Goal: Check status: Check status

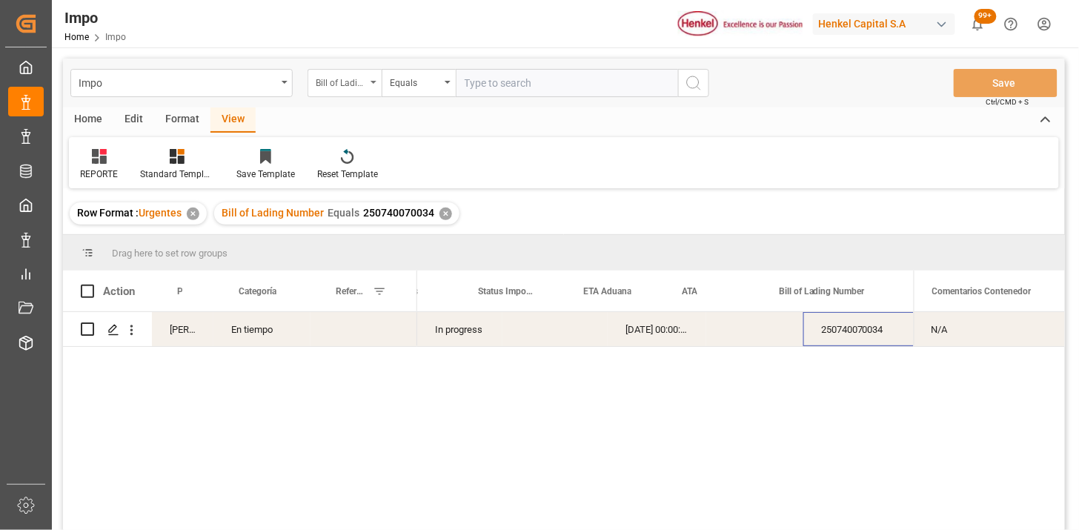
scroll to position [0, 42]
click at [506, 93] on input "text" at bounding box center [567, 83] width 222 height 28
paste input "DUSA76081"
type input "DUSA76081"
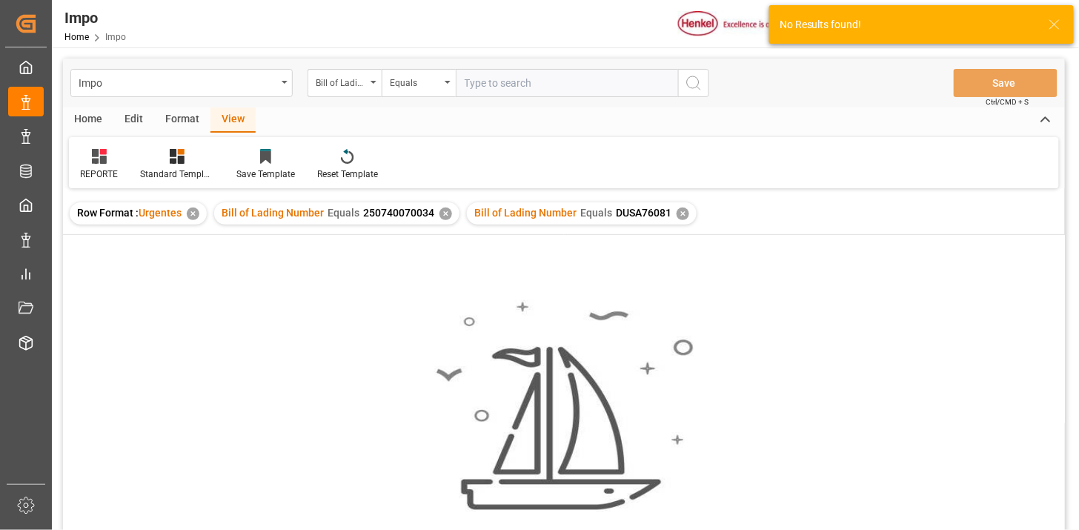
click at [442, 213] on div "✕" at bounding box center [446, 214] width 13 height 13
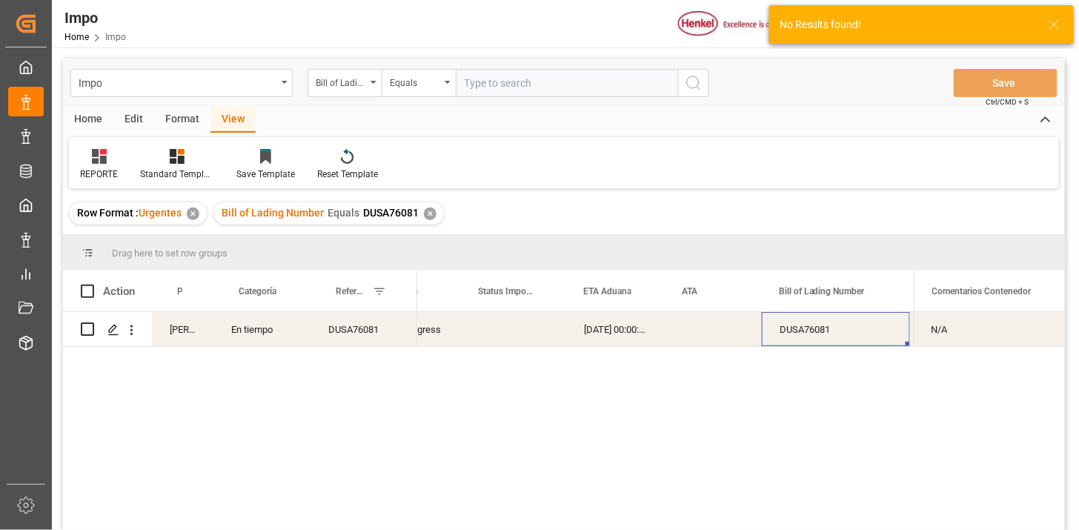
click at [718, 328] on div "Press SPACE to select this row." at bounding box center [713, 329] width 97 height 34
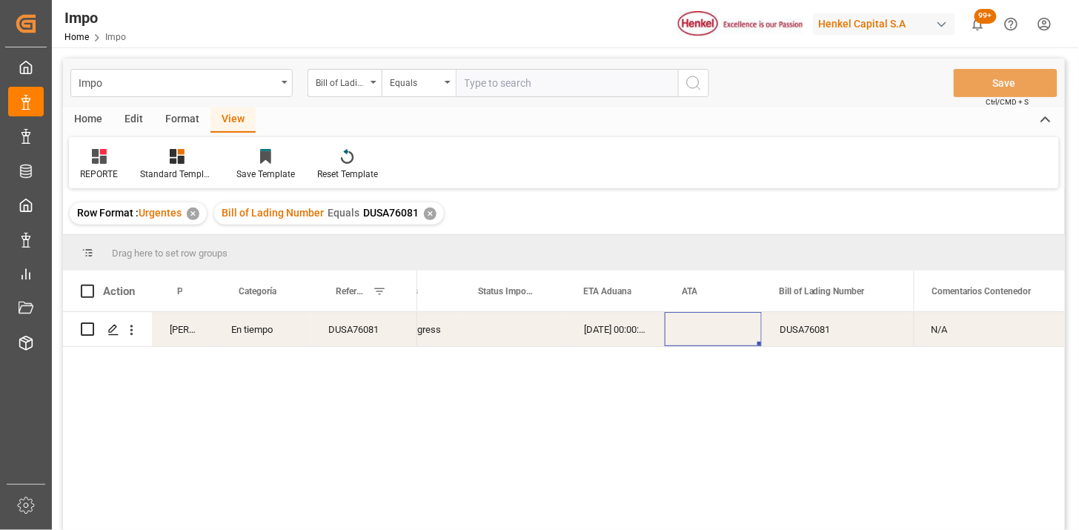
click at [975, 331] on div "N/A" at bounding box center [989, 329] width 151 height 34
click at [975, 331] on input "N/A" at bounding box center [989, 338] width 127 height 28
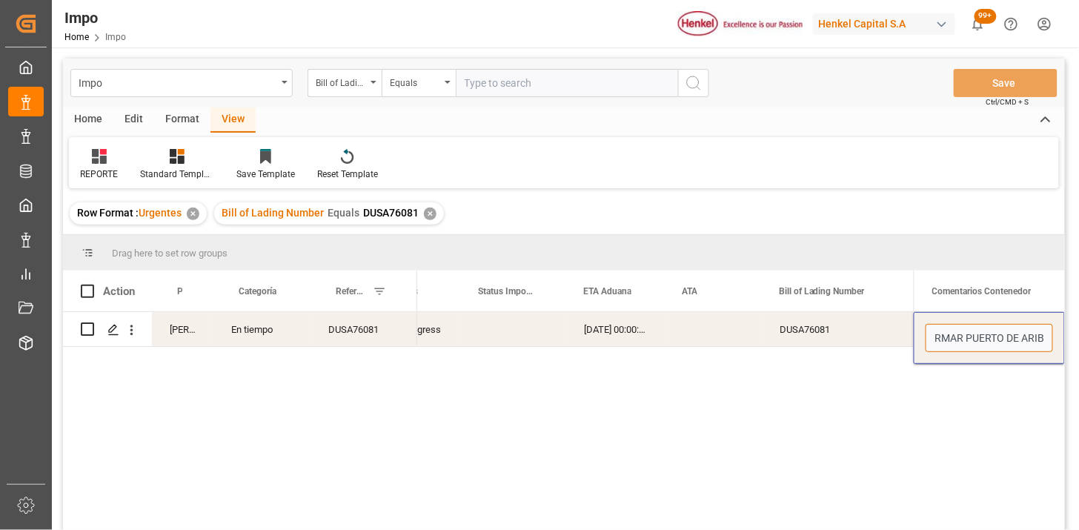
type input "CONFIRMAR PUERTO DE ARIBO"
click at [344, 78] on div "Bill of Lading Number" at bounding box center [341, 81] width 50 height 17
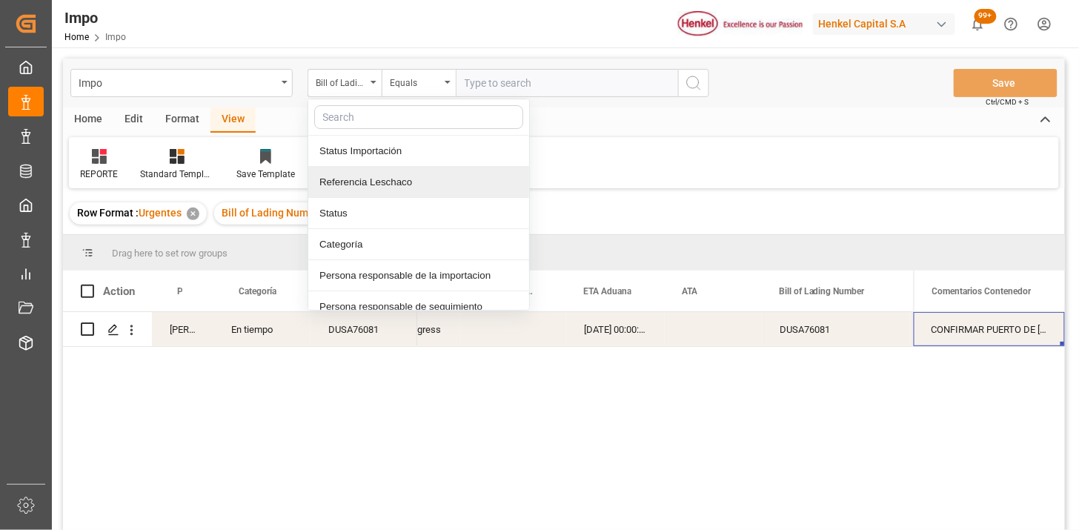
drag, startPoint x: 389, startPoint y: 182, endPoint x: 443, endPoint y: 153, distance: 61.0
click at [391, 181] on div "Referencia Leschaco" at bounding box center [418, 182] width 221 height 31
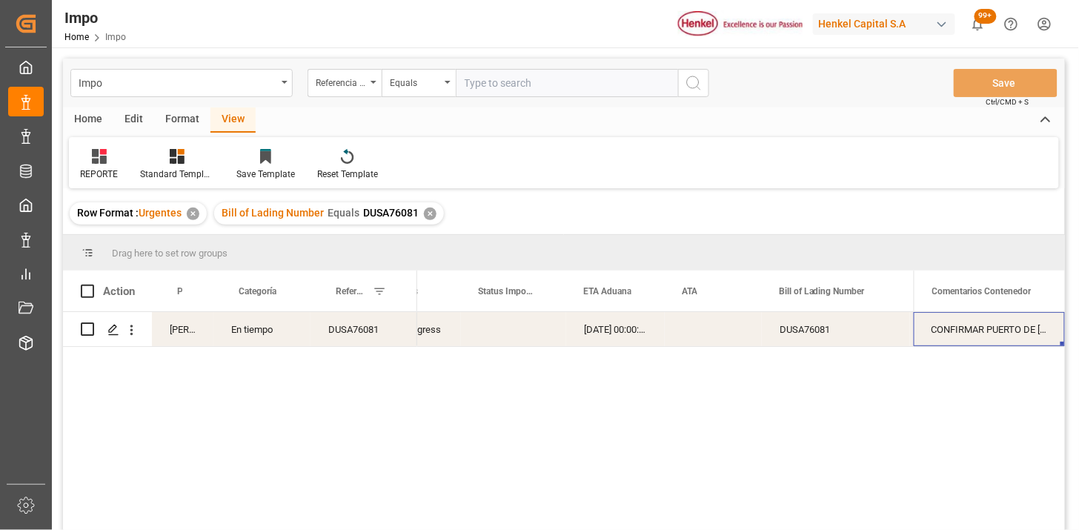
click at [506, 91] on input "text" at bounding box center [567, 83] width 222 height 28
paste input "250806900502"
type input "250806900502"
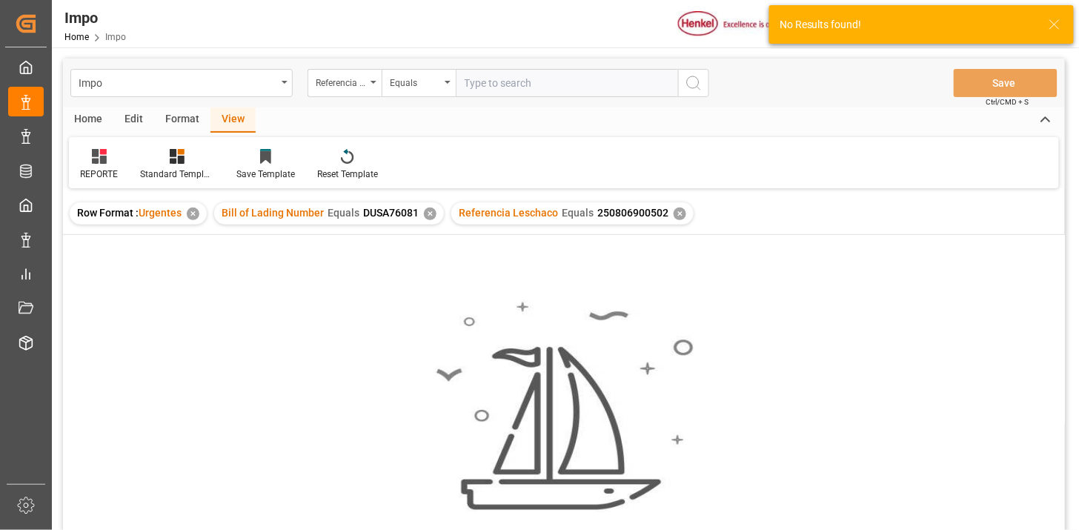
click at [430, 213] on div "✕" at bounding box center [430, 214] width 13 height 13
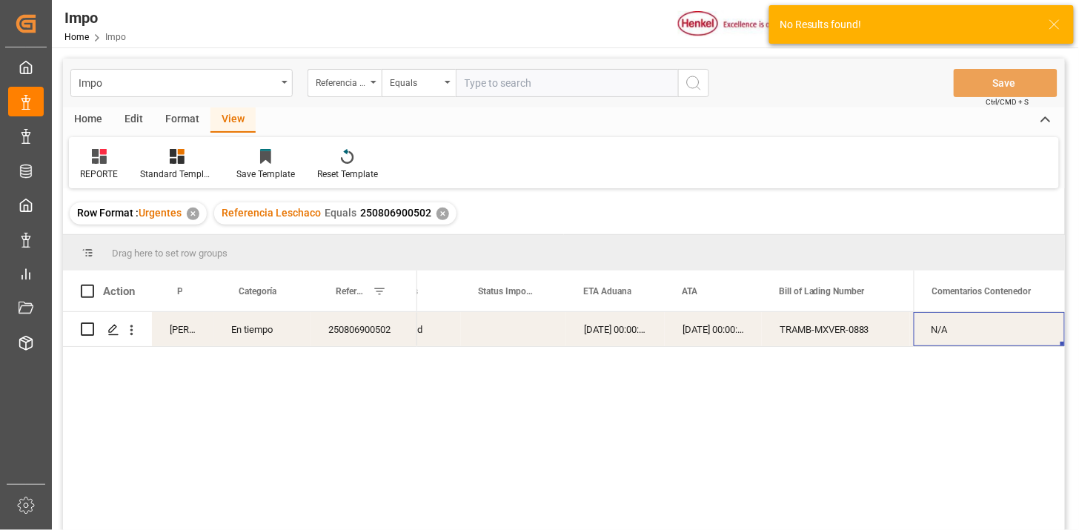
scroll to position [82, 0]
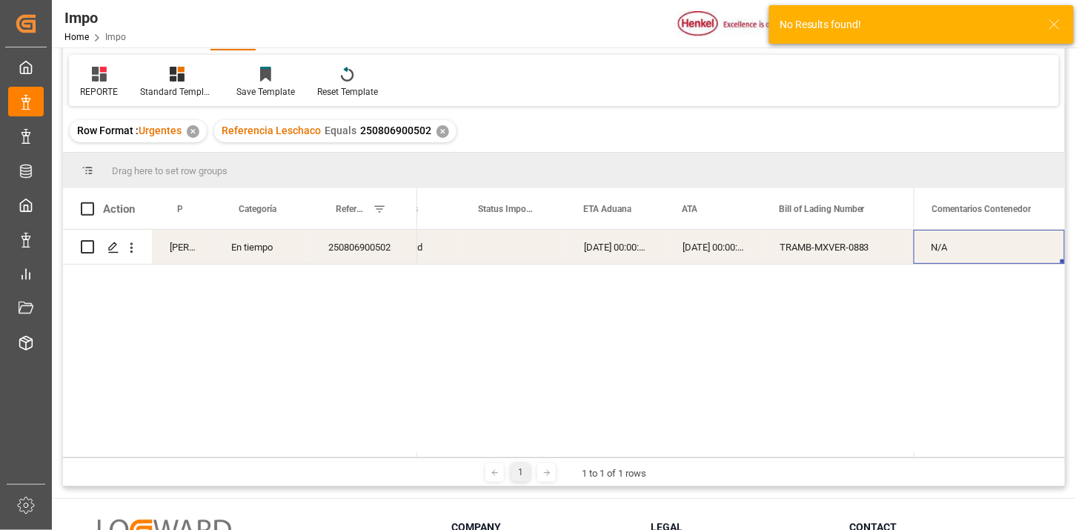
click at [382, 242] on div "250806900502" at bounding box center [364, 247] width 107 height 34
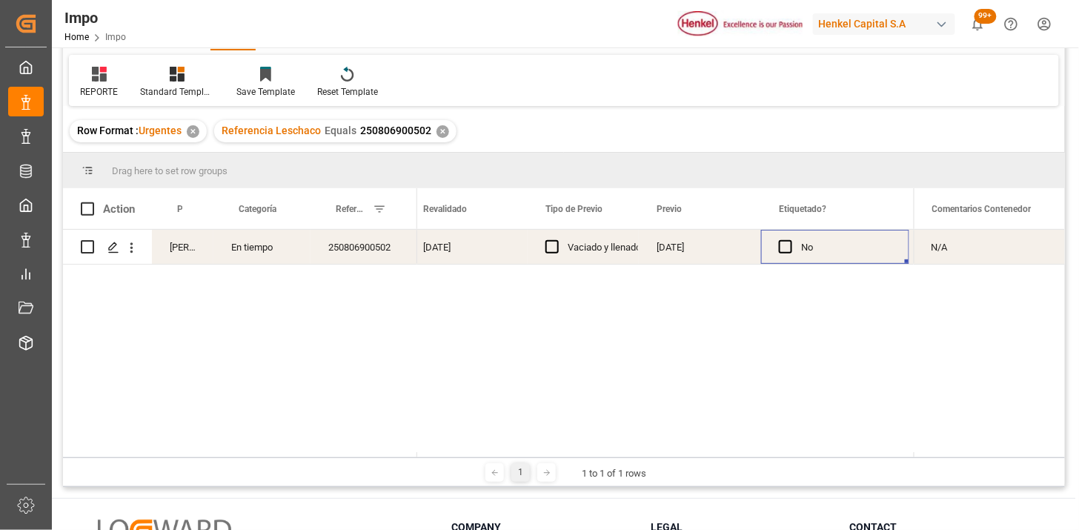
scroll to position [0, 0]
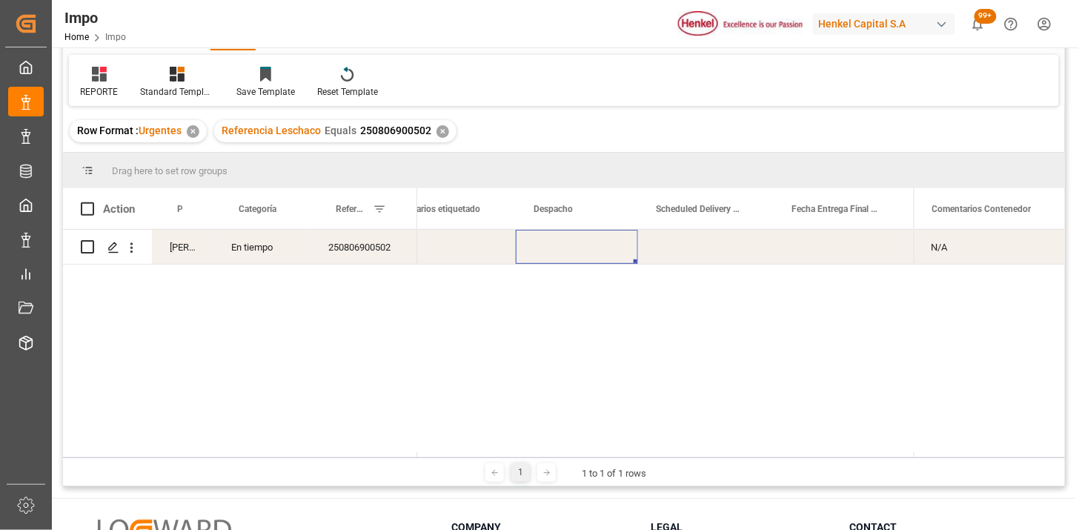
click at [600, 248] on div "Press SPACE to select this row." at bounding box center [577, 247] width 122 height 34
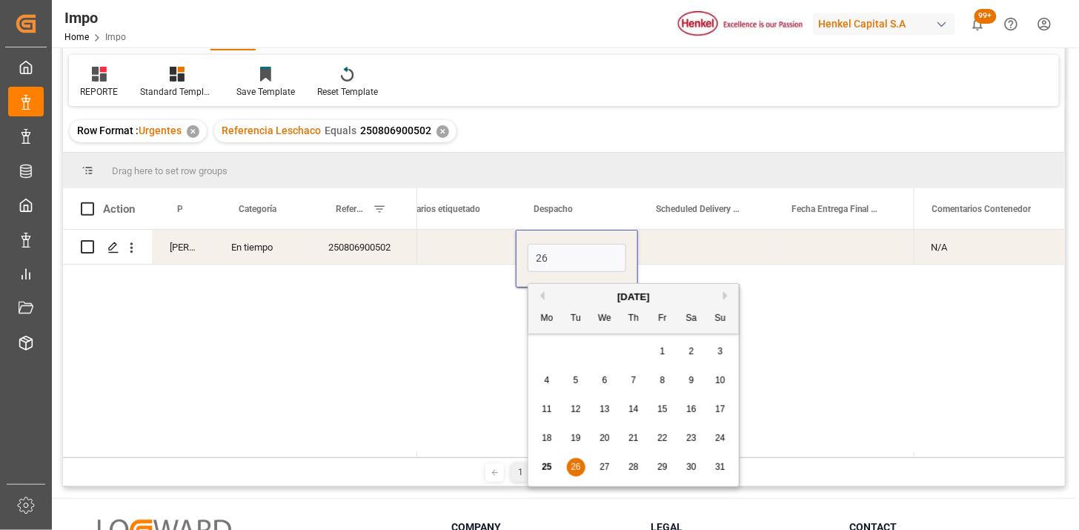
type input "26-08-2025"
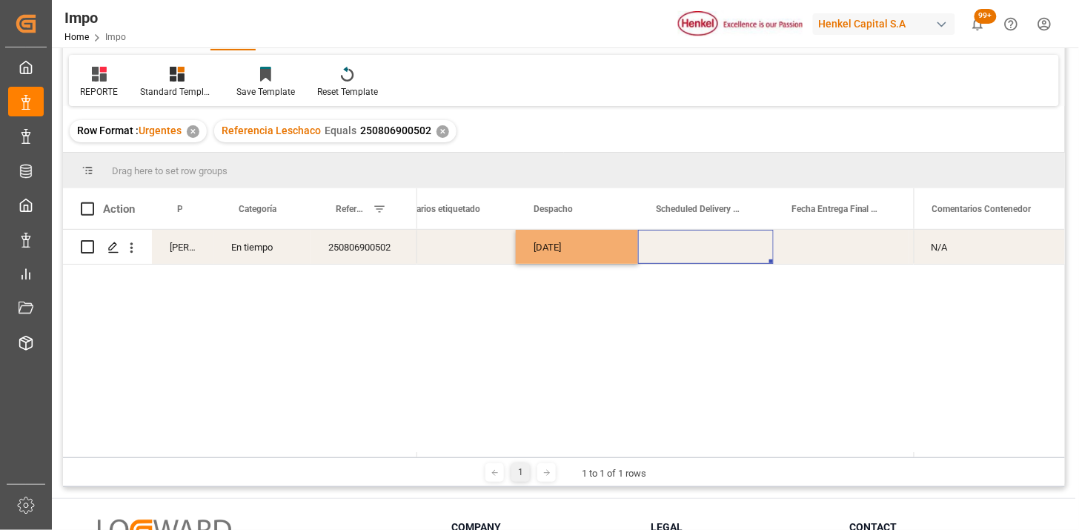
click at [670, 255] on div "Press SPACE to select this row." at bounding box center [706, 247] width 136 height 34
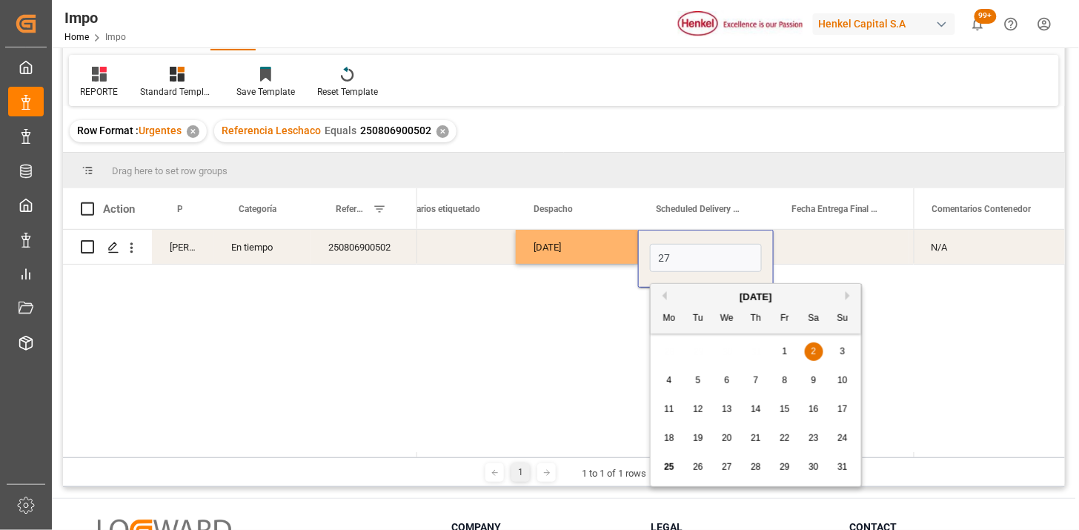
type input "[DATE]"
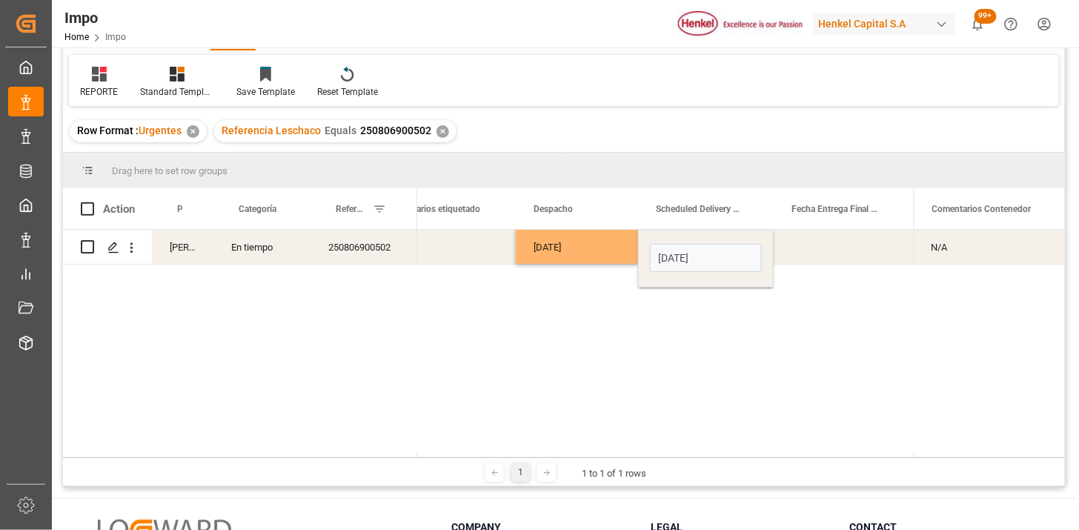
click at [590, 256] on div "26-08-2025" at bounding box center [577, 247] width 122 height 34
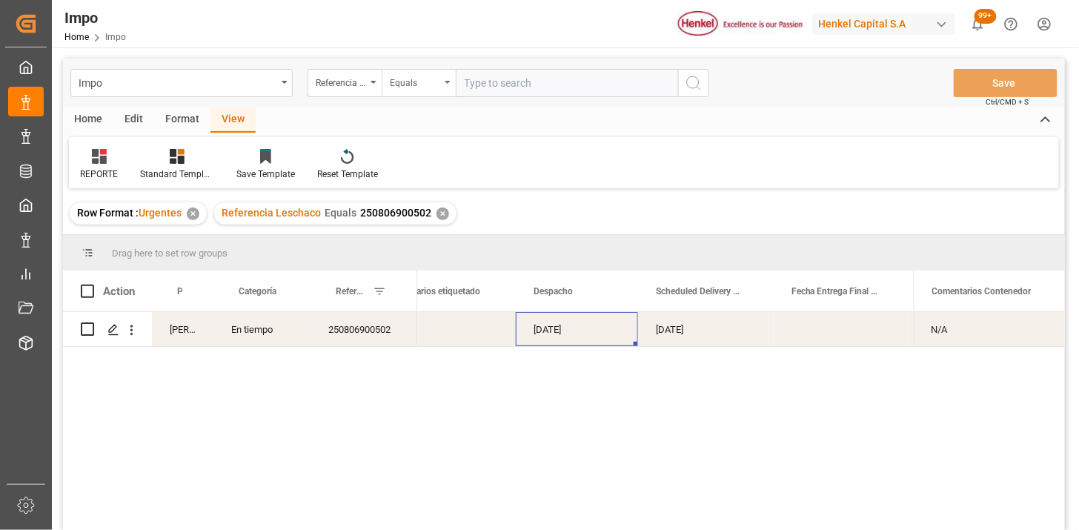
click at [423, 85] on div "Equals" at bounding box center [415, 81] width 50 height 17
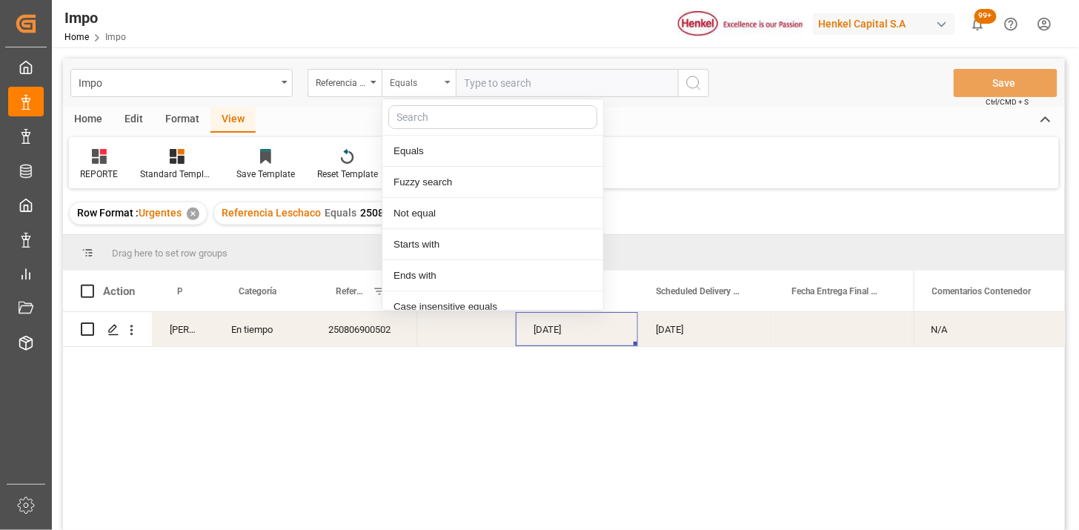
scroll to position [74, 0]
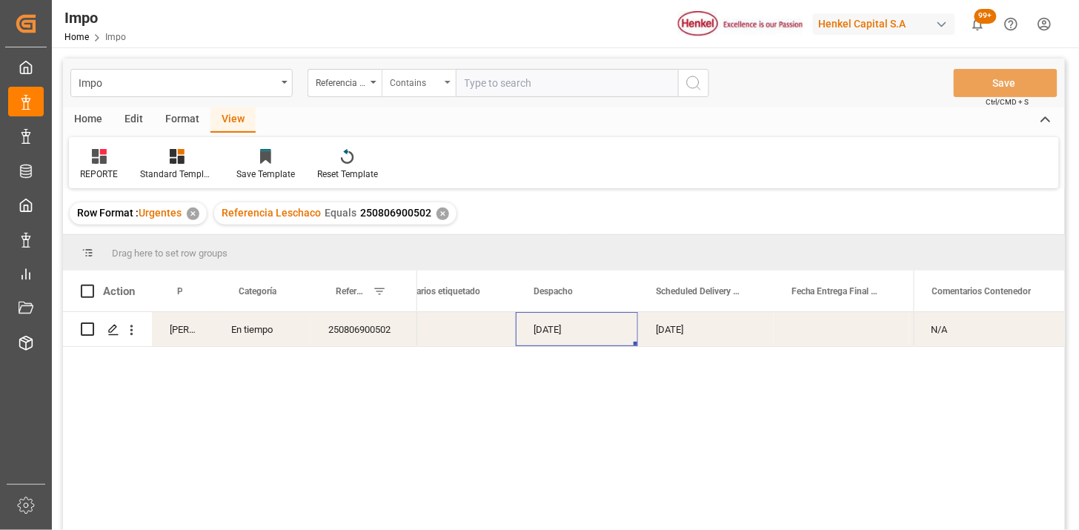
paste input "250915080016 / 250915080009 / 250915080017"
type input "250915080016,250915080009,250915080017"
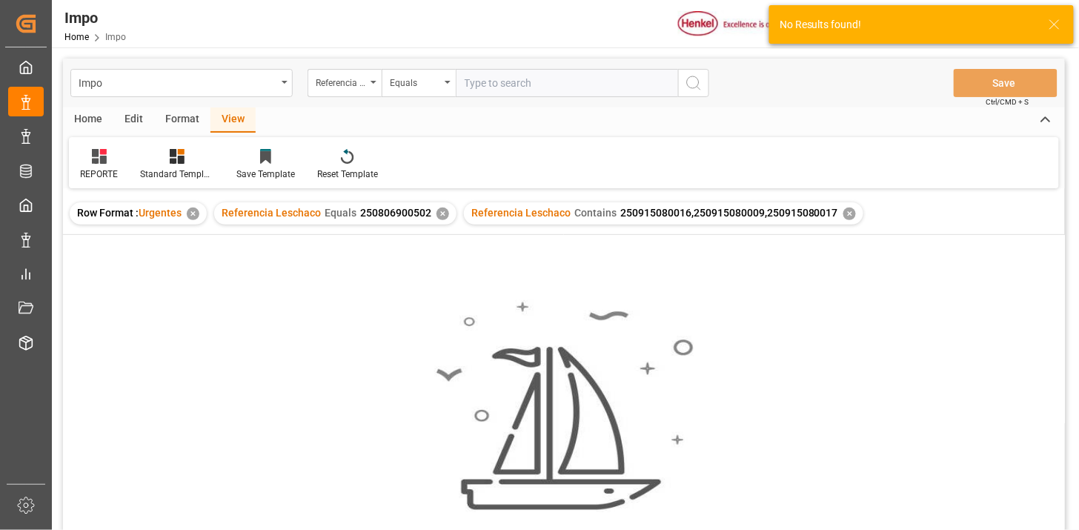
click at [442, 213] on div "✕" at bounding box center [443, 214] width 13 height 13
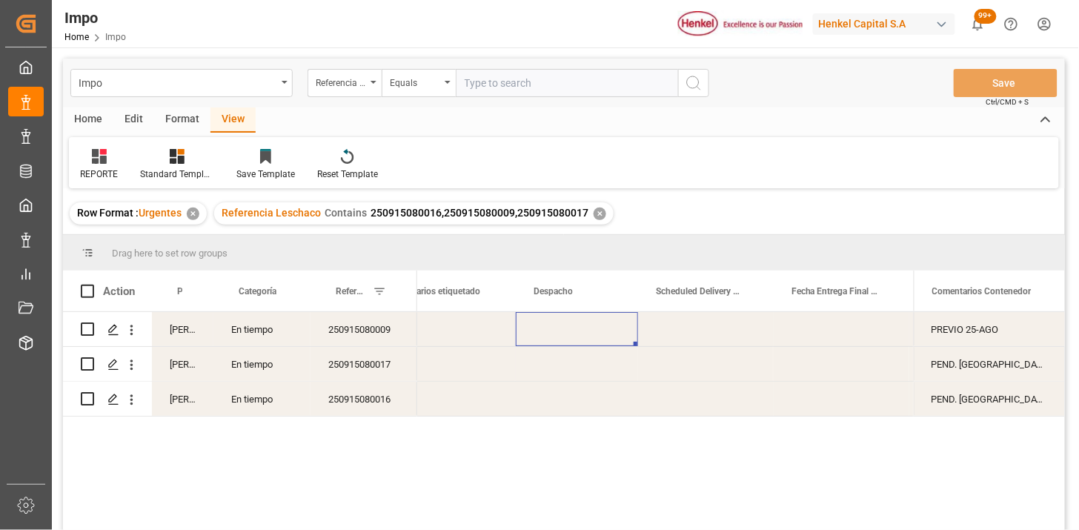
click at [571, 341] on div "Press SPACE to select this row." at bounding box center [577, 329] width 122 height 34
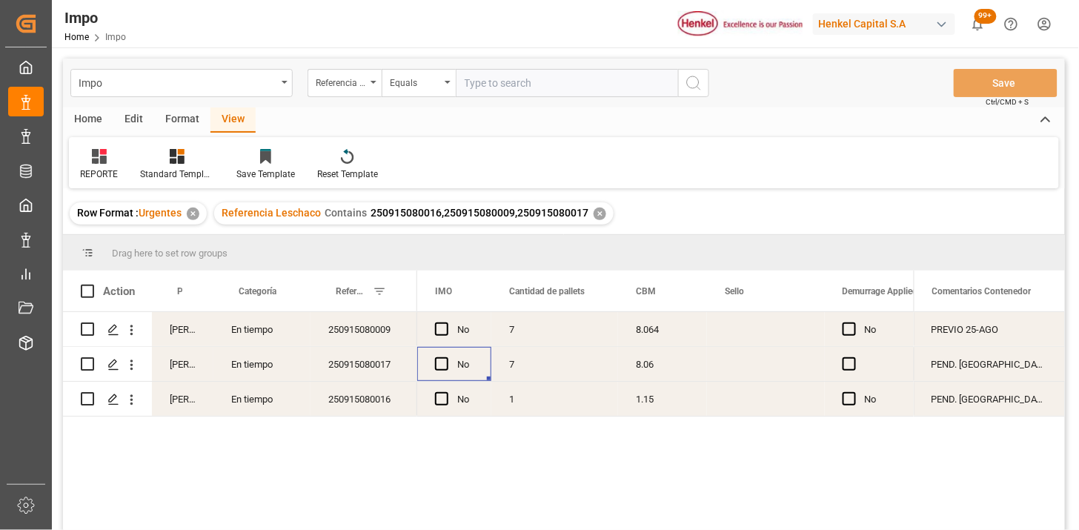
scroll to position [0, 3058]
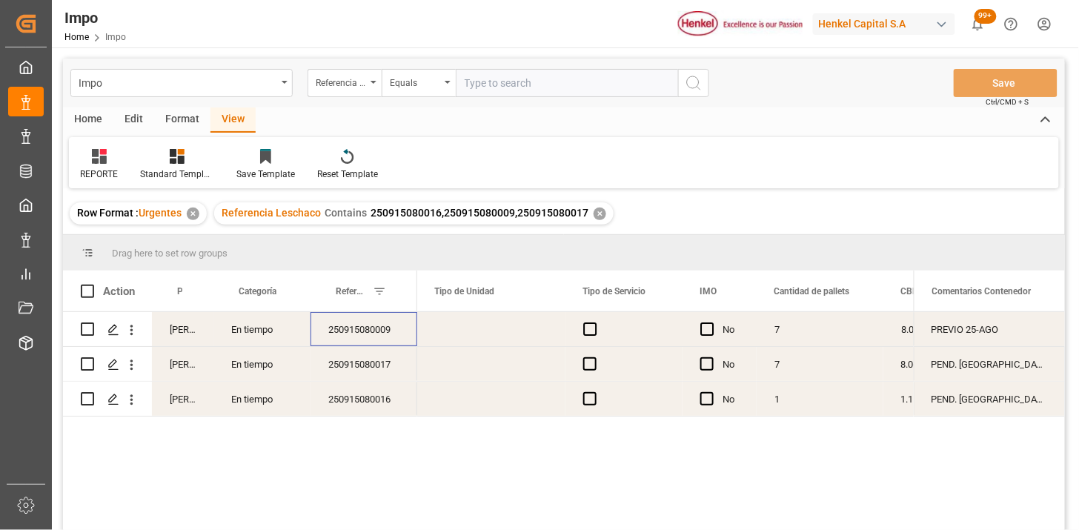
click at [388, 342] on div "250915080009" at bounding box center [364, 329] width 107 height 34
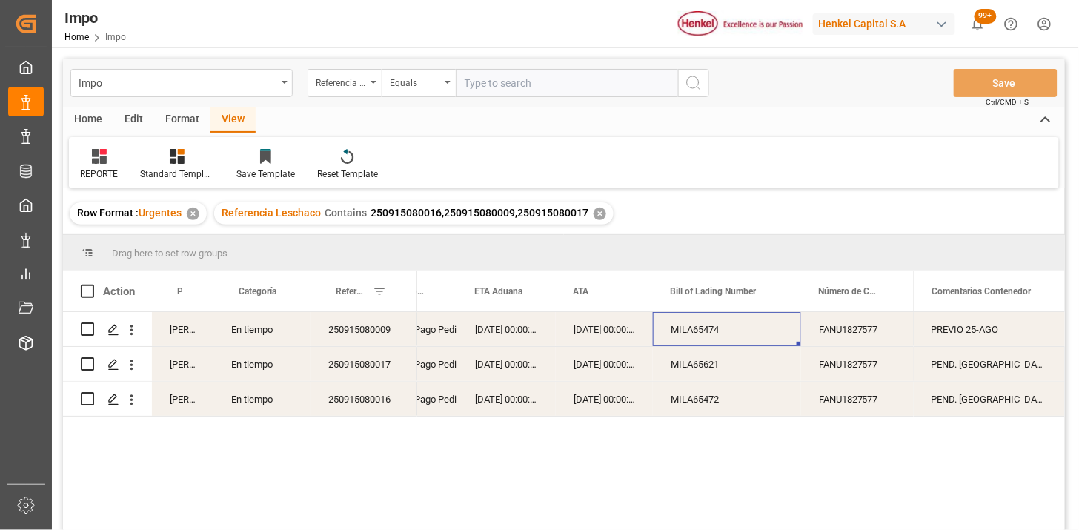
drag, startPoint x: 362, startPoint y: 408, endPoint x: 361, endPoint y: 389, distance: 18.5
click at [362, 406] on div "250915080016" at bounding box center [364, 399] width 107 height 34
click at [356, 374] on div "250915080017" at bounding box center [364, 364] width 107 height 34
click at [693, 347] on div "MILA65621" at bounding box center [727, 364] width 148 height 34
click at [723, 390] on div "MILA65472" at bounding box center [727, 399] width 148 height 34
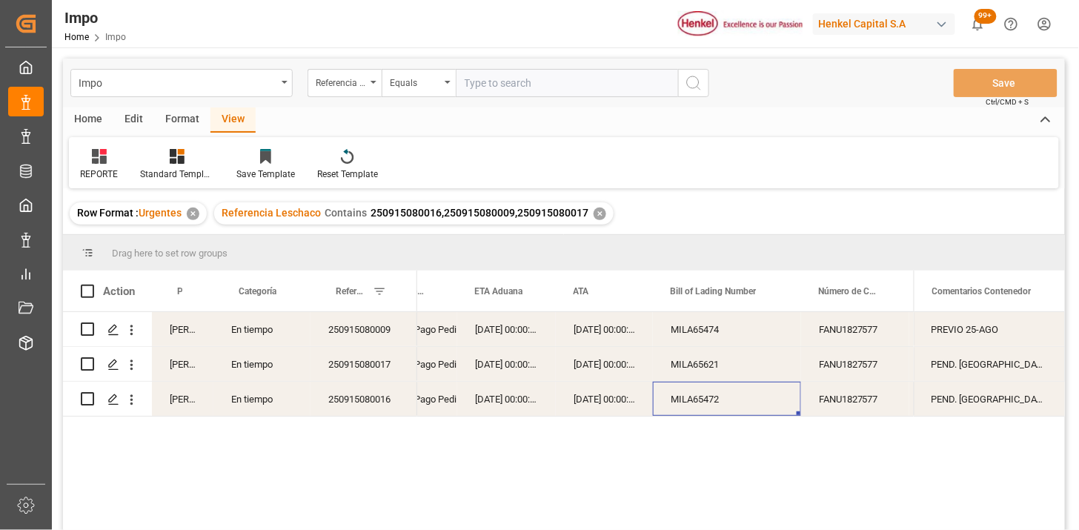
click at [766, 334] on div "MILA65474" at bounding box center [727, 329] width 148 height 34
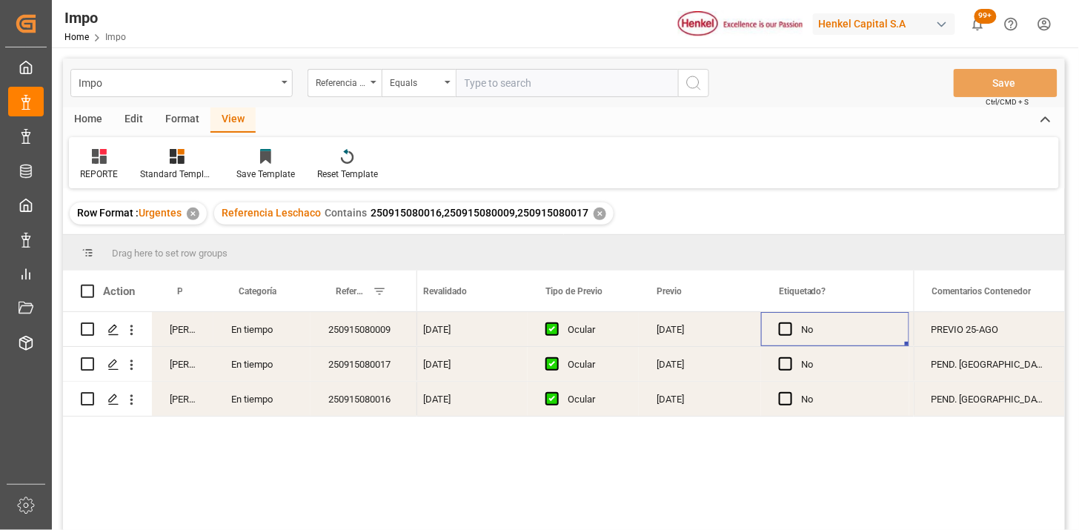
scroll to position [0, 1755]
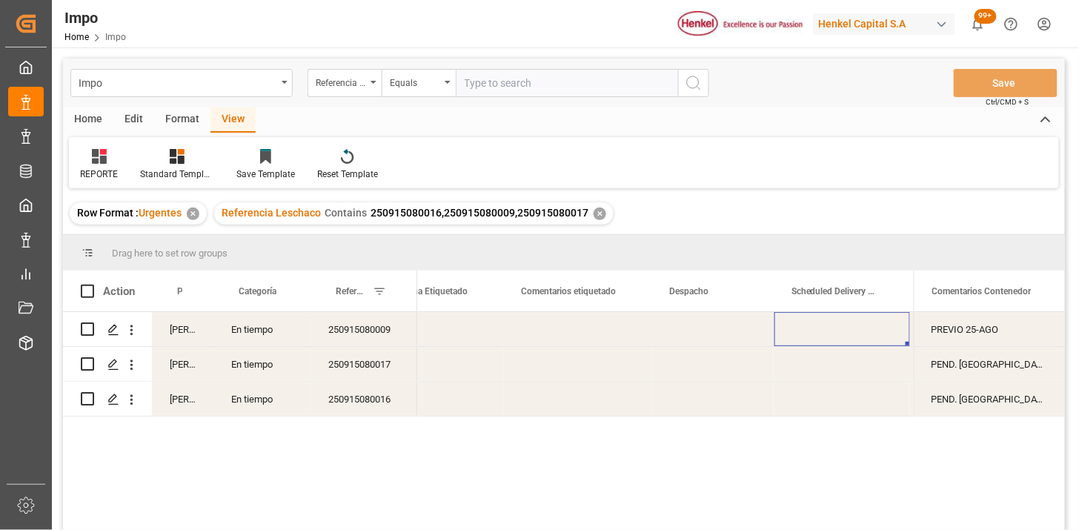
click at [706, 329] on div "Press SPACE to select this row." at bounding box center [713, 329] width 122 height 34
click at [706, 330] on input "[DATE]" at bounding box center [713, 340] width 99 height 28
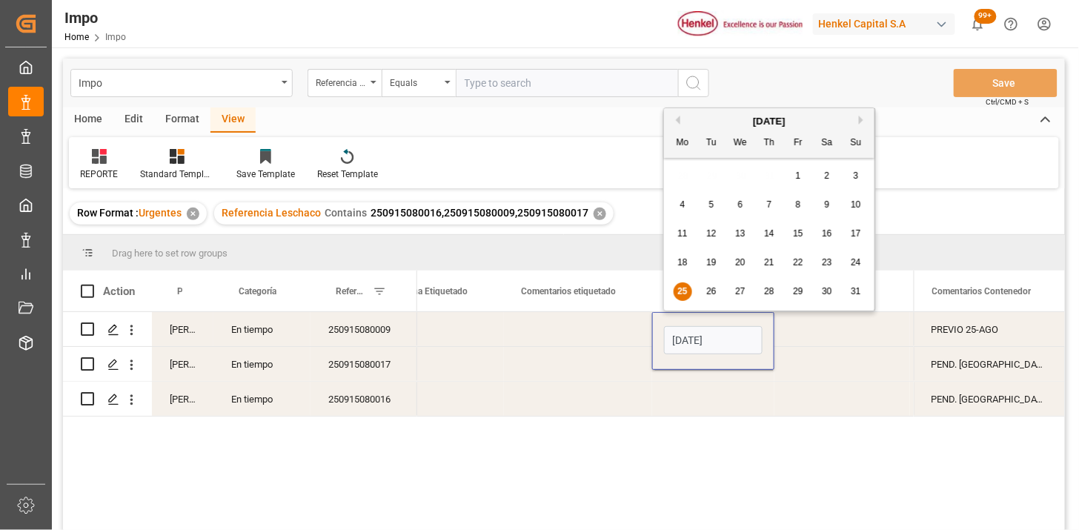
click at [706, 330] on input "[DATE]" at bounding box center [713, 340] width 99 height 28
type input "26-08-2025"
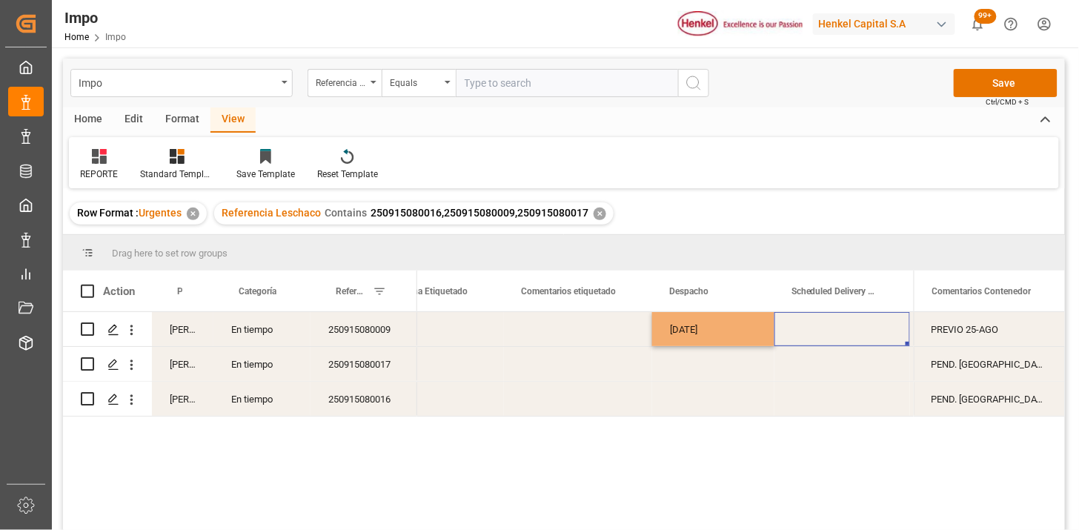
click at [806, 328] on div "Press SPACE to select this row." at bounding box center [843, 329] width 136 height 34
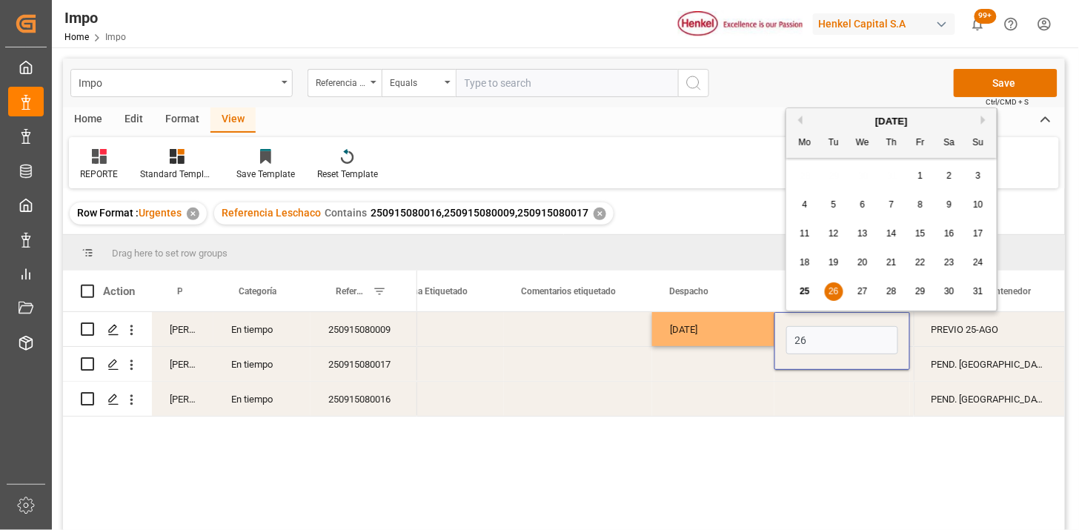
type input "26-08-2025"
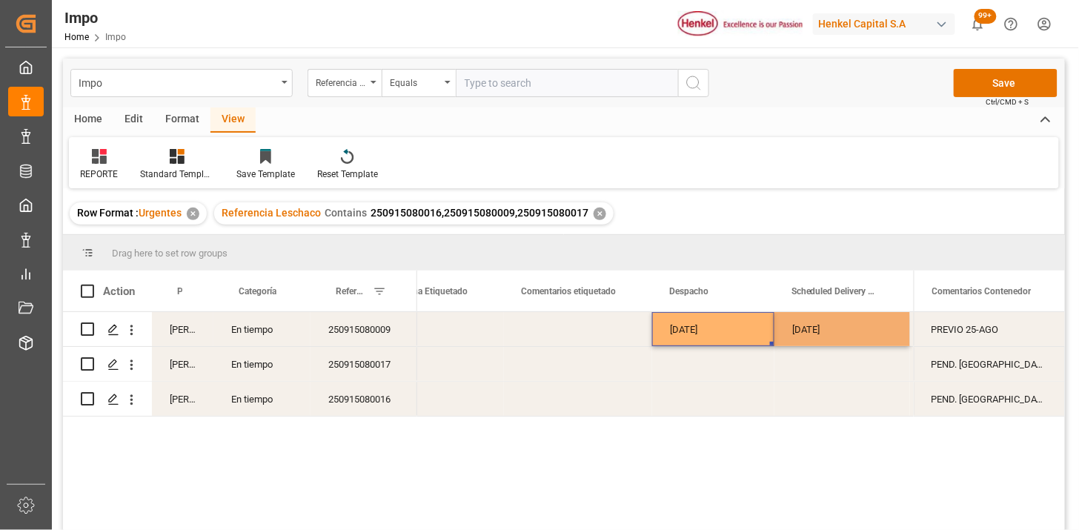
click at [758, 328] on div "26-08-2025" at bounding box center [713, 329] width 122 height 34
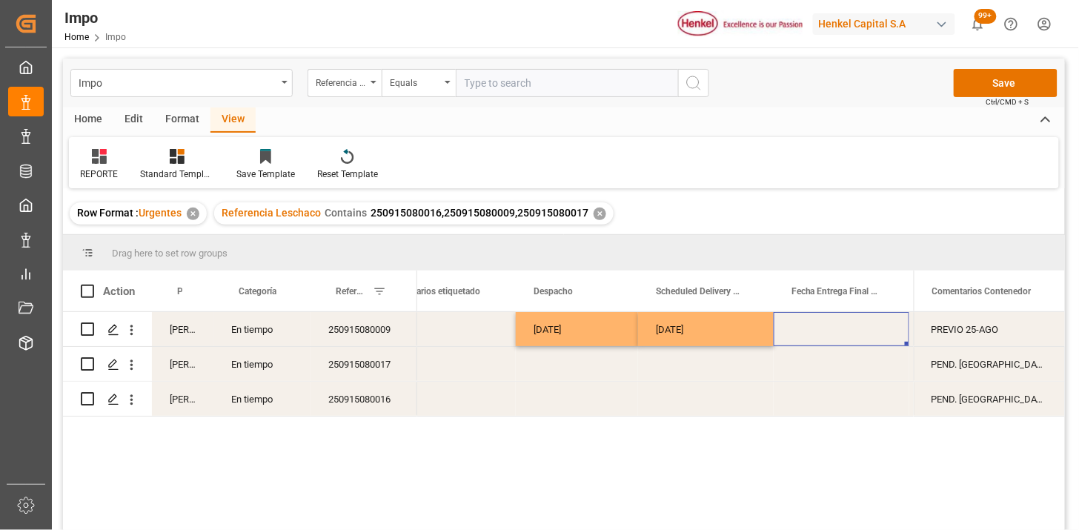
scroll to position [0, 2298]
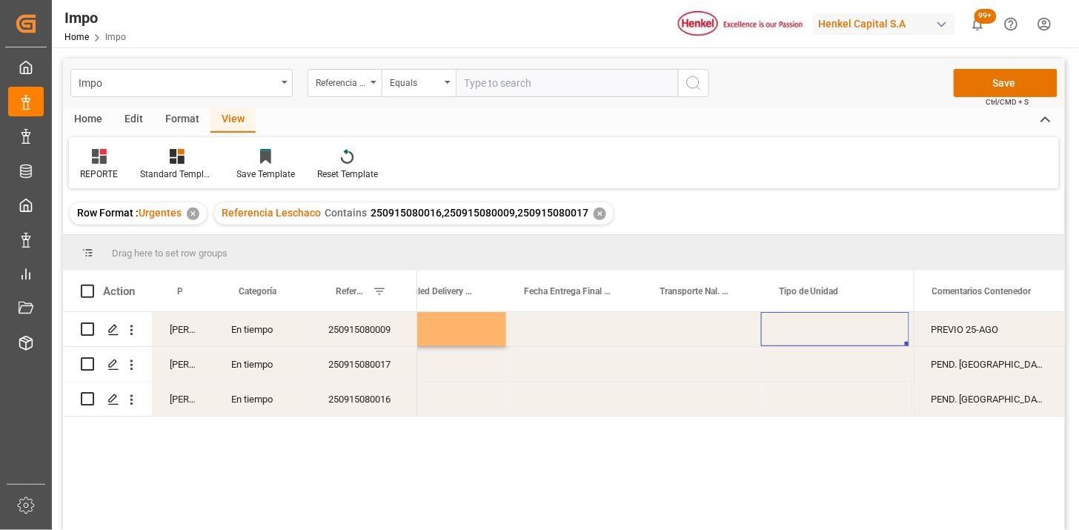
click at [796, 326] on div "Press SPACE to select this row." at bounding box center [835, 329] width 148 height 34
click at [808, 330] on input "Press SPACE to select this row." at bounding box center [835, 338] width 125 height 28
type input "CONSOLIDADO HENKEL | CAJA 40'"
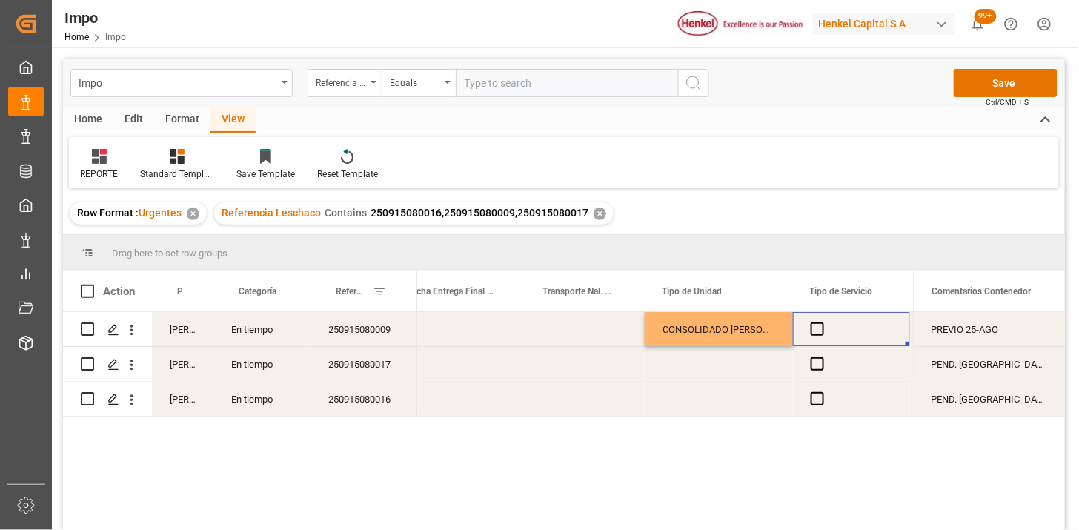
click at [808, 330] on div "Press SPACE to select this row." at bounding box center [851, 329] width 117 height 34
click at [815, 331] on span "Press SPACE to select this row." at bounding box center [817, 328] width 13 height 13
click at [822, 322] on input "Press SPACE to select this row." at bounding box center [822, 322] width 0 height 0
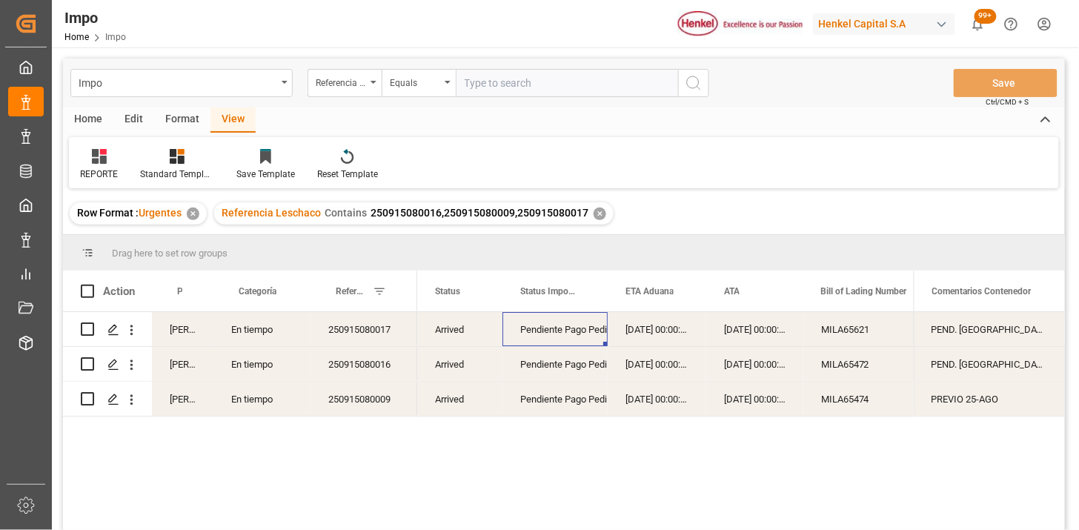
click at [498, 86] on input "text" at bounding box center [567, 83] width 222 height 28
paste input "250915080014"
type input "250915080014"
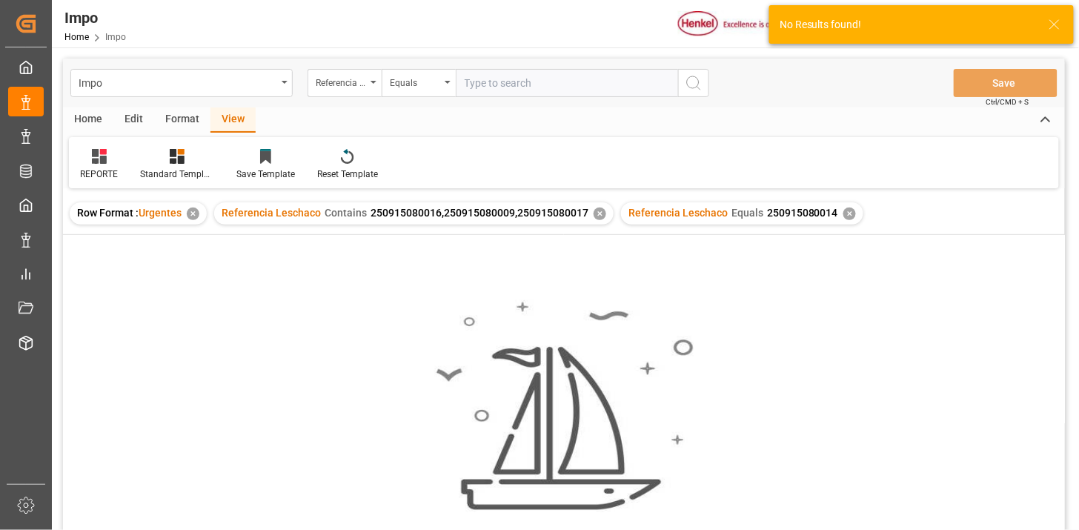
click at [596, 216] on div "✕" at bounding box center [600, 214] width 13 height 13
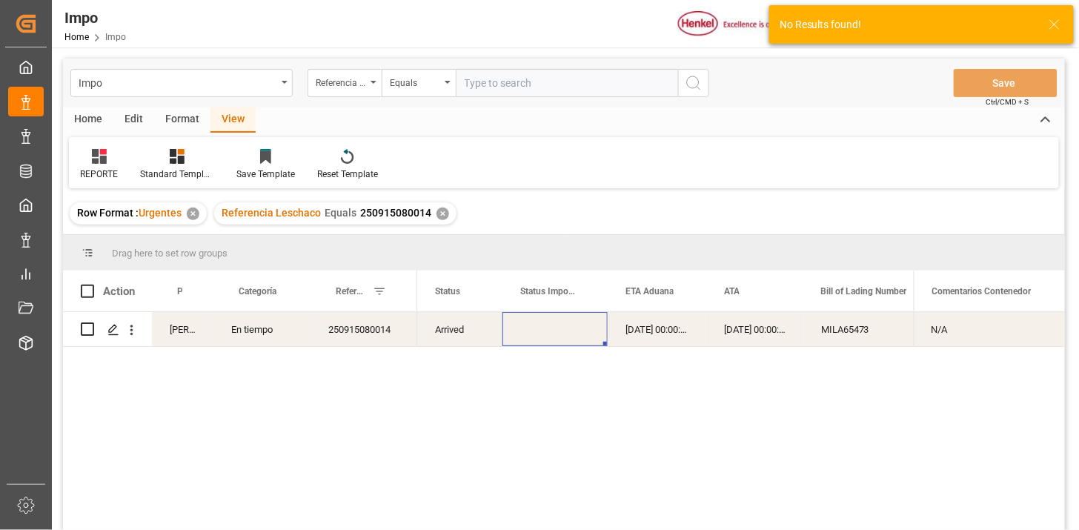
click at [621, 335] on div "21-08-2025 00:00:00" at bounding box center [657, 329] width 99 height 34
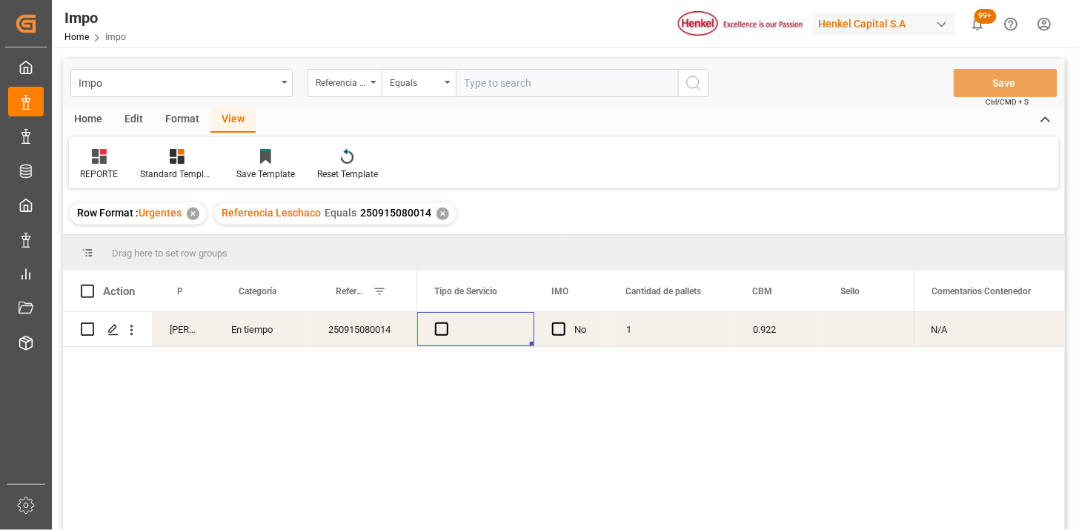
scroll to position [0, 2909]
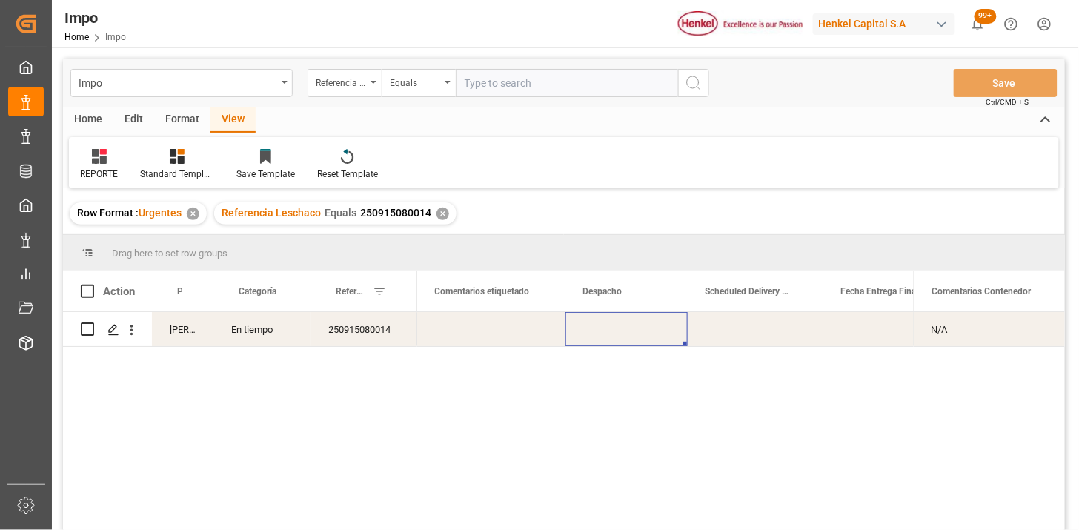
click at [621, 335] on div "Press SPACE to select this row." at bounding box center [627, 329] width 122 height 34
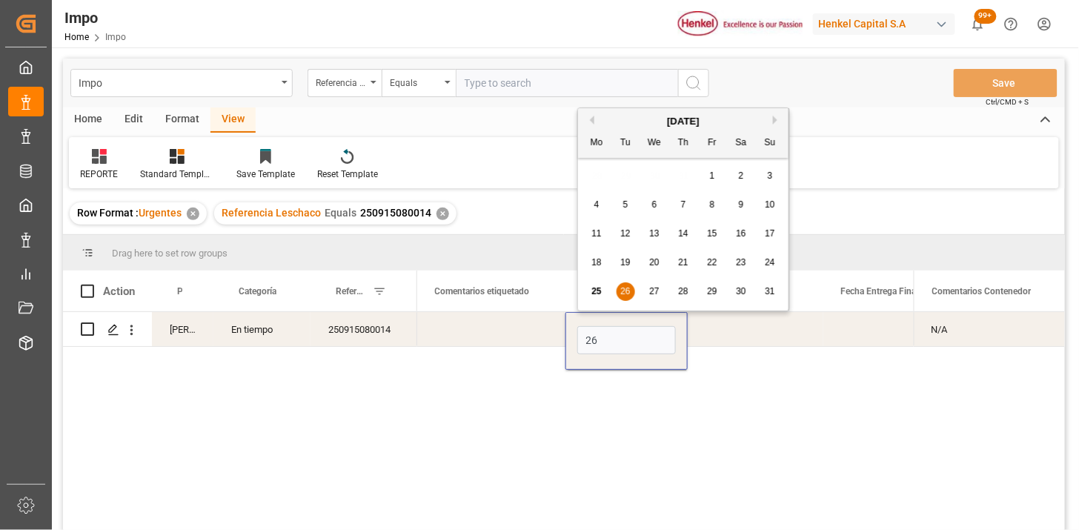
type input "26-08-2025"
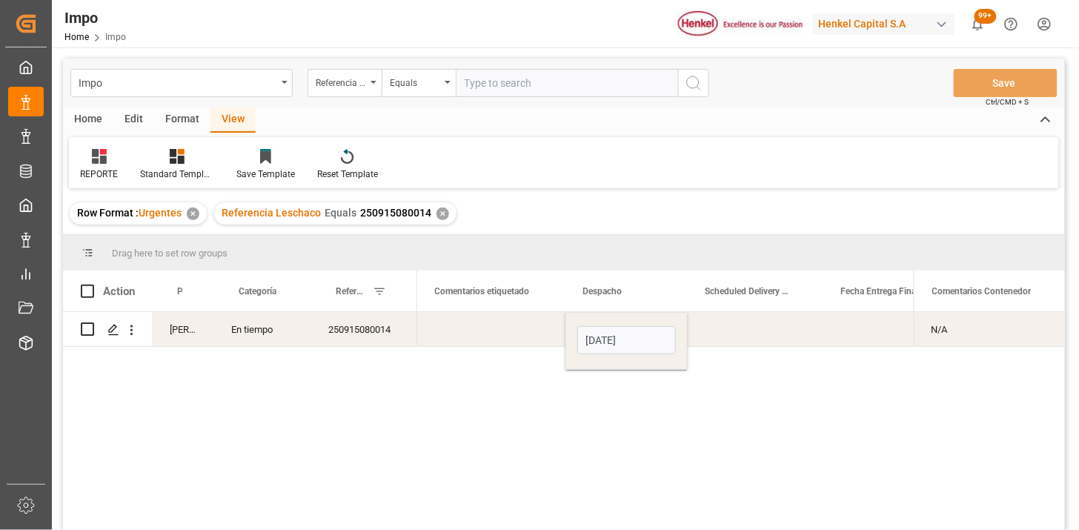
click at [713, 336] on div "Press SPACE to select this row." at bounding box center [756, 329] width 136 height 34
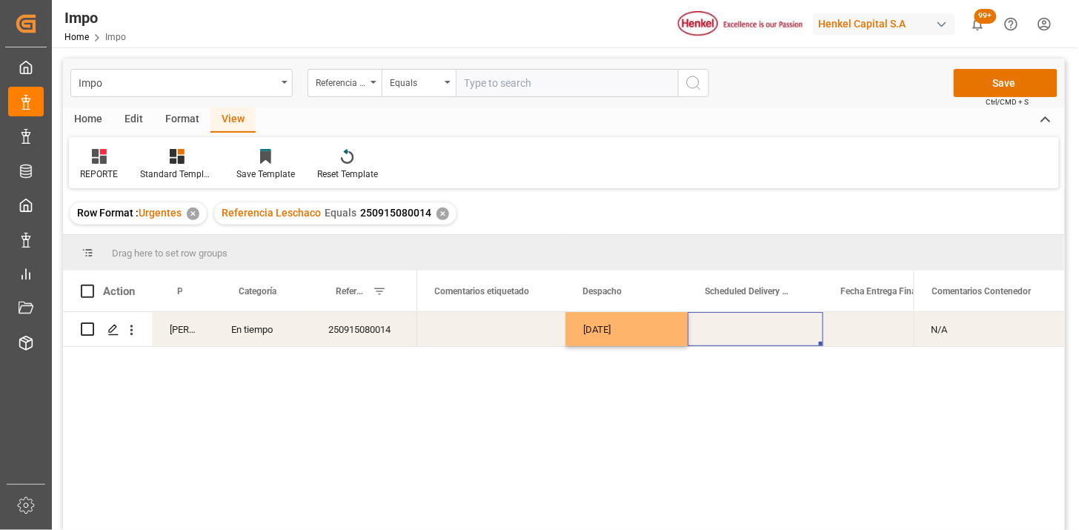
click at [743, 335] on div "Press SPACE to select this row." at bounding box center [756, 329] width 136 height 34
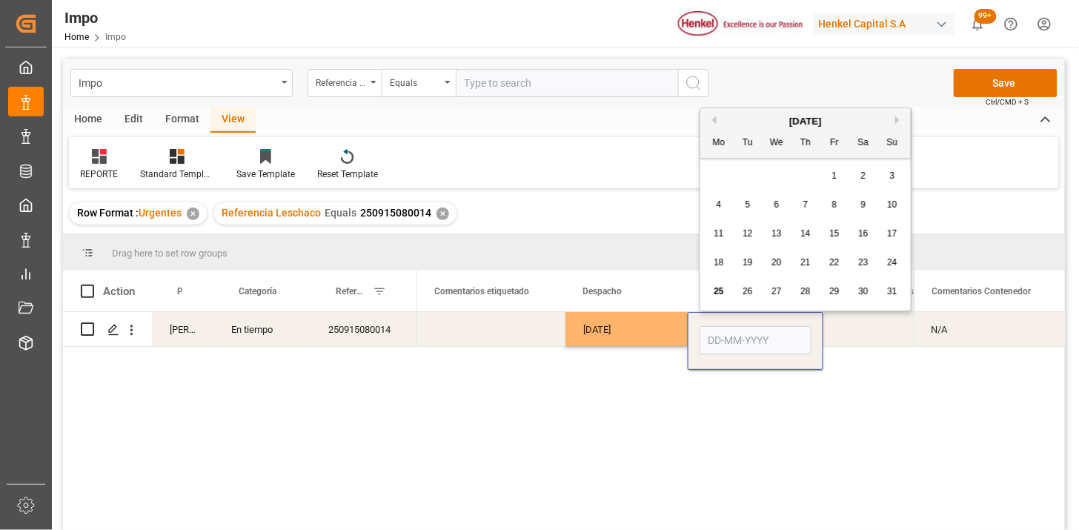
click at [741, 335] on input "Press SPACE to select this row." at bounding box center [756, 340] width 112 height 28
type input "29-08-2025"
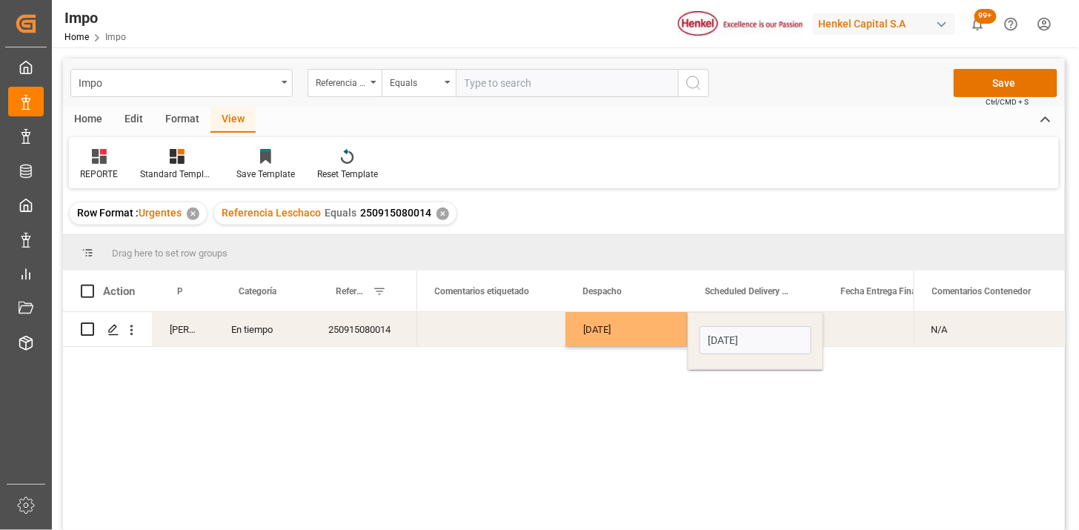
click at [855, 339] on div "Press SPACE to select this row." at bounding box center [892, 329] width 136 height 34
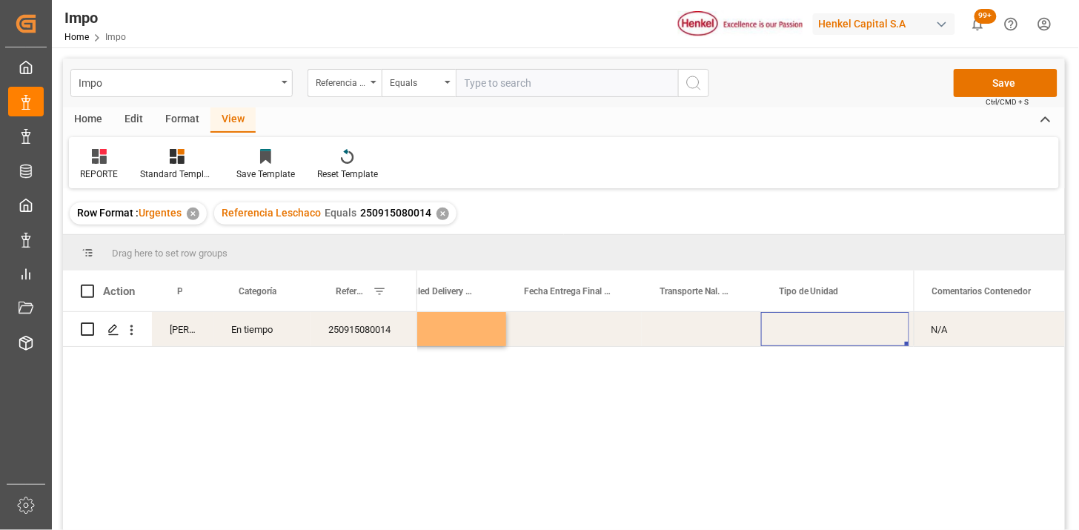
click at [840, 328] on div "Press SPACE to select this row." at bounding box center [835, 329] width 148 height 34
click at [840, 328] on input "Press SPACE to select this row." at bounding box center [835, 338] width 125 height 28
type input "CONSOLIDADO"
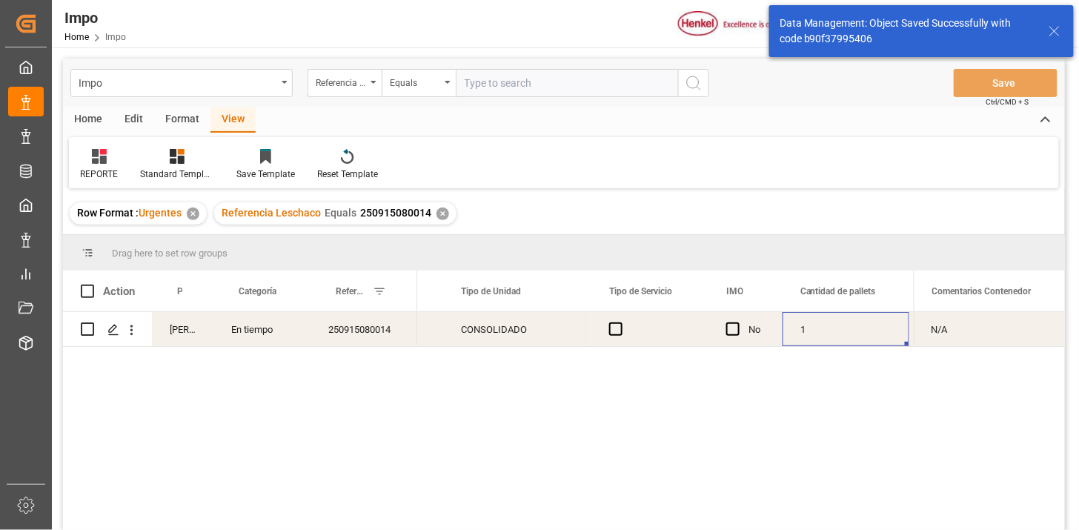
click at [616, 328] on span "Press SPACE to select this row." at bounding box center [615, 328] width 13 height 13
click at [620, 322] on input "Press SPACE to select this row." at bounding box center [620, 322] width 0 height 0
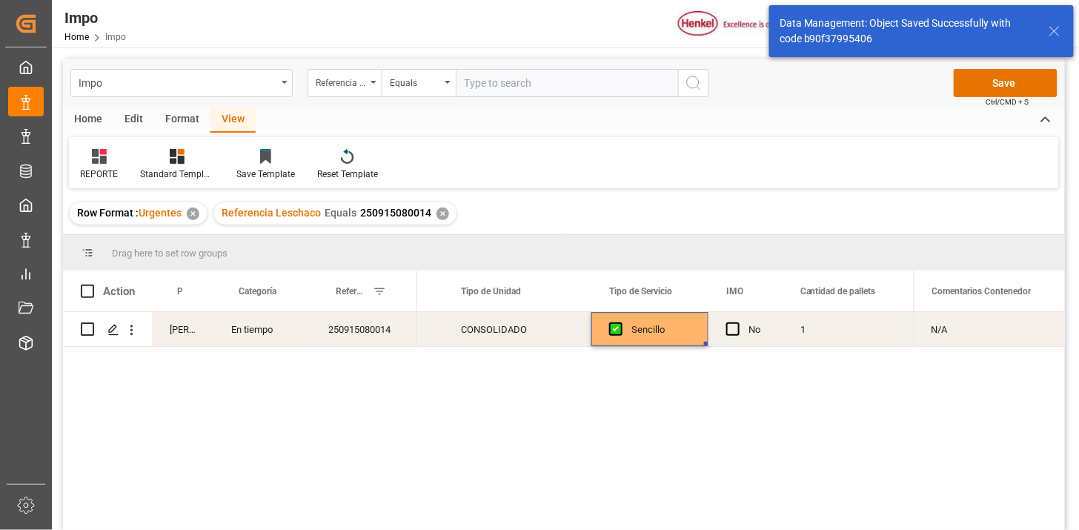
click at [540, 332] on div "CONSOLIDADO" at bounding box center [517, 329] width 148 height 34
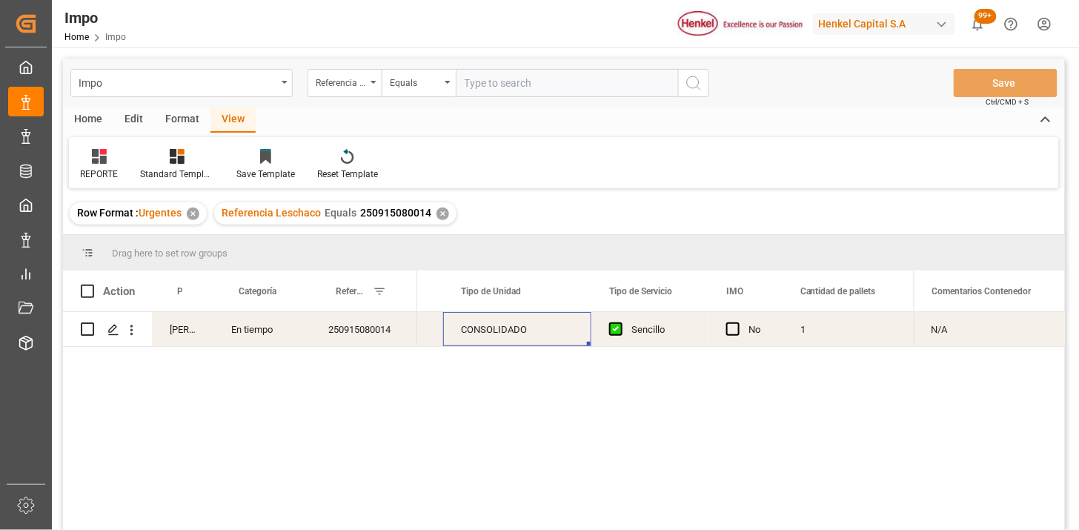
click at [571, 90] on input "text" at bounding box center [567, 83] width 222 height 28
paste input "250806900492"
type input "250806900492"
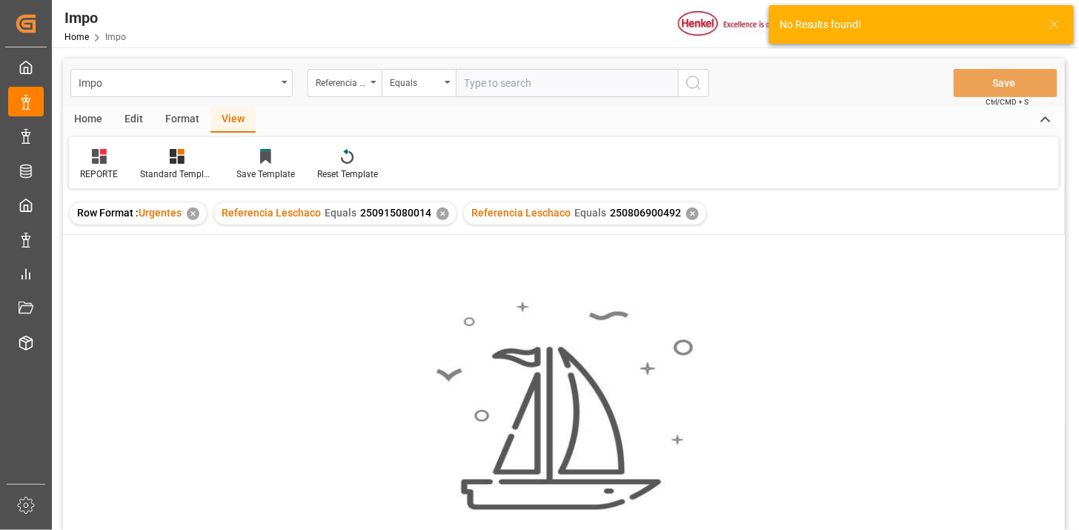
click at [440, 216] on div "✕" at bounding box center [443, 214] width 13 height 13
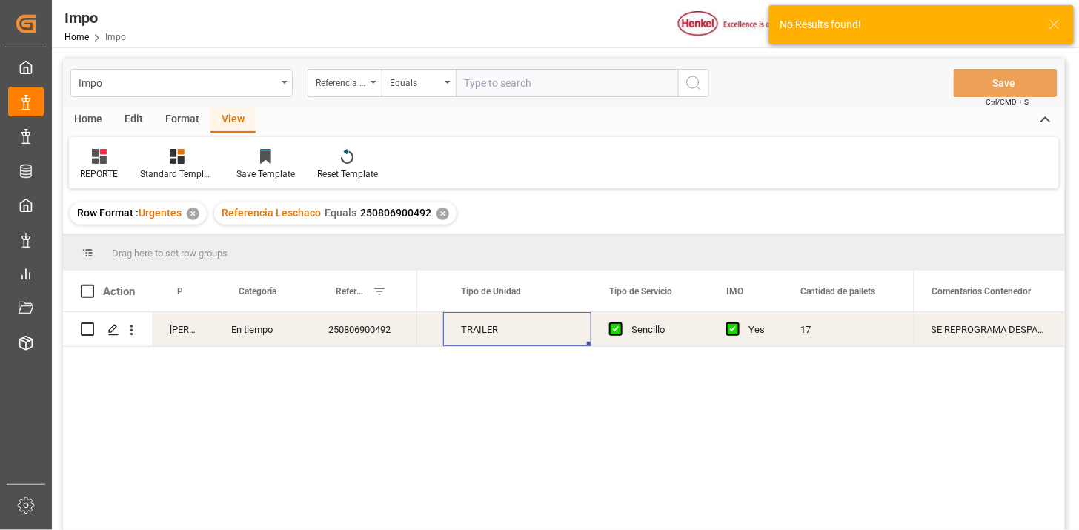
click at [400, 322] on div "250806900492" at bounding box center [364, 329] width 107 height 34
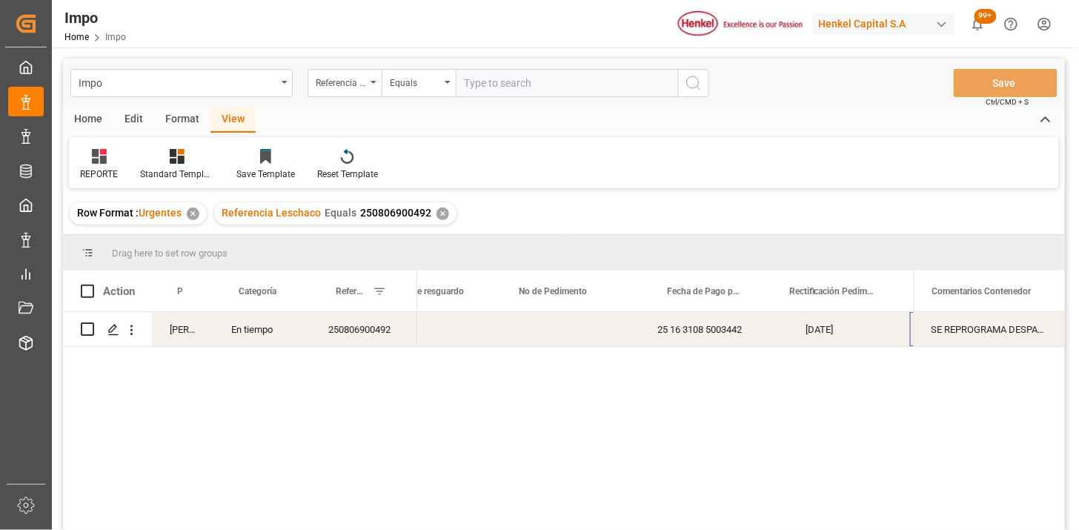
scroll to position [0, 981]
drag, startPoint x: 554, startPoint y: 70, endPoint x: 582, endPoint y: 79, distance: 29.5
click at [554, 71] on input "text" at bounding box center [567, 83] width 222 height 28
paste input "250806900119"
paste input "9"
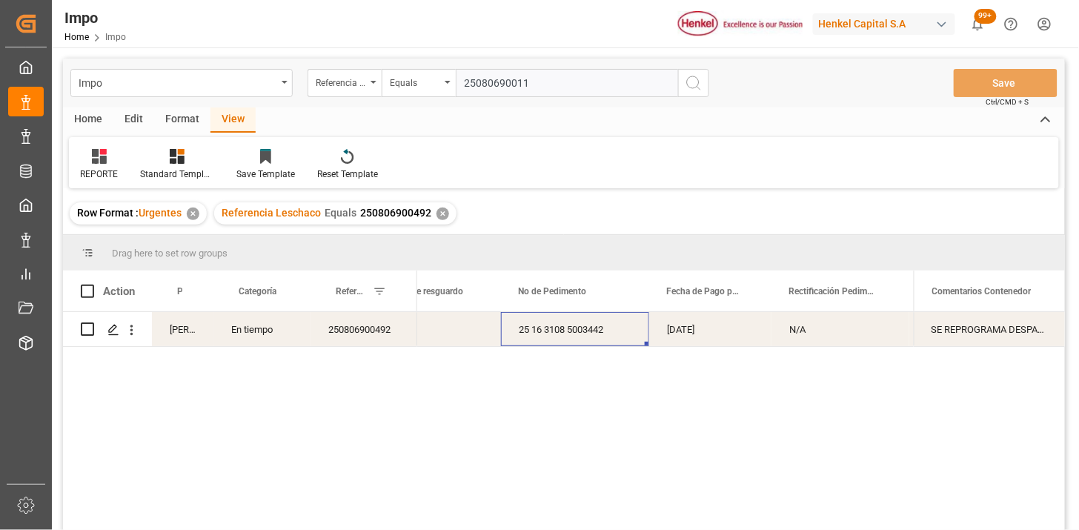
type input "250806900119"
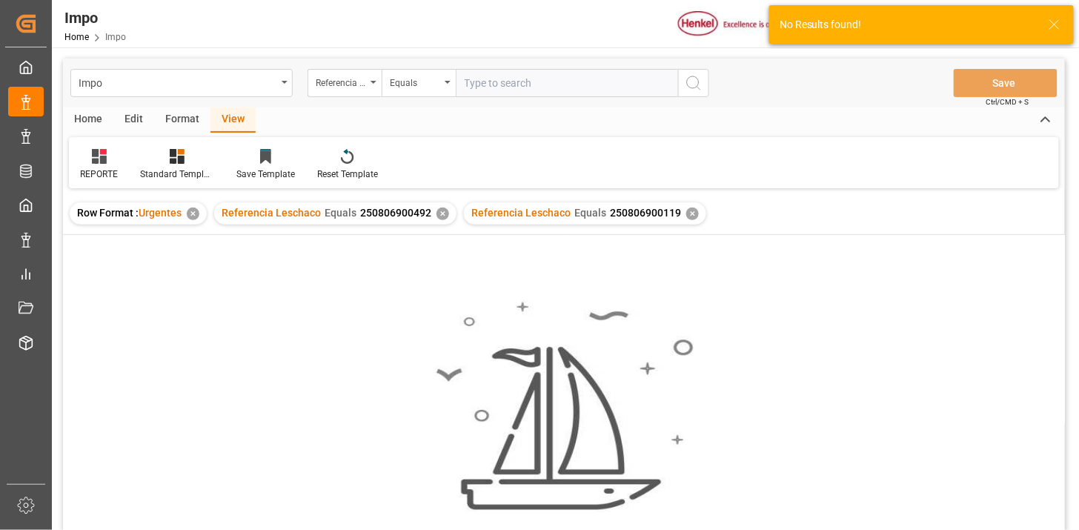
click at [442, 217] on div "✕" at bounding box center [443, 214] width 13 height 13
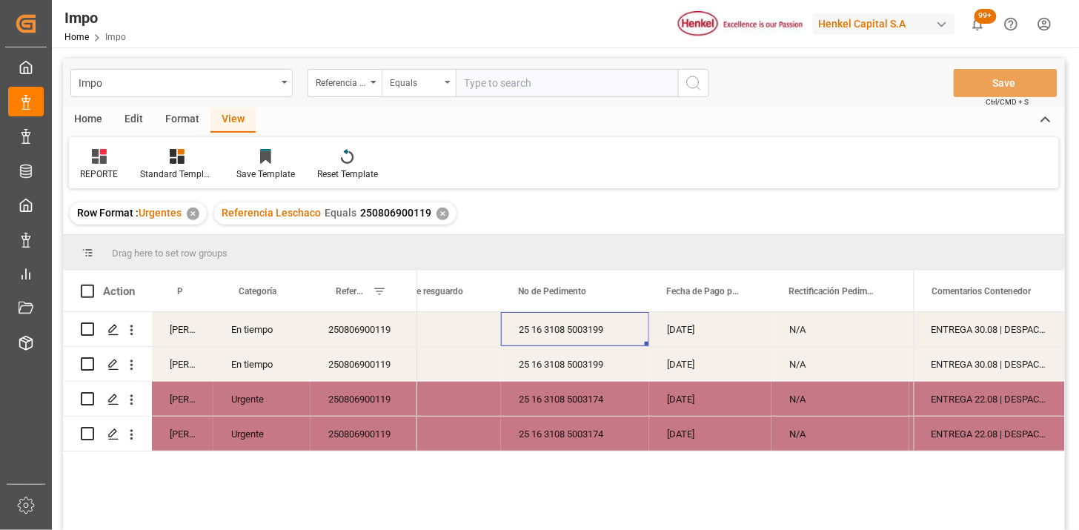
click at [440, 85] on div "Equals" at bounding box center [419, 83] width 74 height 28
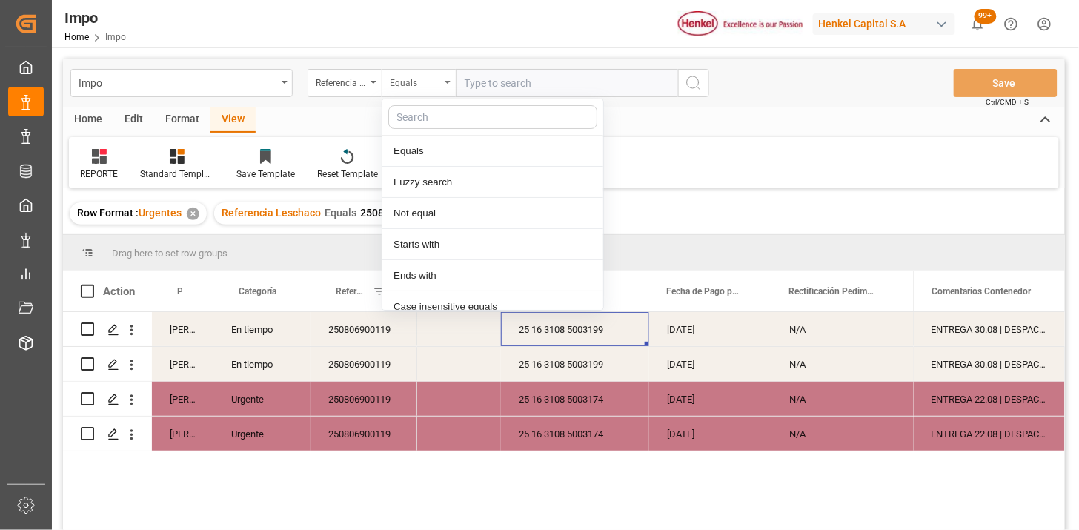
scroll to position [74, 0]
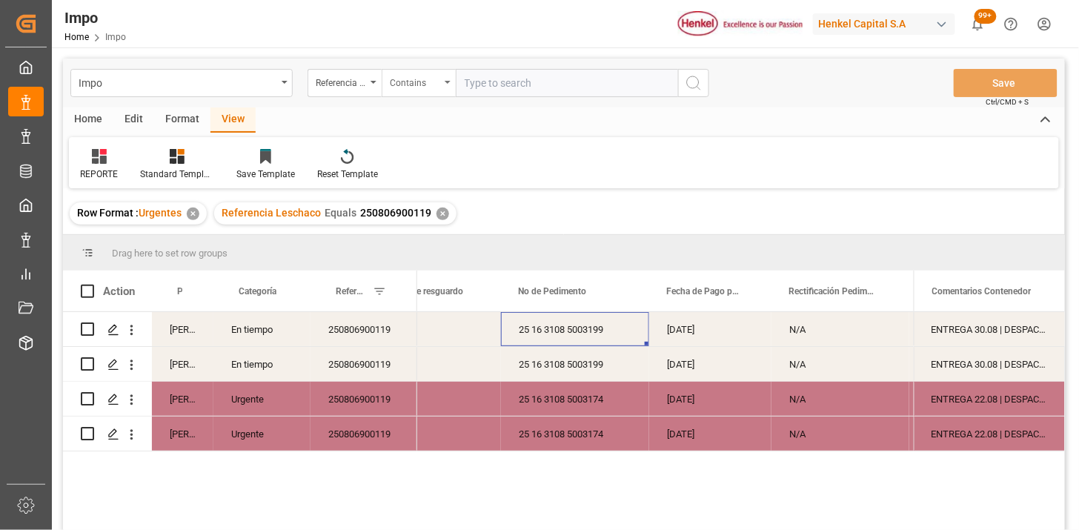
paste input "250806900766 250806900768"
type input "250806900766,250806900768"
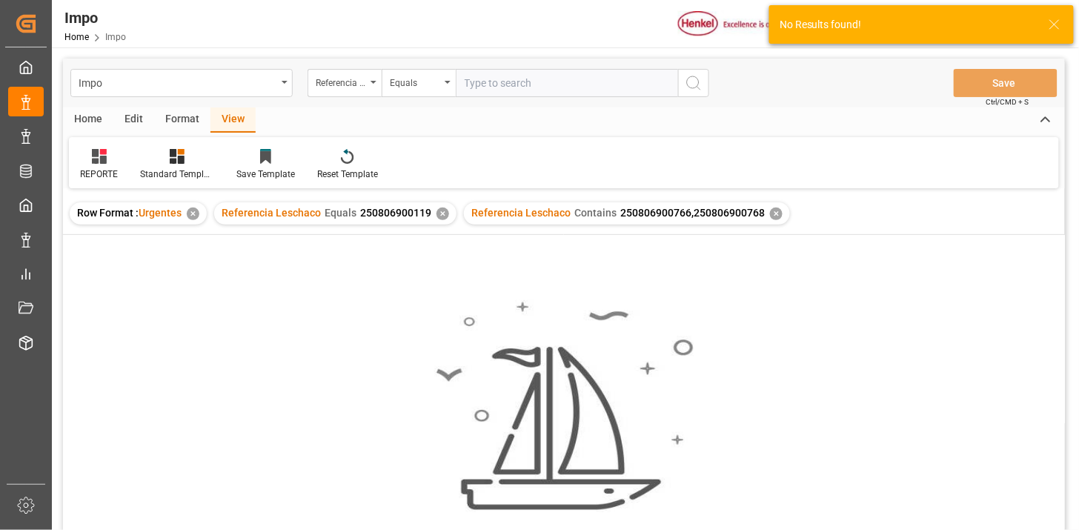
click at [439, 213] on div "✕" at bounding box center [443, 214] width 13 height 13
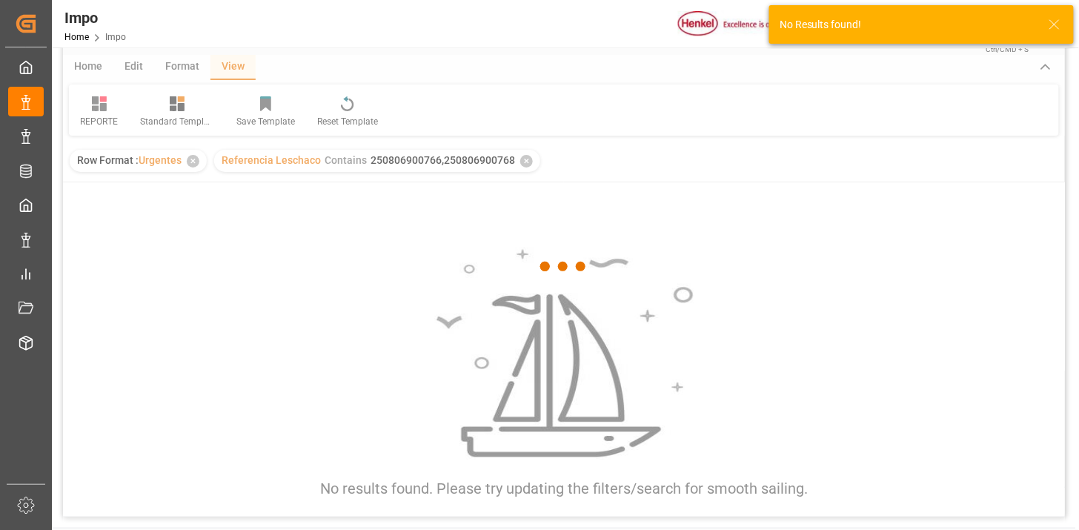
scroll to position [82, 0]
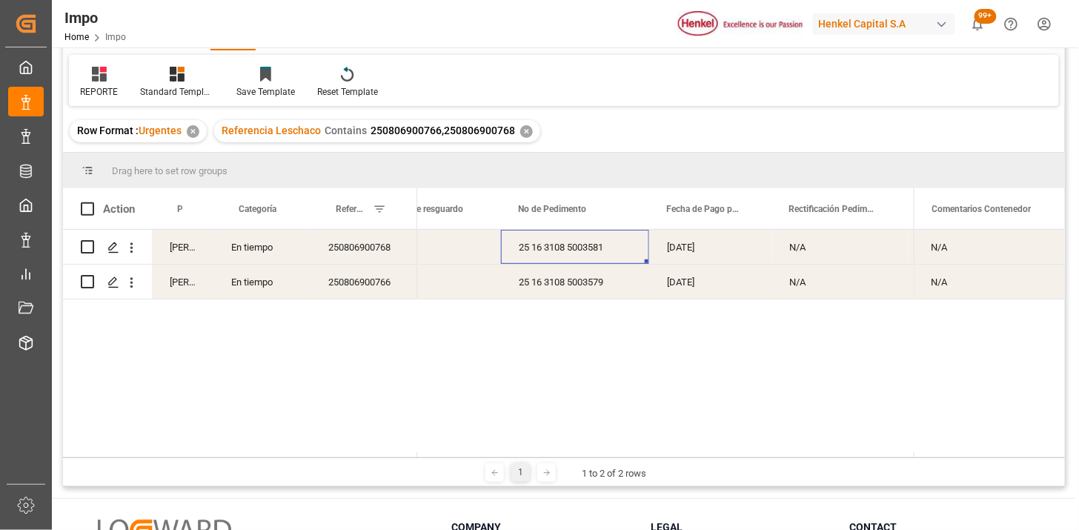
click at [573, 276] on div "25 16 3108 5003579" at bounding box center [575, 282] width 148 height 34
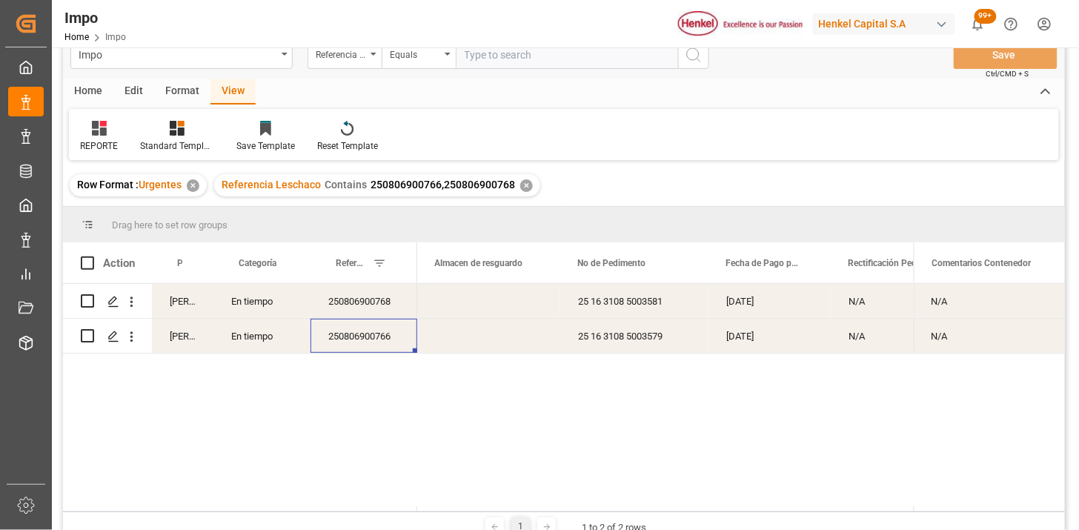
scroll to position [0, 0]
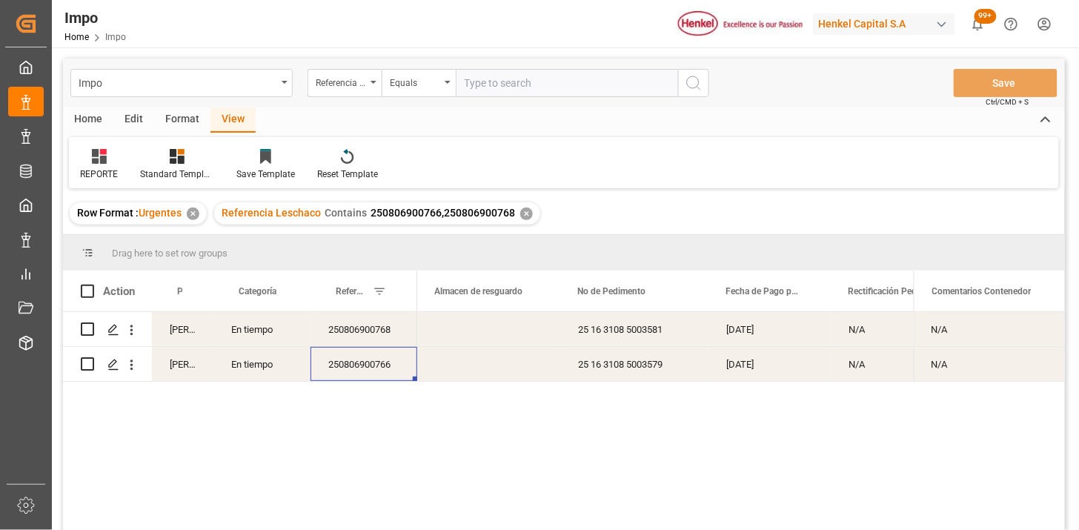
drag, startPoint x: 539, startPoint y: 105, endPoint x: 546, endPoint y: 98, distance: 10.0
click at [543, 104] on div "Impo Referencia Leschaco Equals Save Ctrl/CMD + S" at bounding box center [564, 83] width 1002 height 49
drag, startPoint x: 549, startPoint y: 87, endPoint x: 632, endPoint y: 105, distance: 84.9
click at [550, 87] on input "text" at bounding box center [567, 83] width 222 height 28
paste input "250806900881"
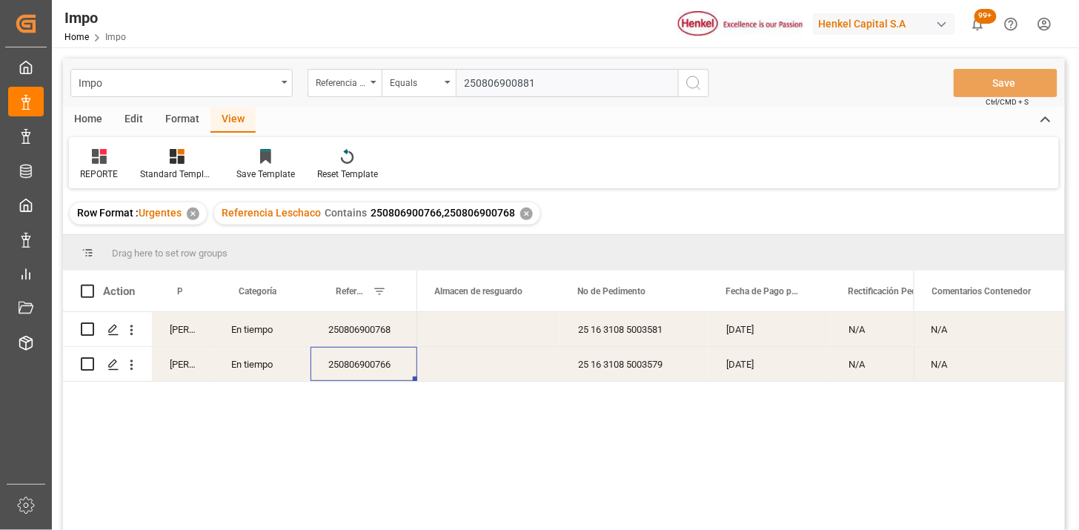
type input "250806900881"
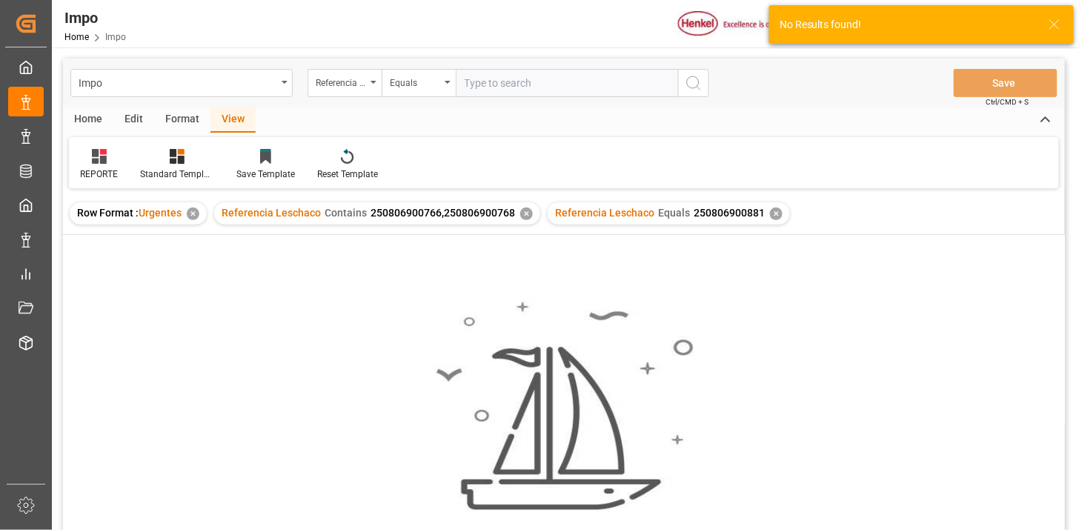
click at [520, 212] on div "✕" at bounding box center [526, 214] width 13 height 13
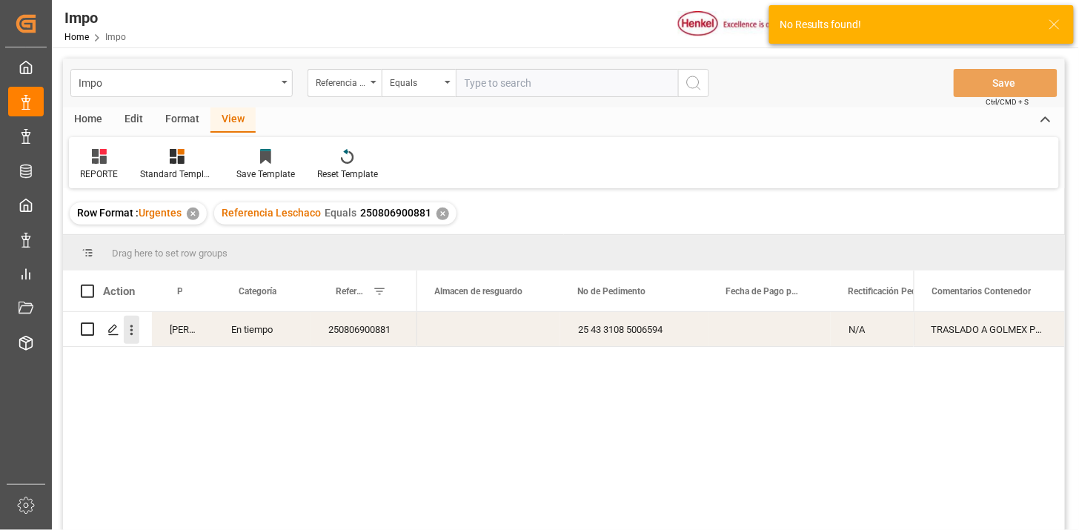
click at [133, 331] on icon "open menu" at bounding box center [132, 330] width 16 height 16
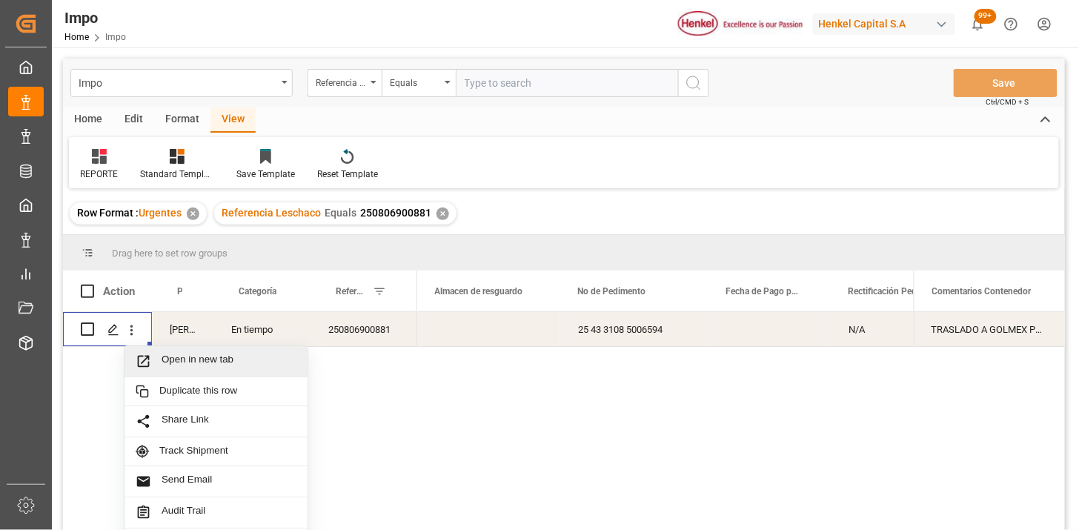
click at [162, 350] on div "Open in new tab" at bounding box center [216, 361] width 183 height 31
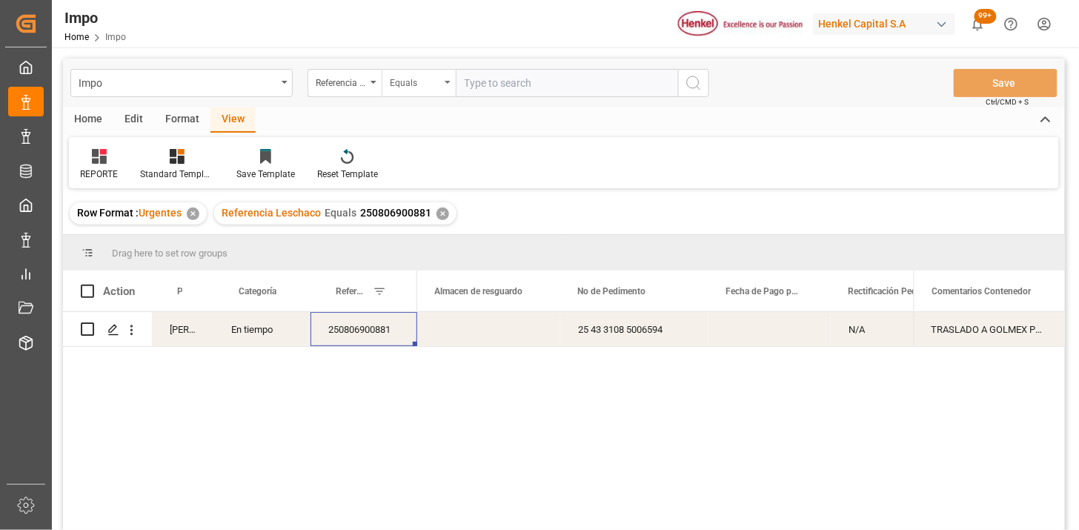
click at [441, 87] on div "Equals" at bounding box center [419, 83] width 74 height 28
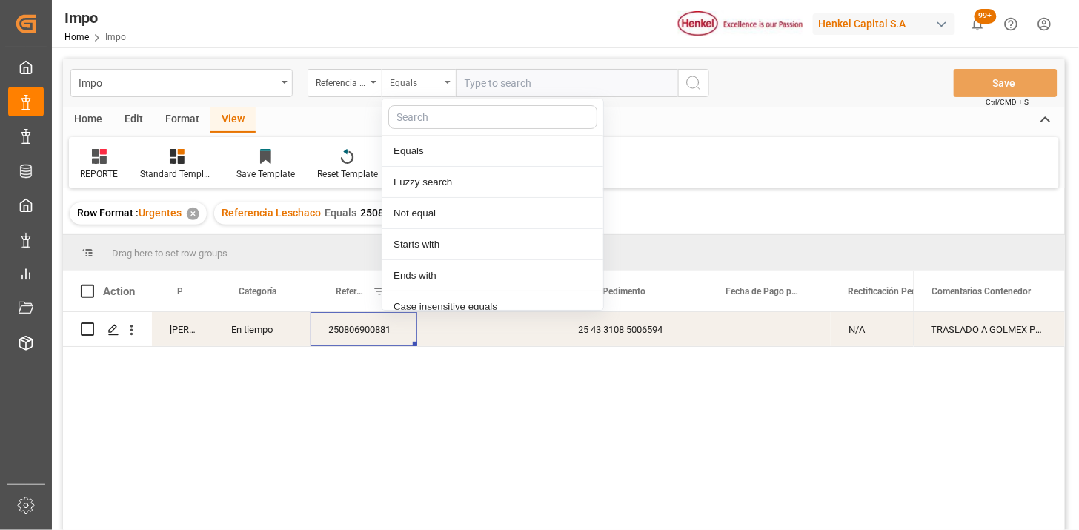
scroll to position [74, 0]
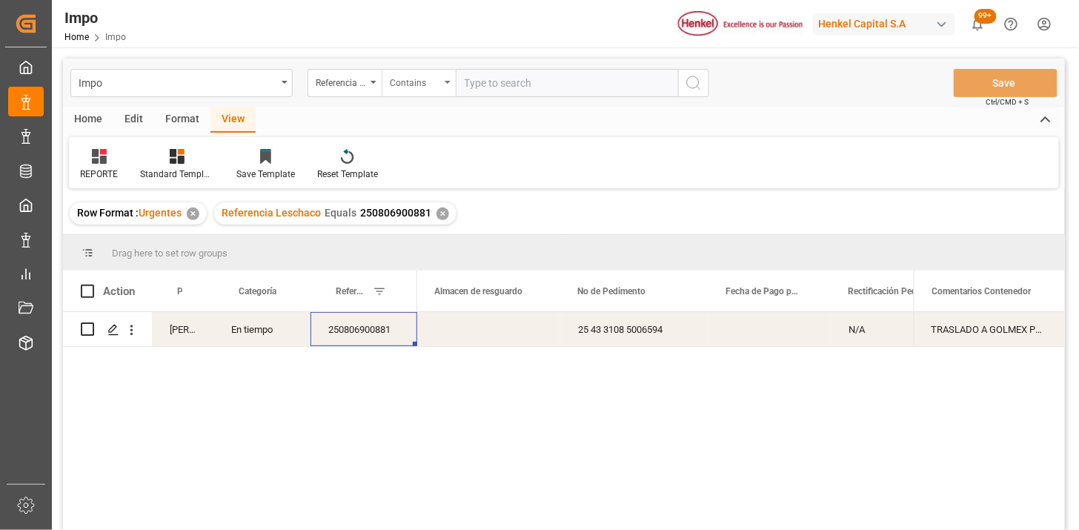
paste input "250806900886"
type input "250806900886,250806900882"
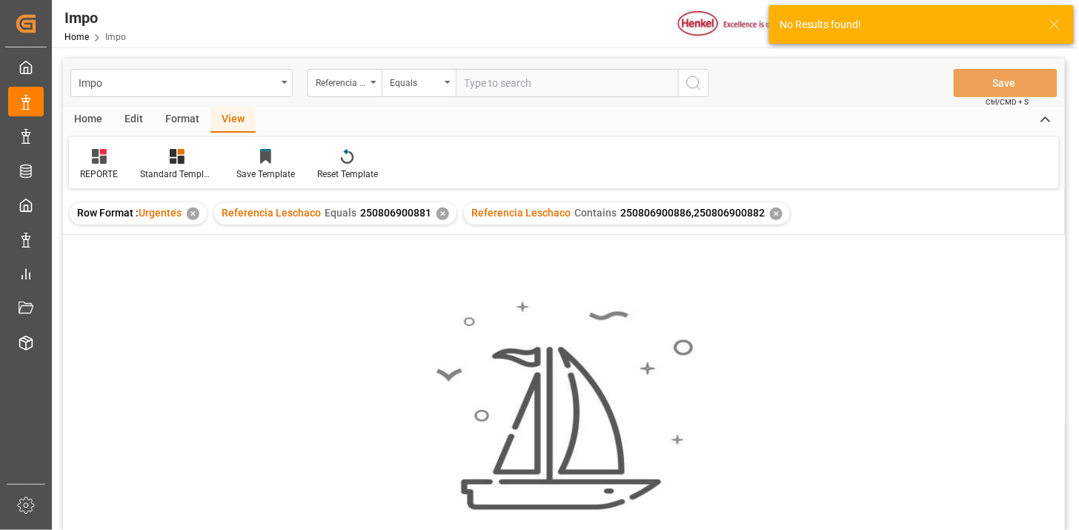
click at [442, 210] on div "✕" at bounding box center [443, 214] width 13 height 13
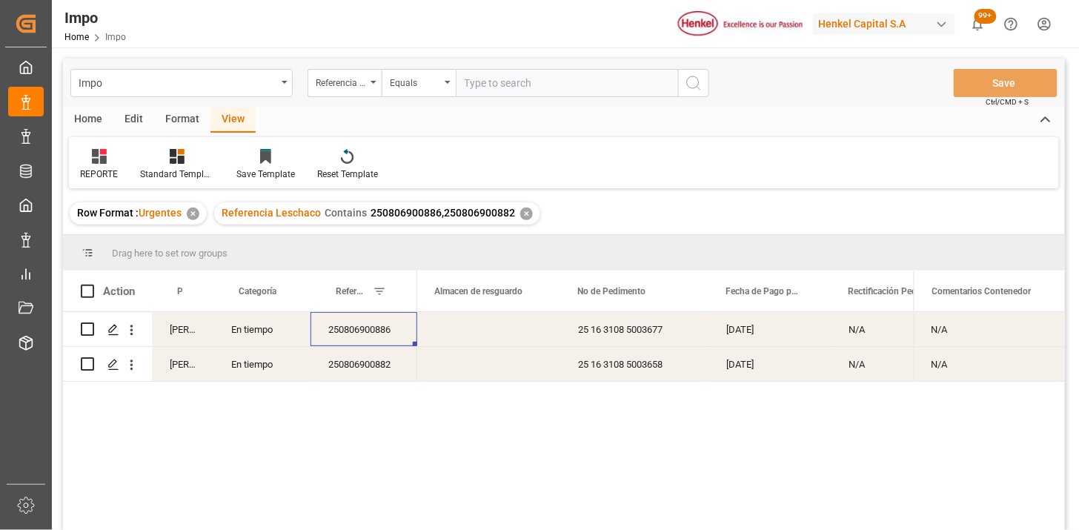
scroll to position [82, 0]
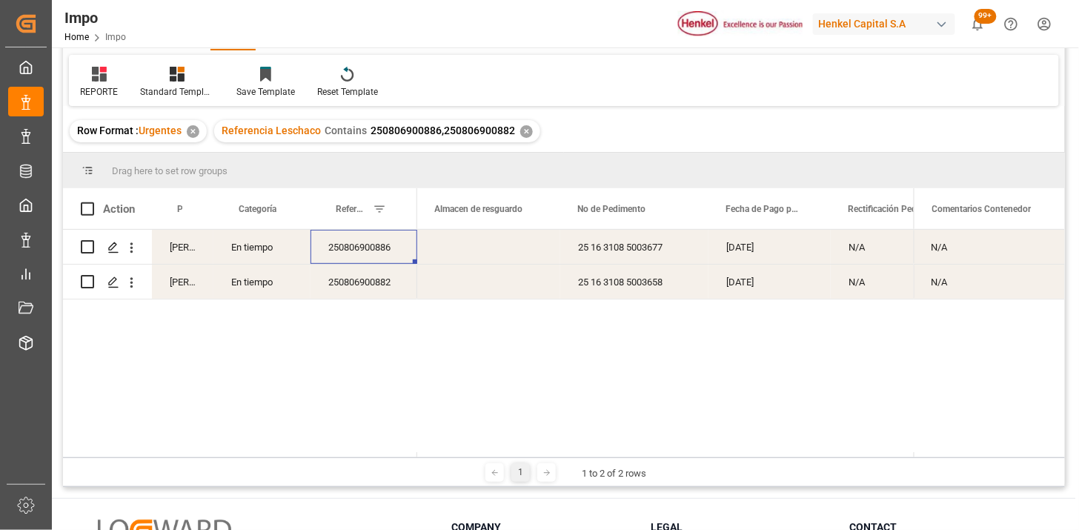
click at [390, 254] on div "250806900886" at bounding box center [364, 247] width 107 height 34
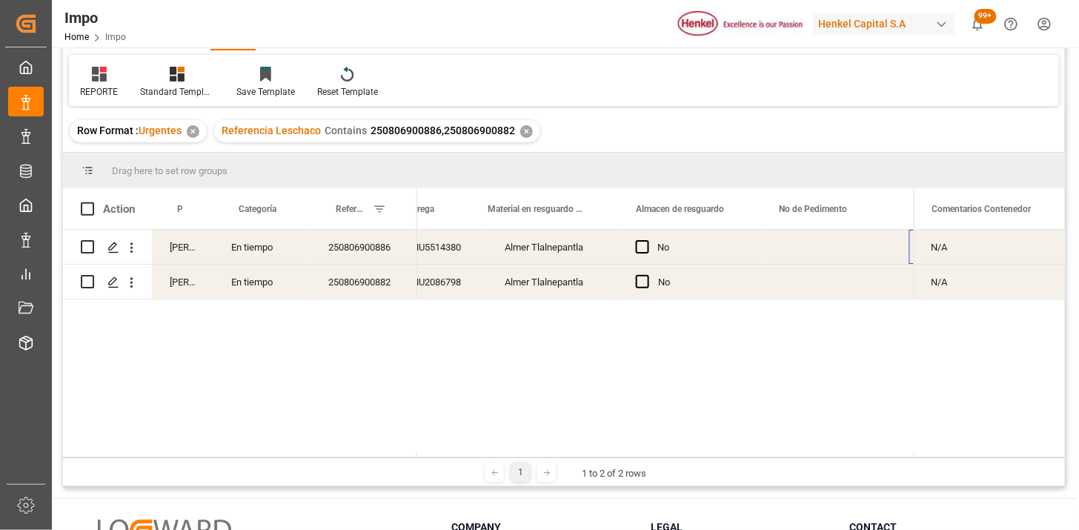
scroll to position [0, 721]
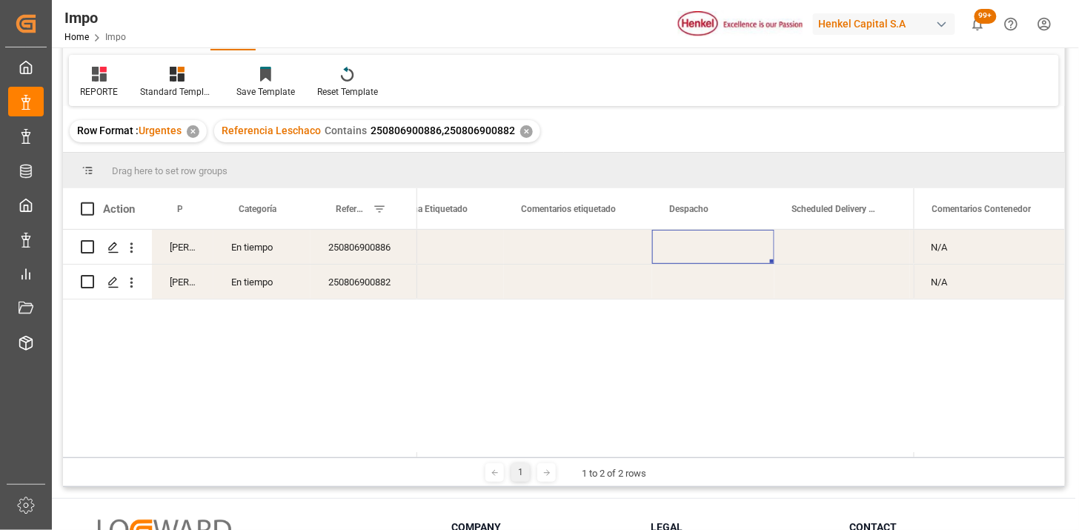
click at [688, 248] on div "Press SPACE to select this row." at bounding box center [713, 247] width 122 height 34
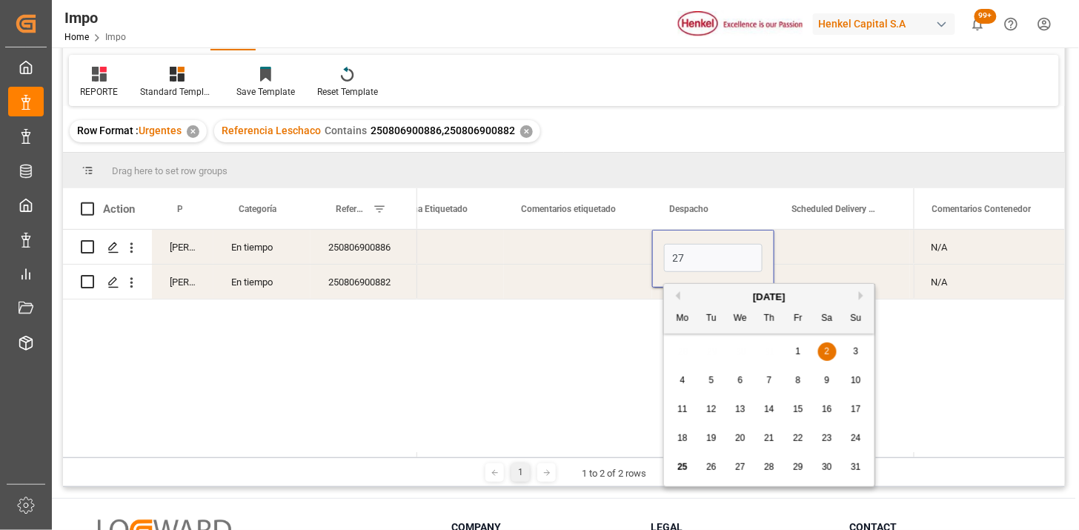
type input "[DATE]"
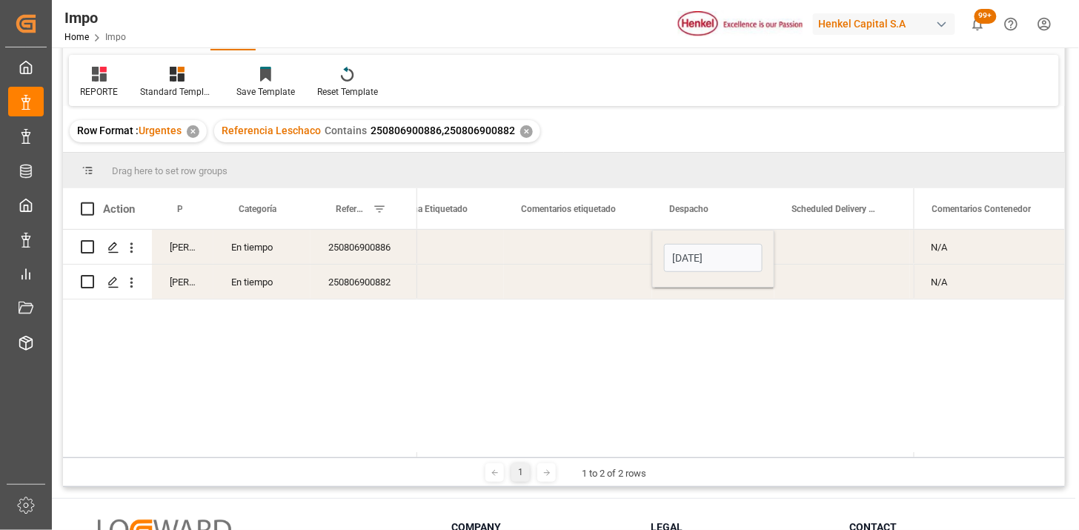
click at [825, 246] on div "Press SPACE to select this row." at bounding box center [843, 247] width 136 height 34
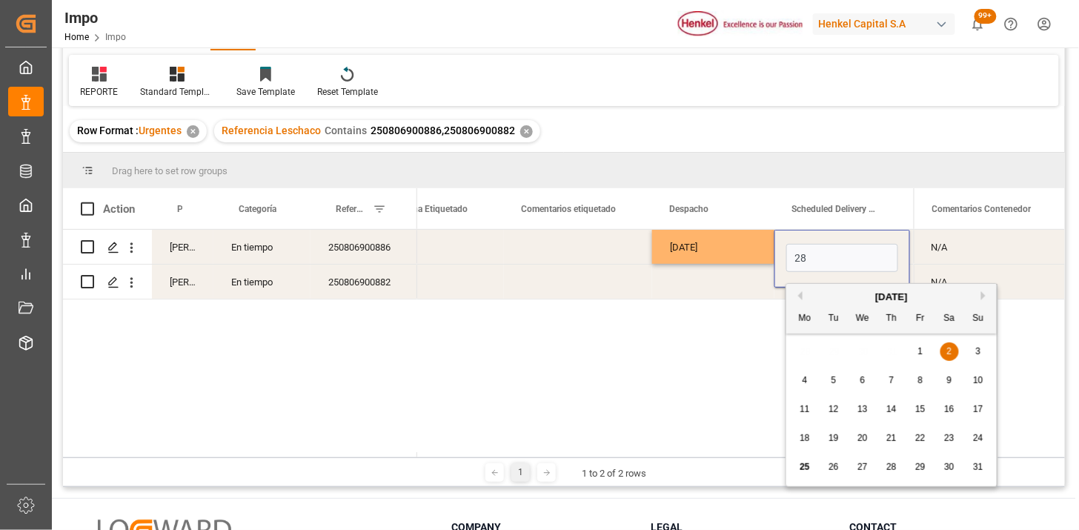
type input "[DATE]"
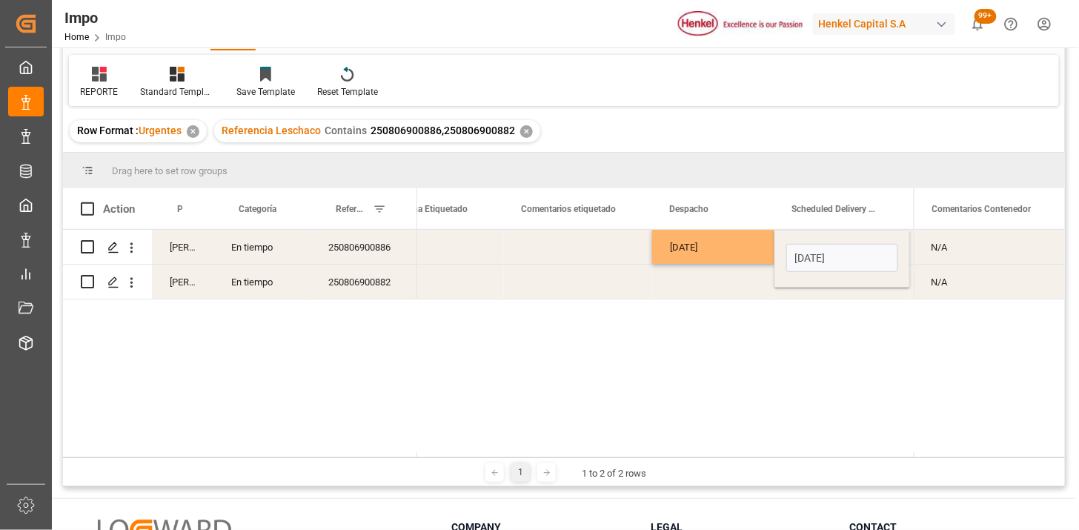
click at [746, 248] on div "[DATE]" at bounding box center [713, 247] width 122 height 34
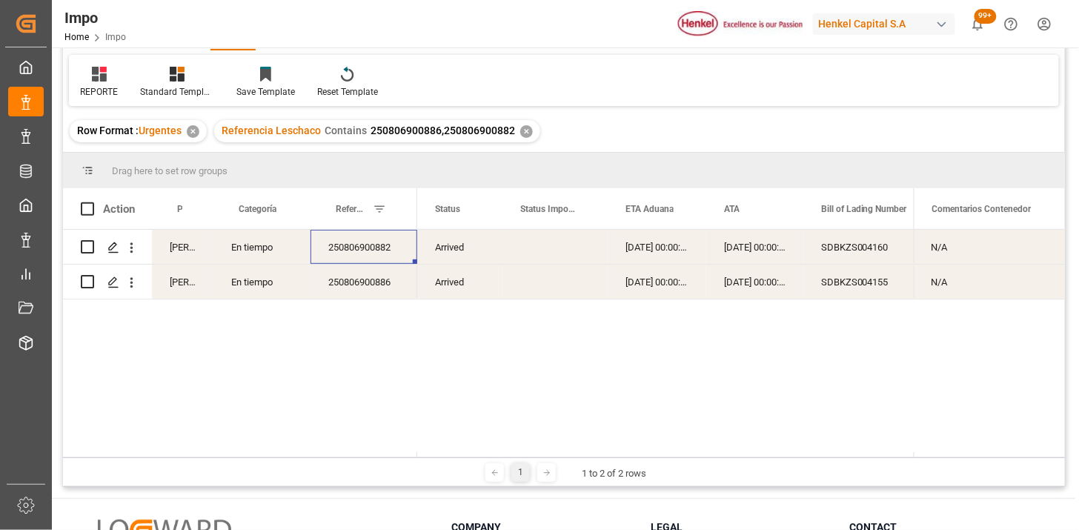
click at [382, 257] on div "250806900882" at bounding box center [364, 247] width 107 height 34
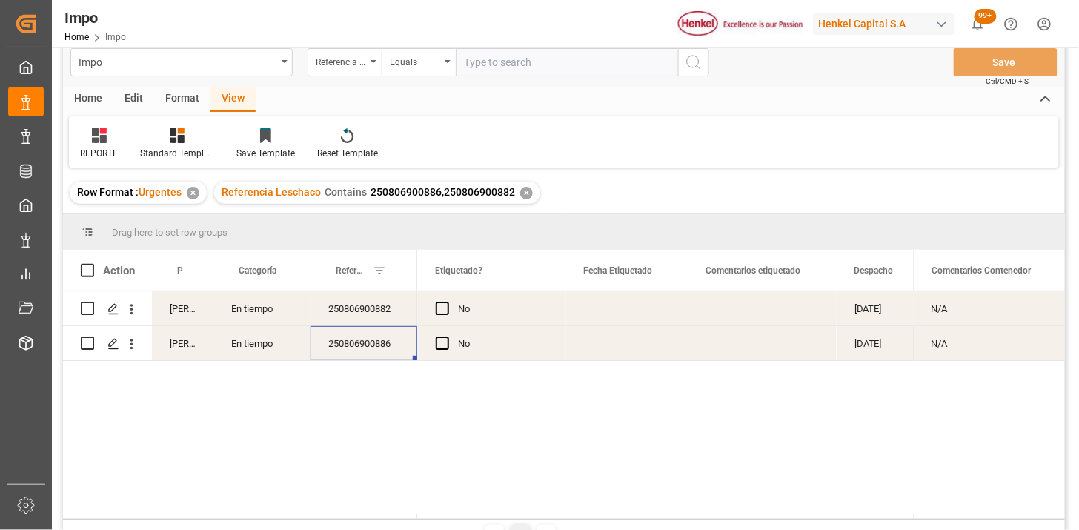
scroll to position [0, 0]
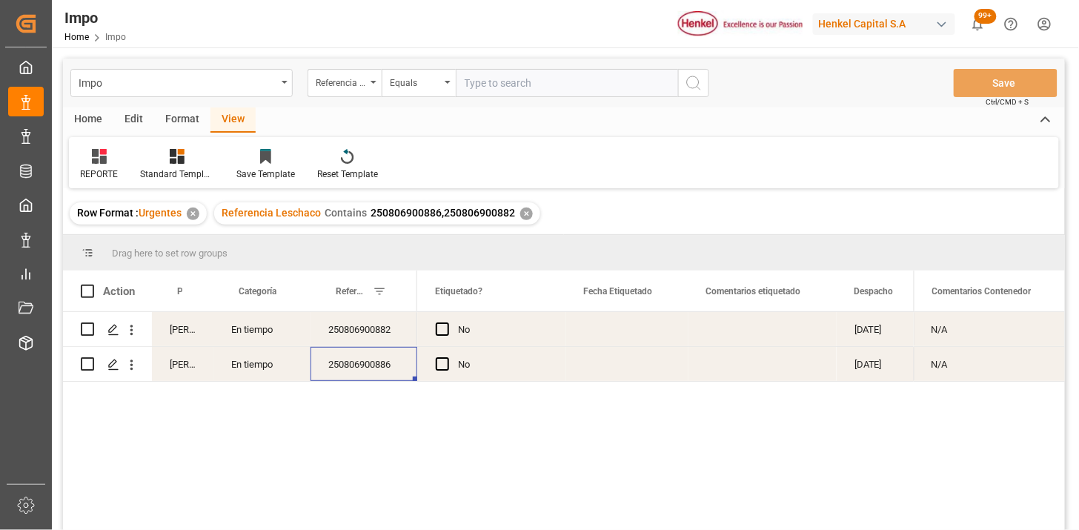
click at [546, 86] on input "text" at bounding box center [567, 83] width 222 height 28
paste input "250906900212"
type input "250906900212"
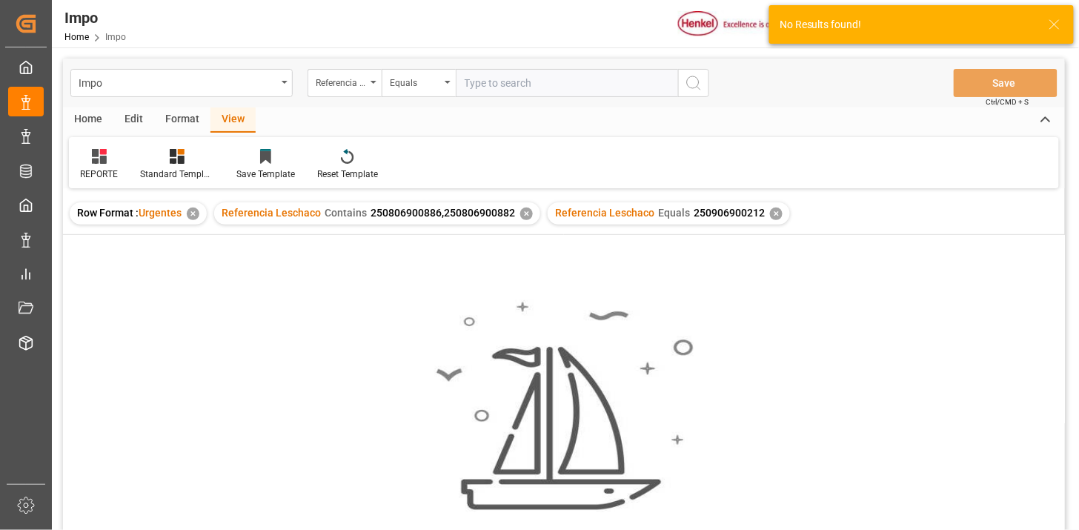
click at [526, 213] on div "✕" at bounding box center [526, 214] width 13 height 13
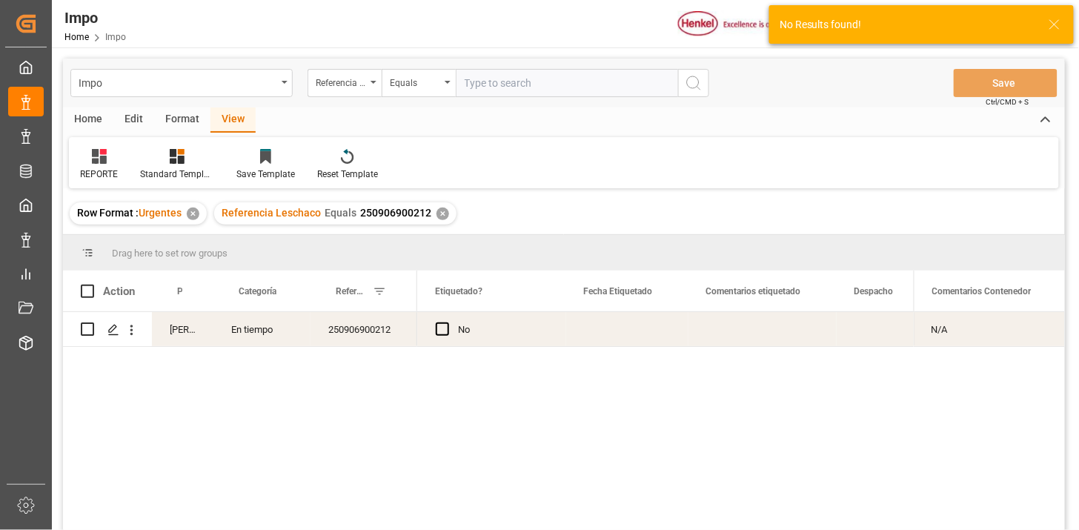
scroll to position [82, 0]
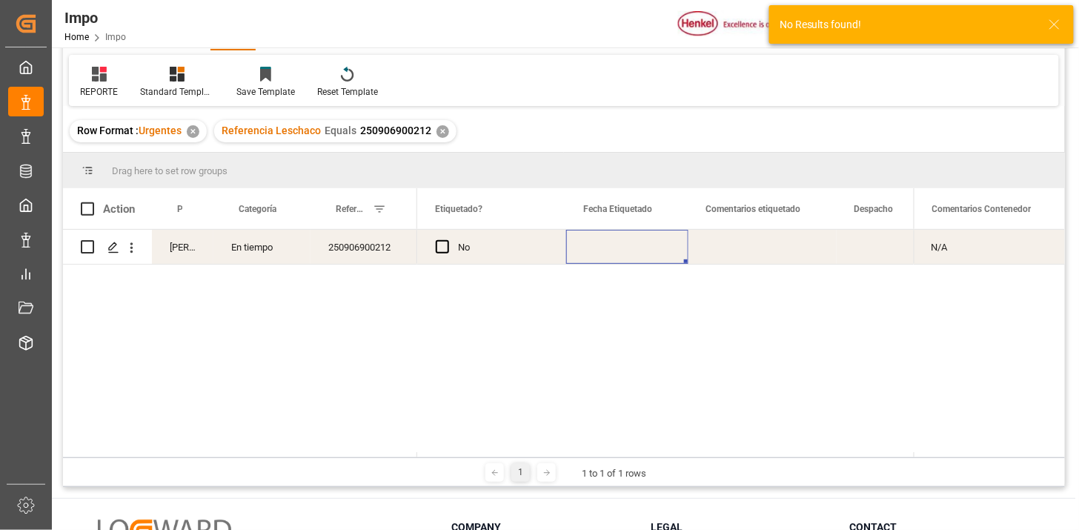
click at [571, 252] on div "Press SPACE to select this row." at bounding box center [627, 247] width 122 height 34
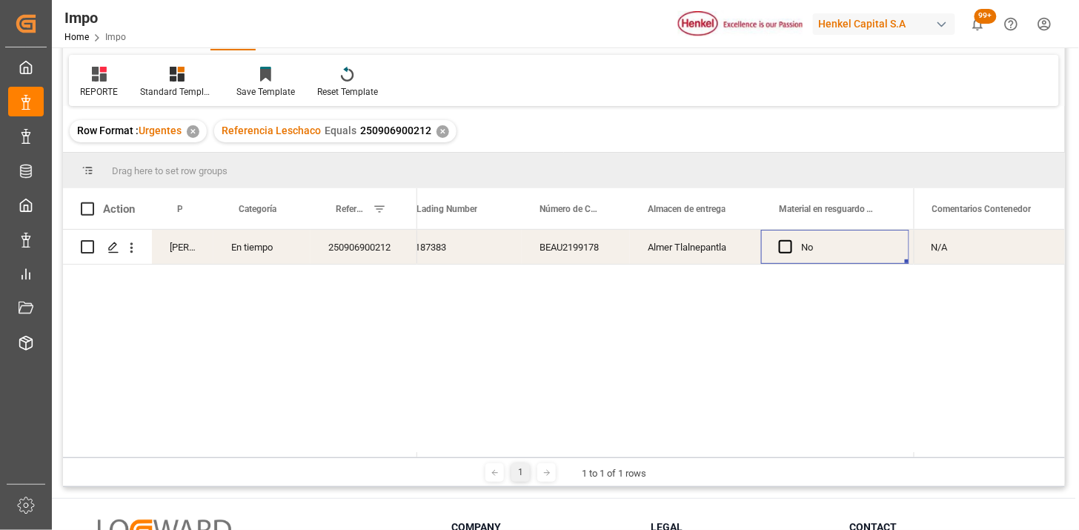
scroll to position [0, 573]
click at [580, 248] on div "Press SPACE to select this row." at bounding box center [615, 247] width 122 height 34
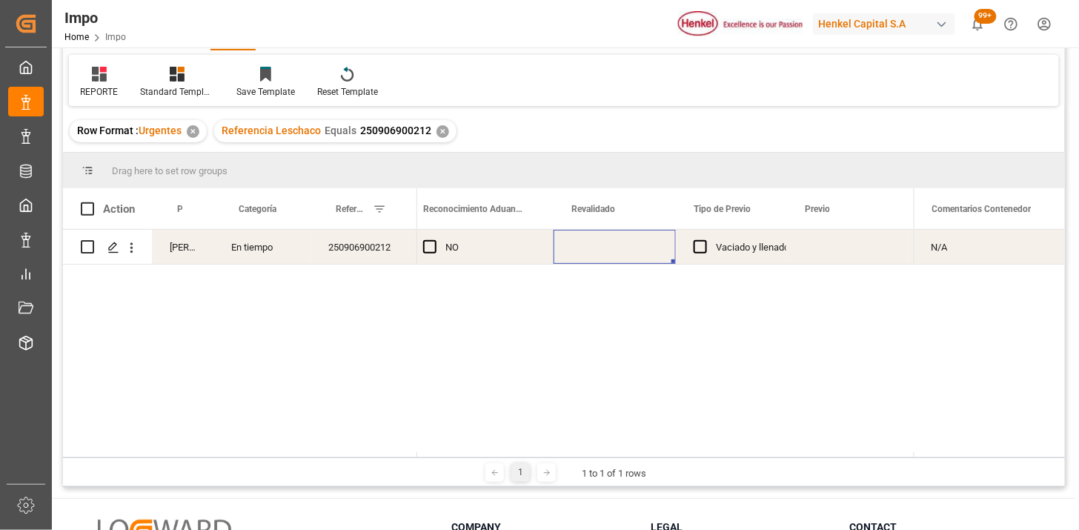
click at [580, 248] on div "Press SPACE to select this row." at bounding box center [615, 247] width 122 height 34
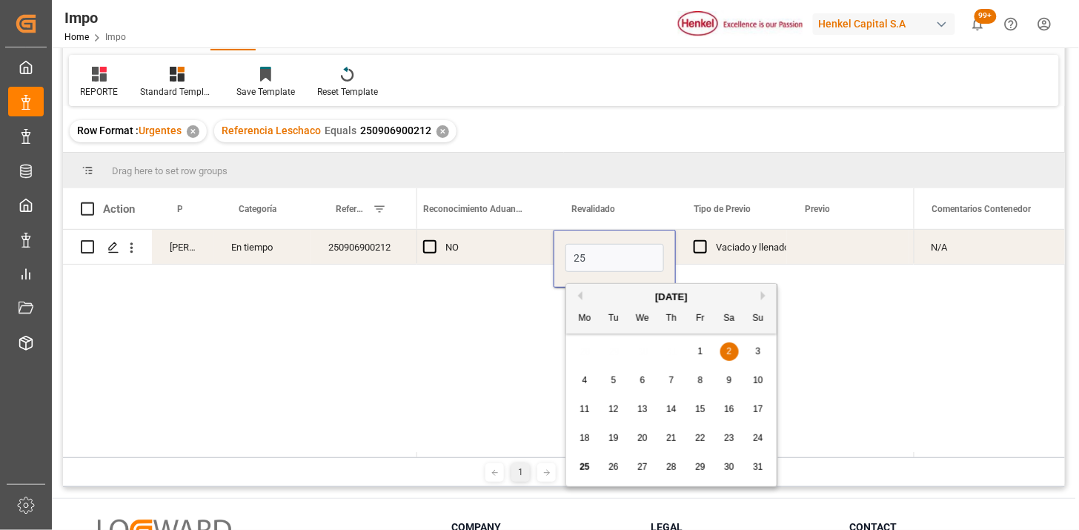
type input "[DATE]"
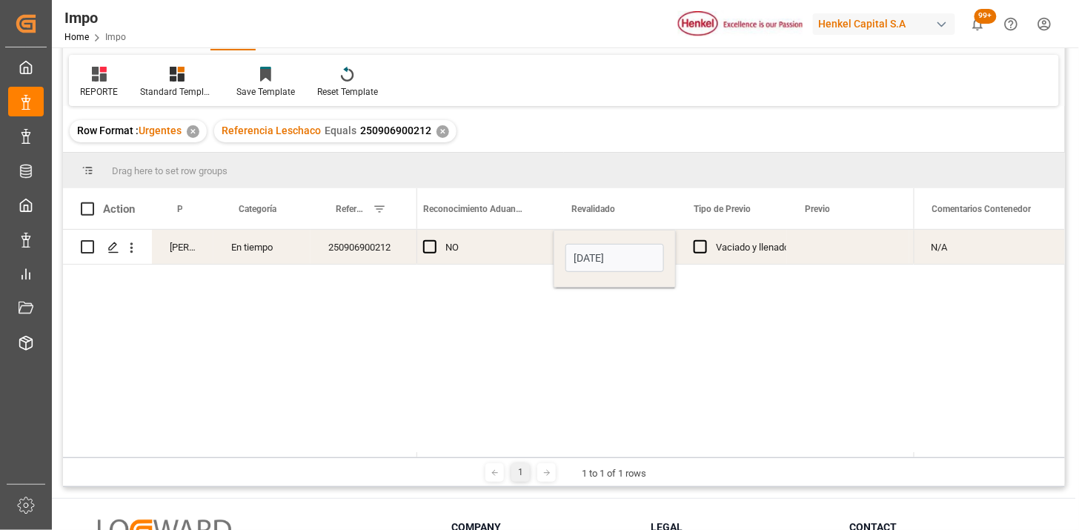
click at [809, 243] on div "Press SPACE to select this row." at bounding box center [848, 247] width 122 height 34
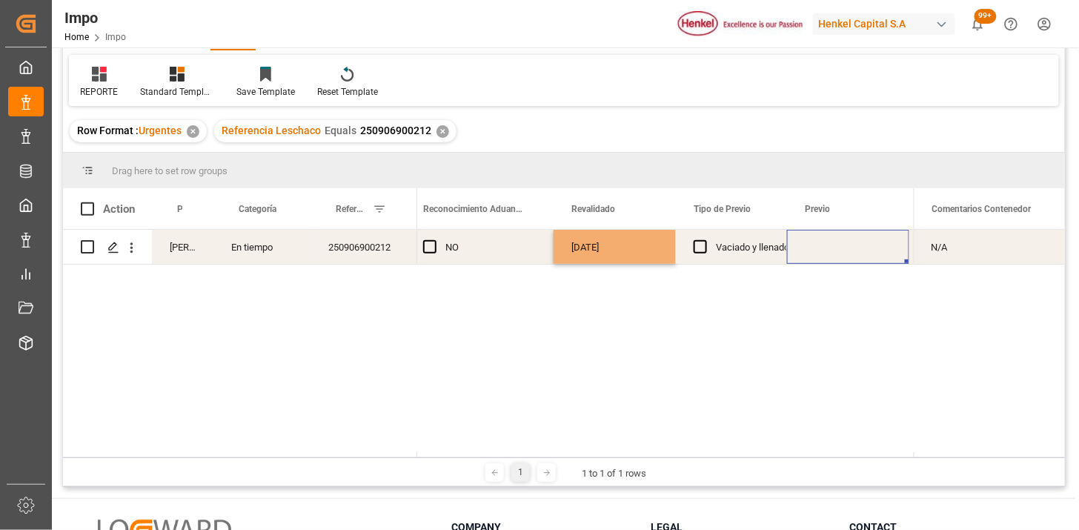
click at [809, 243] on div "Press SPACE to select this row." at bounding box center [848, 247] width 122 height 34
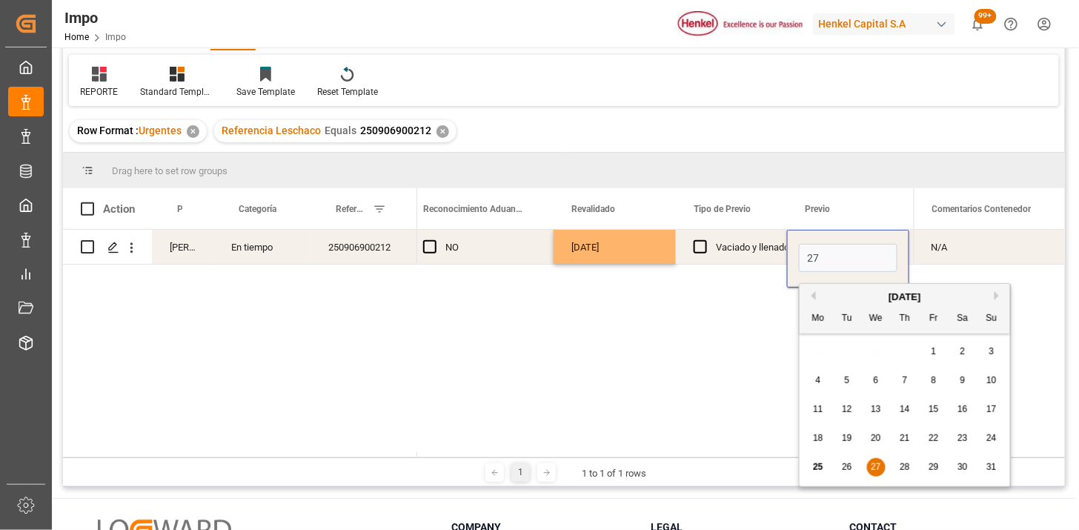
type input "[DATE]"
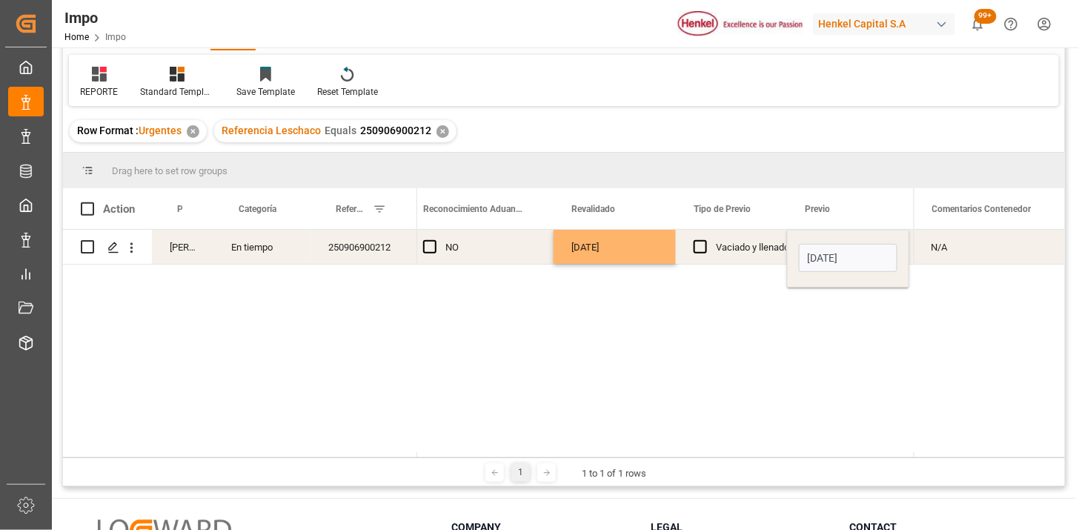
click at [743, 246] on div "Vaciado y llenado" at bounding box center [752, 248] width 73 height 34
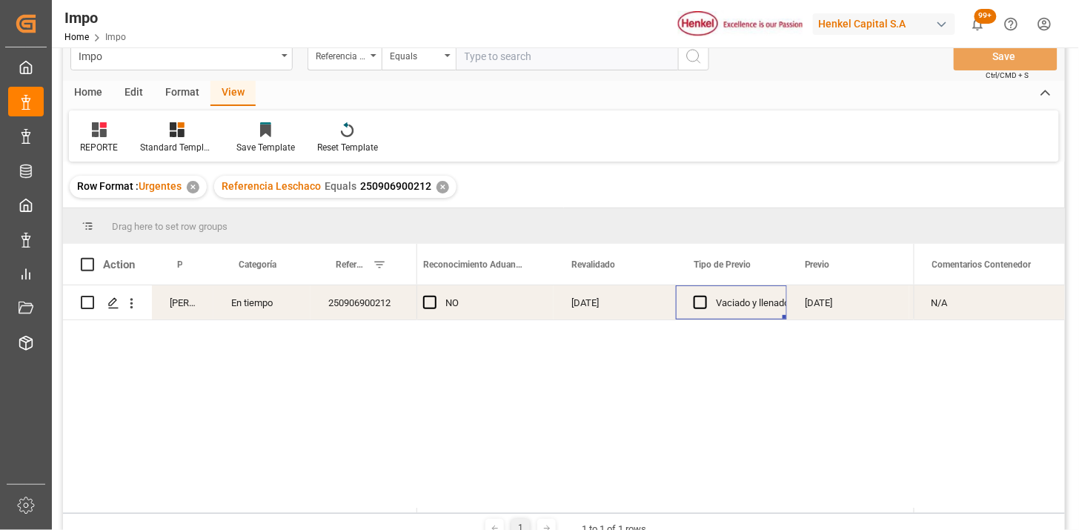
scroll to position [0, 0]
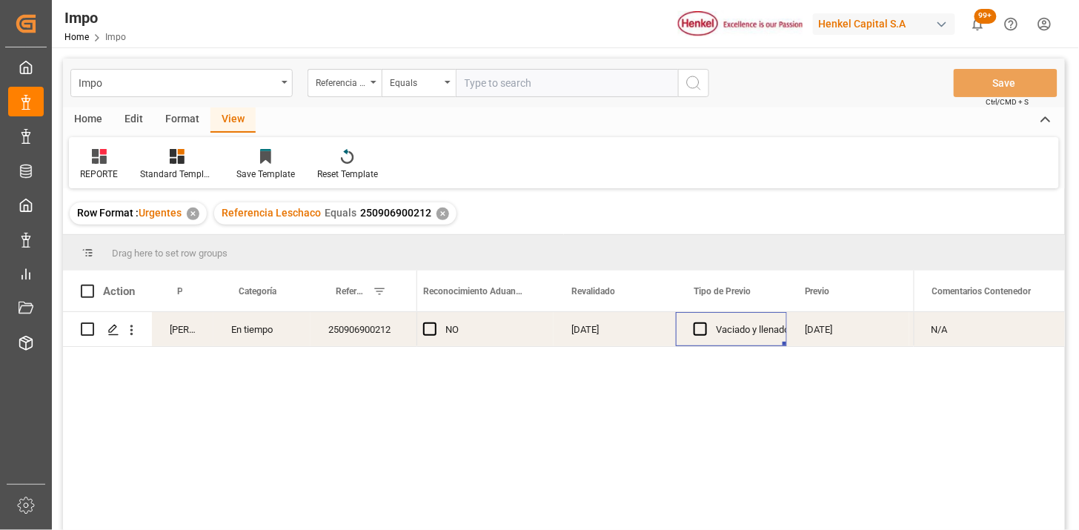
click at [508, 96] on div "Impo Referencia Leschaco Equals Save Ctrl/CMD + S" at bounding box center [564, 83] width 1002 height 49
drag, startPoint x: 549, startPoint y: 78, endPoint x: 571, endPoint y: 84, distance: 23.0
click at [550, 78] on input "text" at bounding box center [567, 83] width 222 height 28
paste input "250815080120"
type input "250815080120"
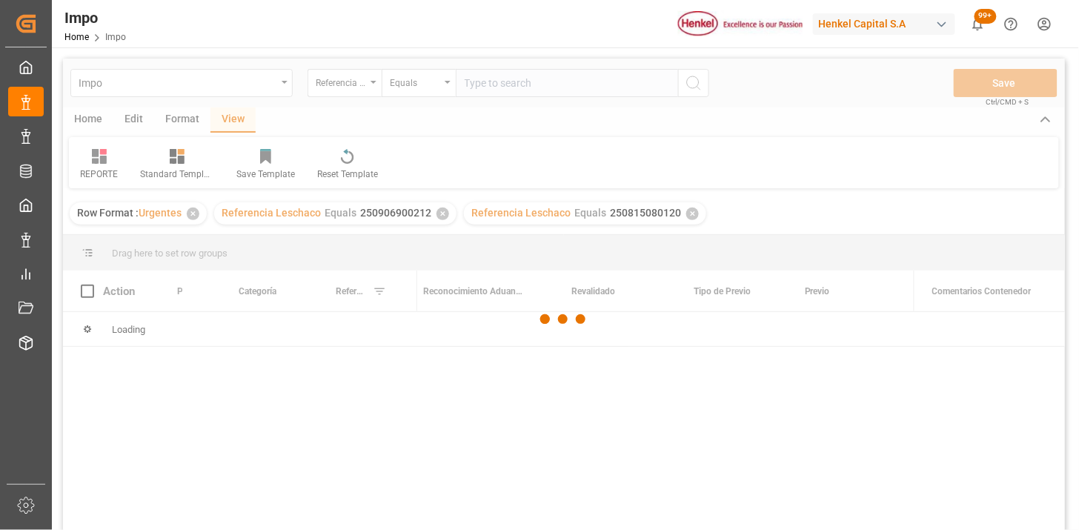
click at [440, 216] on div at bounding box center [564, 319] width 1002 height 521
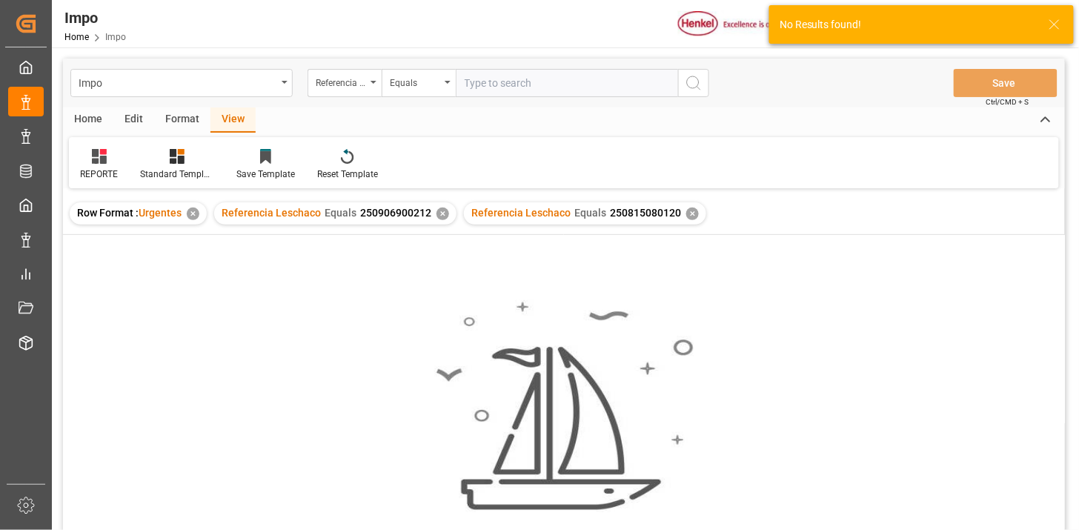
click at [440, 219] on div "✕" at bounding box center [443, 214] width 13 height 13
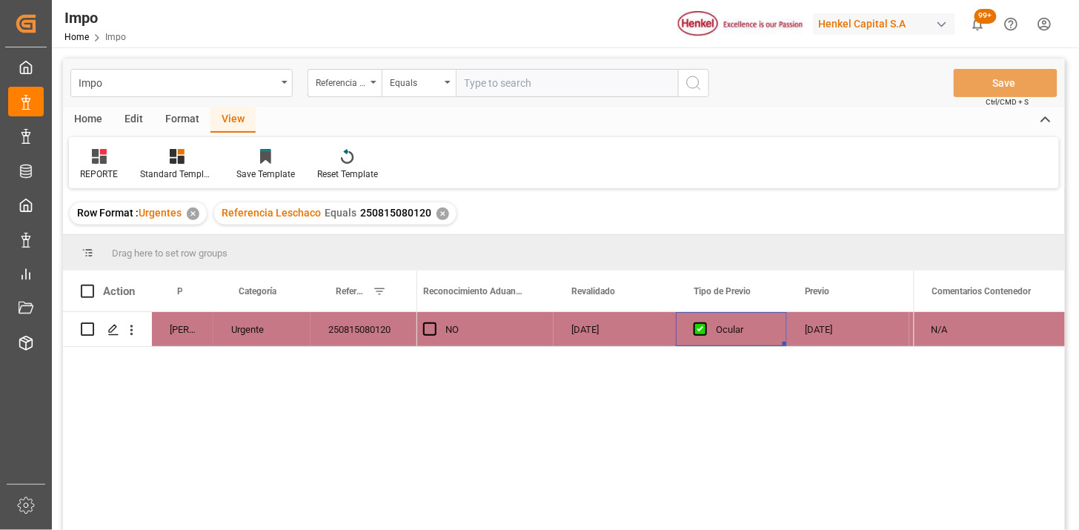
click at [506, 334] on div "NO" at bounding box center [490, 330] width 90 height 34
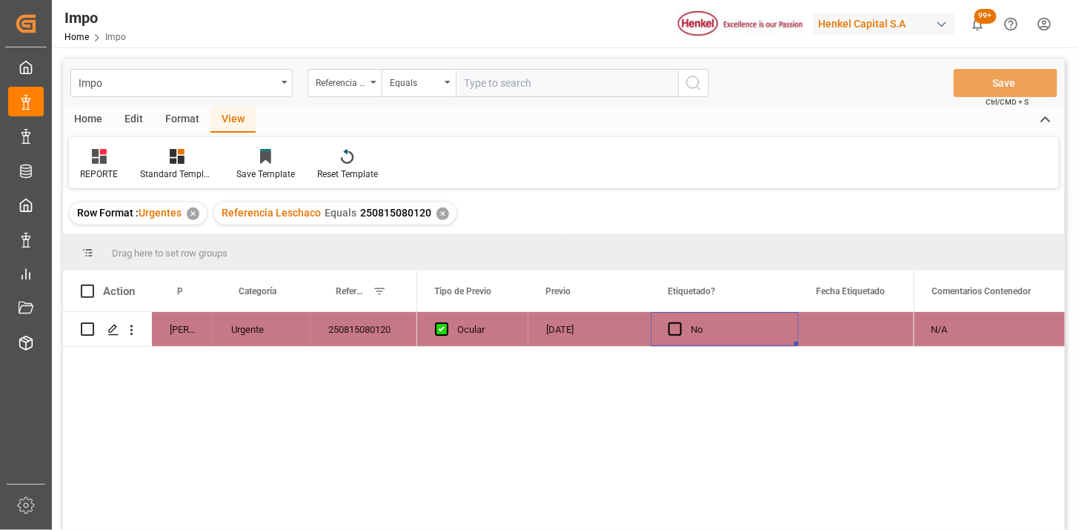
scroll to position [0, 1755]
click at [705, 334] on div "Press SPACE to select this row." at bounding box center [713, 329] width 122 height 34
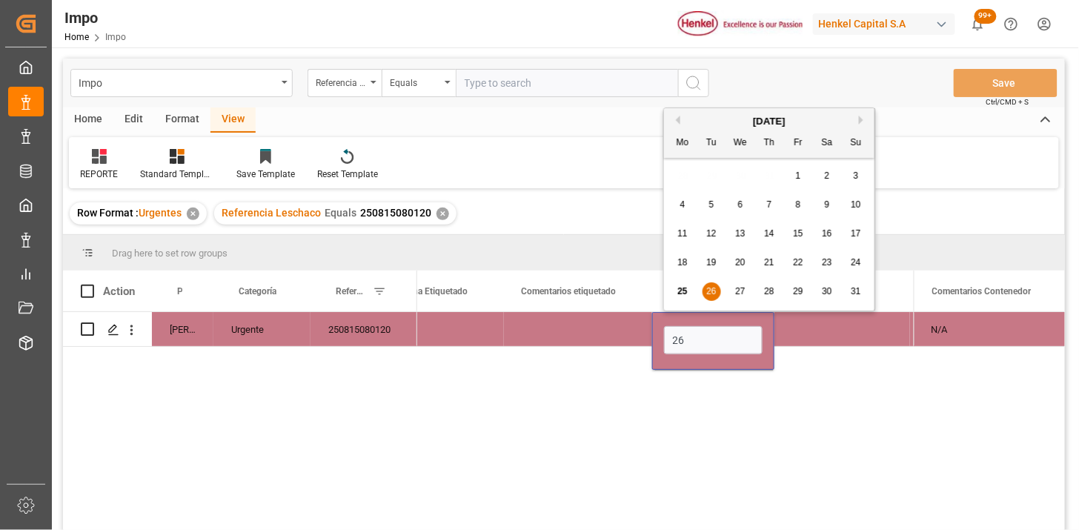
type input "26-08-2025"
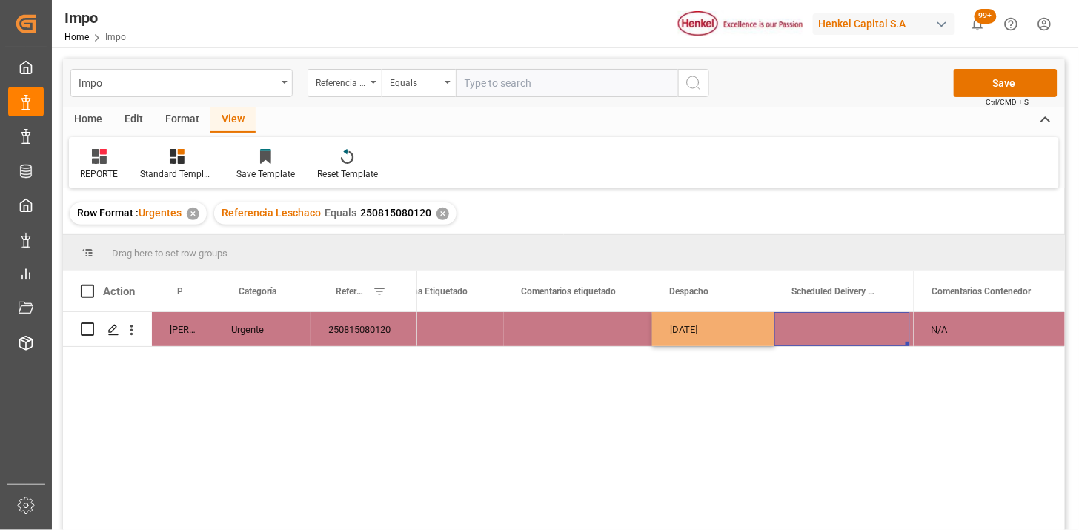
click at [824, 336] on div "Press SPACE to select this row." at bounding box center [843, 329] width 136 height 34
click at [729, 341] on div "26-08-2025" at bounding box center [713, 329] width 122 height 34
click at [823, 332] on div "Press SPACE to select this row." at bounding box center [843, 329] width 136 height 34
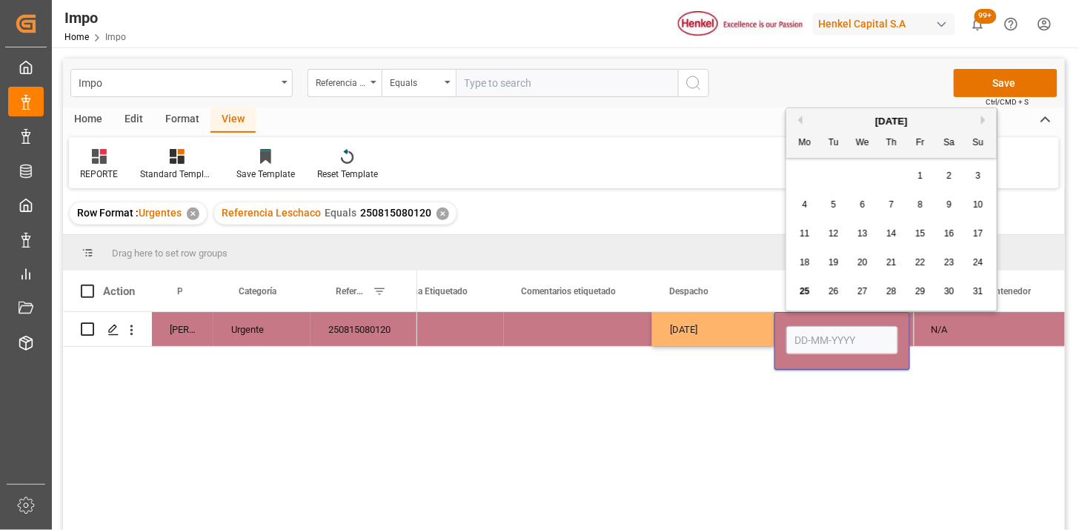
click at [823, 332] on input "Press SPACE to select this row." at bounding box center [842, 340] width 112 height 28
type input "29-08-2025"
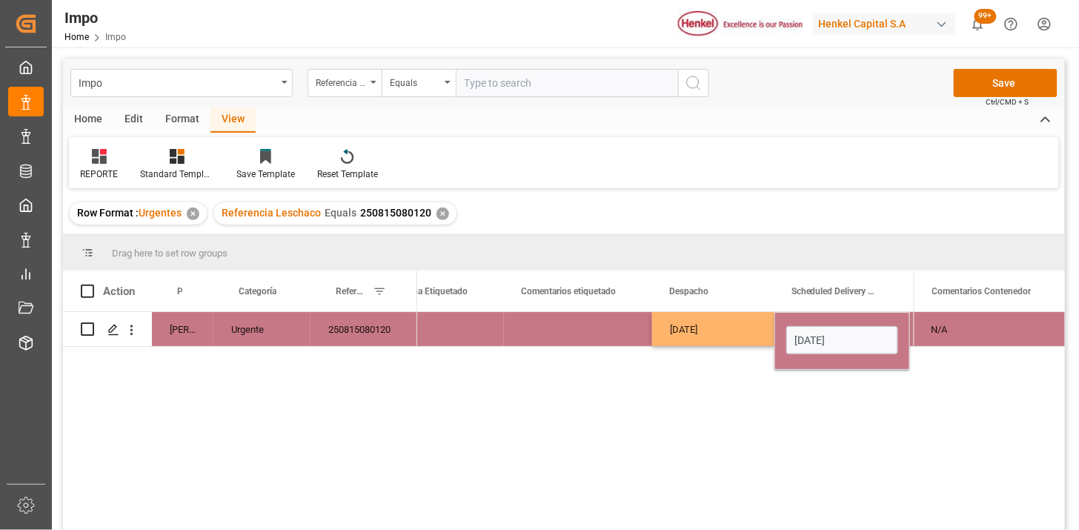
click at [717, 330] on div "26-08-2025" at bounding box center [713, 329] width 122 height 34
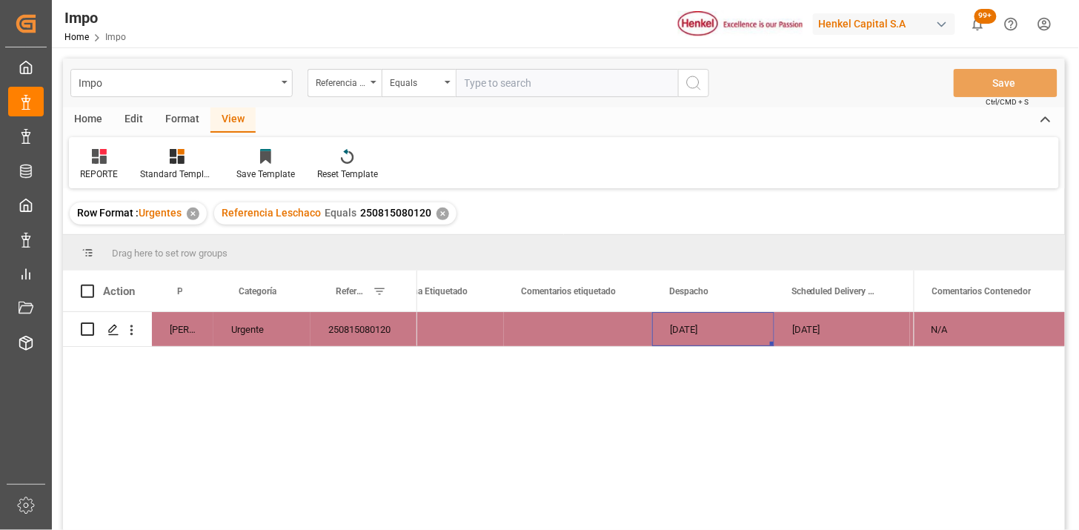
click at [522, 93] on input "text" at bounding box center [567, 83] width 222 height 28
paste input "250806900847"
type input "250806900847"
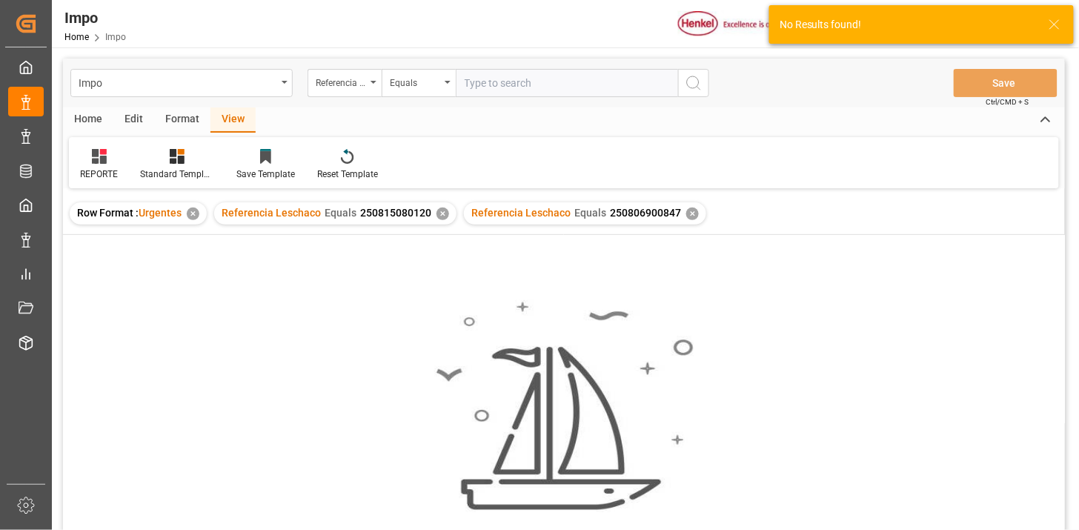
click at [439, 213] on div "✕" at bounding box center [443, 214] width 13 height 13
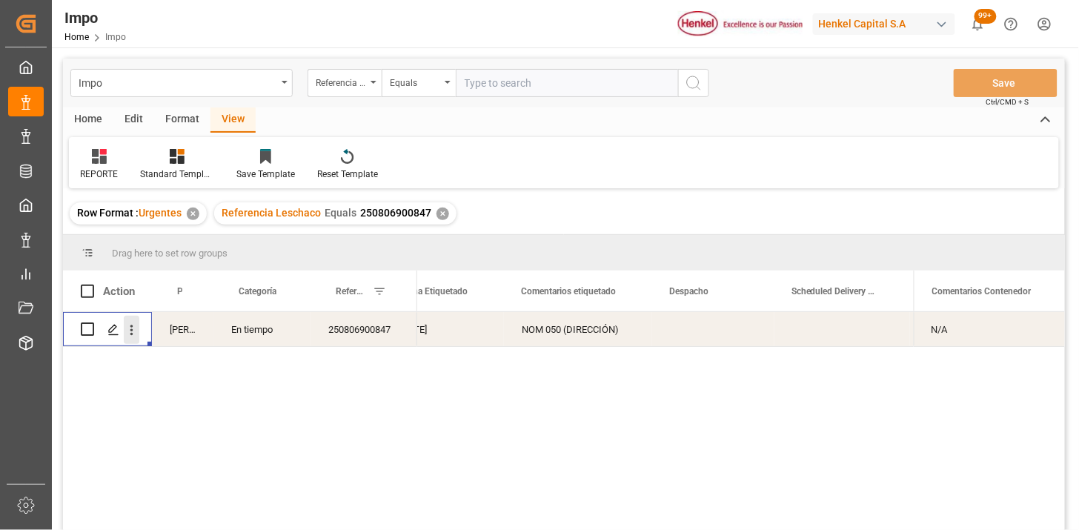
click at [133, 334] on icon "open menu" at bounding box center [132, 330] width 16 height 16
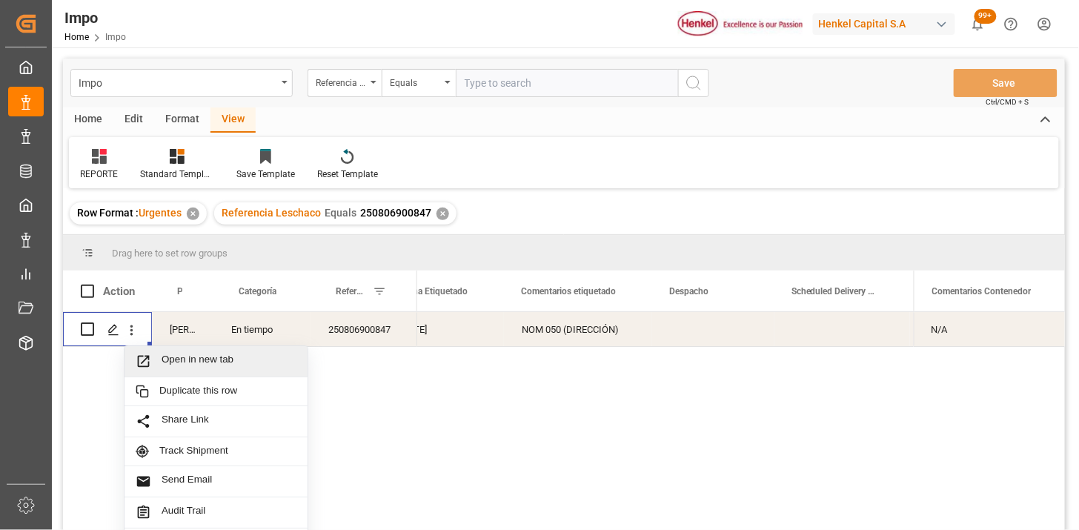
click at [185, 357] on span "Open in new tab" at bounding box center [229, 362] width 135 height 16
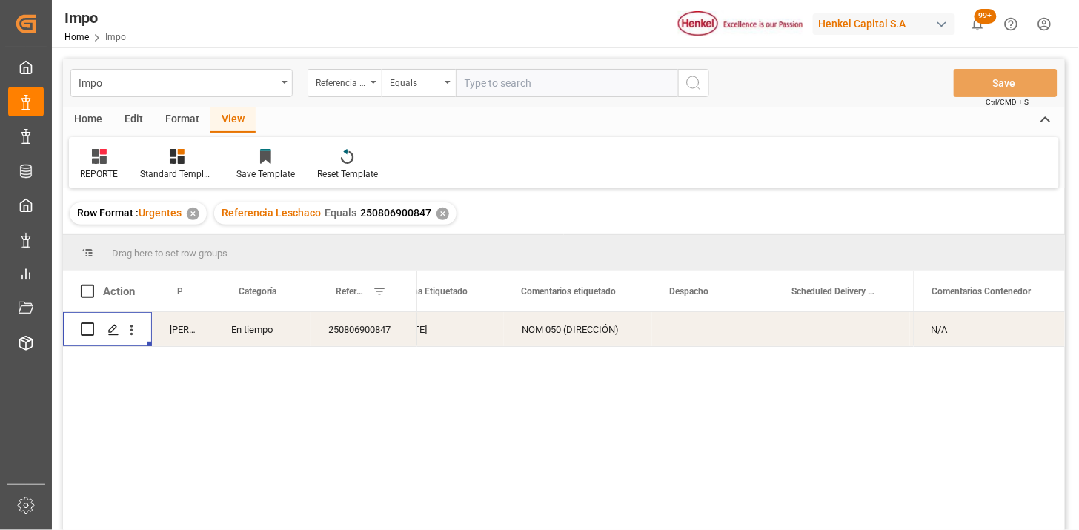
drag, startPoint x: 506, startPoint y: 92, endPoint x: 566, endPoint y: 104, distance: 60.5
click at [516, 92] on input "text" at bounding box center [567, 83] width 222 height 28
paste input "250906900210"
type input "250906900210"
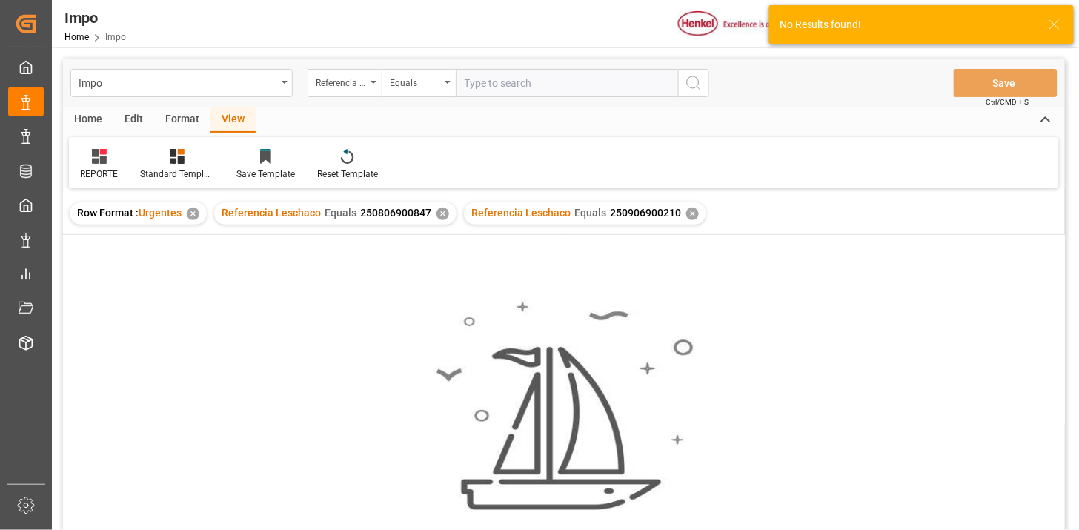
click at [443, 215] on div "✕" at bounding box center [443, 214] width 13 height 13
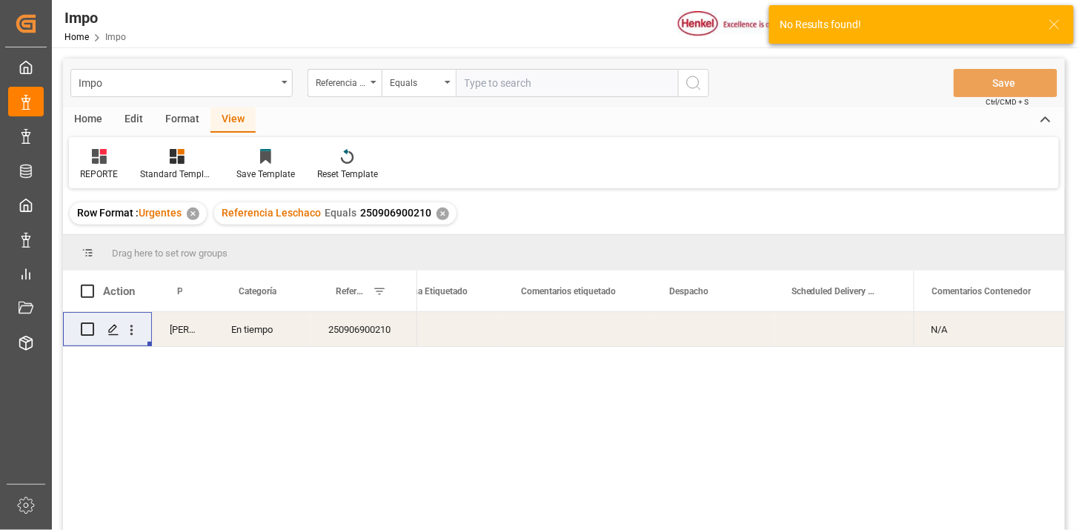
click at [597, 332] on div "Press SPACE to select this row." at bounding box center [578, 329] width 148 height 34
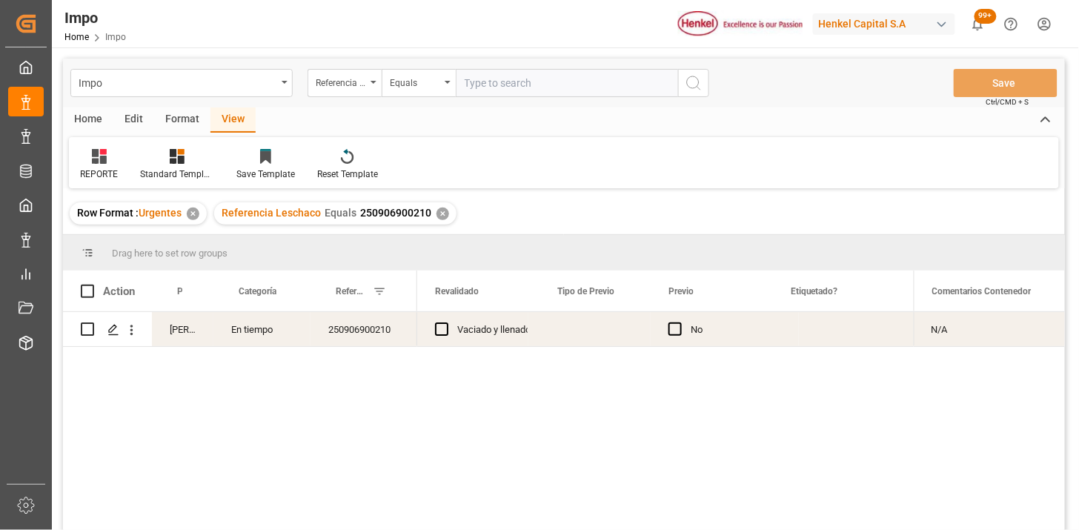
scroll to position [0, 1621]
click at [702, 334] on div "Press SPACE to select this row." at bounding box center [713, 329] width 122 height 34
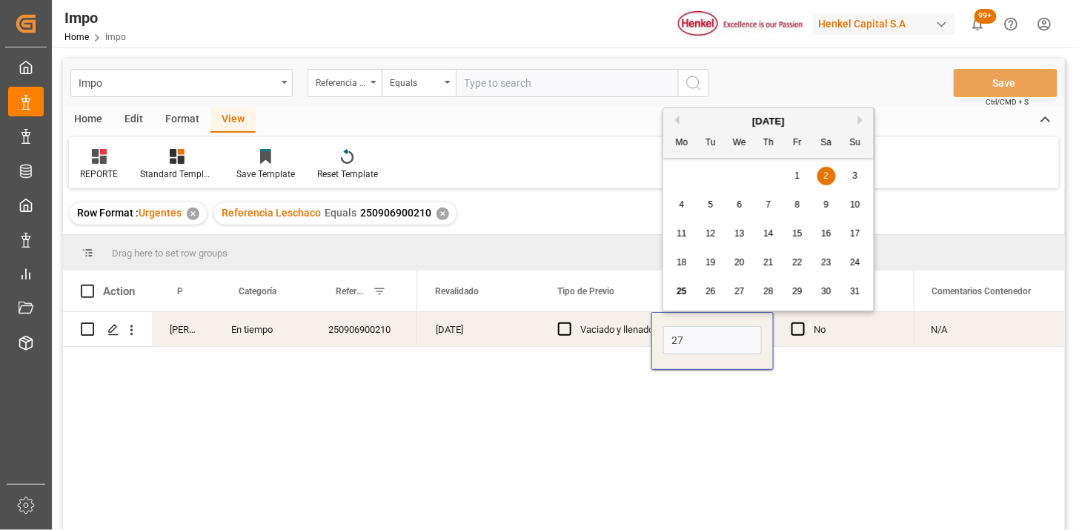
type input "[DATE]"
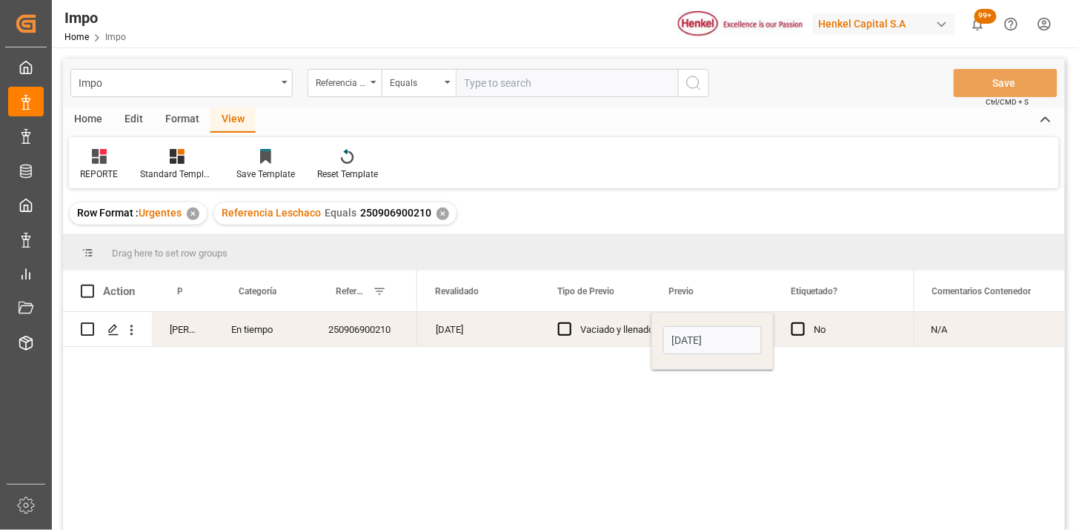
click at [637, 339] on div "Vaciado y llenado" at bounding box center [616, 330] width 73 height 34
drag, startPoint x: 529, startPoint y: 87, endPoint x: 643, endPoint y: 131, distance: 123.2
click at [529, 87] on input "text" at bounding box center [567, 83] width 222 height 28
paste input "250815080131"
type input "250815080131"
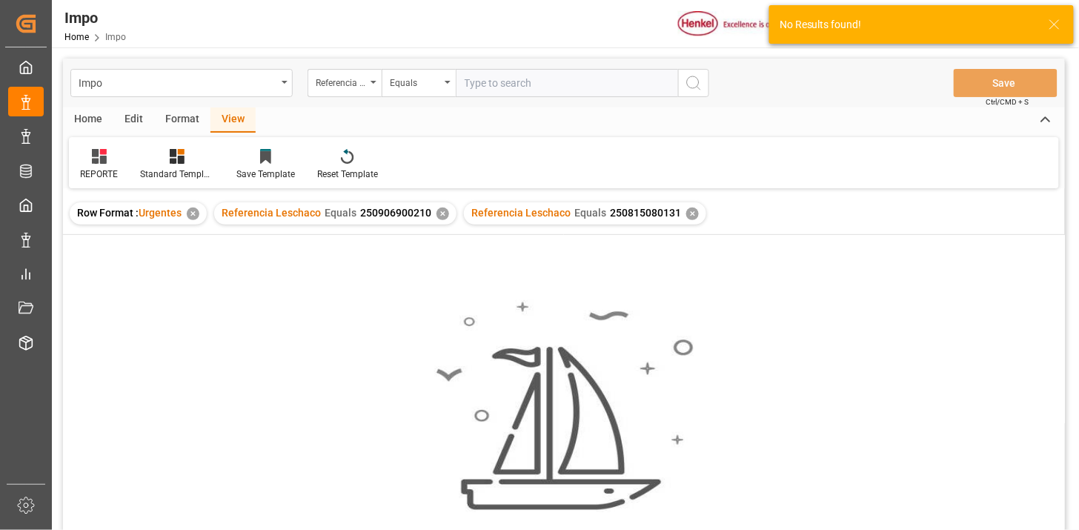
click at [440, 216] on div "✕" at bounding box center [443, 214] width 13 height 13
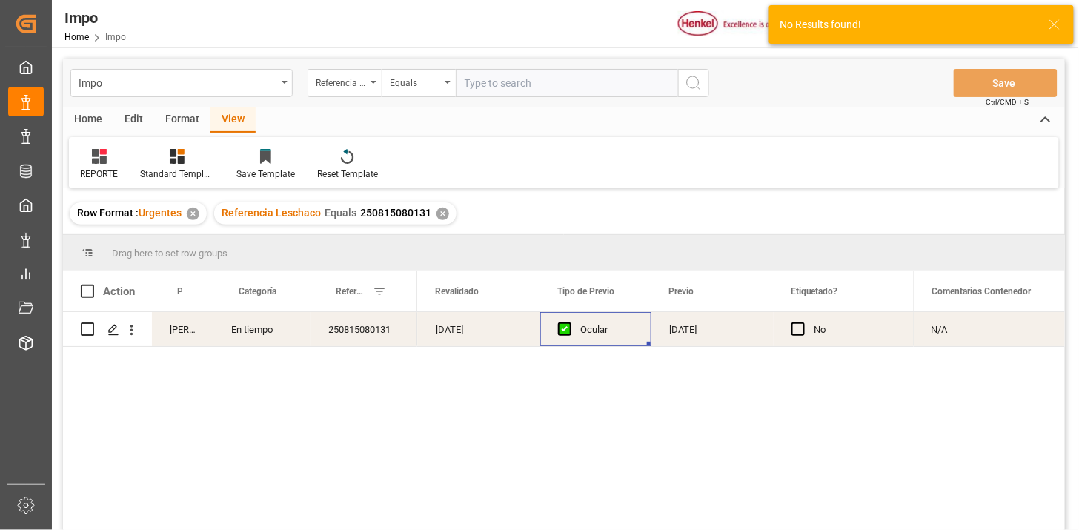
click at [606, 324] on div "Ocular" at bounding box center [606, 330] width 53 height 34
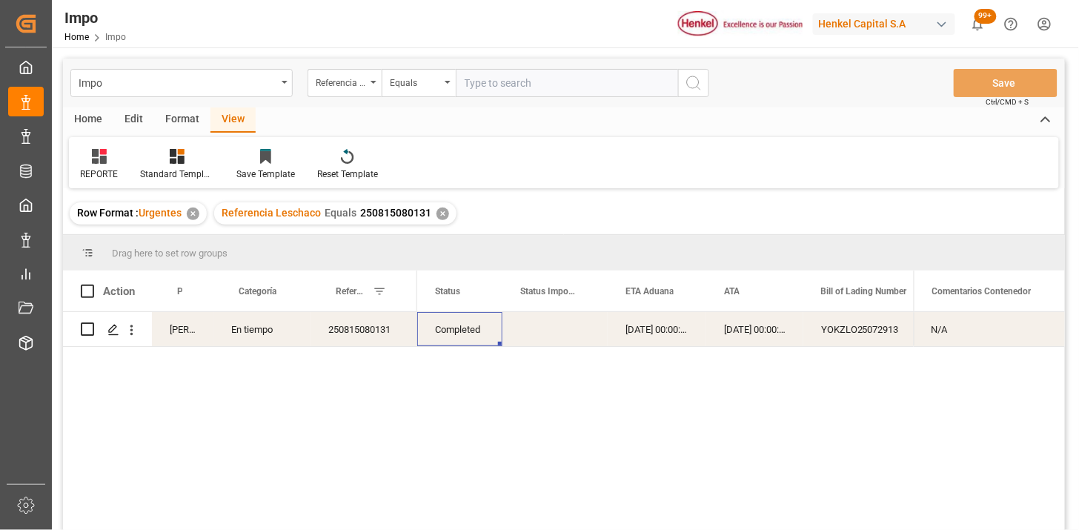
click at [992, 341] on div "N/A" at bounding box center [989, 329] width 151 height 34
click at [977, 324] on div "N/A" at bounding box center [989, 329] width 151 height 34
click at [976, 331] on input "N/A" at bounding box center [989, 338] width 127 height 28
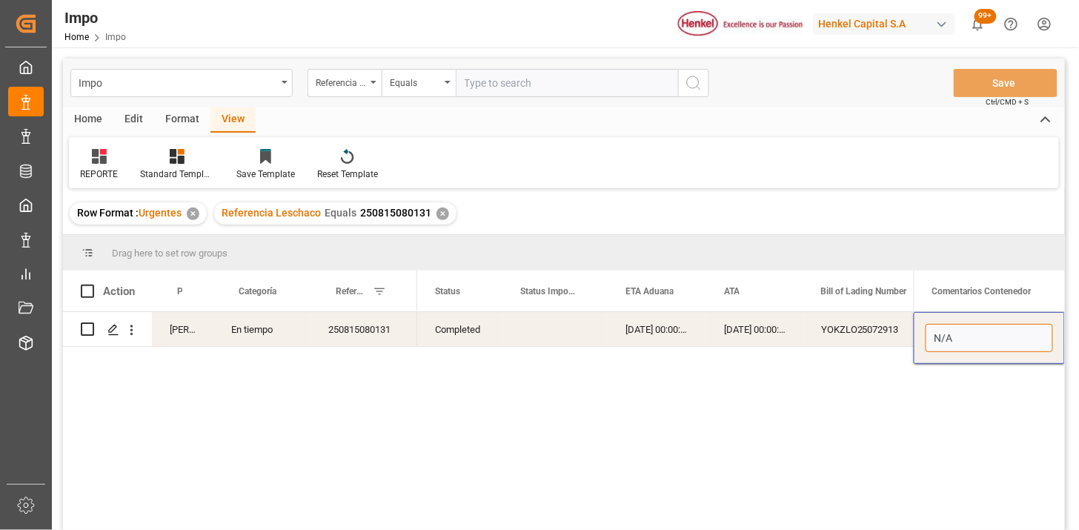
click at [976, 331] on input "N/A" at bounding box center [989, 338] width 127 height 28
type input "2 DIAS ALMACENAJES POR SATURACIÓN EN PUERTO"
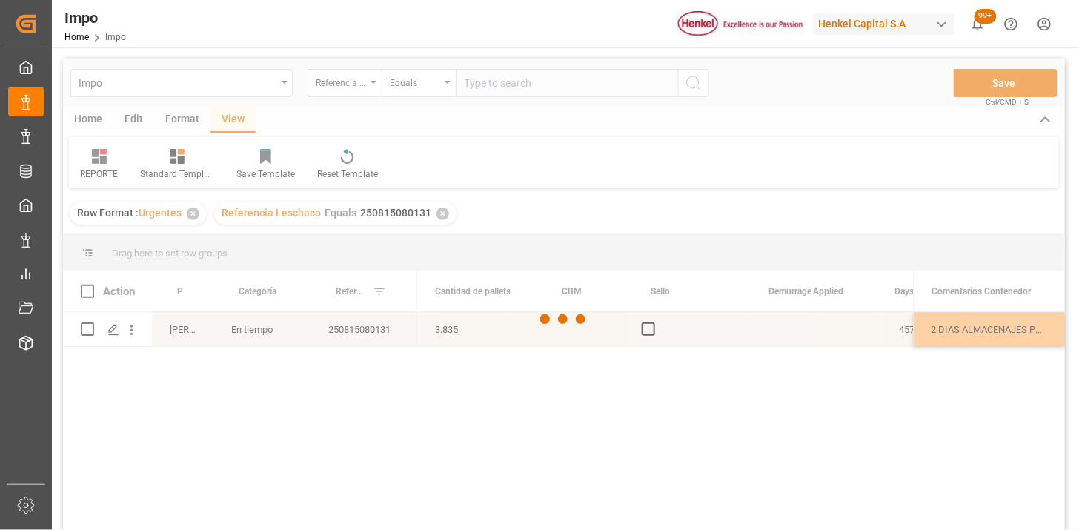
scroll to position [0, 3249]
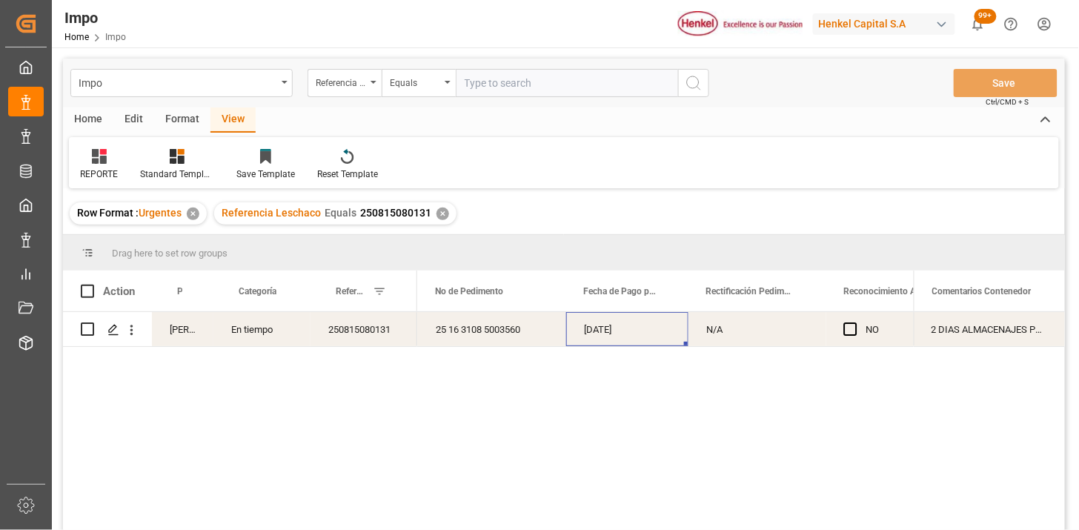
click at [580, 90] on input "text" at bounding box center [567, 83] width 222 height 28
paste input "250906900089"
type input "250906900089"
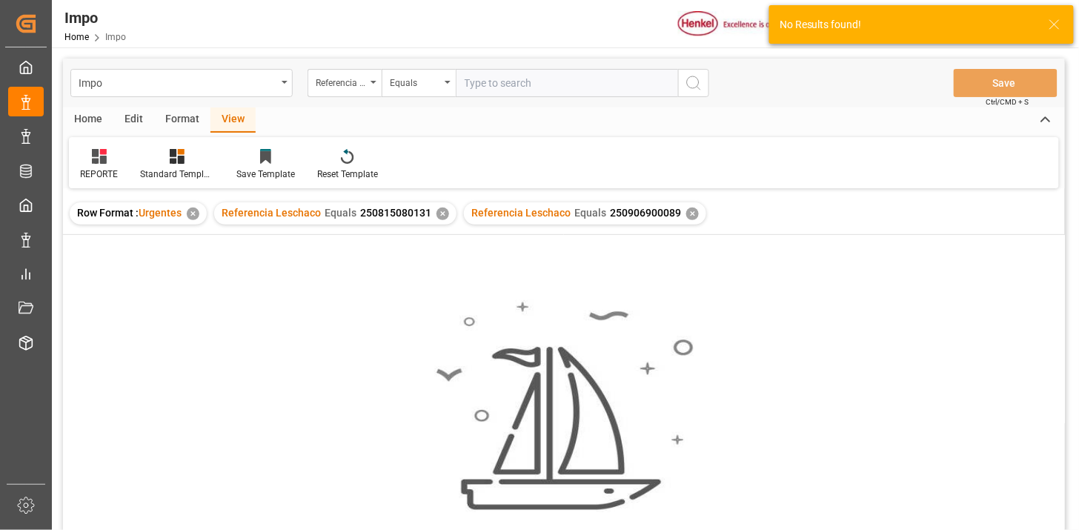
click at [440, 216] on div "✕" at bounding box center [443, 214] width 13 height 13
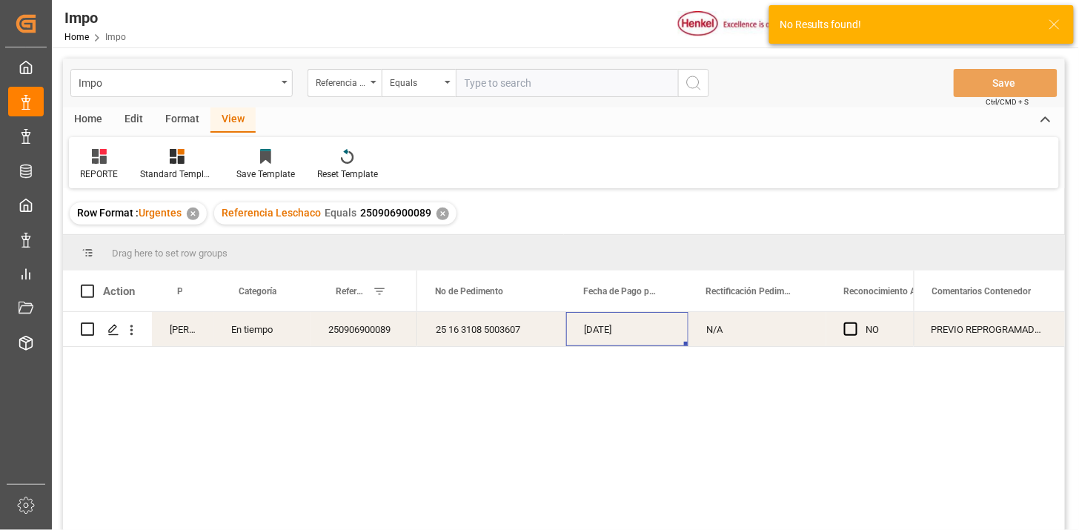
click at [634, 330] on div "22-08-2025" at bounding box center [627, 329] width 122 height 34
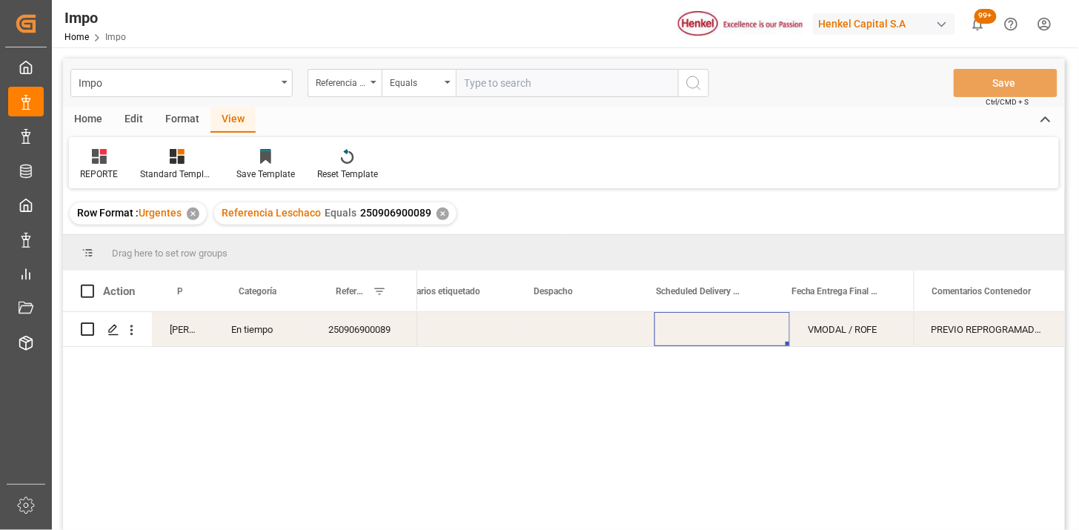
scroll to position [0, 2417]
click at [443, 329] on div "Press SPACE to select this row." at bounding box center [458, 329] width 122 height 34
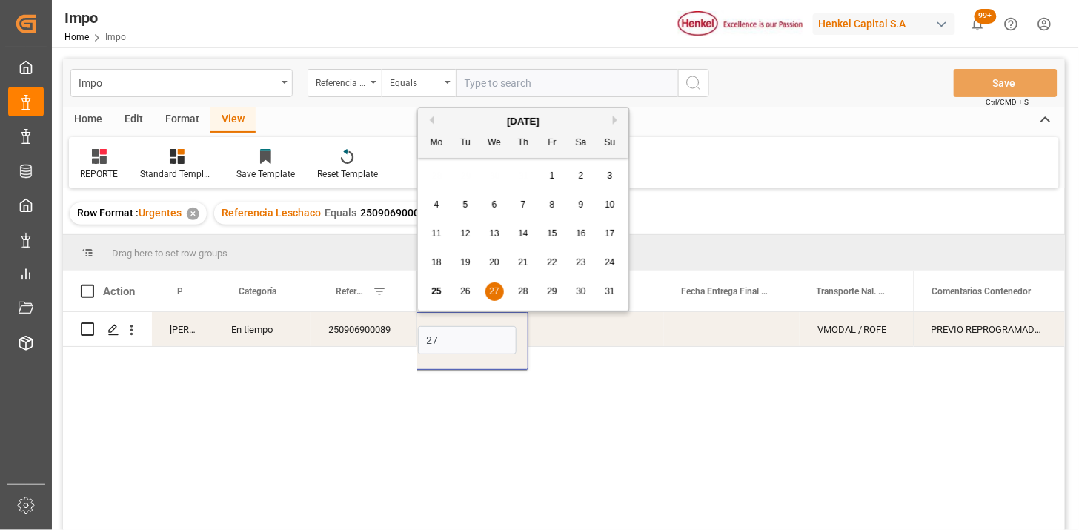
type input "[DATE]"
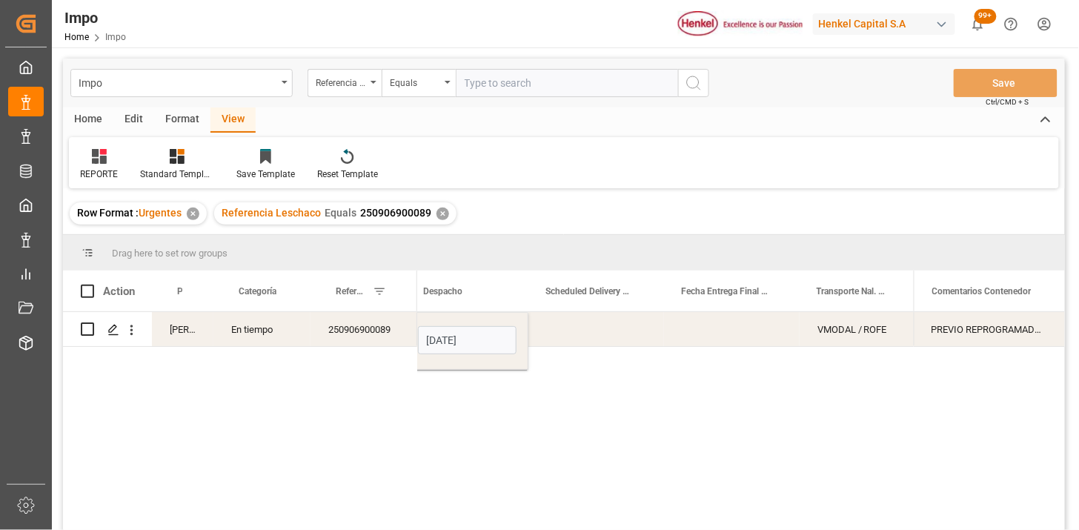
click at [584, 337] on div "Press SPACE to select this row." at bounding box center [597, 329] width 136 height 34
click at [631, 84] on input "text" at bounding box center [567, 83] width 222 height 28
paste input "250906900301"
type input "250906900301"
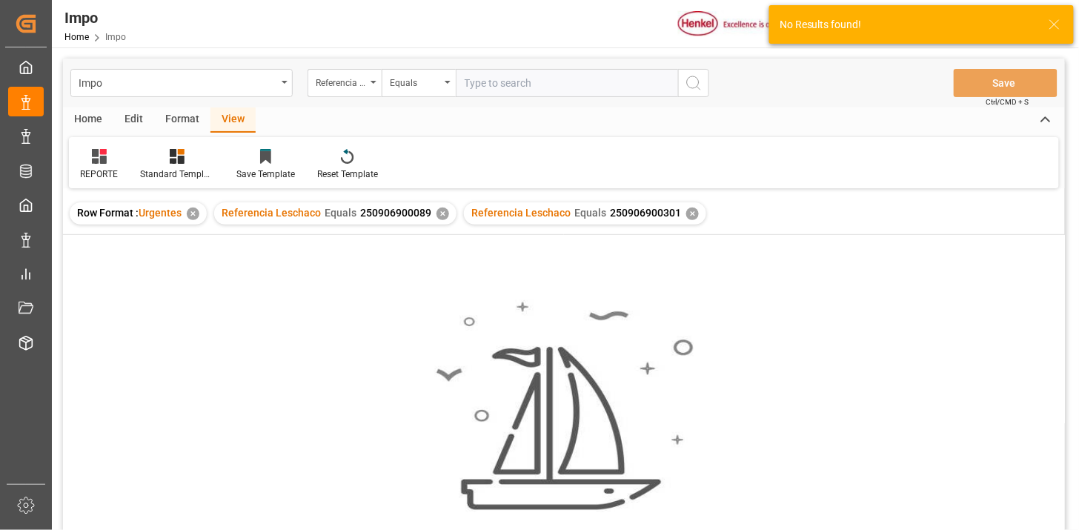
click at [437, 216] on div "✕" at bounding box center [443, 214] width 13 height 13
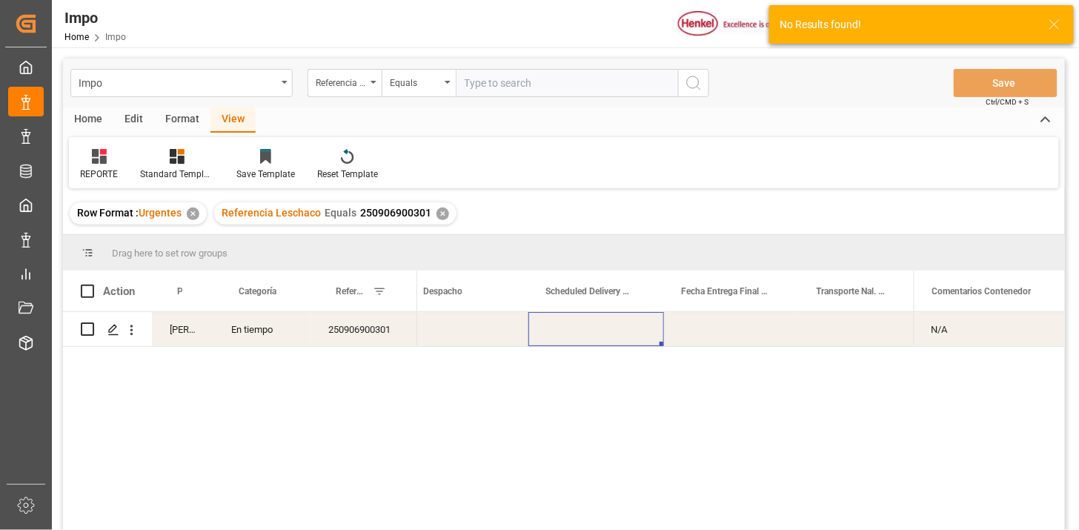
click at [589, 328] on div "Press SPACE to select this row." at bounding box center [597, 329] width 136 height 34
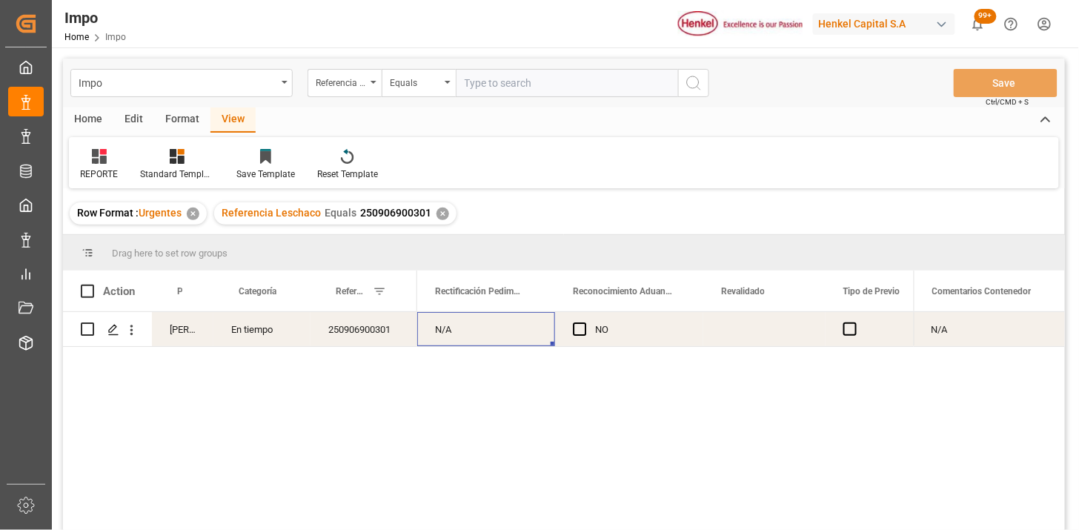
click at [742, 327] on div "Press SPACE to select this row." at bounding box center [764, 329] width 122 height 34
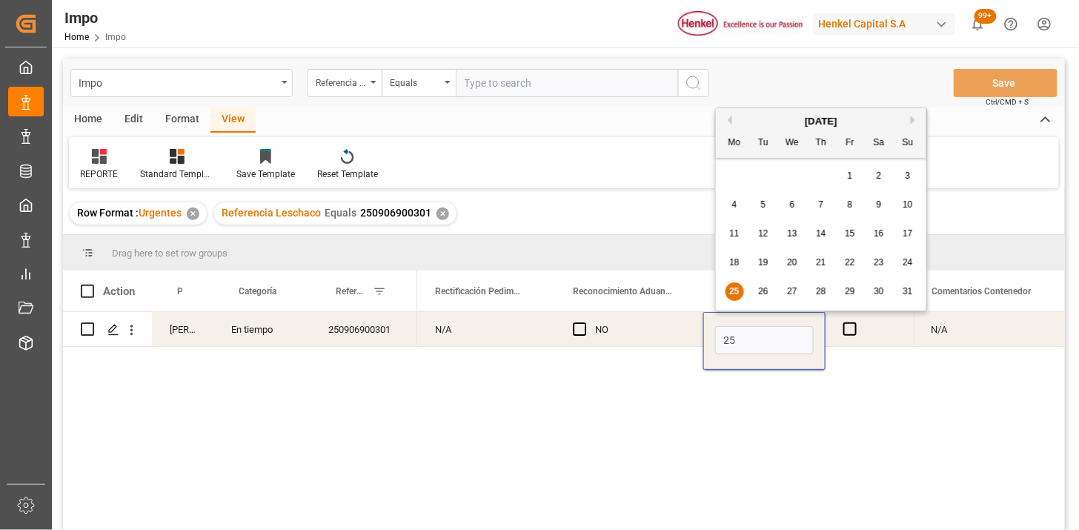
type input "[DATE]"
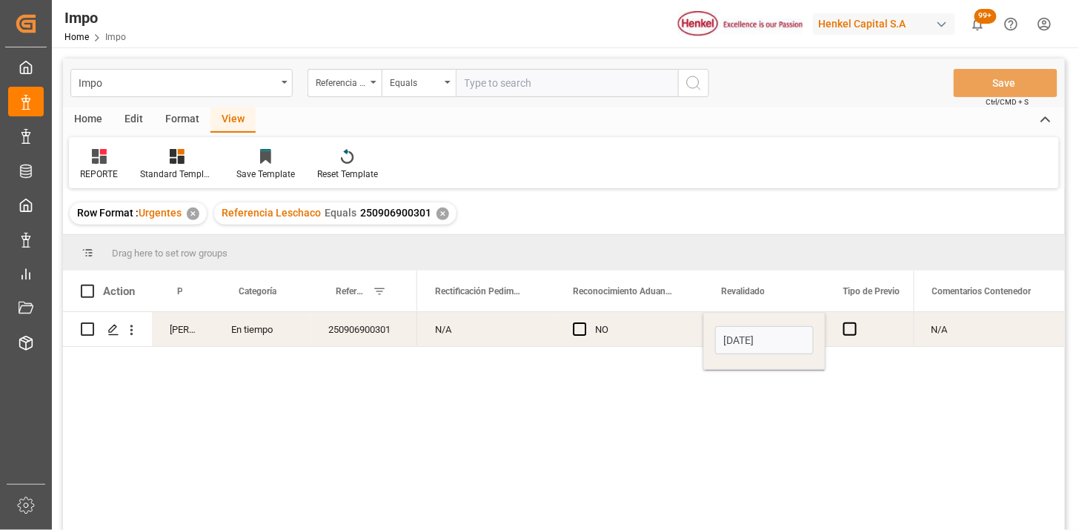
click at [658, 337] on div "NO" at bounding box center [640, 330] width 90 height 34
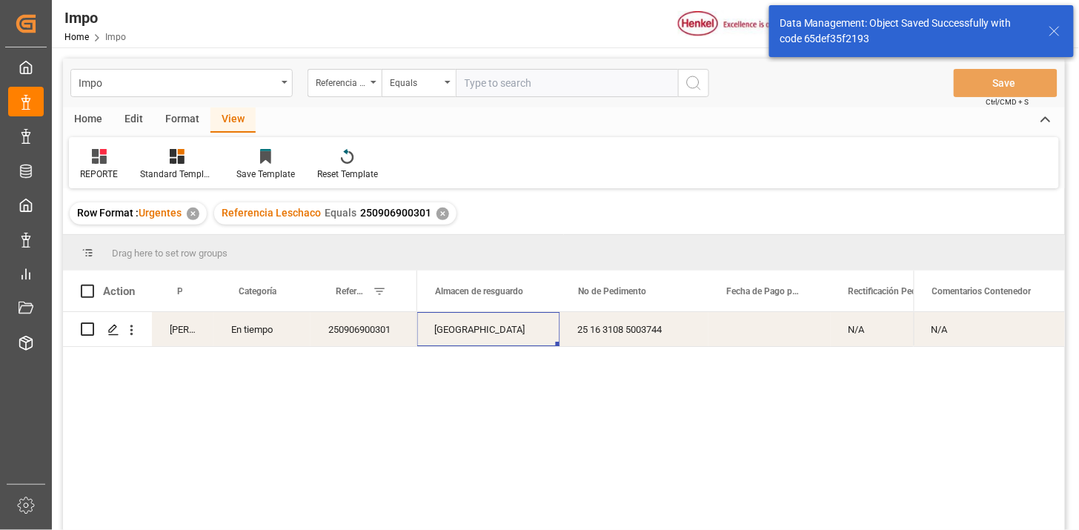
click at [564, 87] on input "text" at bounding box center [567, 83] width 222 height 28
paste input "250906900302"
type input "250906900302"
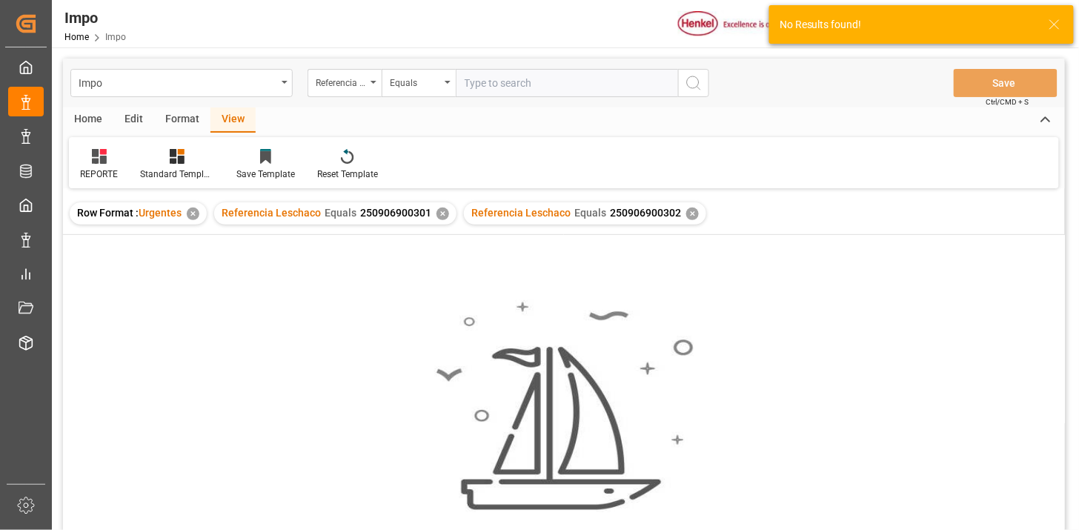
click at [439, 216] on div "✕" at bounding box center [443, 214] width 13 height 13
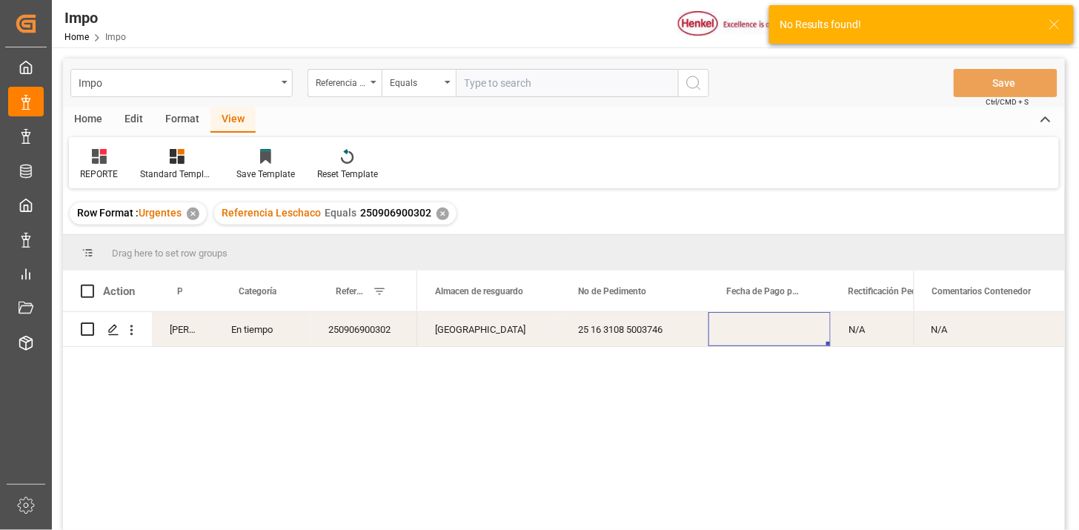
click at [783, 337] on div "Press SPACE to select this row." at bounding box center [770, 329] width 122 height 34
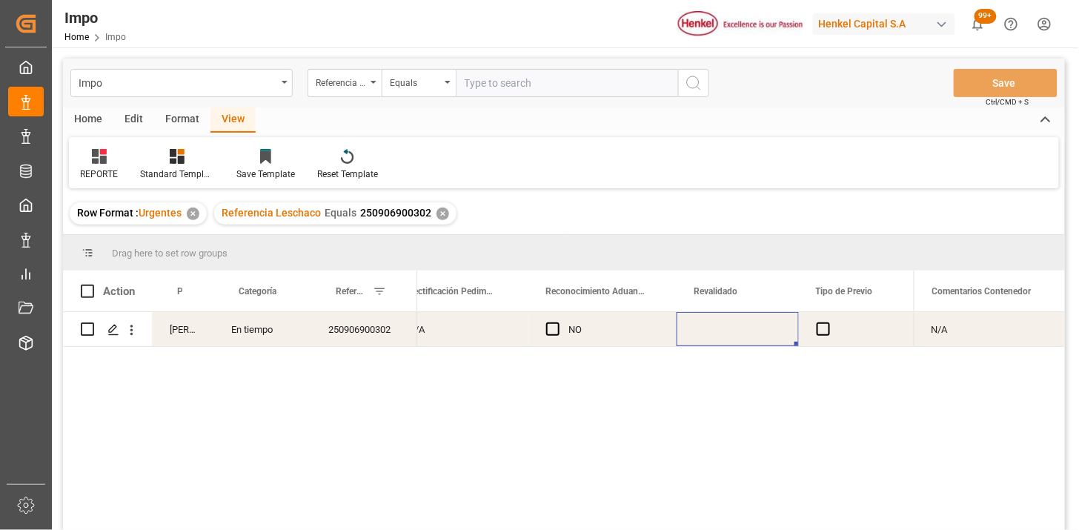
click at [732, 330] on div "Press SPACE to select this row." at bounding box center [738, 329] width 122 height 34
click at [731, 330] on div "Press SPACE to select this row." at bounding box center [738, 329] width 122 height 34
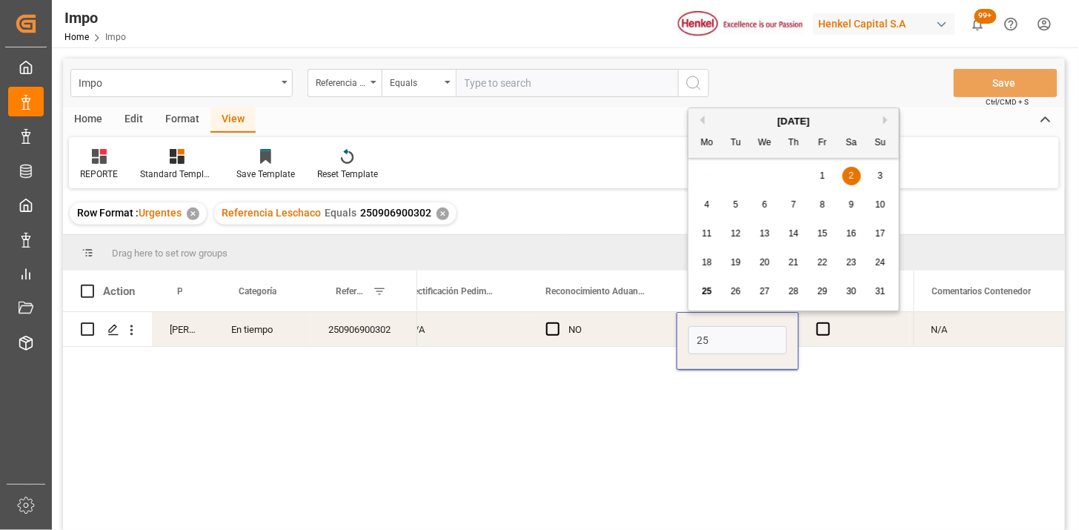
type input "[DATE]"
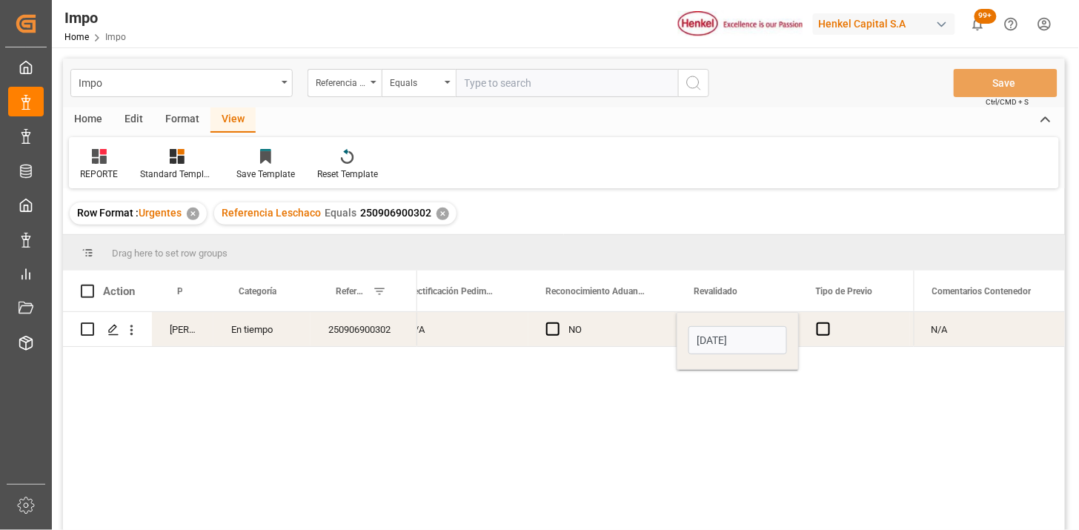
click at [620, 319] on div "NO" at bounding box center [614, 330] width 90 height 34
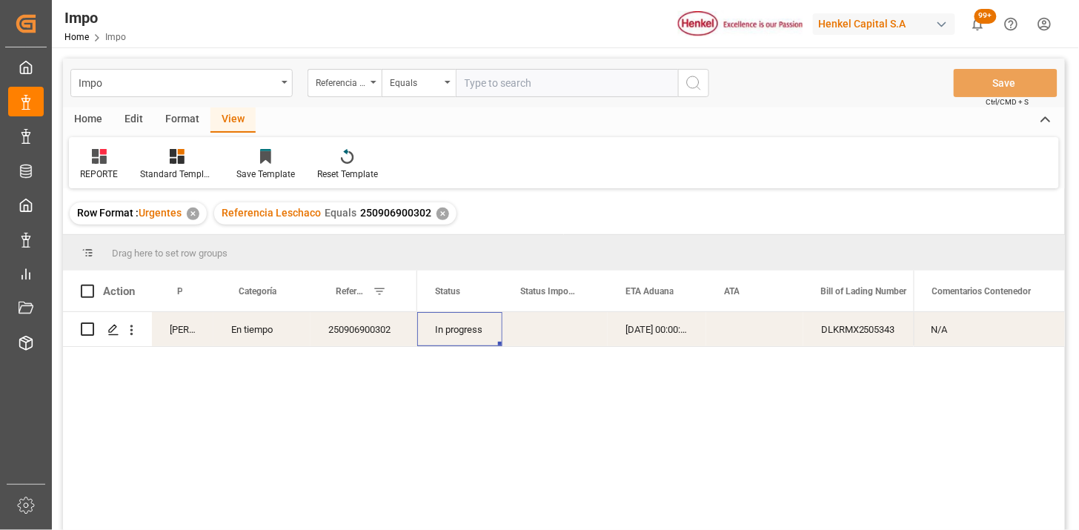
drag, startPoint x: 540, startPoint y: 80, endPoint x: 550, endPoint y: 82, distance: 10.6
click at [542, 80] on input "text" at bounding box center [567, 83] width 222 height 28
paste input "250906900057"
type input "250906900057"
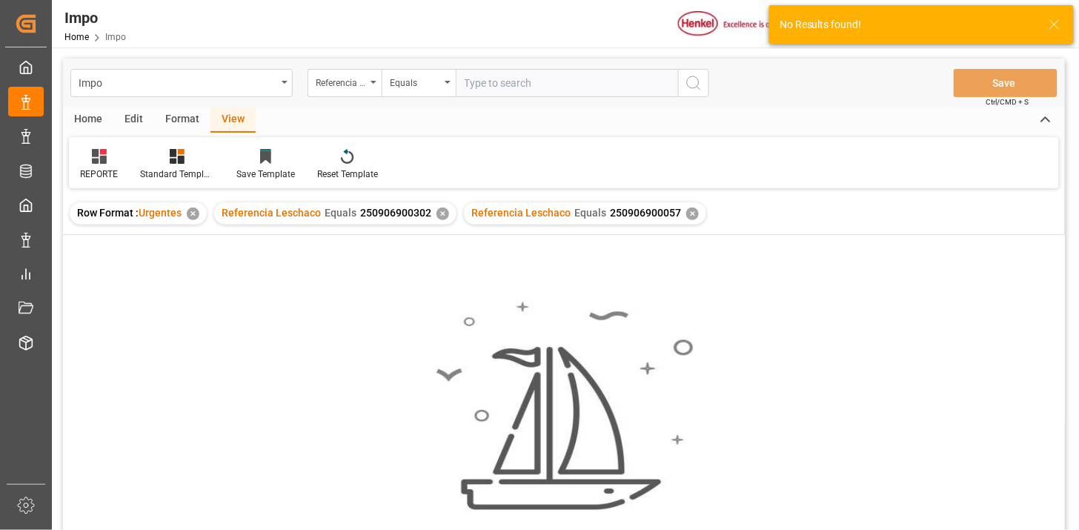
click at [441, 215] on div "✕" at bounding box center [443, 214] width 13 height 13
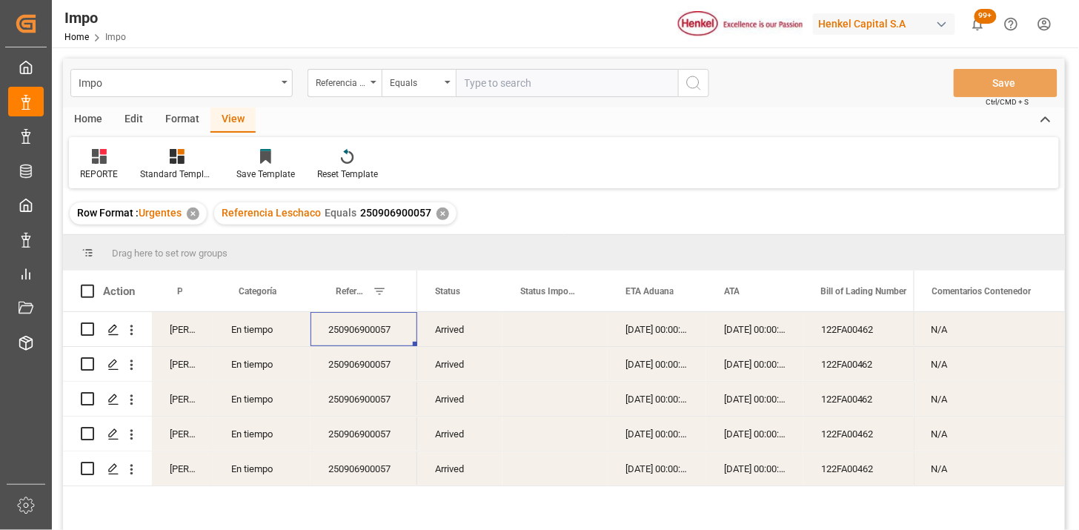
click at [358, 328] on div "250906900057" at bounding box center [364, 329] width 107 height 34
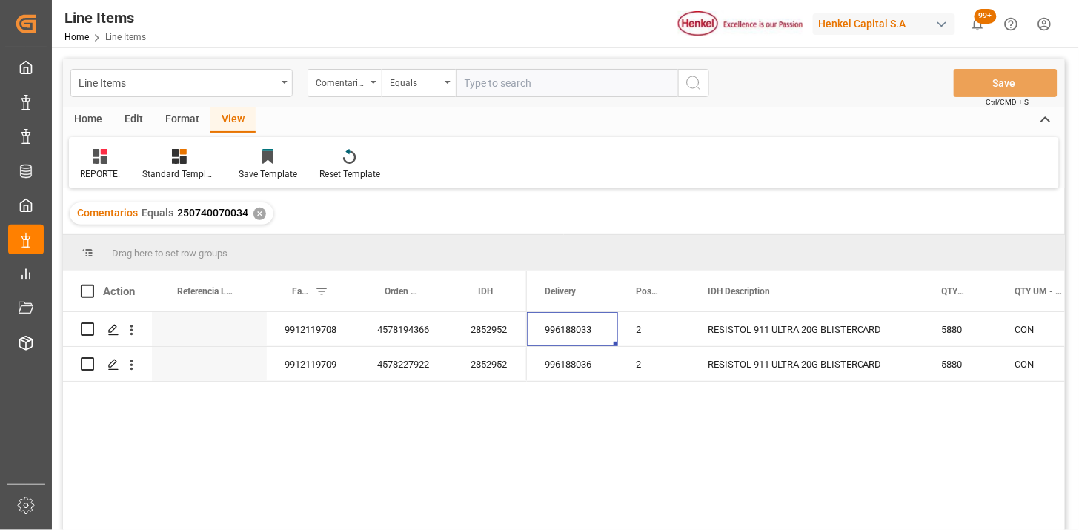
click at [540, 85] on input "text" at bounding box center [567, 83] width 222 height 28
paste input "250806900492"
click at [506, 75] on input "250806900492" at bounding box center [567, 83] width 222 height 28
paste input "881"
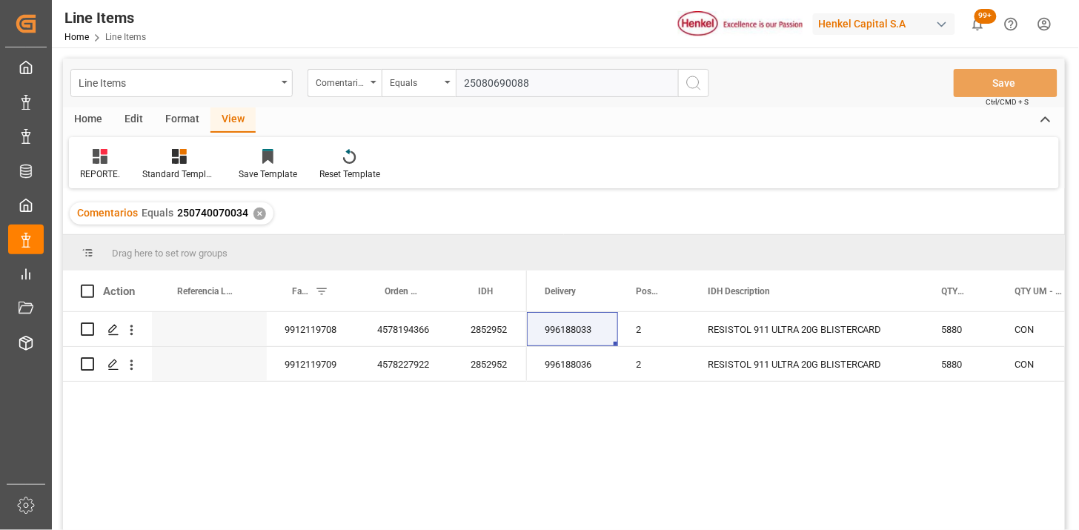
paste input "1"
type input "250806900881"
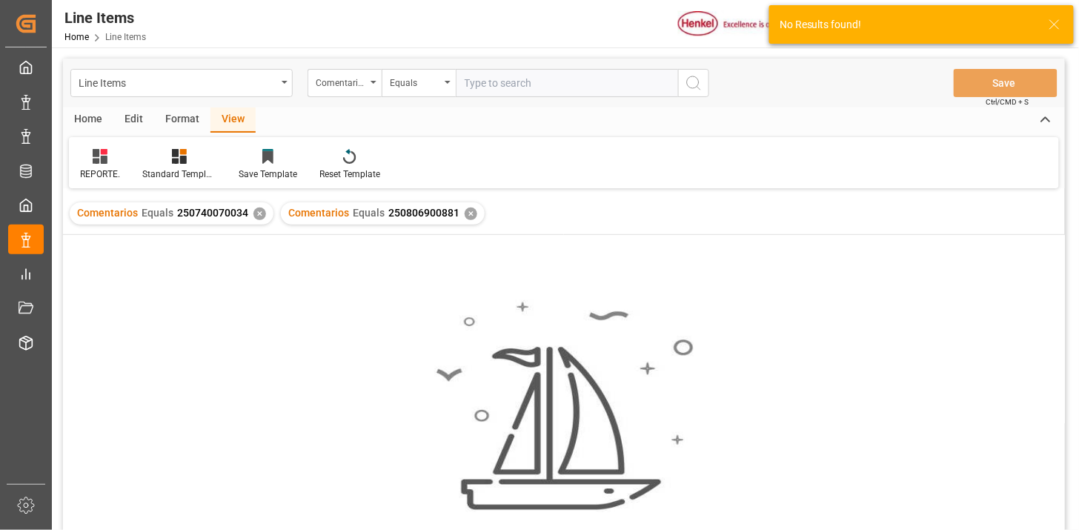
click at [257, 216] on div "✕" at bounding box center [260, 214] width 13 height 13
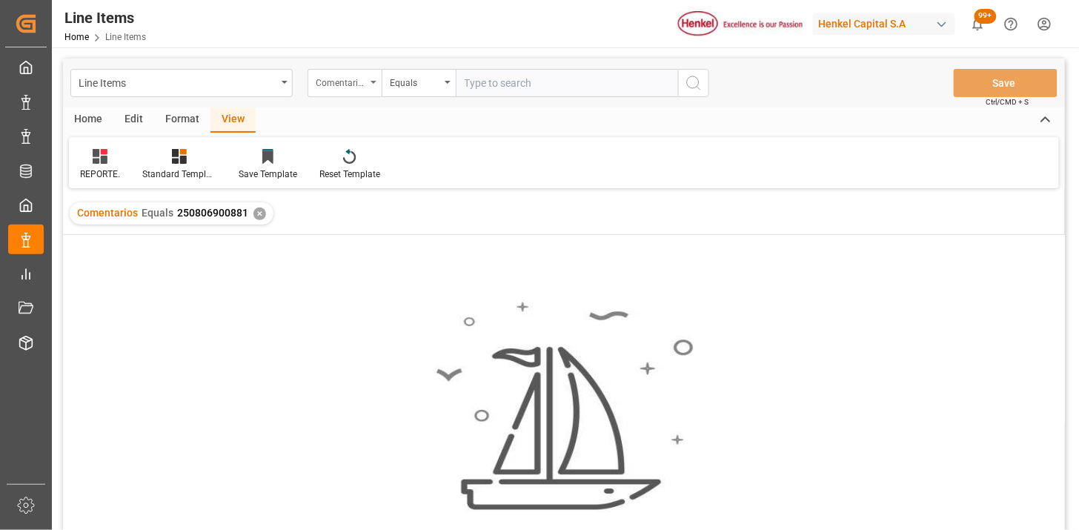
click at [339, 92] on div "Comentarios" at bounding box center [345, 83] width 74 height 28
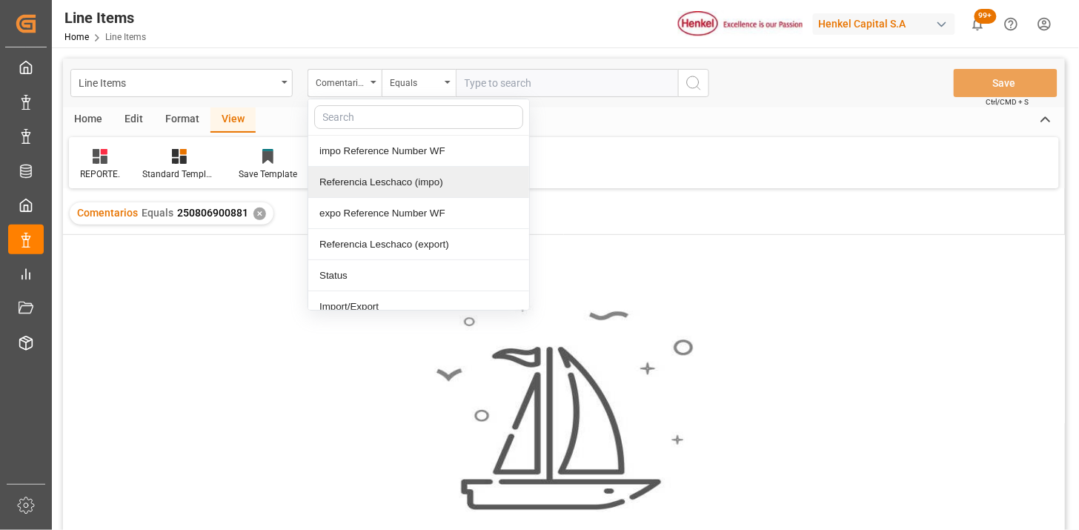
click at [363, 179] on div "Referencia Leschaco (impo)" at bounding box center [418, 182] width 221 height 31
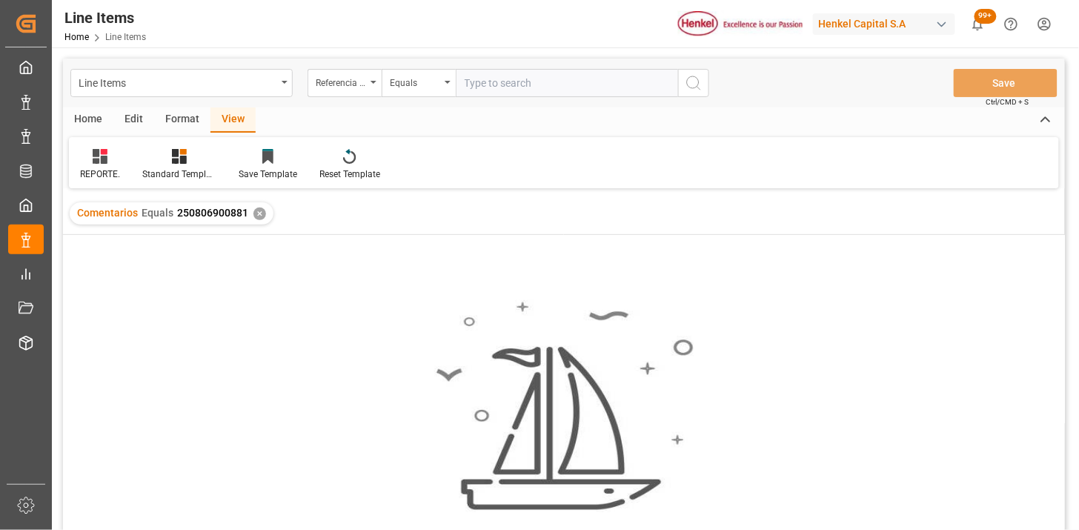
click at [529, 90] on input "text" at bounding box center [567, 83] width 222 height 28
paste input "250806900881"
type input "250806900881"
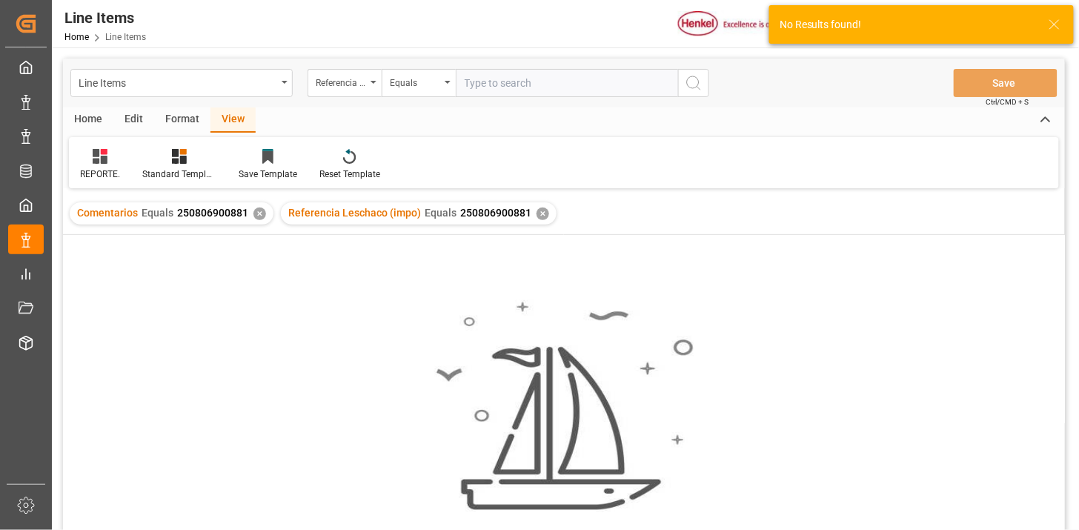
click at [254, 217] on div "✕" at bounding box center [260, 214] width 13 height 13
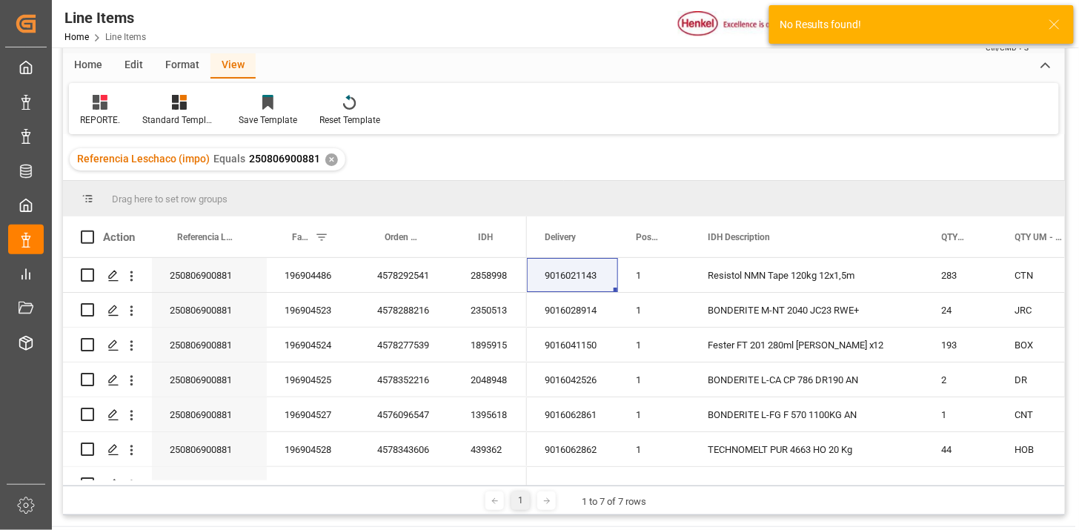
scroll to position [82, 0]
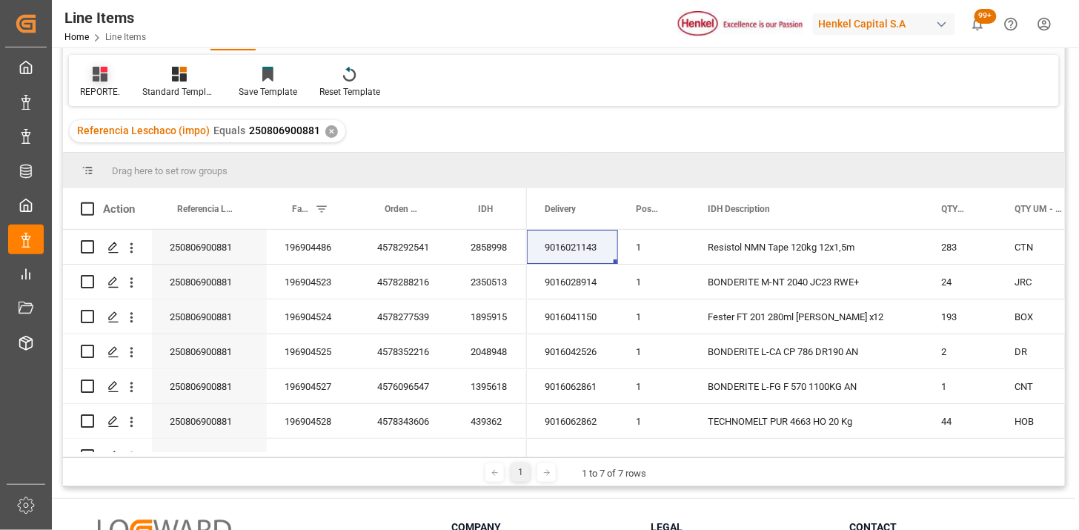
click at [93, 85] on div "REPORTE." at bounding box center [100, 91] width 40 height 13
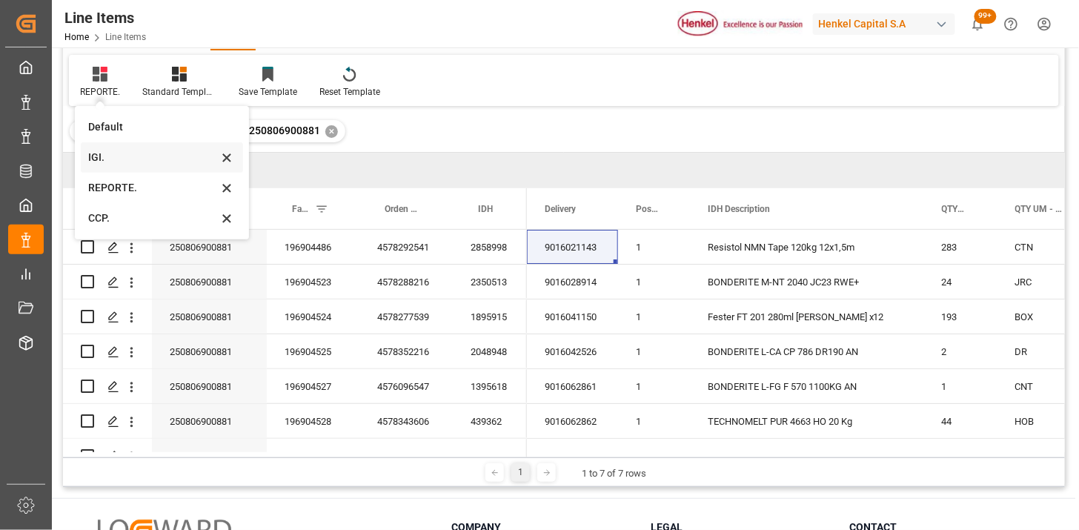
click at [105, 163] on div "IGI." at bounding box center [153, 158] width 130 height 16
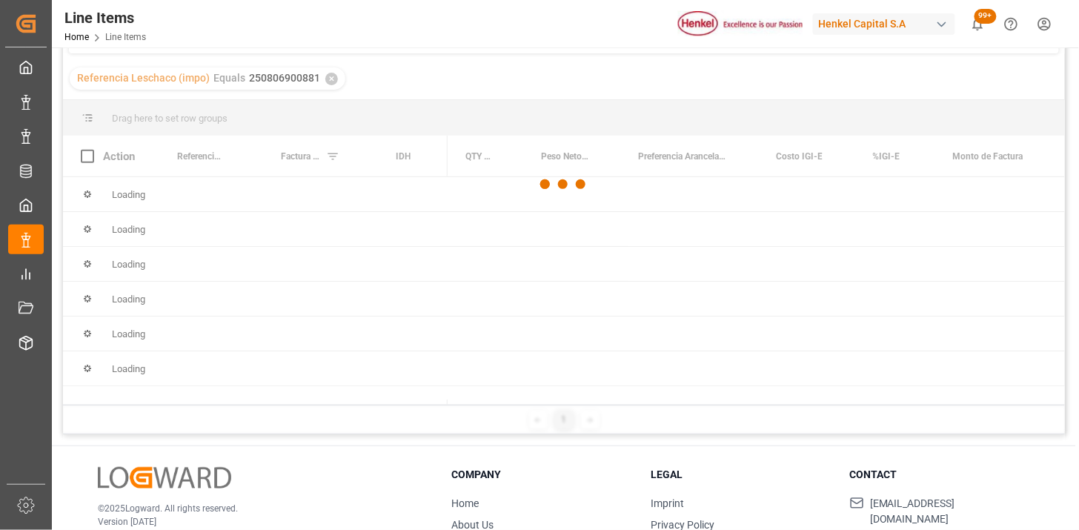
scroll to position [165, 0]
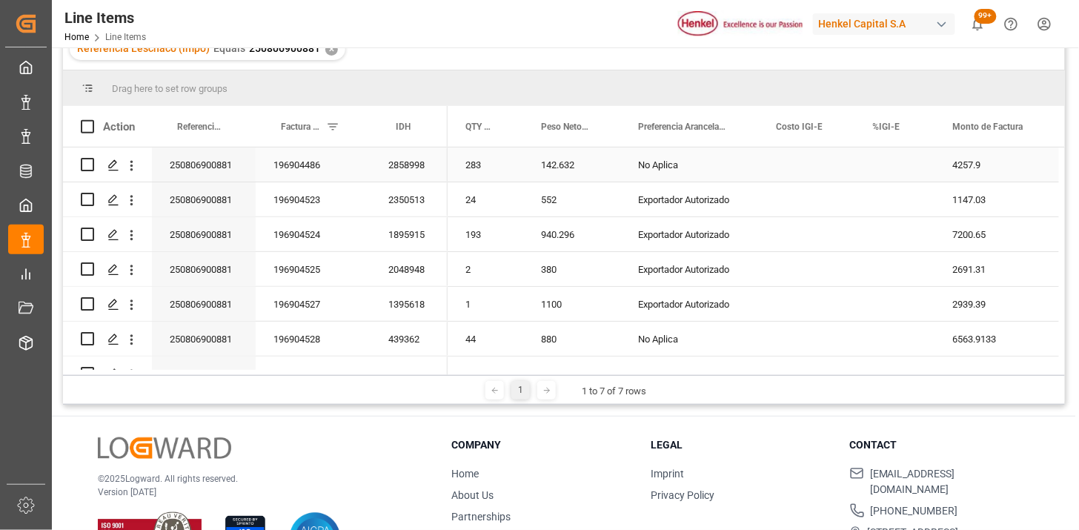
click at [890, 167] on div "Press SPACE to select this row." at bounding box center [895, 165] width 80 height 34
click at [890, 167] on input "Press SPACE to select this row." at bounding box center [895, 173] width 56 height 28
type input "0"
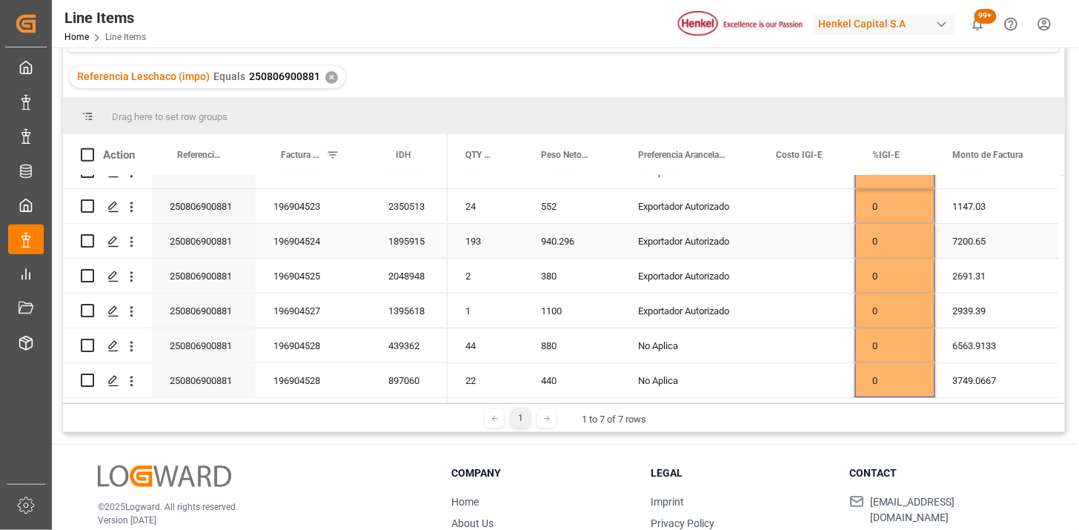
scroll to position [25, 0]
click at [804, 342] on div "Press SPACE to select this row." at bounding box center [806, 345] width 97 height 34
click at [881, 339] on div "0" at bounding box center [895, 345] width 80 height 34
click at [891, 343] on input "0" at bounding box center [895, 354] width 56 height 28
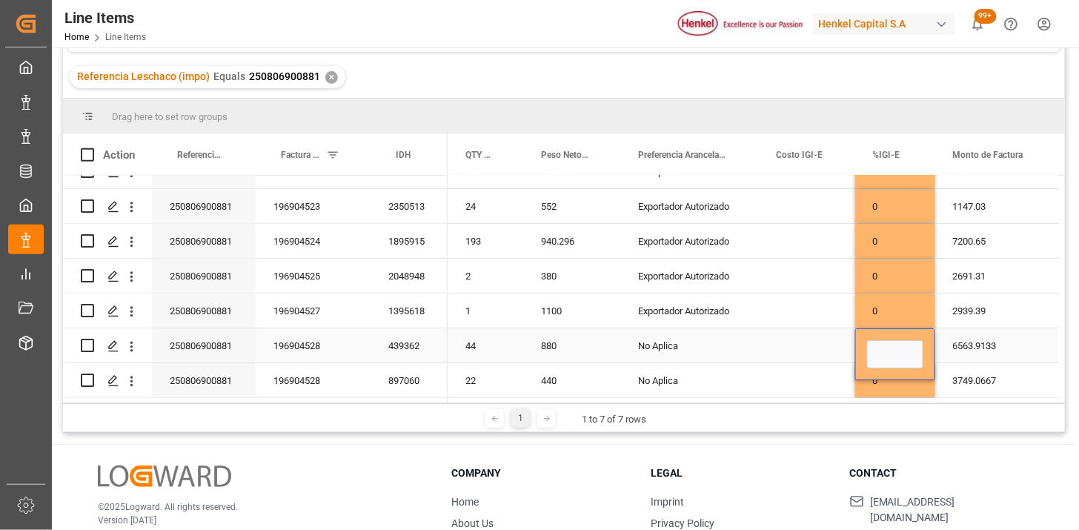
type input "7"
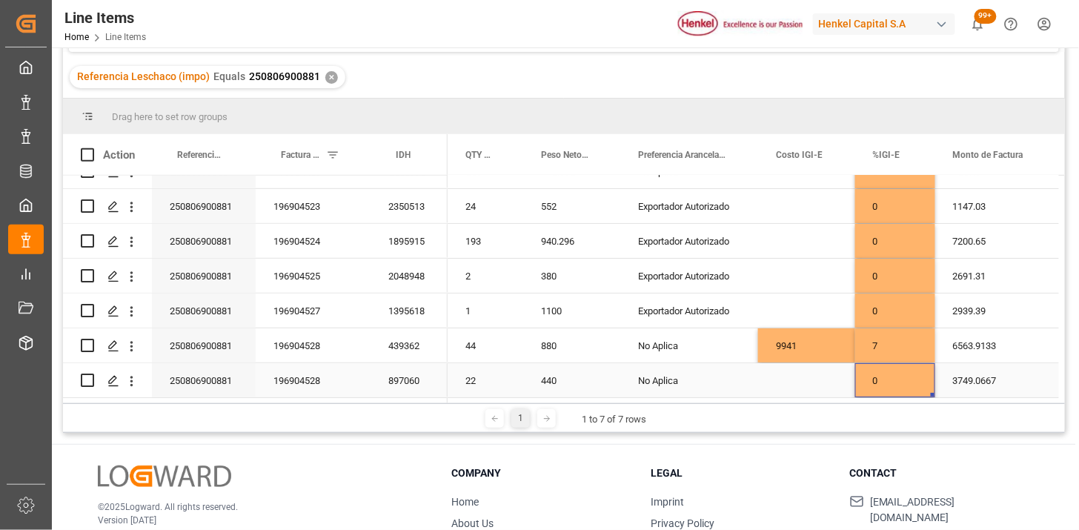
click at [869, 371] on div "0" at bounding box center [895, 380] width 80 height 34
click at [870, 371] on div "0" at bounding box center [895, 380] width 80 height 34
click at [887, 374] on input "0" at bounding box center [895, 371] width 56 height 28
type input "6"
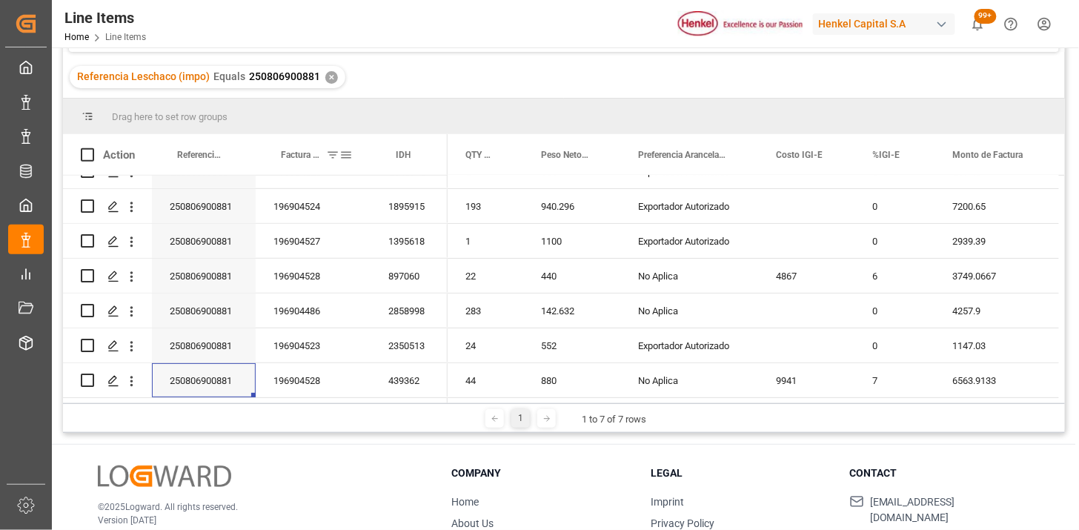
click at [287, 159] on div "Factura Comercial" at bounding box center [310, 154] width 59 height 41
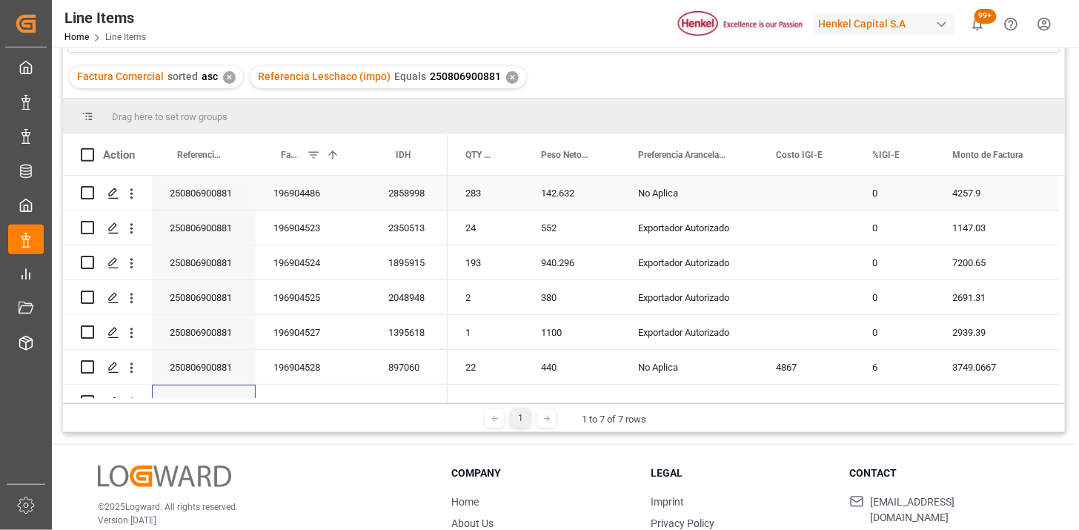
click at [339, 203] on div "196904486" at bounding box center [313, 193] width 115 height 34
click at [332, 227] on div "196904523" at bounding box center [313, 228] width 115 height 34
click at [331, 262] on div "196904524" at bounding box center [313, 262] width 115 height 34
click at [329, 291] on div "196904525" at bounding box center [313, 297] width 115 height 34
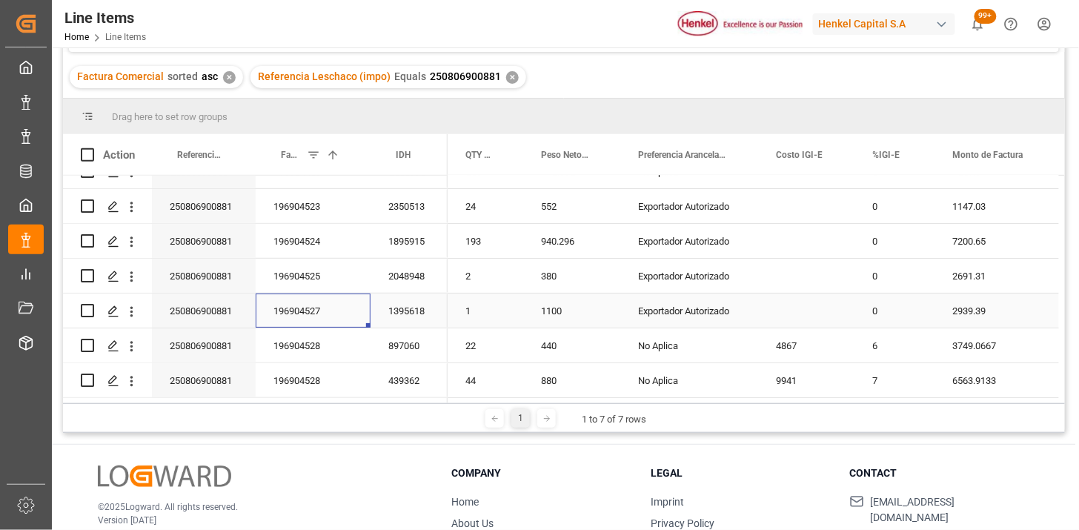
drag, startPoint x: 336, startPoint y: 293, endPoint x: 334, endPoint y: 302, distance: 9.9
click at [336, 294] on div "196904527" at bounding box center [313, 311] width 115 height 34
drag, startPoint x: 317, startPoint y: 334, endPoint x: 317, endPoint y: 389, distance: 54.9
click at [317, 336] on div "196904528" at bounding box center [313, 345] width 115 height 34
click at [317, 391] on div "196904528" at bounding box center [313, 380] width 115 height 34
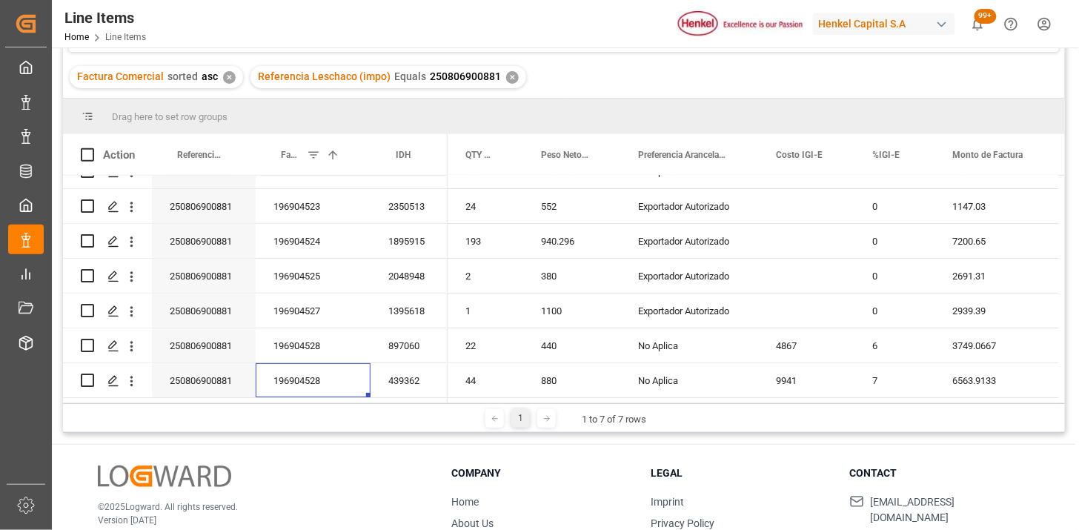
scroll to position [0, 0]
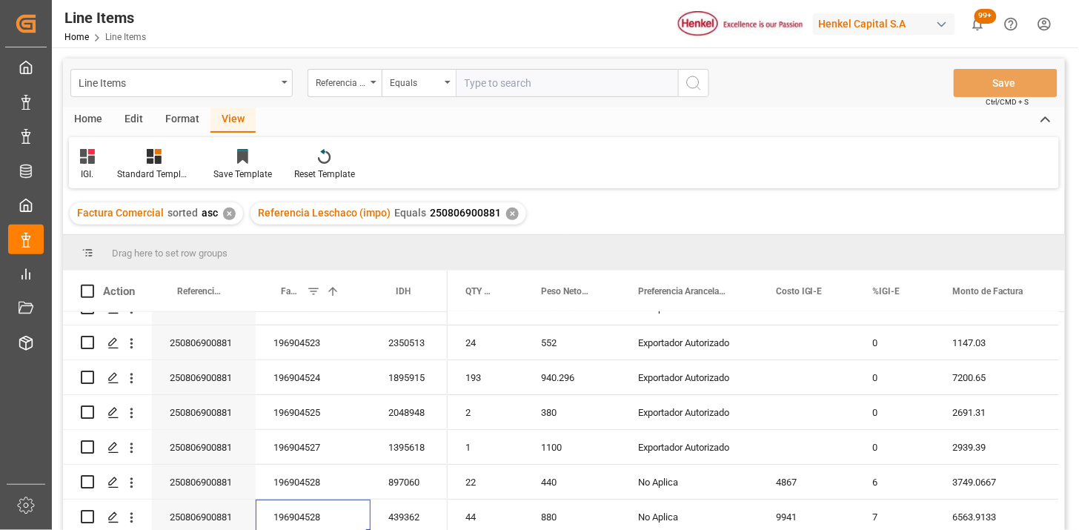
drag, startPoint x: 487, startPoint y: 82, endPoint x: 508, endPoint y: 80, distance: 21.5
click at [493, 80] on input "text" at bounding box center [567, 83] width 222 height 28
paste input "250806900847"
type input "250806900847"
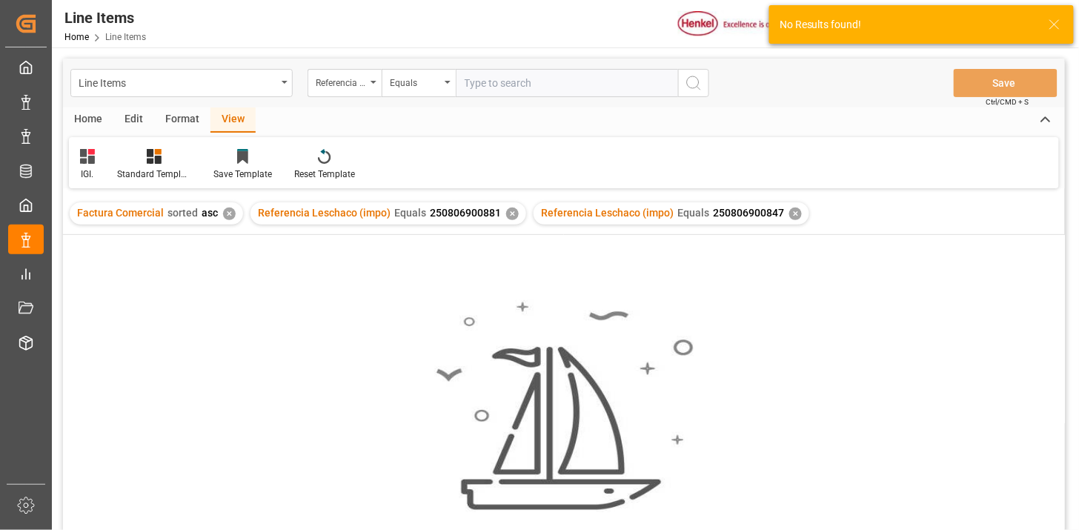
click at [508, 210] on div "✕" at bounding box center [512, 214] width 13 height 13
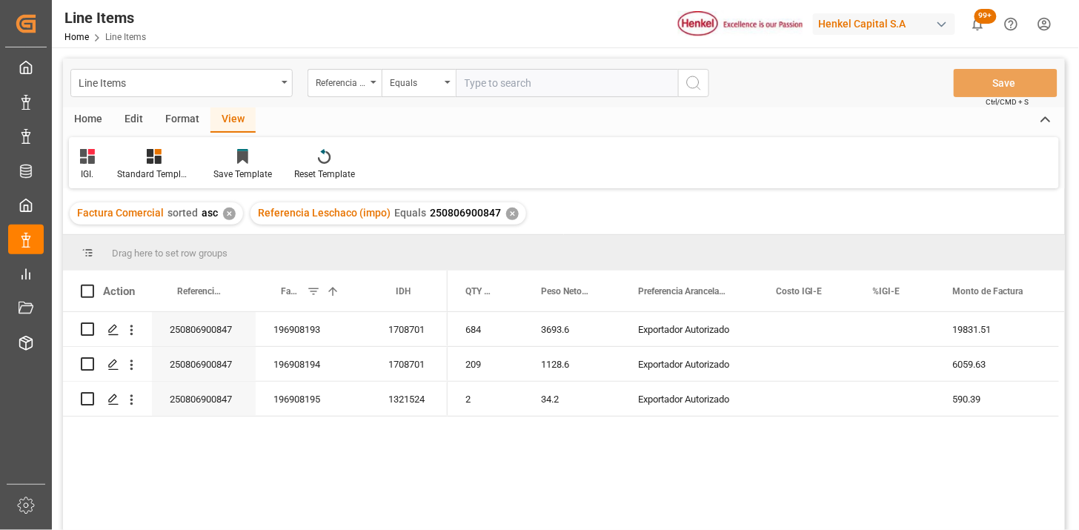
click at [529, 86] on input "text" at bounding box center [567, 83] width 222 height 28
paste input "250806900847"
type input "250806900847"
click at [506, 215] on div "✕" at bounding box center [512, 214] width 13 height 13
click at [215, 402] on div "250806900847" at bounding box center [204, 399] width 104 height 34
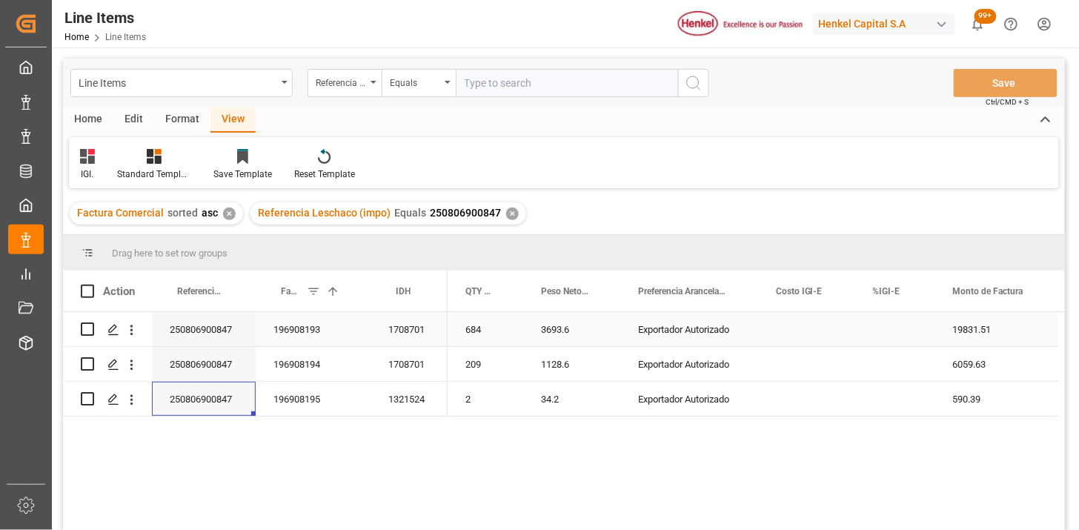
click at [872, 334] on div "Press SPACE to select this row." at bounding box center [895, 329] width 80 height 34
click at [872, 334] on input "Press SPACE to select this row." at bounding box center [895, 338] width 56 height 28
type input "0"
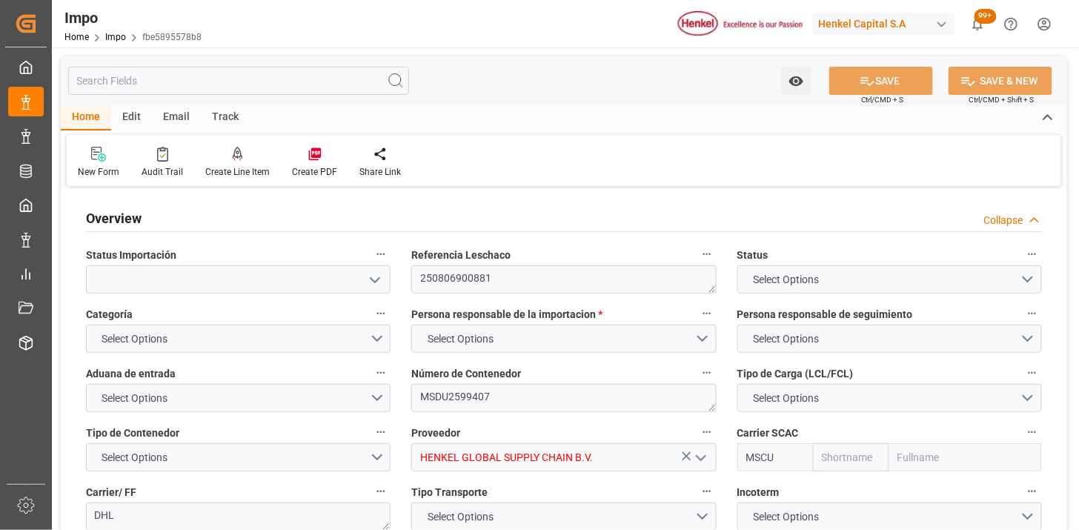
type input "MSC"
type input "Mediterranean Shipping Company"
type input "7"
type input "25"
type input "9"
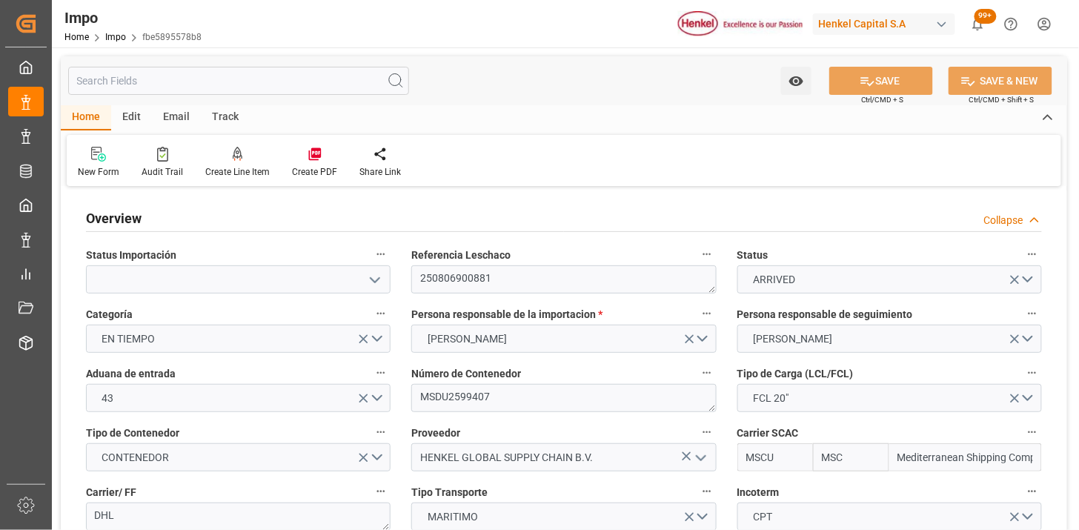
type input "[DATE]"
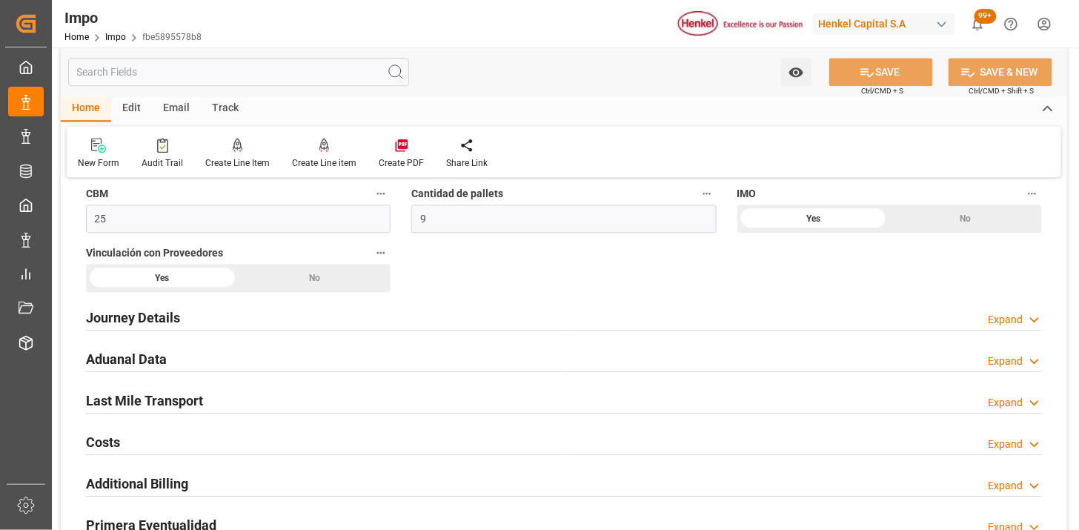
scroll to position [1153, 0]
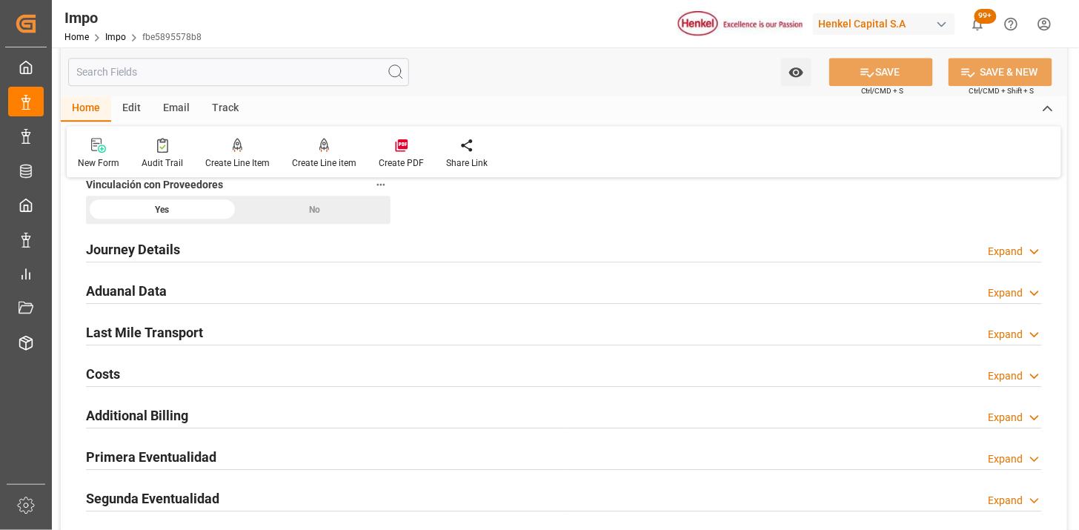
drag, startPoint x: 338, startPoint y: 280, endPoint x: 366, endPoint y: 298, distance: 33.3
click at [337, 280] on div "Aduanal Data Expand" at bounding box center [564, 290] width 956 height 28
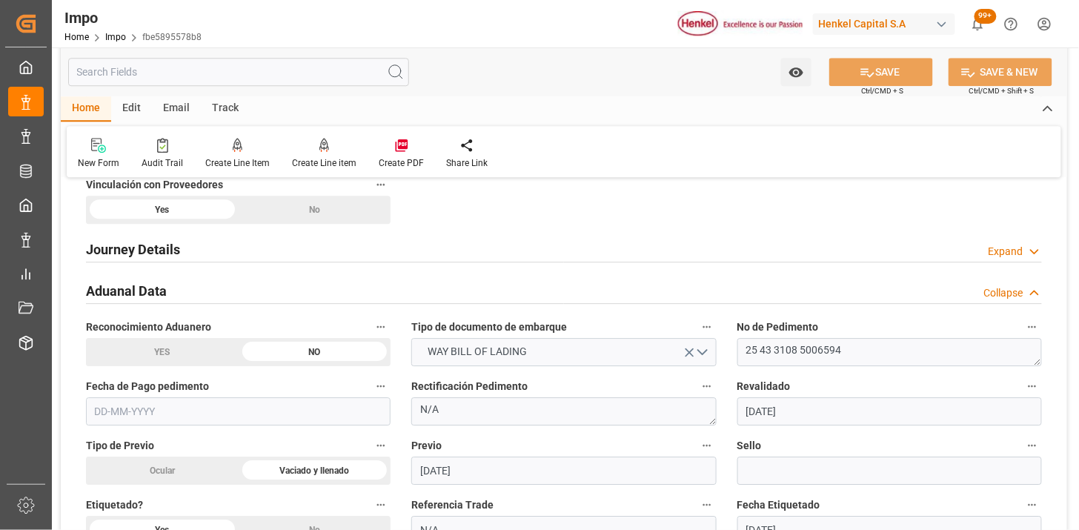
scroll to position [1235, 0]
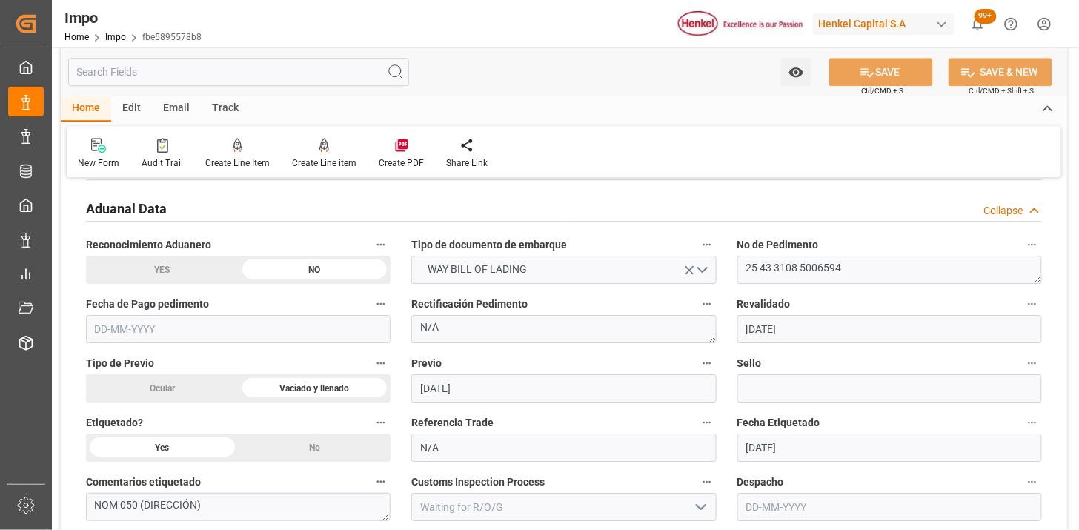
click at [287, 324] on input "text" at bounding box center [238, 329] width 305 height 28
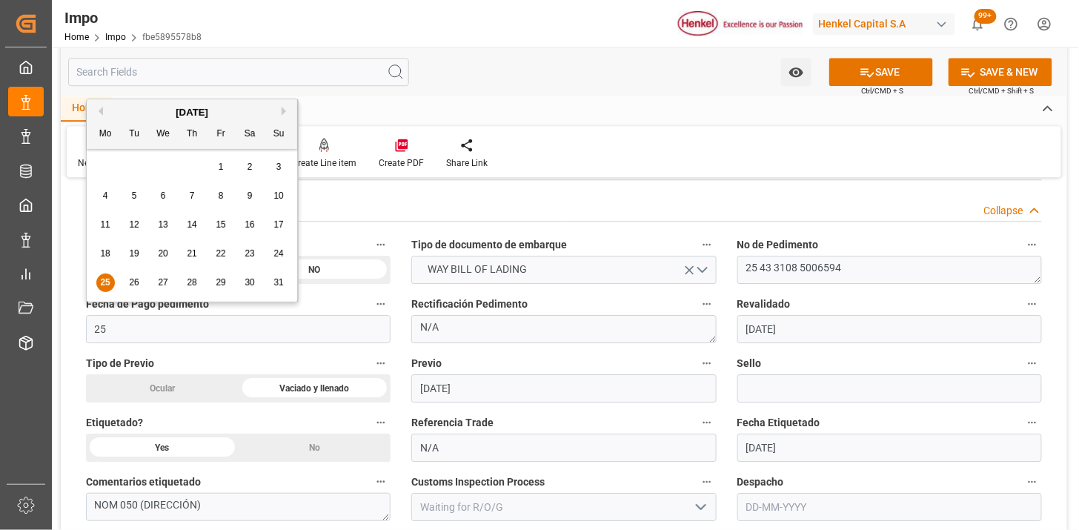
type input "[DATE]"
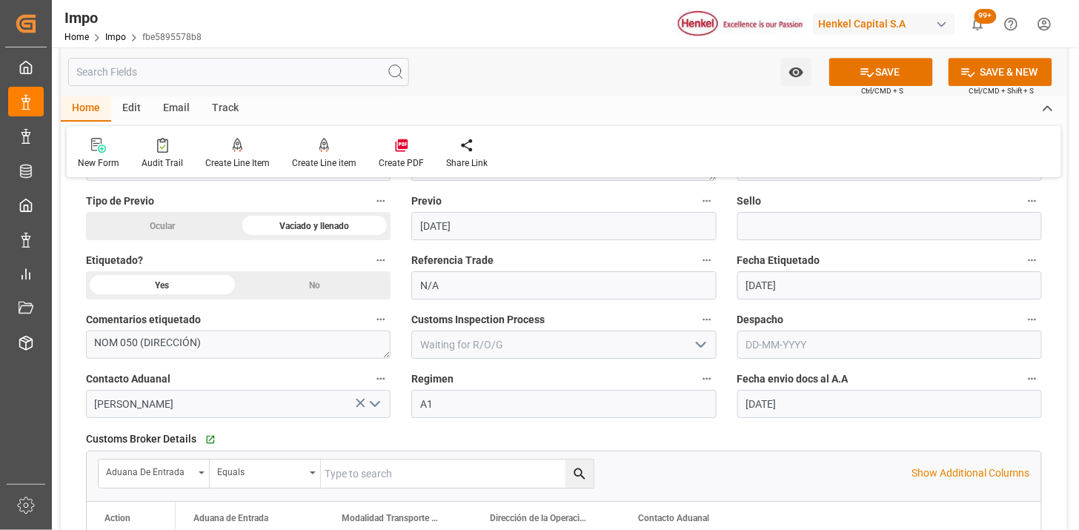
scroll to position [1399, 0]
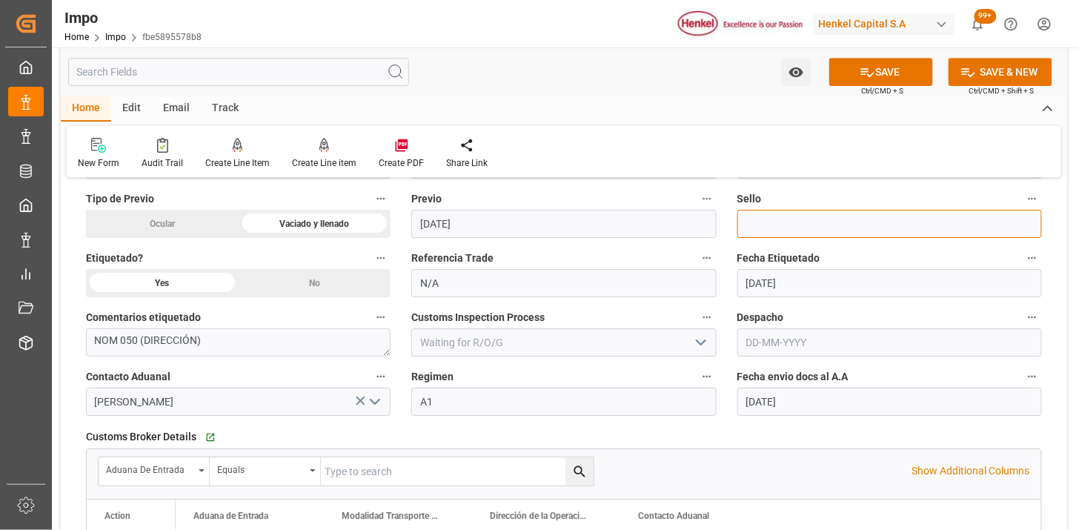
click at [781, 231] on input at bounding box center [890, 224] width 305 height 28
paste input "CEM23-3625341"
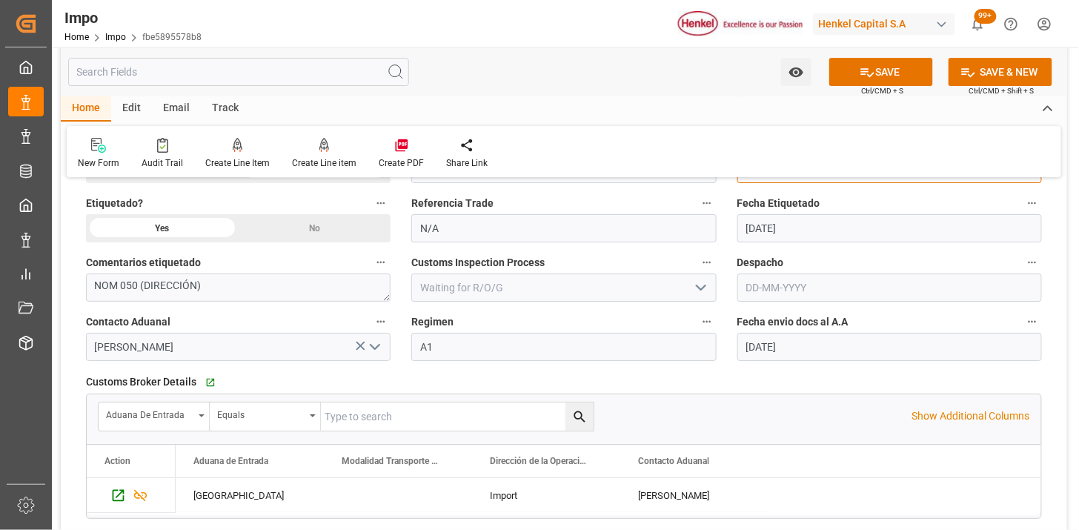
scroll to position [1483, 0]
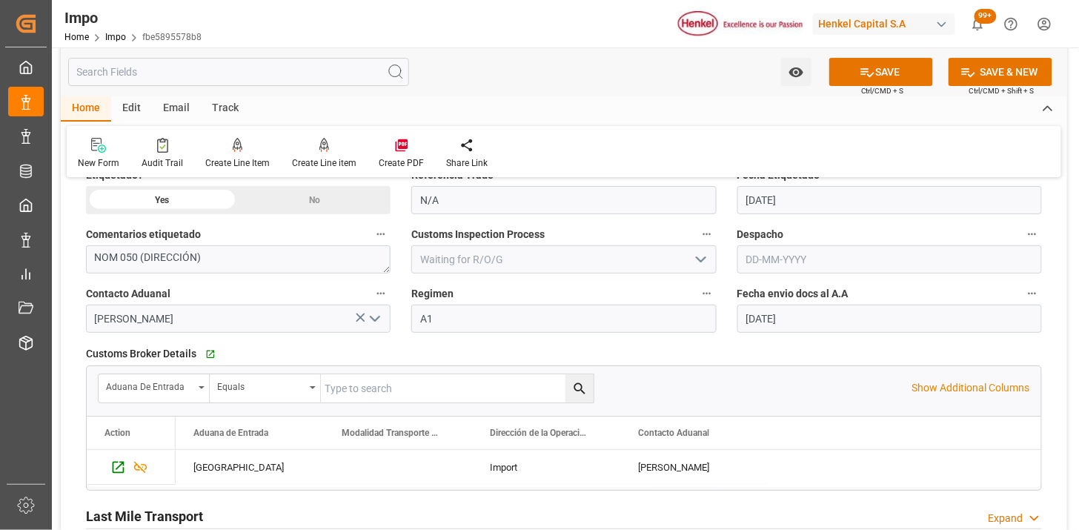
type input "CEM23-3625341"
click at [796, 265] on input "text" at bounding box center [890, 259] width 305 height 28
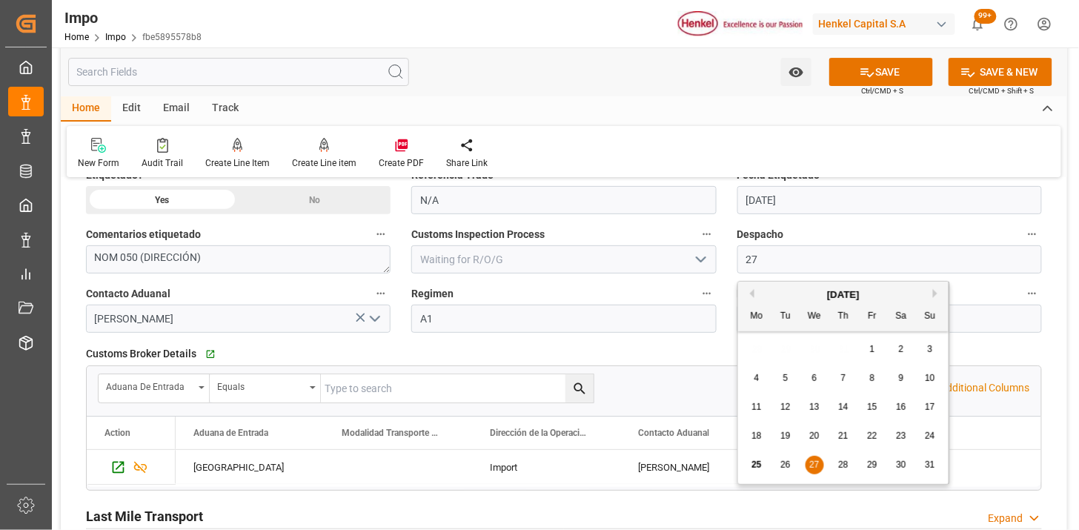
type input "[DATE]"
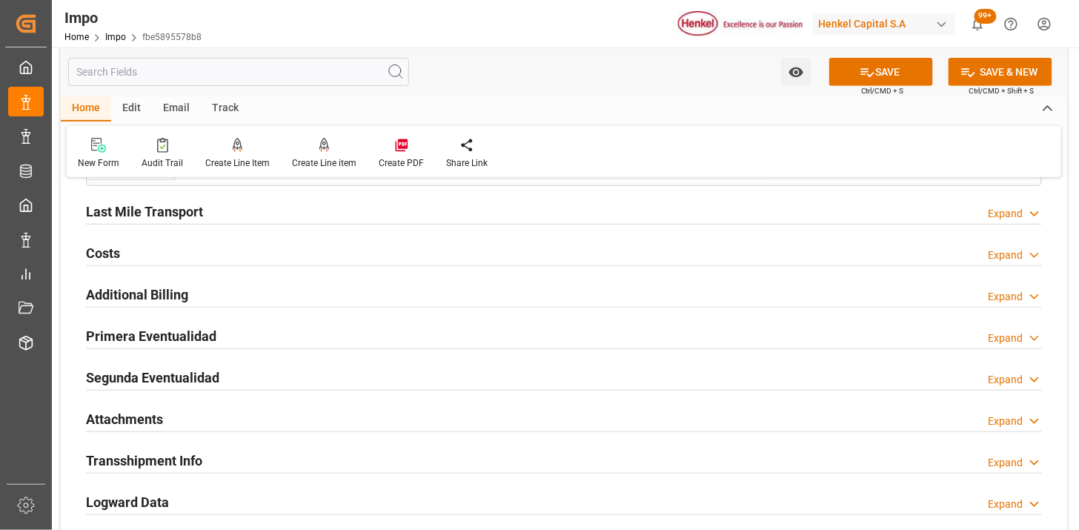
scroll to position [1812, 0]
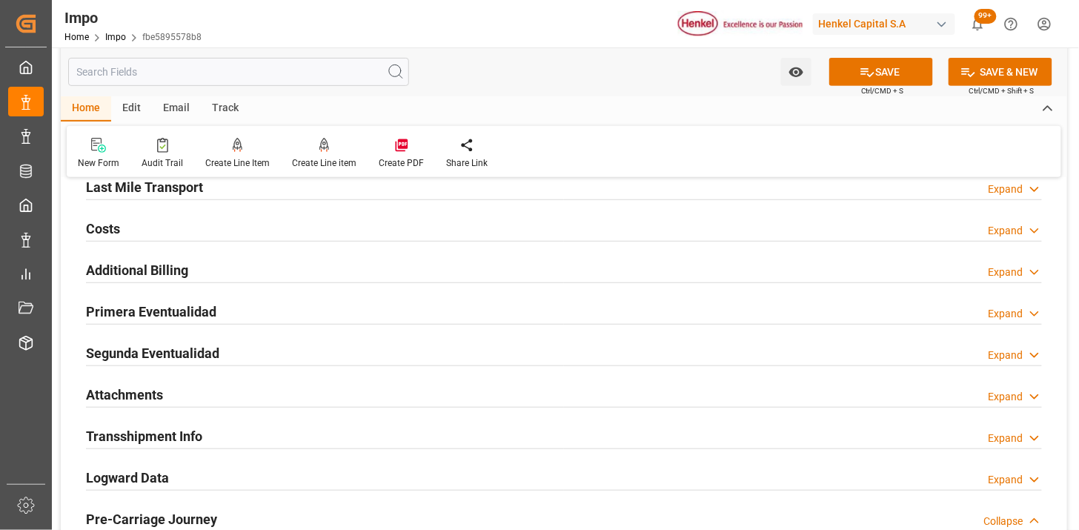
click at [343, 305] on div "Primera Eventualidad Expand" at bounding box center [564, 311] width 956 height 28
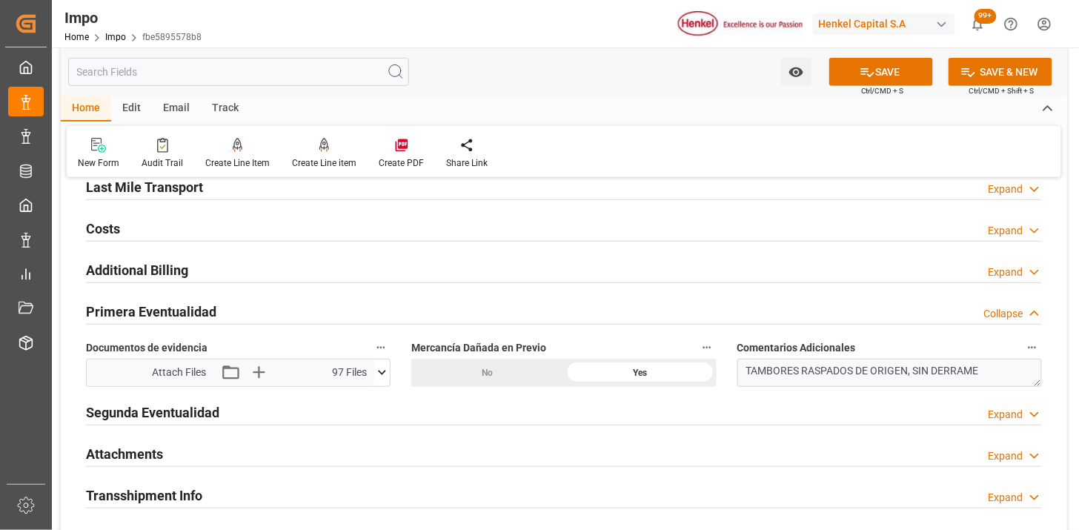
scroll to position [1894, 0]
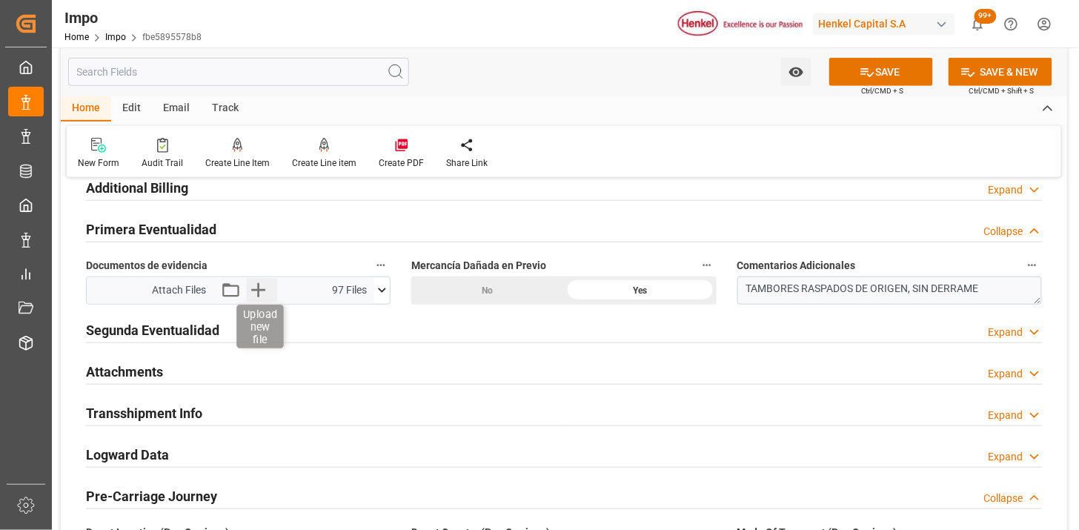
click at [259, 292] on icon "button" at bounding box center [258, 291] width 24 height 24
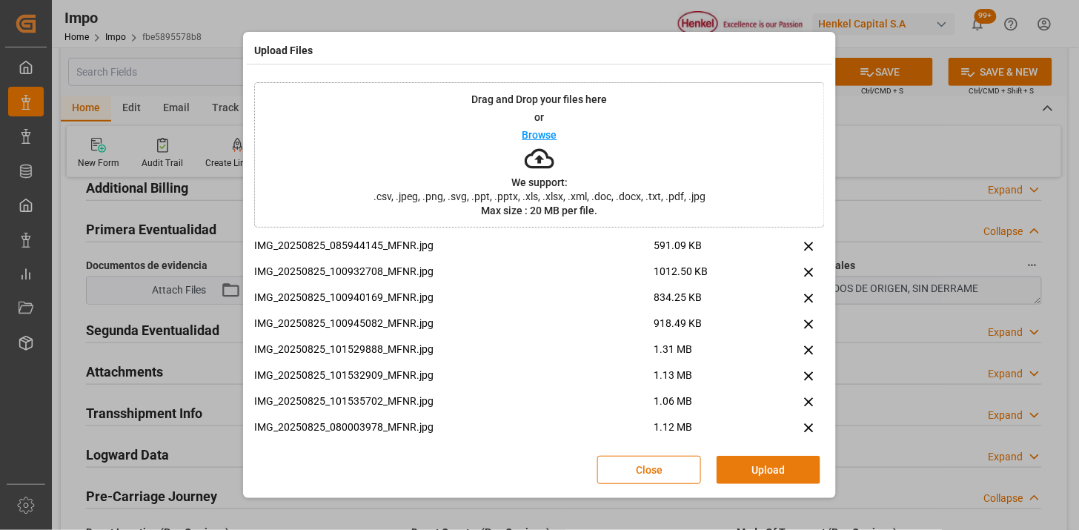
click at [786, 471] on button "Upload" at bounding box center [769, 470] width 104 height 28
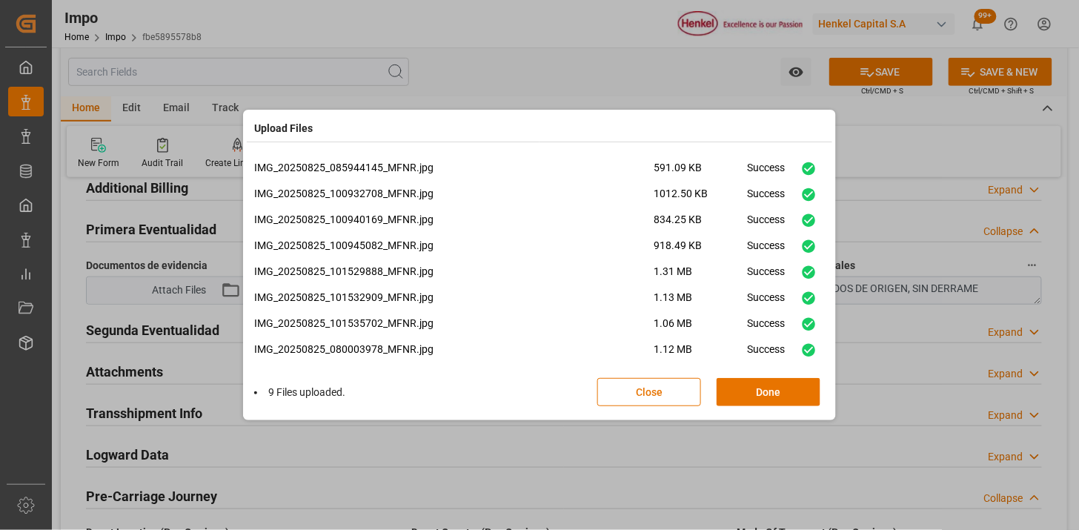
click at [763, 389] on button "Done" at bounding box center [769, 392] width 104 height 28
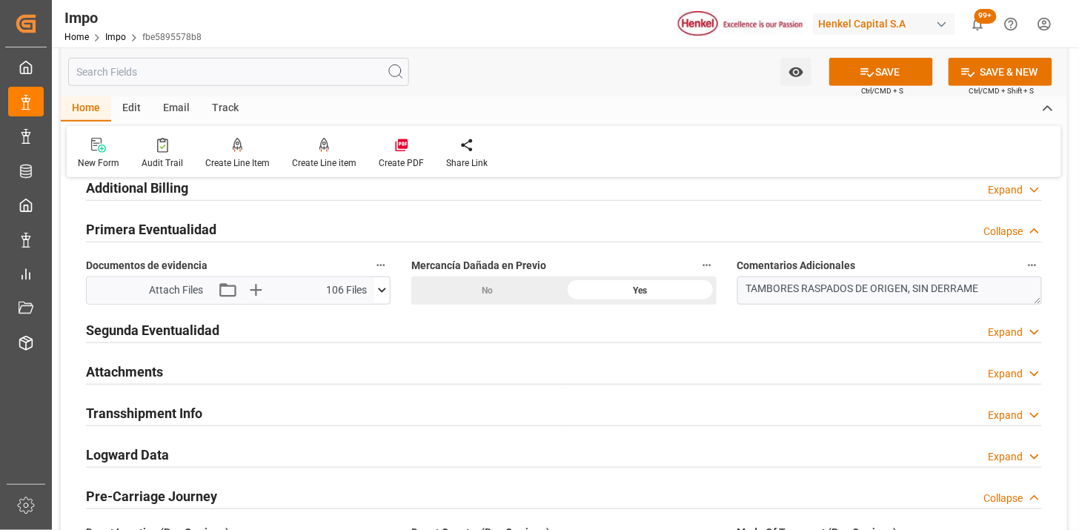
click at [162, 363] on h2 "Attachments" at bounding box center [124, 372] width 77 height 20
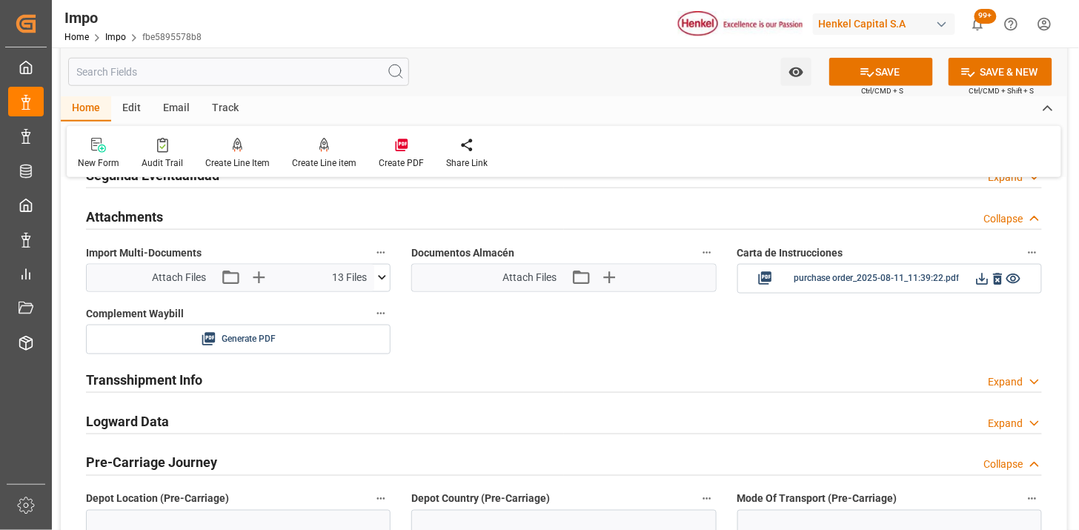
scroll to position [2058, 0]
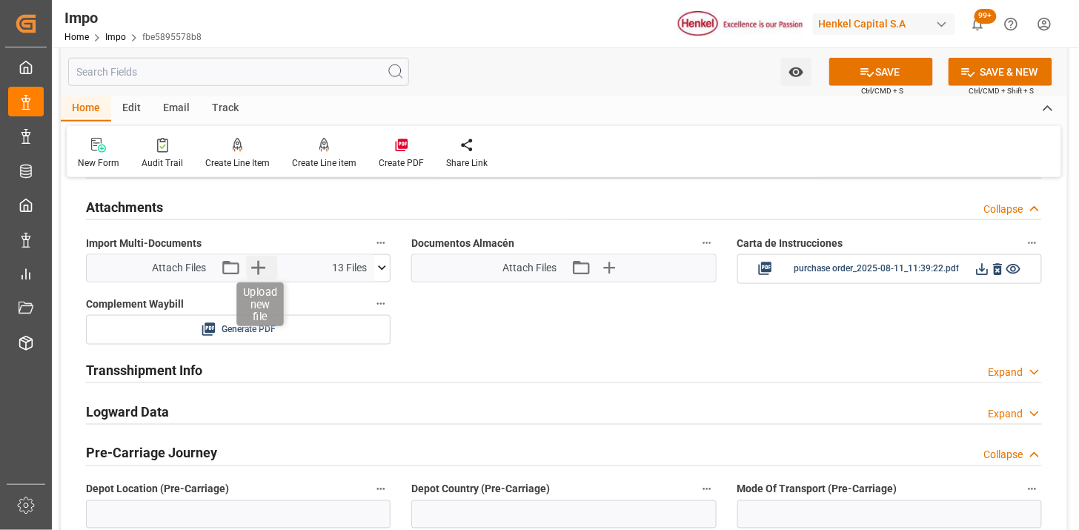
click at [258, 276] on icon "button" at bounding box center [258, 268] width 24 height 24
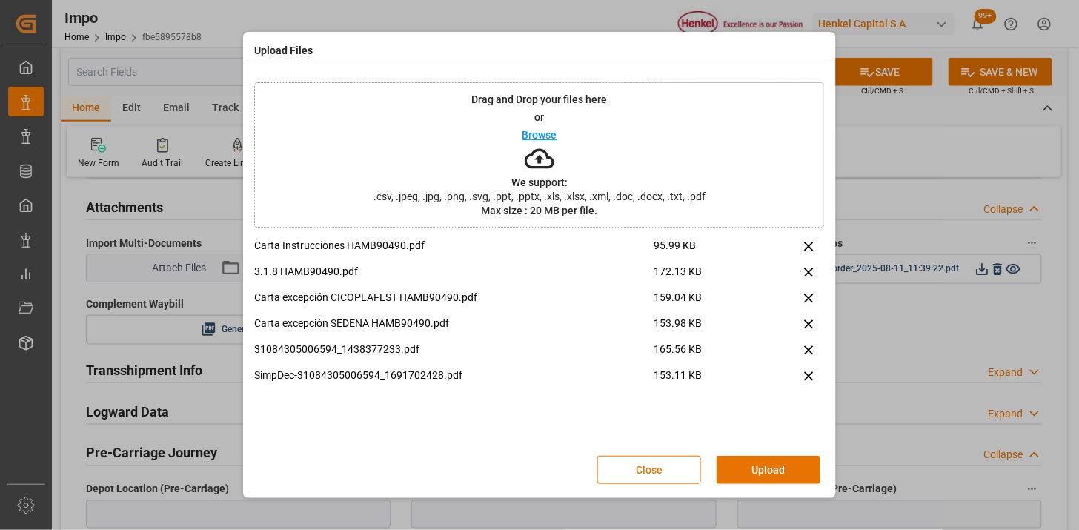
drag, startPoint x: 730, startPoint y: 462, endPoint x: 705, endPoint y: 457, distance: 25.6
click at [728, 463] on button "Upload" at bounding box center [769, 470] width 104 height 28
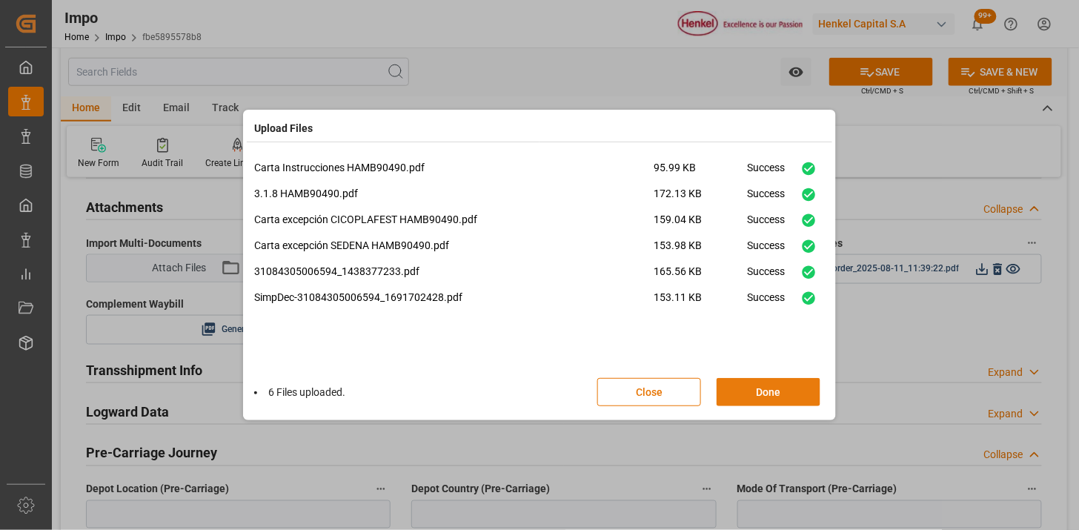
click at [753, 382] on button "Done" at bounding box center [769, 392] width 104 height 28
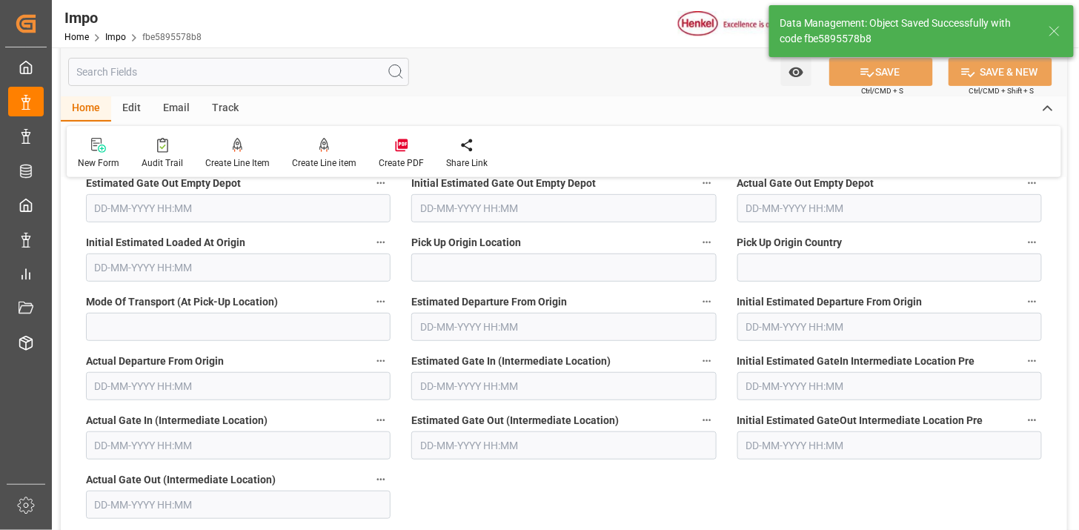
scroll to position [1216, 0]
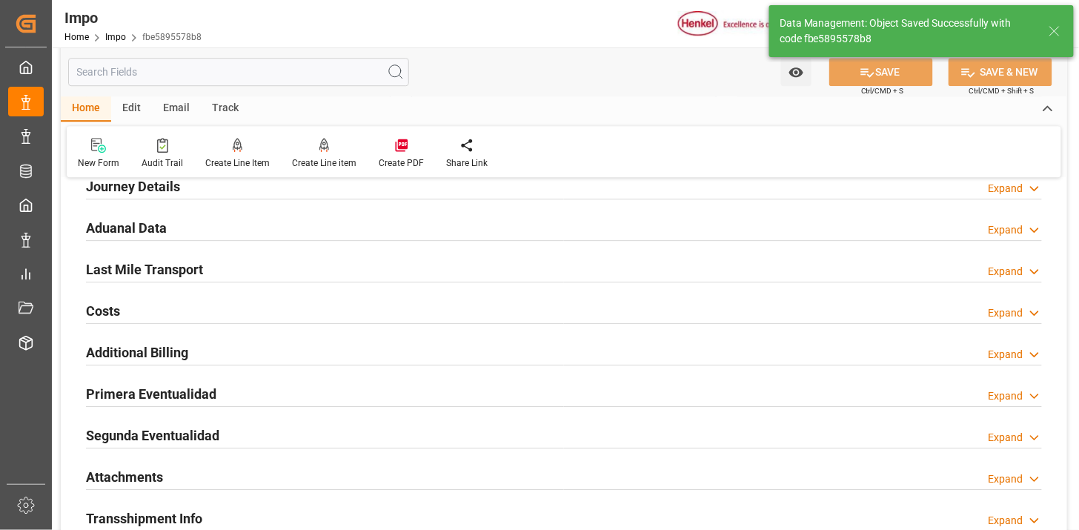
click at [236, 193] on div "Journey Details Expand" at bounding box center [564, 185] width 956 height 28
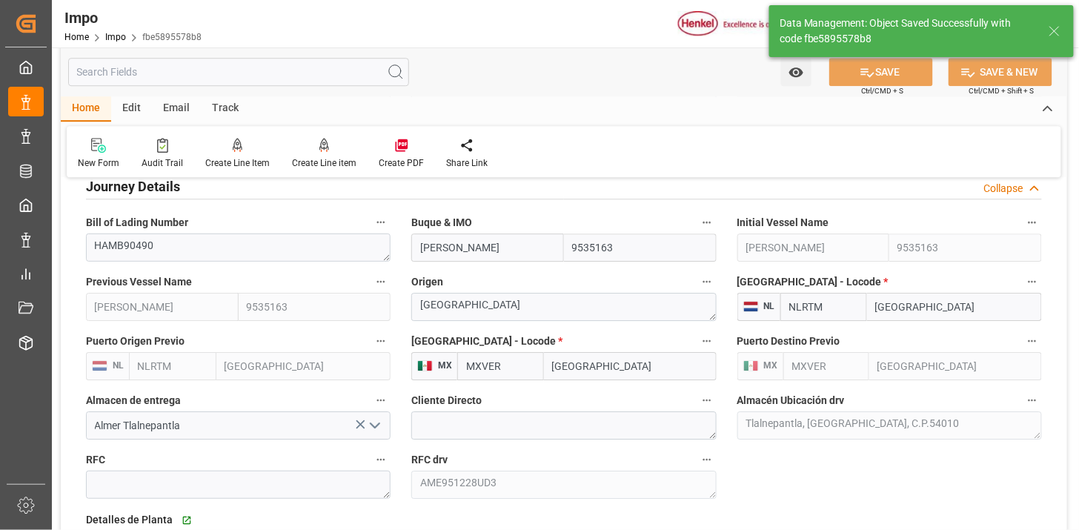
scroll to position [1967, 0]
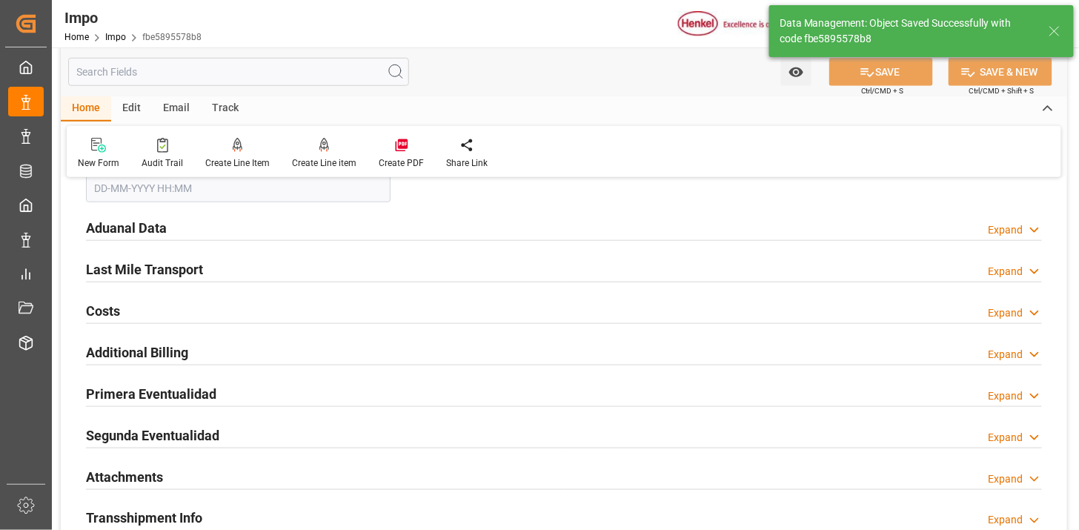
click at [236, 193] on input "text" at bounding box center [238, 188] width 305 height 28
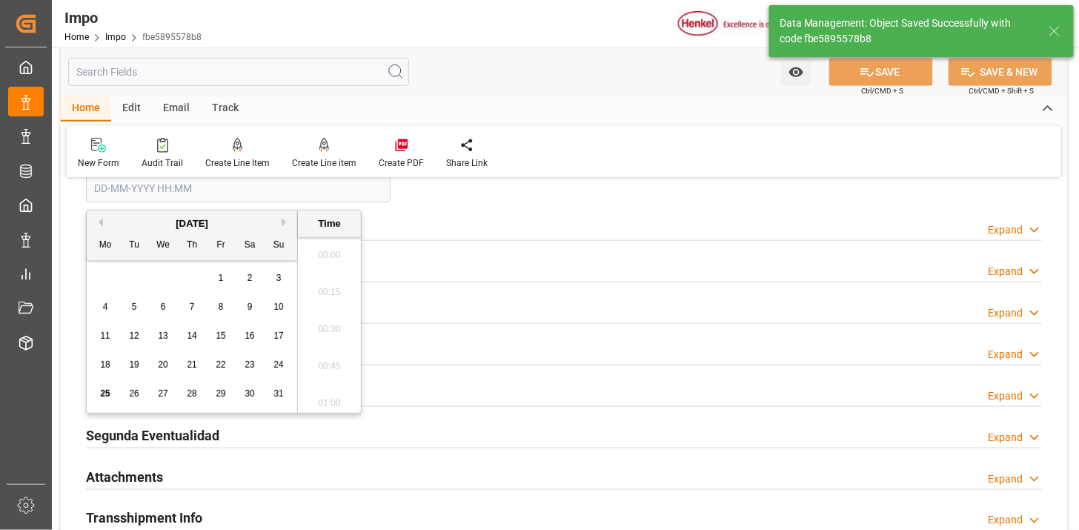
scroll to position [2488, 0]
drag, startPoint x: 612, startPoint y: 237, endPoint x: 446, endPoint y: 320, distance: 185.0
click at [612, 237] on div "Aduanal Data Expand" at bounding box center [564, 227] width 956 height 28
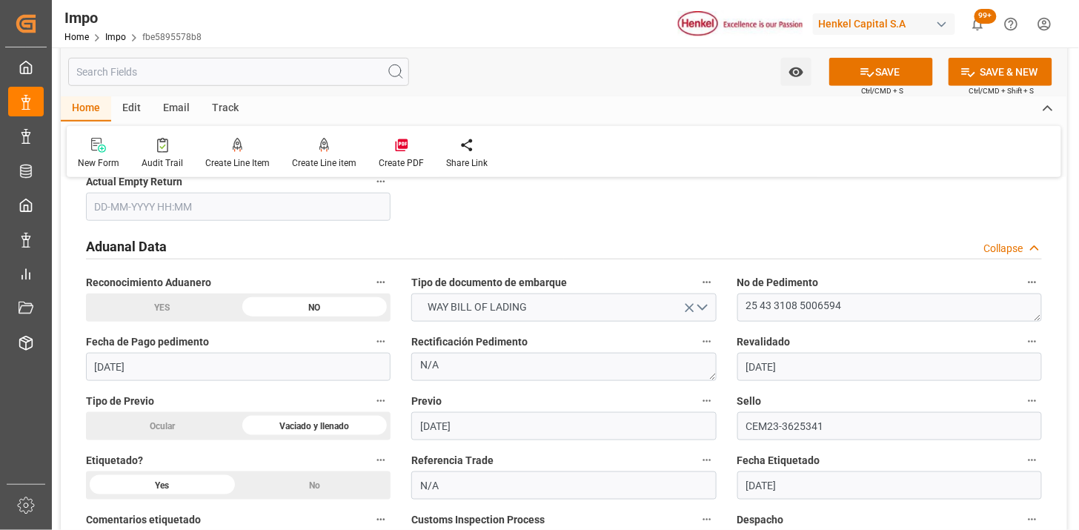
scroll to position [1967, 0]
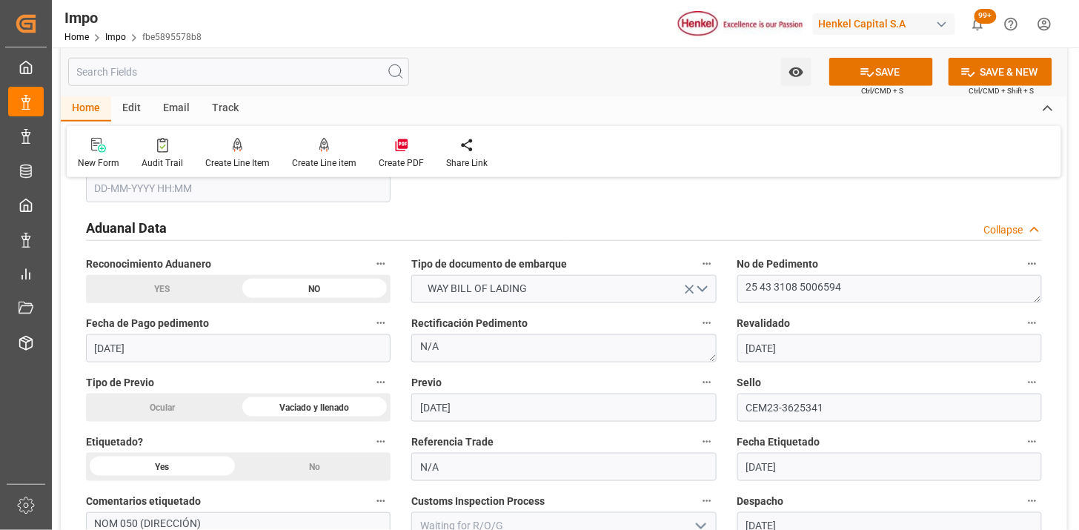
click at [406, 228] on div "Aduanal Data Collapse" at bounding box center [564, 227] width 956 height 28
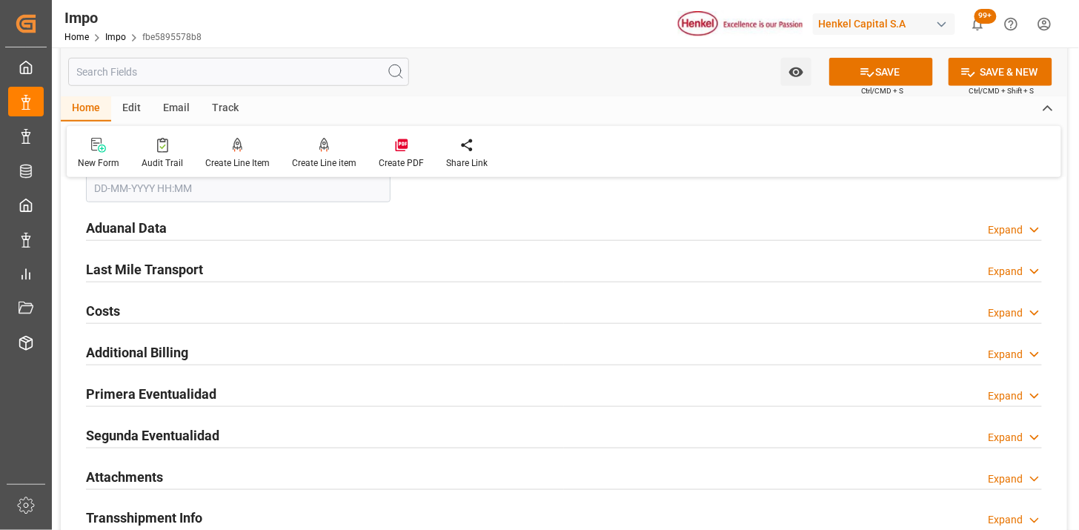
click at [315, 274] on div "Last Mile Transport Expand" at bounding box center [564, 268] width 956 height 28
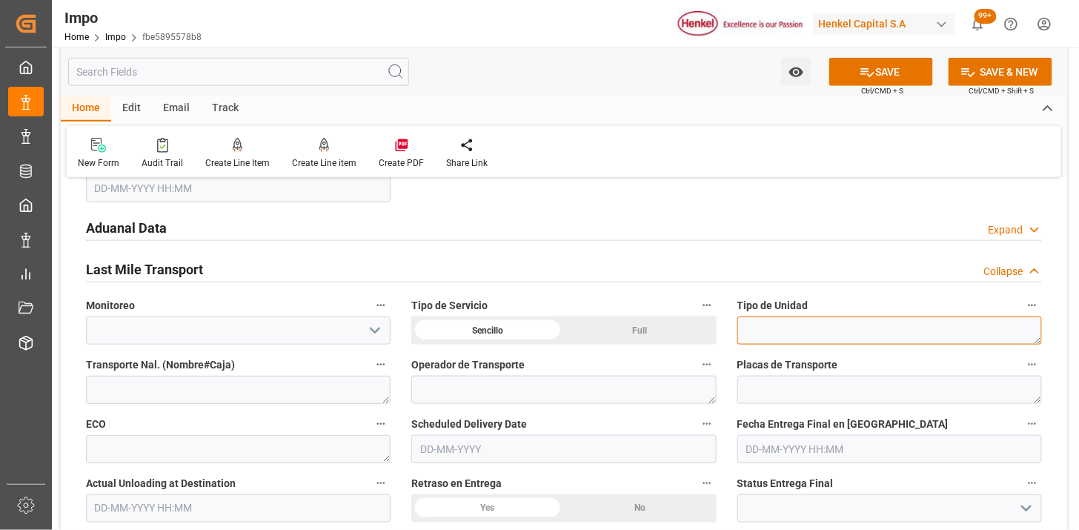
click at [832, 331] on textarea at bounding box center [890, 331] width 305 height 28
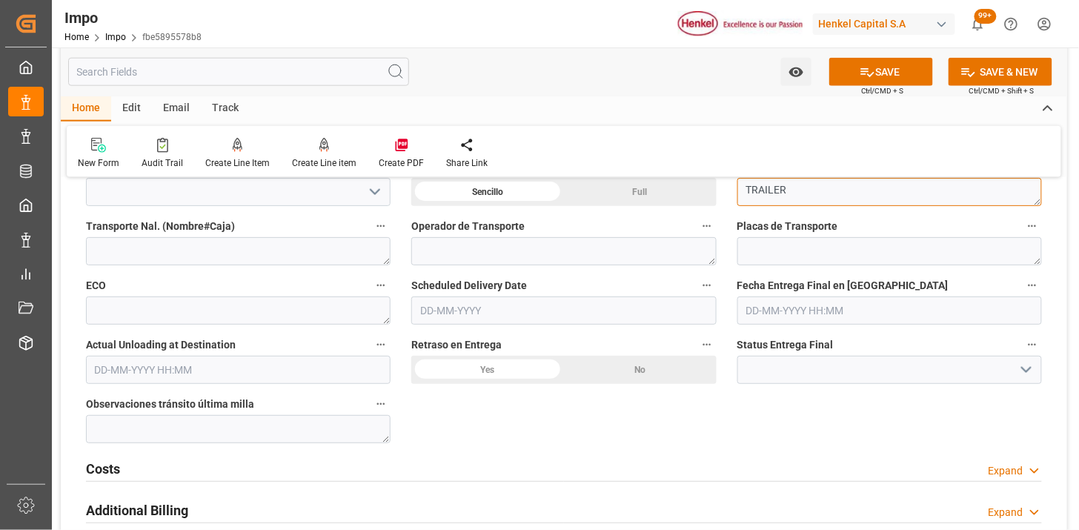
scroll to position [2131, 0]
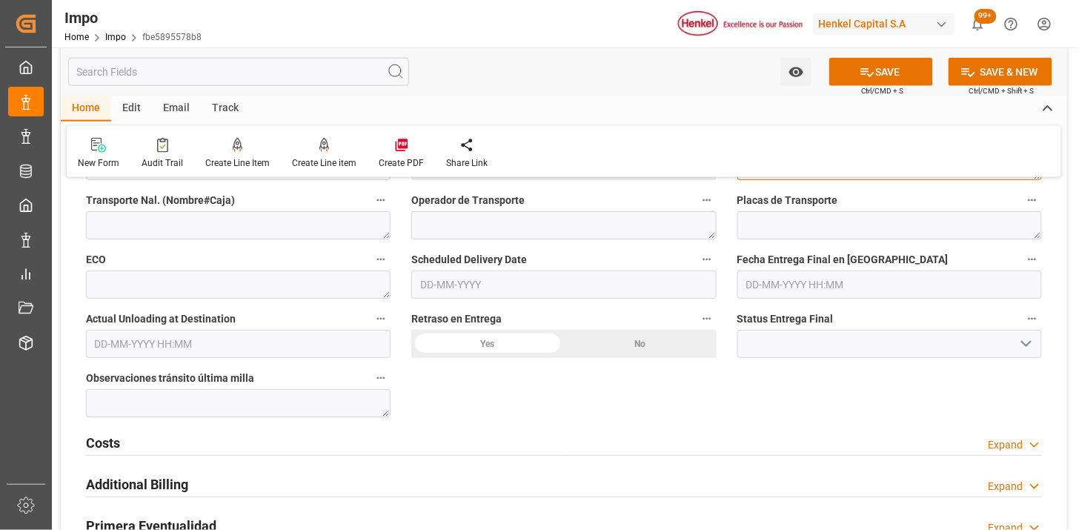
type textarea "TRAILER"
click at [491, 285] on input "text" at bounding box center [563, 285] width 305 height 28
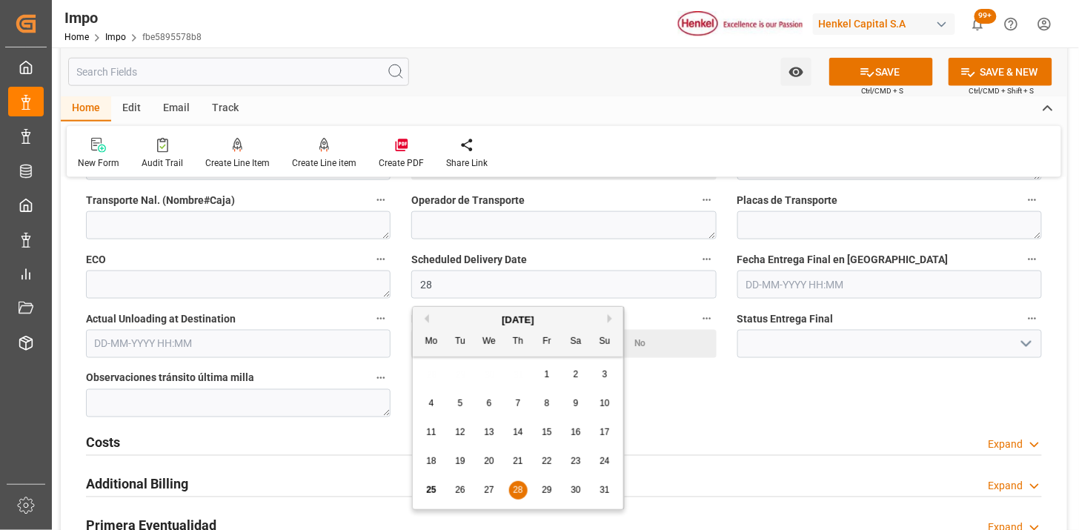
type input "[DATE]"
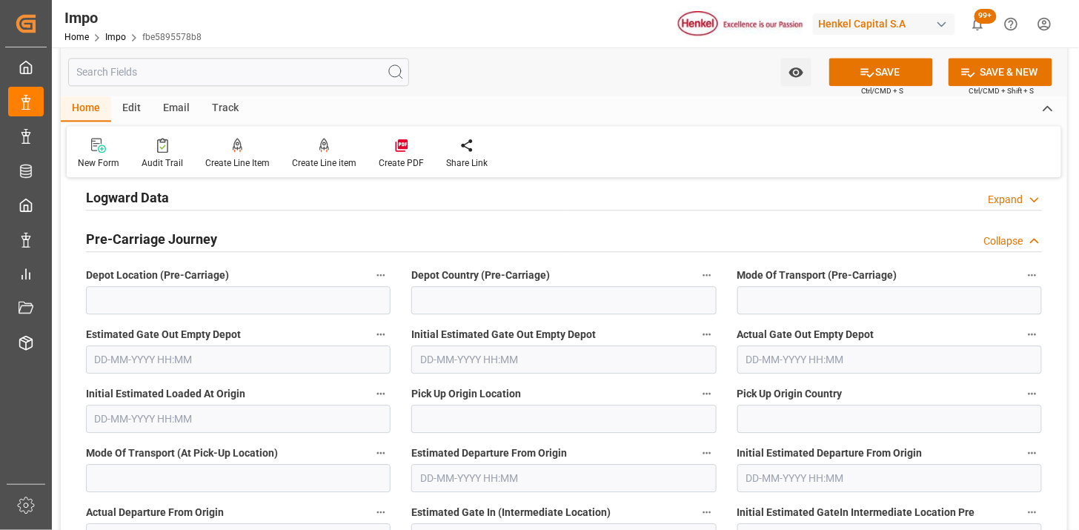
scroll to position [2543, 0]
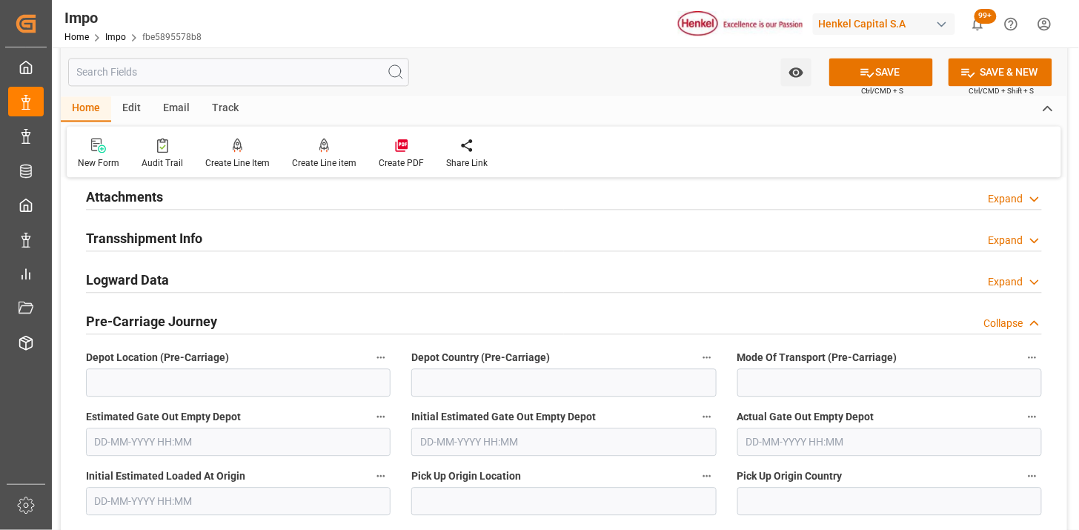
drag, startPoint x: 228, startPoint y: 205, endPoint x: 549, endPoint y: 254, distance: 324.7
click at [227, 205] on div "Attachments Expand" at bounding box center [564, 196] width 956 height 28
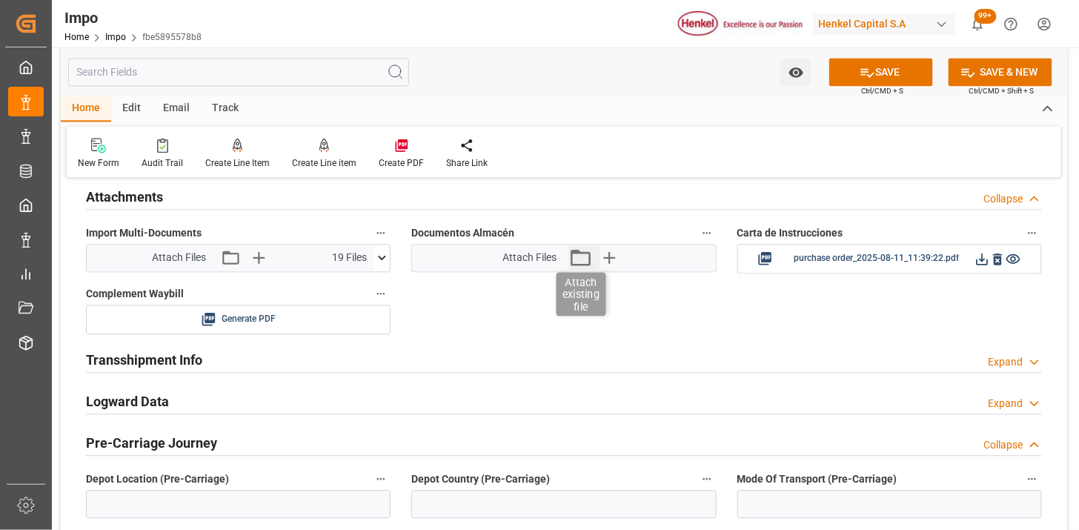
click at [577, 262] on icon "button" at bounding box center [581, 258] width 24 height 24
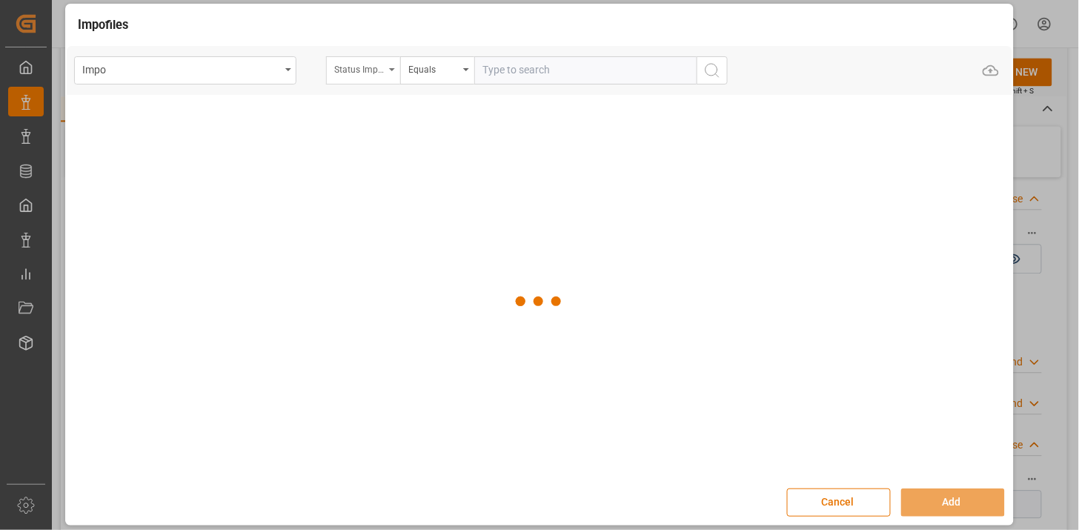
click at [387, 75] on div "Status Importación" at bounding box center [363, 70] width 74 height 28
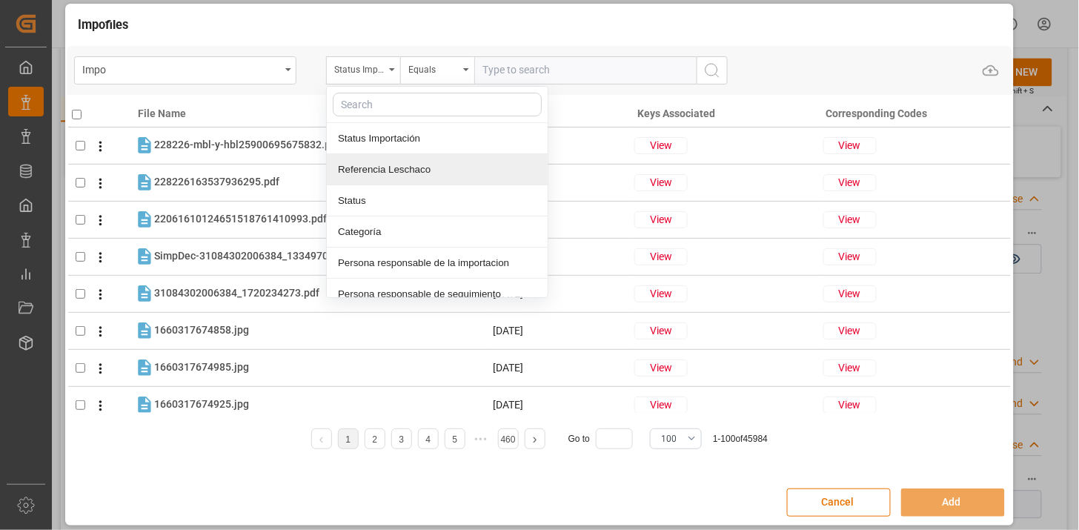
drag, startPoint x: 408, startPoint y: 171, endPoint x: 497, endPoint y: 84, distance: 124.8
click at [411, 168] on div "Referencia Leschaco" at bounding box center [437, 169] width 221 height 31
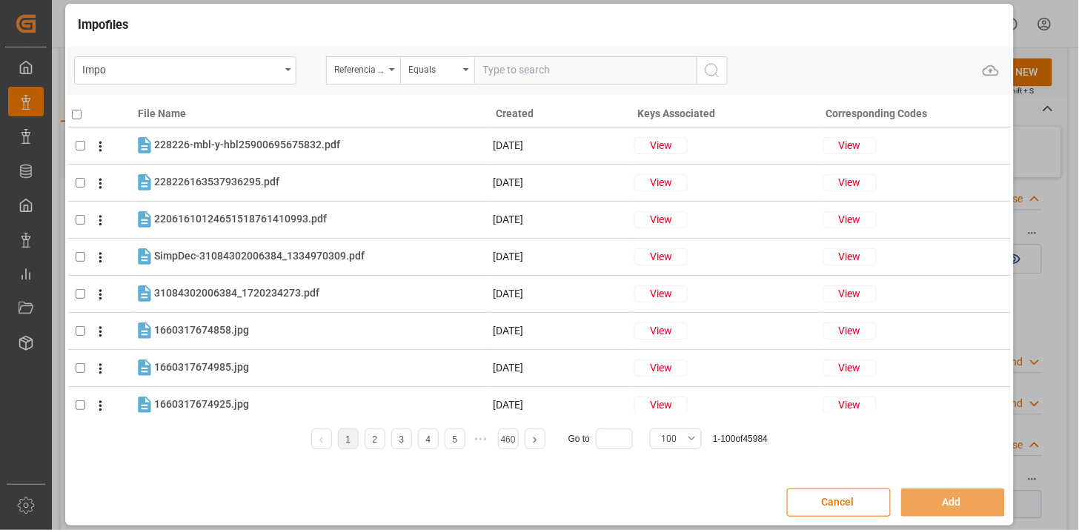
click at [514, 62] on input "text" at bounding box center [585, 70] width 222 height 28
paste input "250806900881"
type input "250806900881"
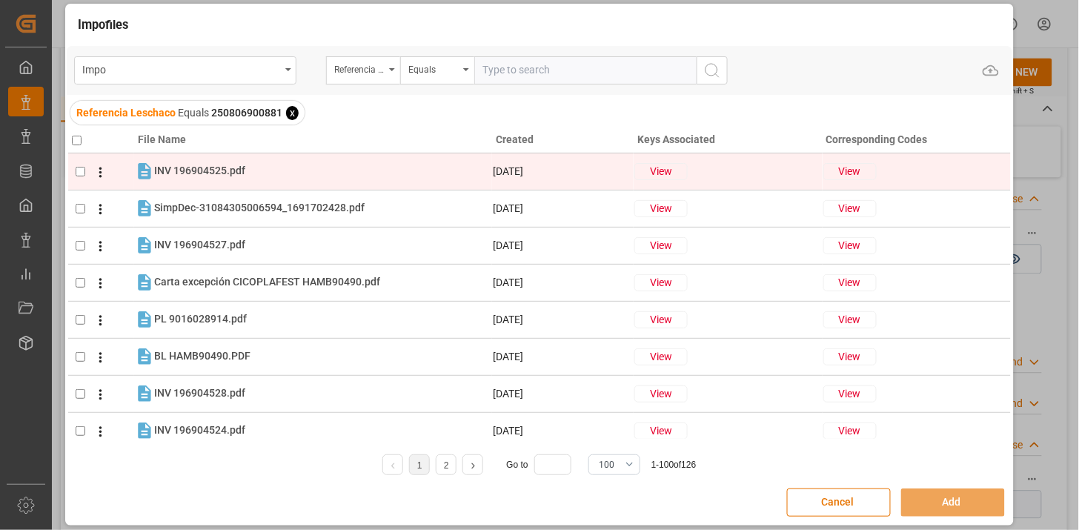
click at [339, 174] on div "INV 196904525.pdf INV 196904525.pdf" at bounding box center [322, 171] width 337 height 19
checkbox input "true"
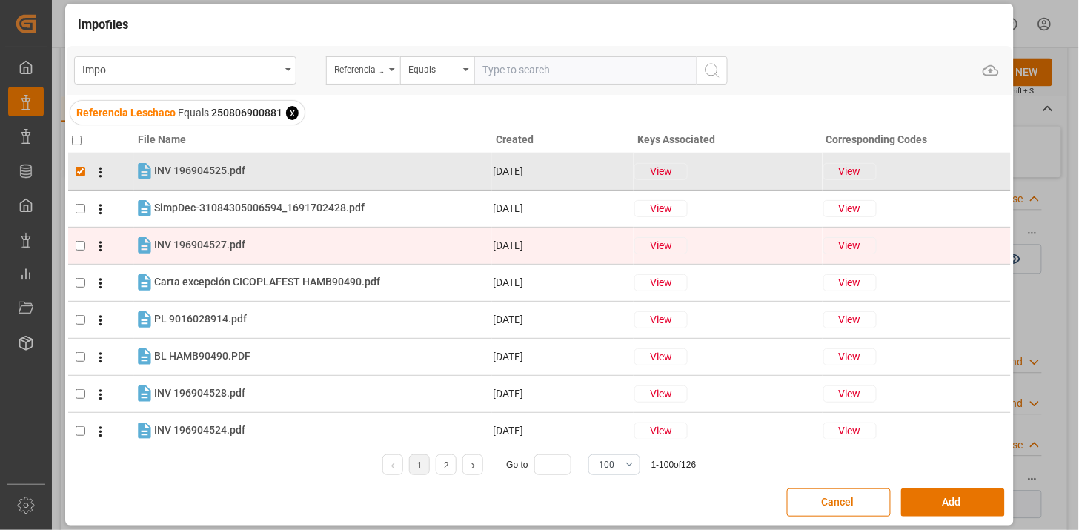
click at [320, 242] on div "INV 196904527.pdf INV 196904527.pdf" at bounding box center [322, 245] width 337 height 19
checkbox input "true"
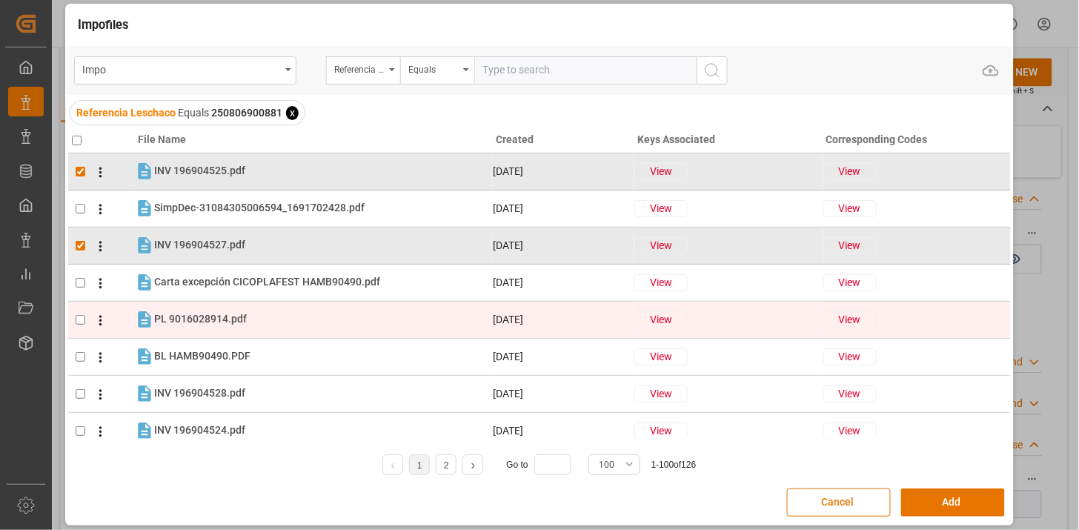
click at [294, 313] on div "PL 9016028914.pdf PL 9016028914.pdf" at bounding box center [322, 319] width 337 height 19
checkbox input "true"
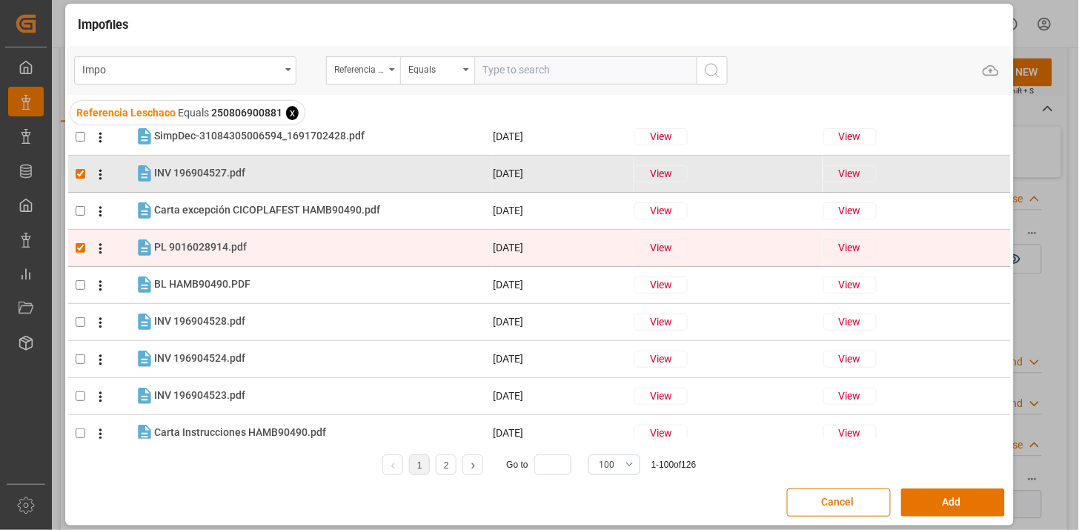
scroll to position [82, 0]
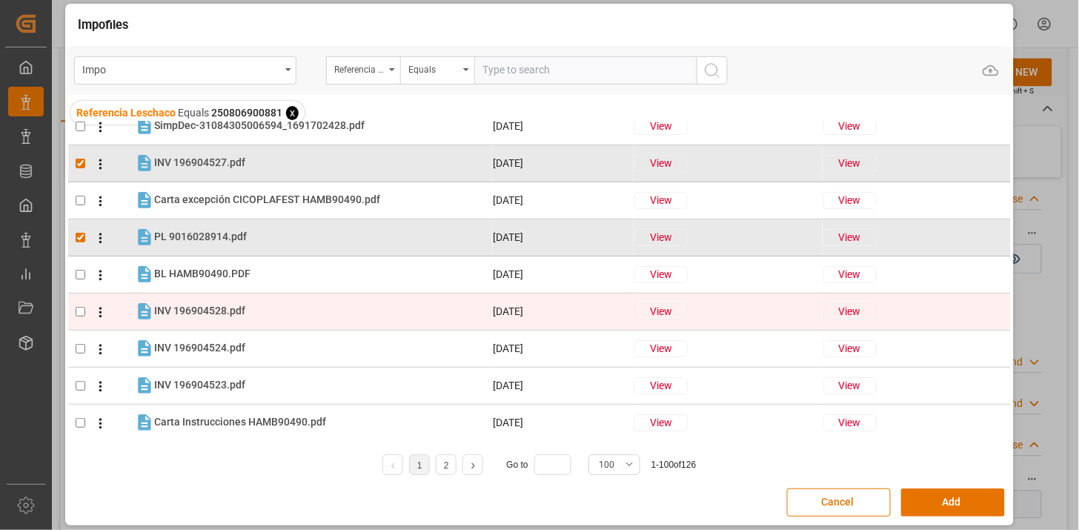
click at [317, 305] on div "INV 196904528.pdf INV 196904528.pdf" at bounding box center [322, 311] width 337 height 19
checkbox input "true"
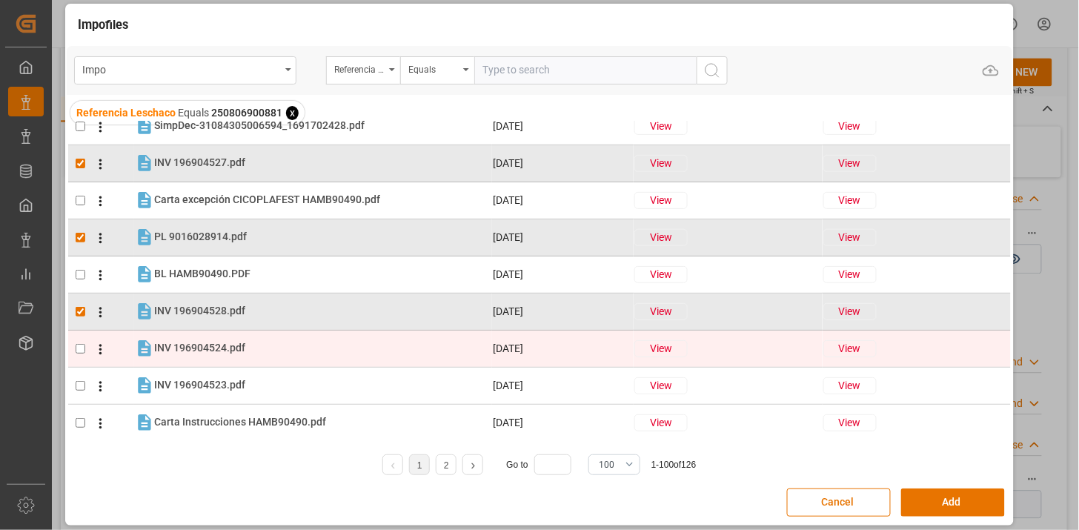
click at [307, 337] on tr "INV 196904524.pdf INV 196904524.pdf [DATE] View View" at bounding box center [539, 348] width 943 height 37
checkbox input "true"
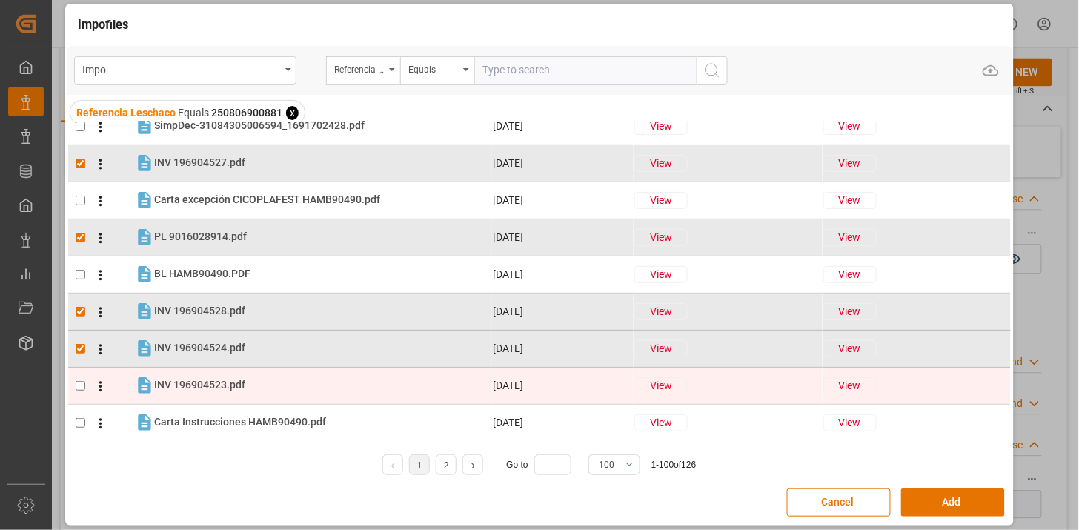
drag, startPoint x: 307, startPoint y: 341, endPoint x: 302, endPoint y: 377, distance: 36.0
click at [302, 378] on div "INV 196904523.pdf INV 196904523.pdf" at bounding box center [322, 385] width 337 height 19
checkbox input "true"
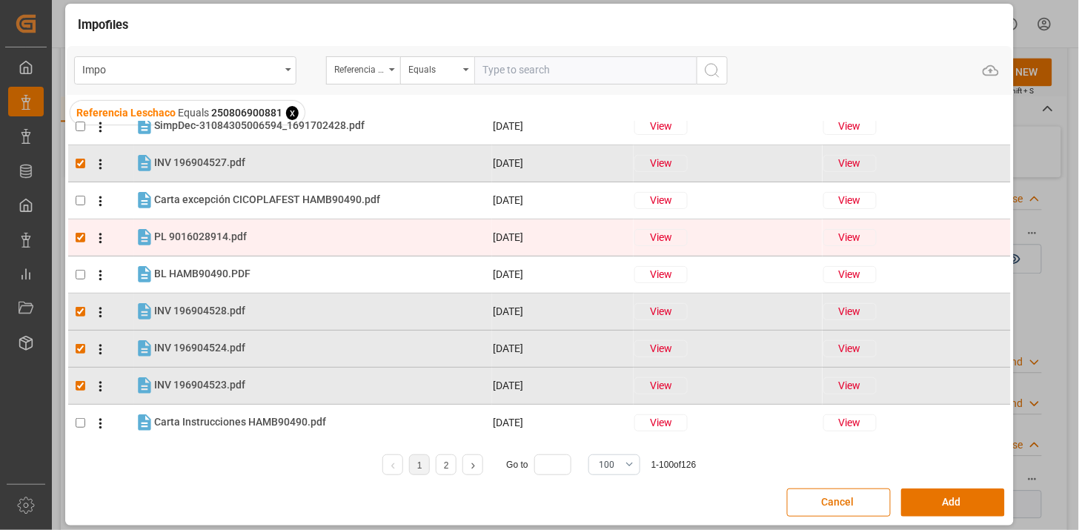
click at [331, 248] on tr "PL 9016028914.pdf PL 9016028914.pdf [DATE] View View" at bounding box center [539, 237] width 943 height 37
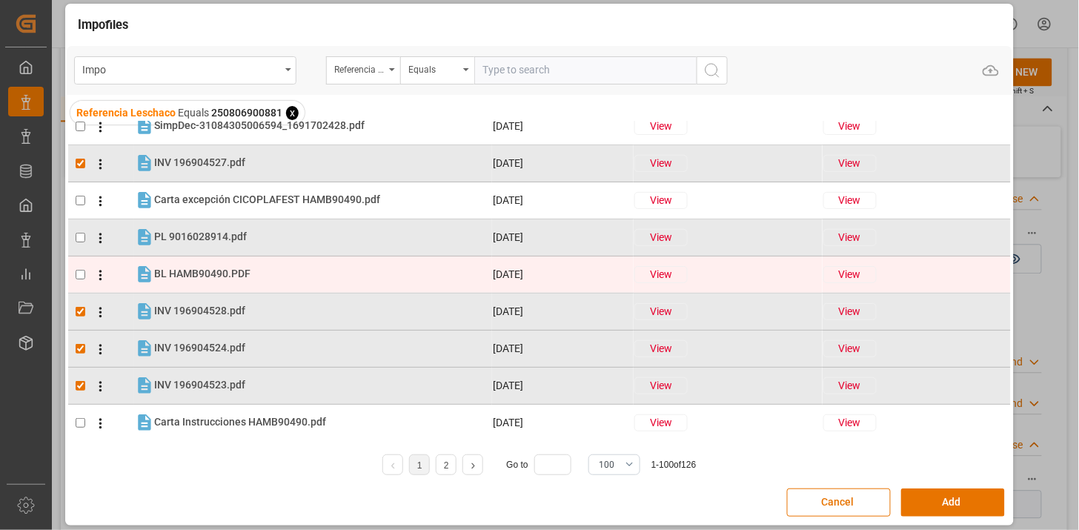
checkbox input "false"
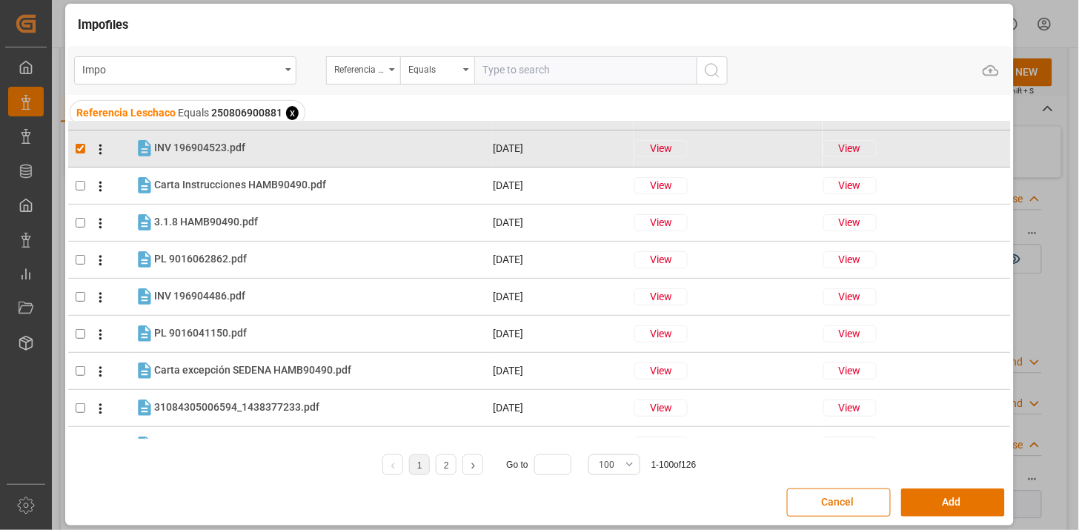
scroll to position [329, 0]
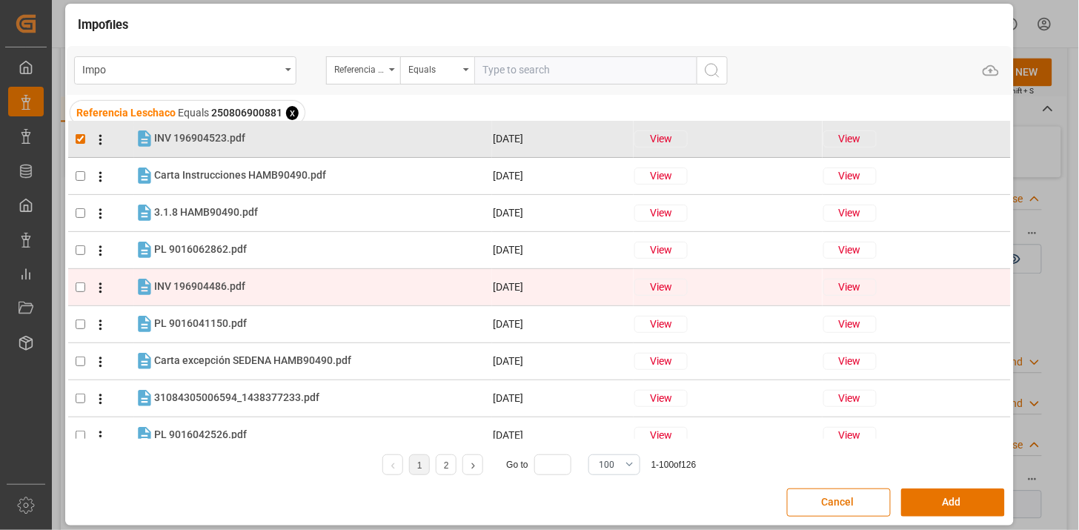
click at [383, 291] on div "INV 196904486.pdf INV 196904486.pdf" at bounding box center [322, 286] width 337 height 19
checkbox input "true"
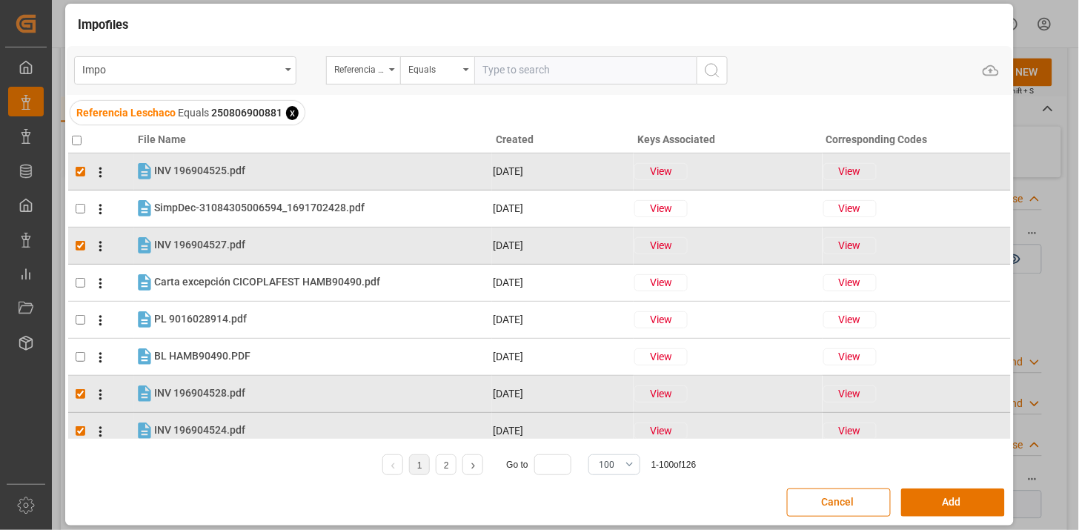
scroll to position [82, 0]
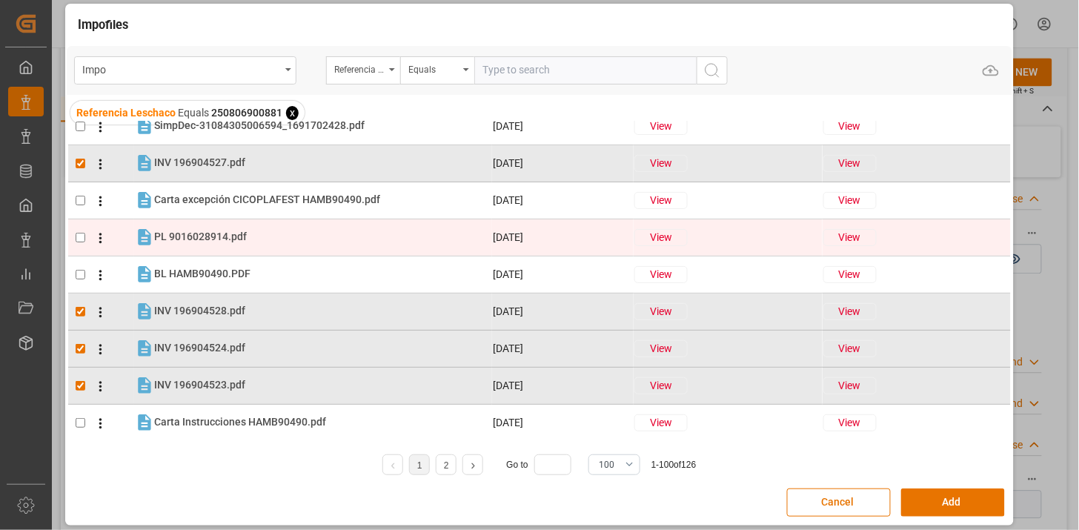
click at [373, 243] on div "PL 9016028914.pdf PL 9016028914.pdf" at bounding box center [322, 237] width 337 height 19
checkbox input "true"
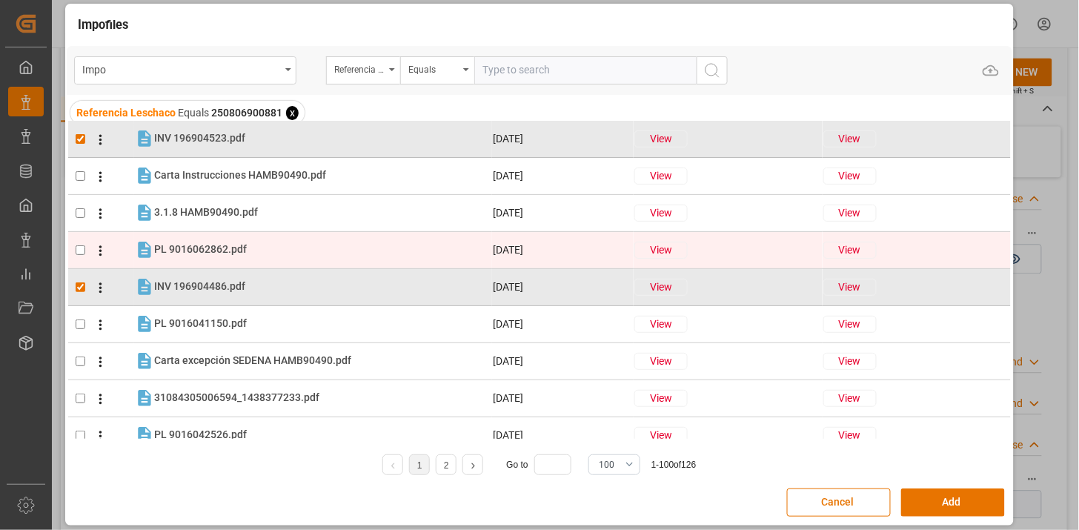
click at [361, 252] on div "PL 9016062862.pdf PL 9016062862.pdf" at bounding box center [322, 249] width 337 height 19
checkbox input "true"
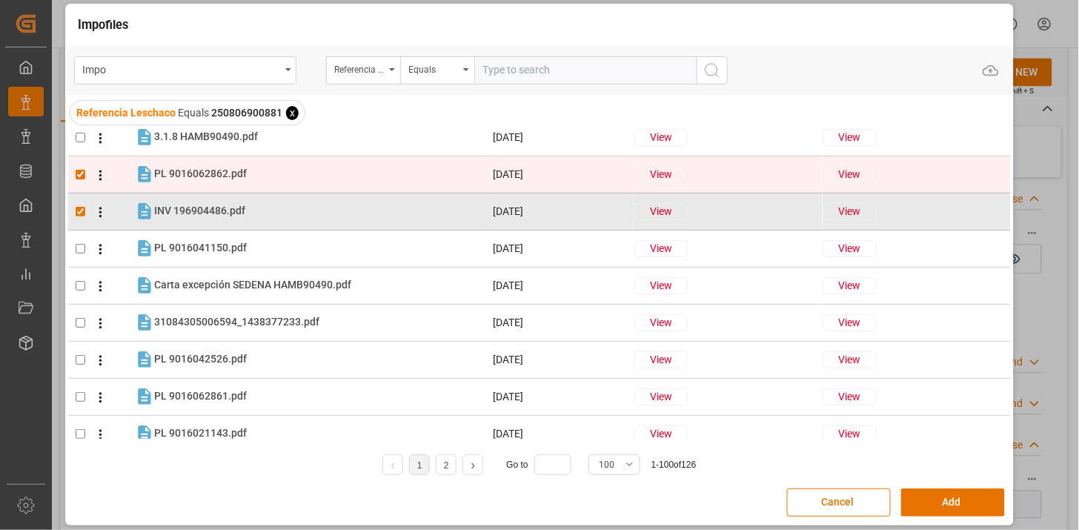
scroll to position [411, 0]
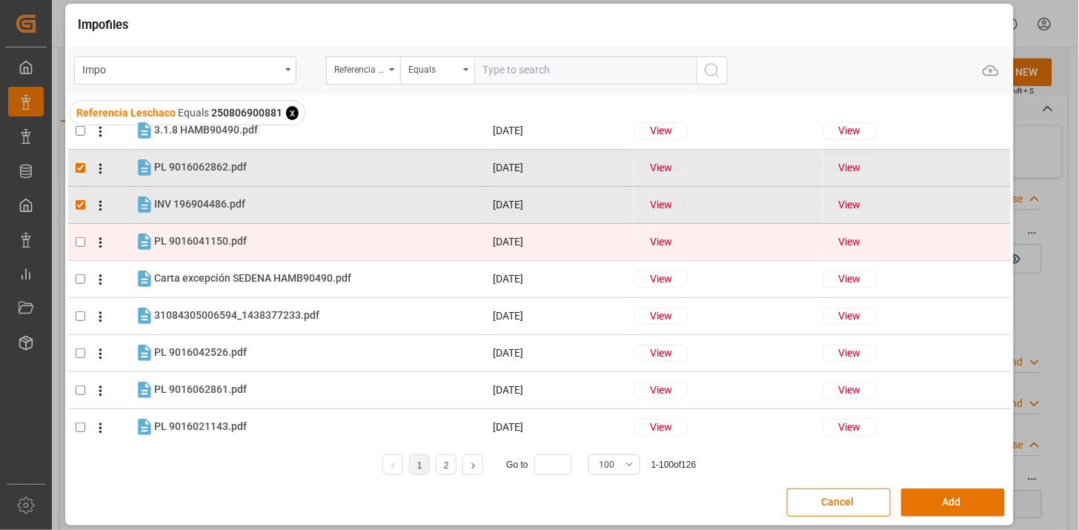
click at [357, 248] on div "PL 9016041150.pdf PL 9016041150.pdf" at bounding box center [322, 241] width 337 height 19
checkbox input "true"
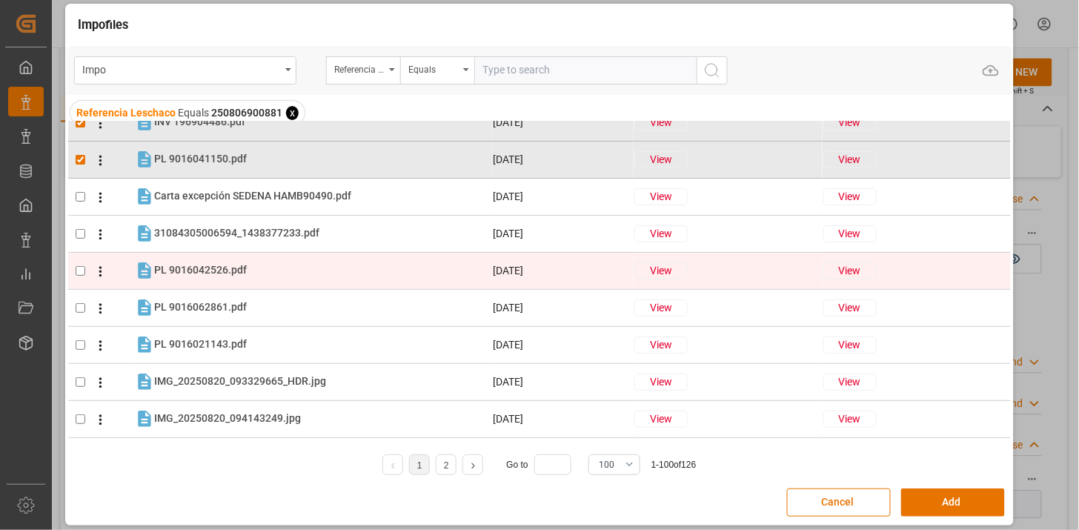
click at [346, 264] on div "PL 9016042526.pdf PL 9016042526.pdf" at bounding box center [322, 270] width 337 height 19
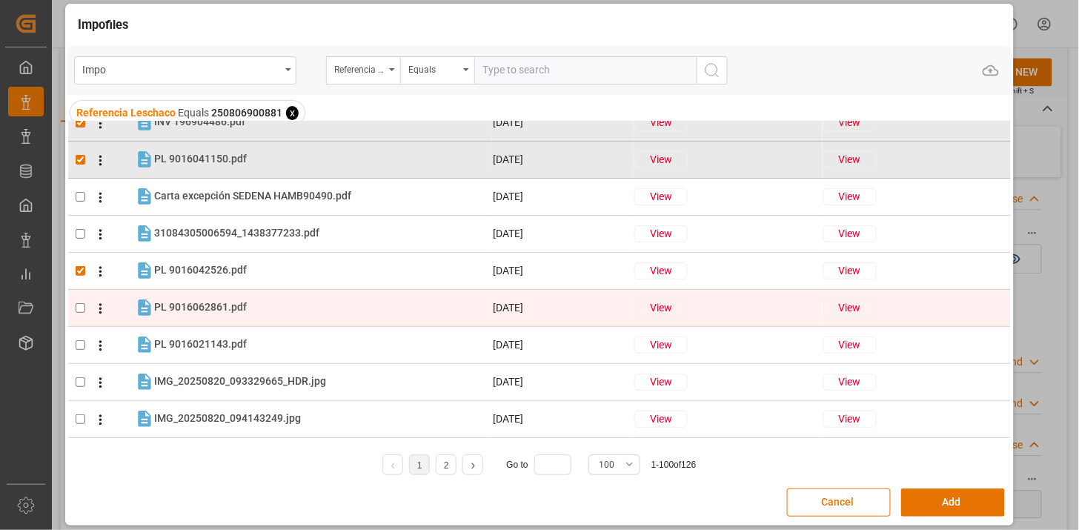
checkbox input "true"
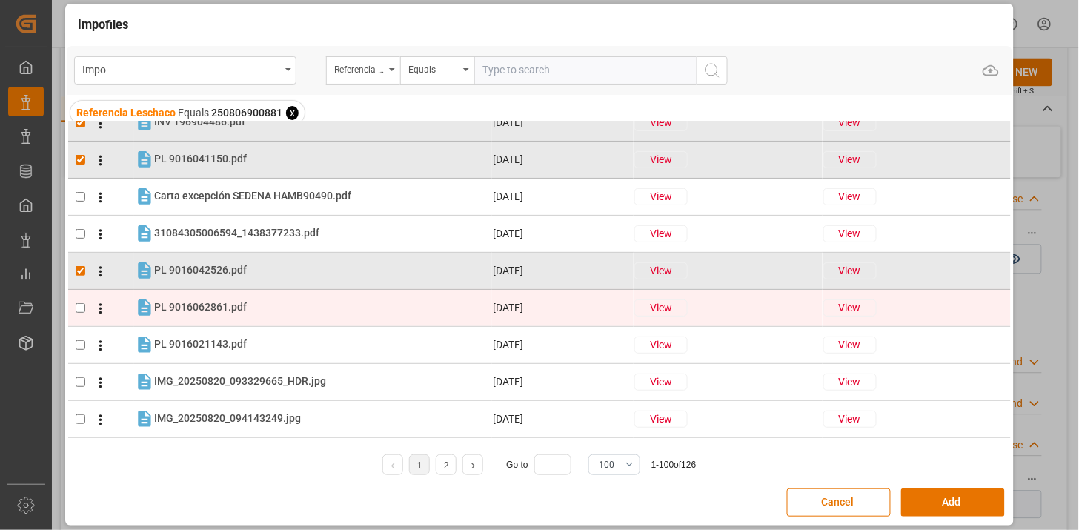
click at [344, 295] on tr "PL 9016062861.pdf PL 9016062861.pdf [DATE] View View" at bounding box center [539, 307] width 943 height 37
checkbox input "true"
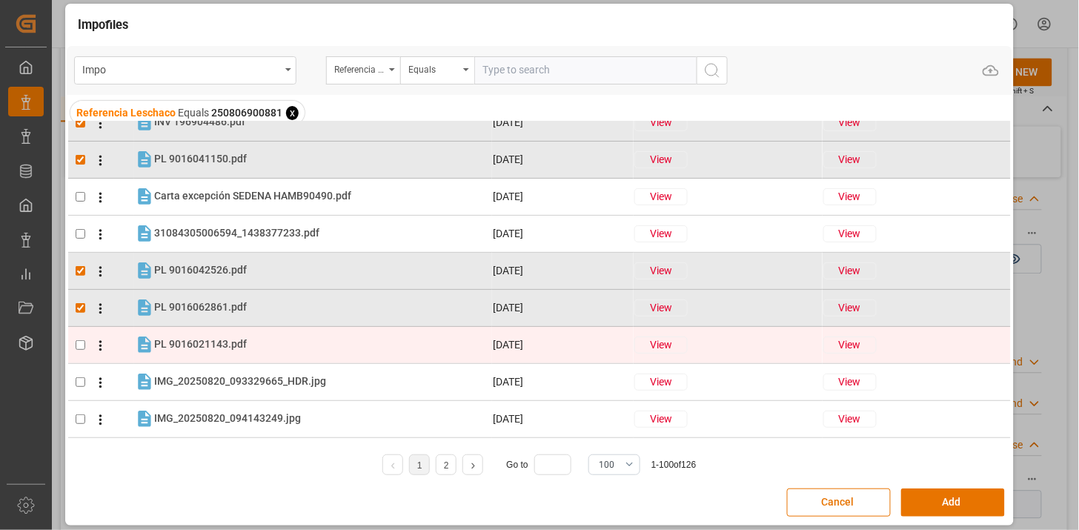
drag, startPoint x: 344, startPoint y: 299, endPoint x: 334, endPoint y: 338, distance: 40.5
click at [334, 338] on div "PL 9016021143.pdf PL 9016021143.pdf" at bounding box center [322, 344] width 337 height 19
checkbox input "true"
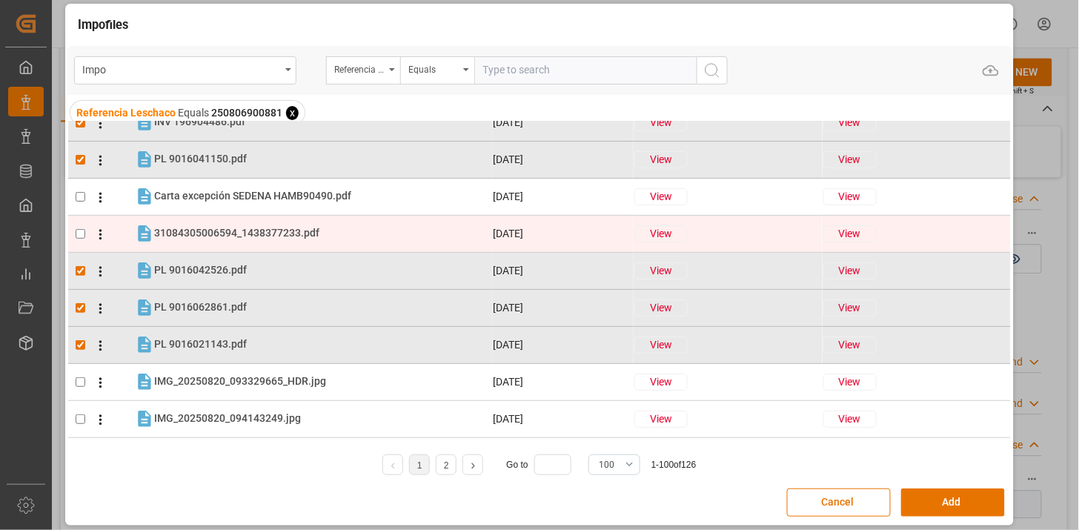
click at [328, 234] on div "31084305006594_1438377233.pdf 31084305006594_1438377233.pdf" at bounding box center [322, 233] width 337 height 19
checkbox input "true"
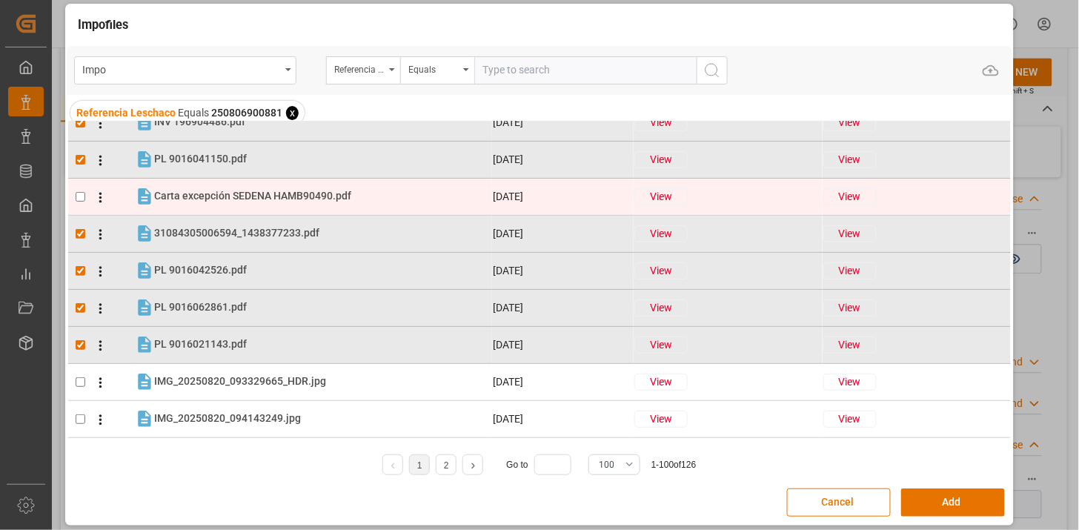
scroll to position [0, 0]
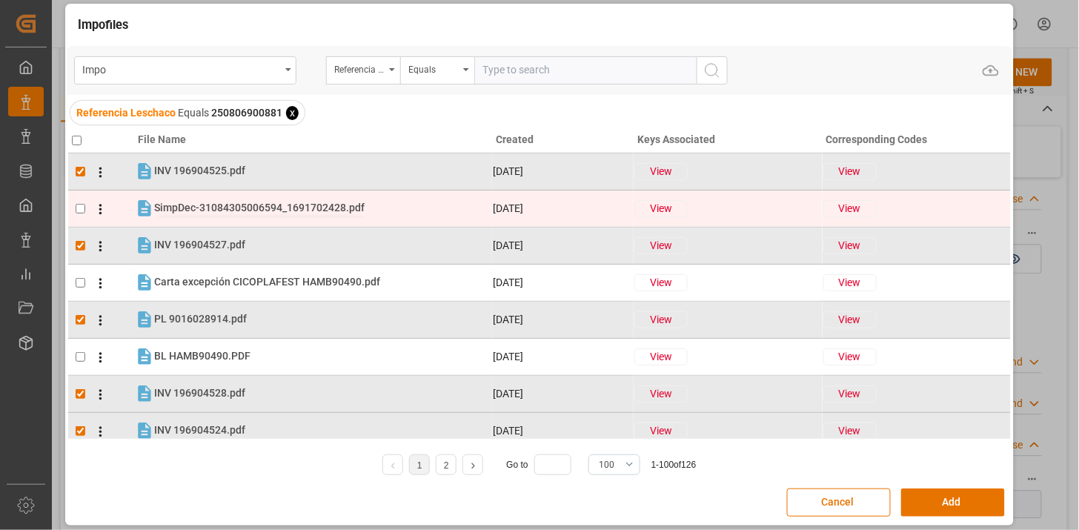
click at [328, 211] on span "SimpDec-31084305006594_1691702428.pdf" at bounding box center [259, 208] width 211 height 12
checkbox input "true"
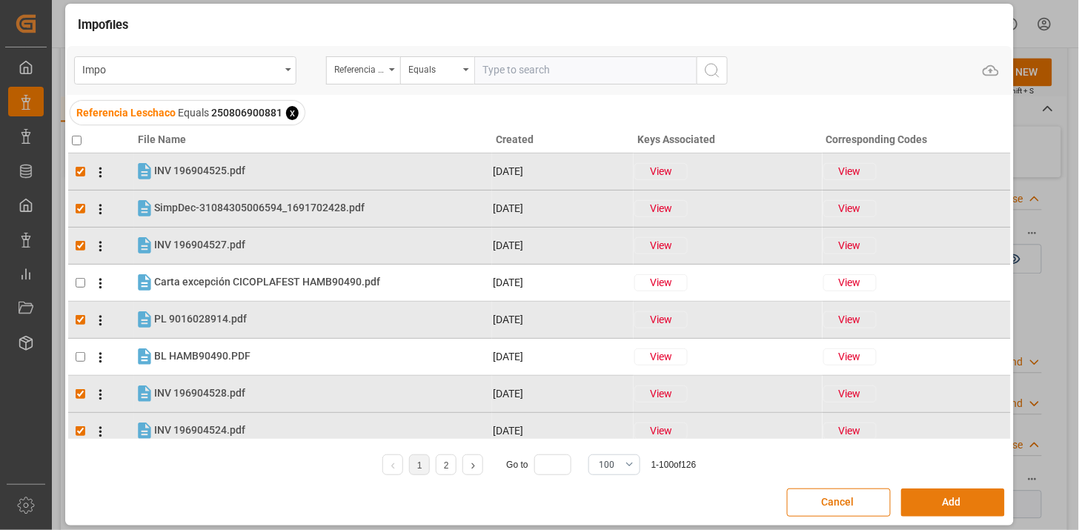
click at [932, 511] on button "Add" at bounding box center [953, 502] width 104 height 28
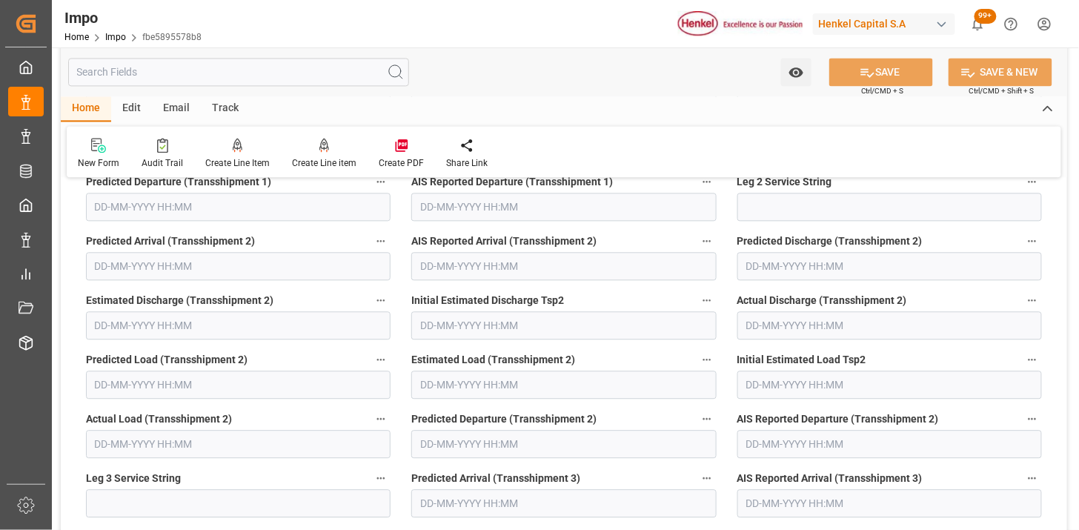
scroll to position [1496, 0]
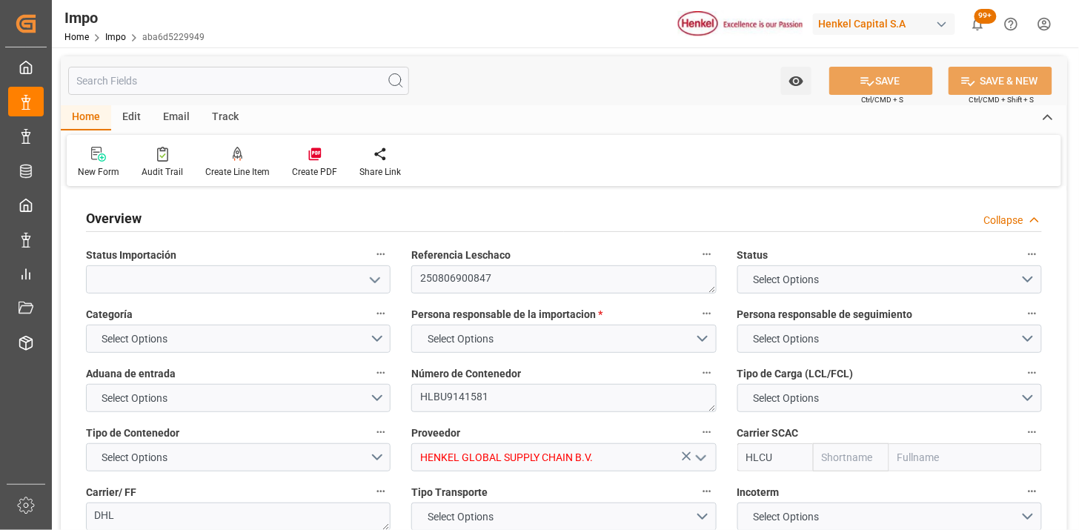
type input "Hapag Lloyd"
type input "Hapag Lloyd Aktiengesellschaft"
type input "3"
type input "25"
type input "10"
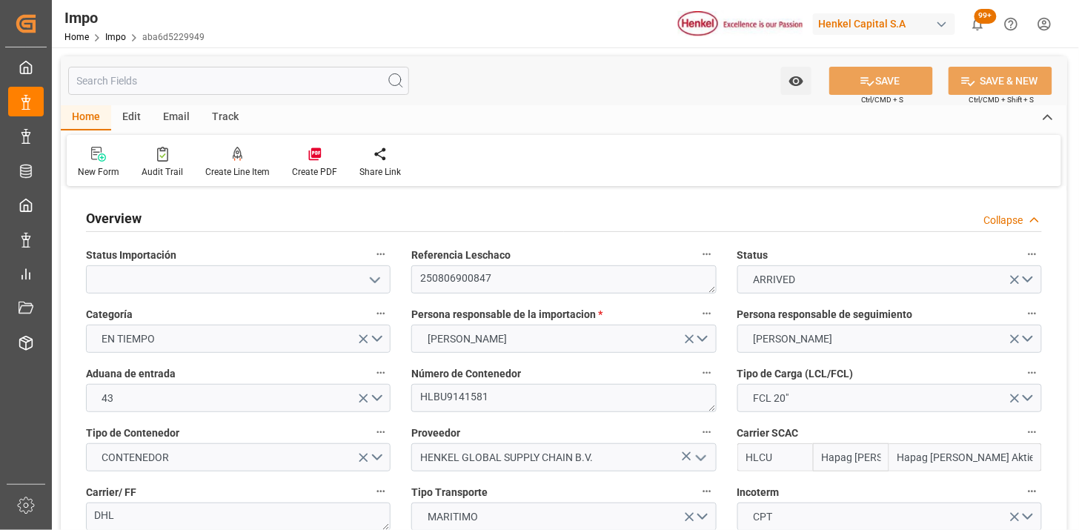
type input "04-08-2025"
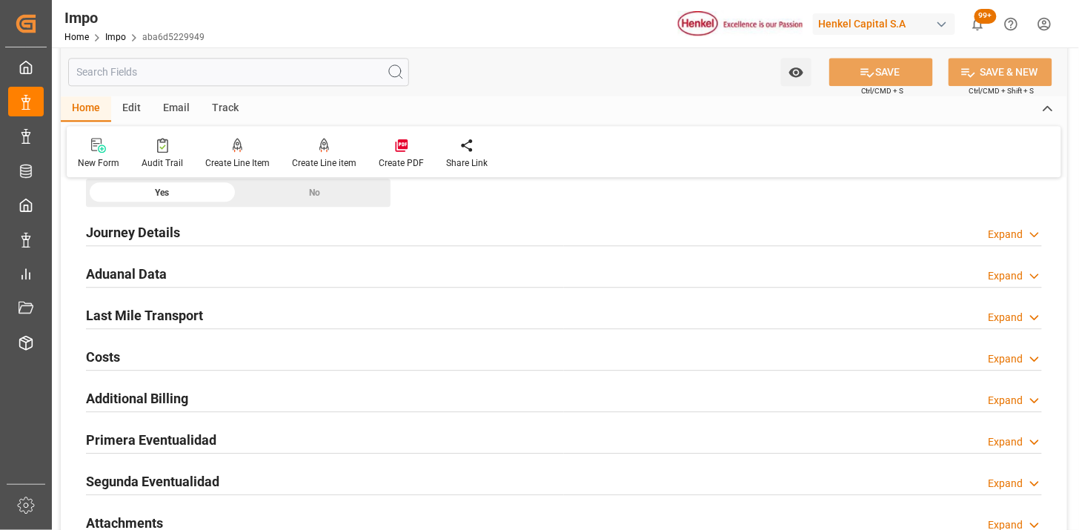
scroll to position [1070, 0]
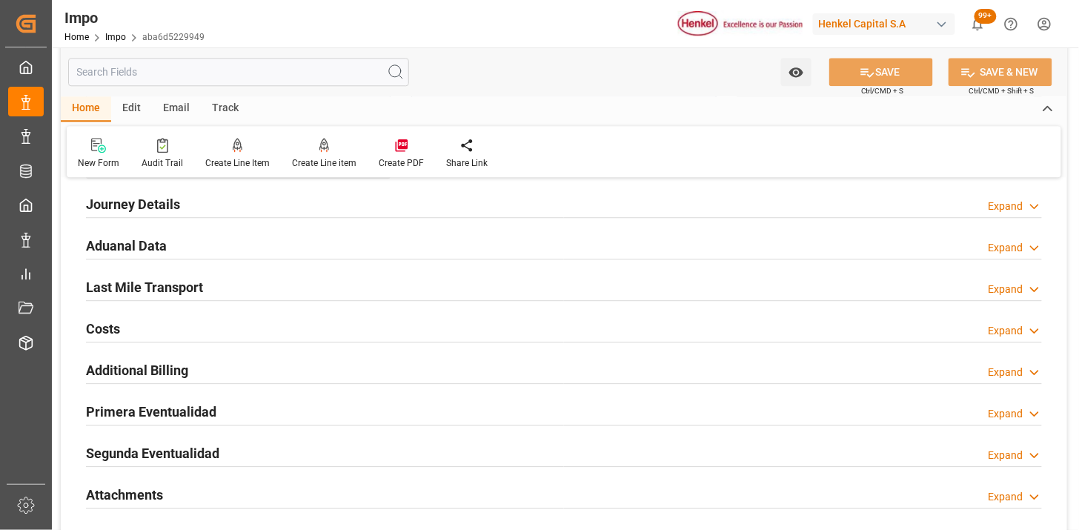
click at [341, 246] on div "Aduanal Data Expand" at bounding box center [564, 245] width 956 height 28
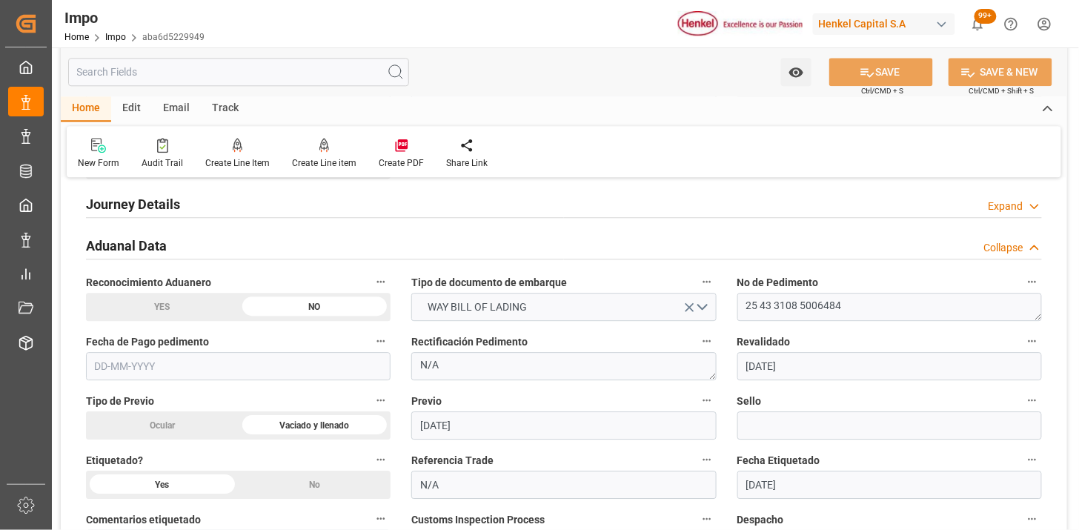
click at [270, 366] on input "text" at bounding box center [238, 366] width 305 height 28
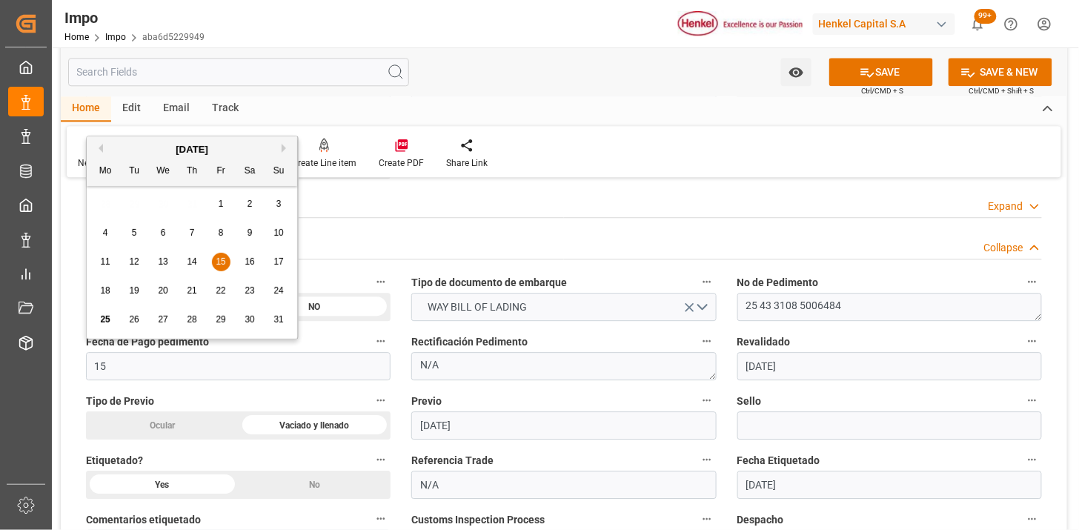
type input "1"
type input "[DATE]"
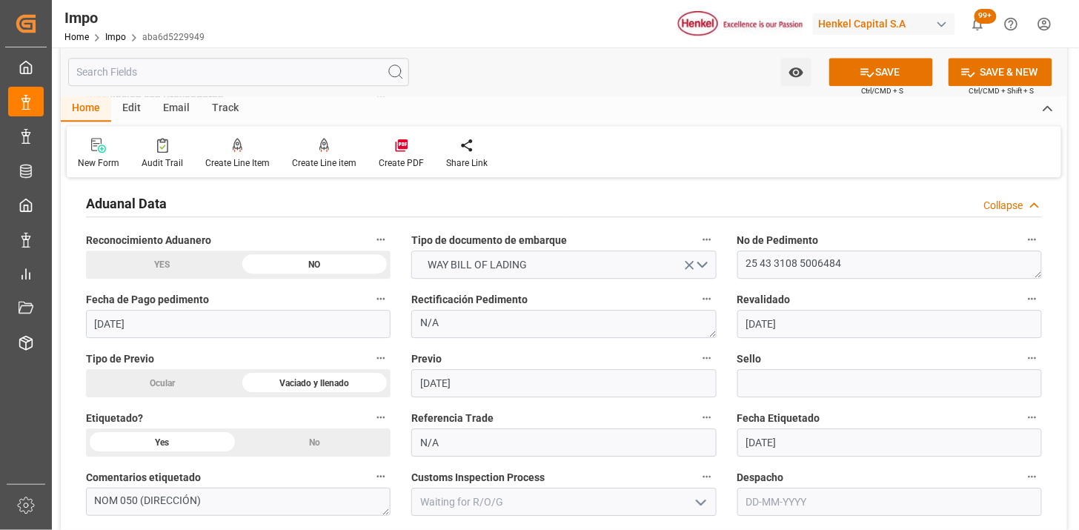
scroll to position [1153, 0]
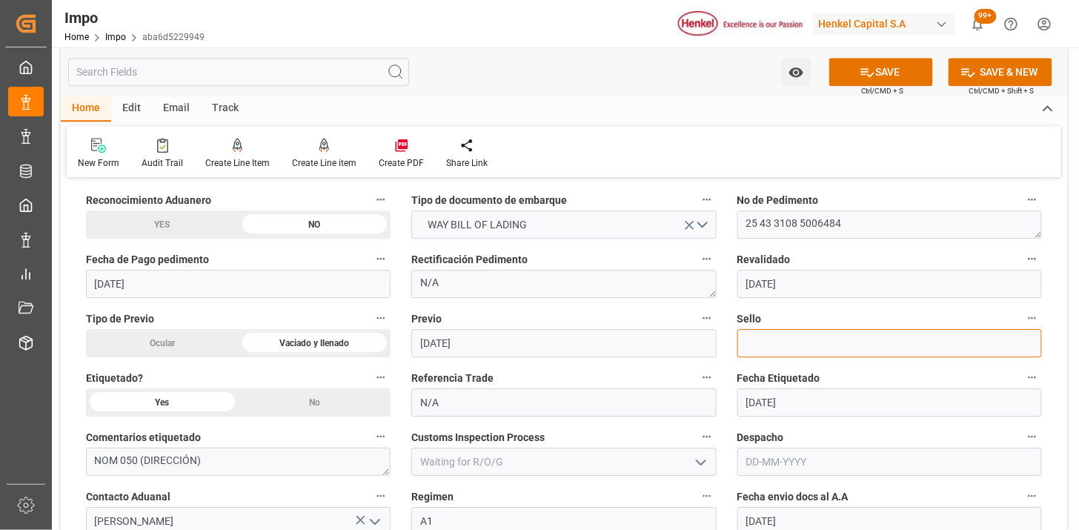
click at [752, 349] on input at bounding box center [890, 343] width 305 height 28
click at [759, 341] on input at bounding box center [890, 343] width 305 height 28
paste input "CEM23-3583012"
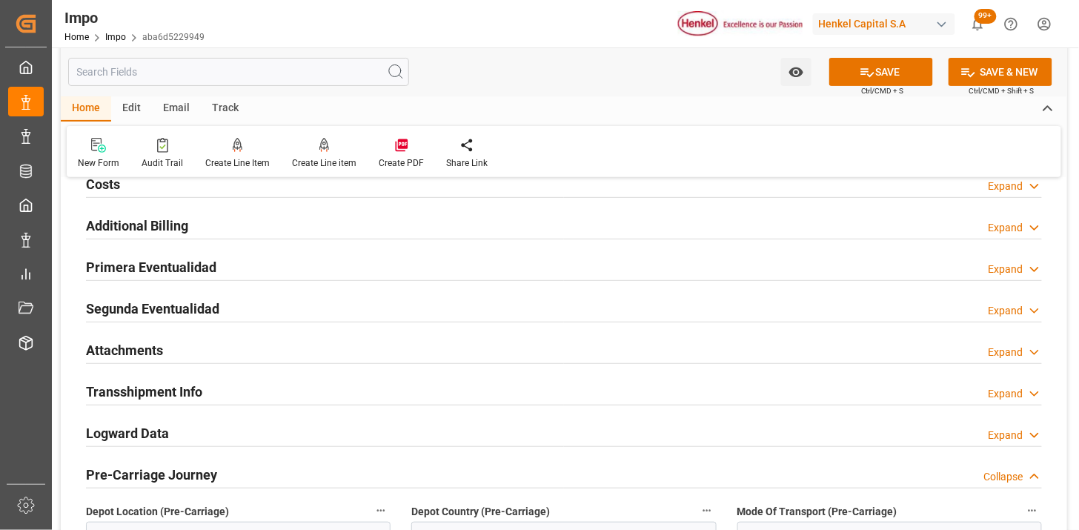
scroll to position [1729, 0]
type input "CEM23-3583012"
click at [380, 267] on div "Primera Eventualidad Expand" at bounding box center [564, 265] width 956 height 28
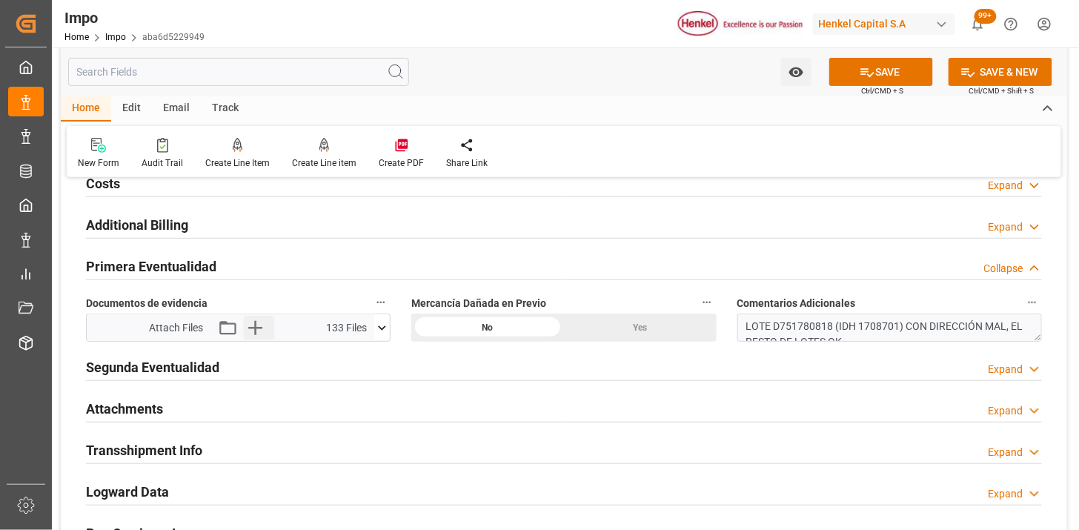
click at [269, 329] on button "Upload new file" at bounding box center [258, 328] width 31 height 24
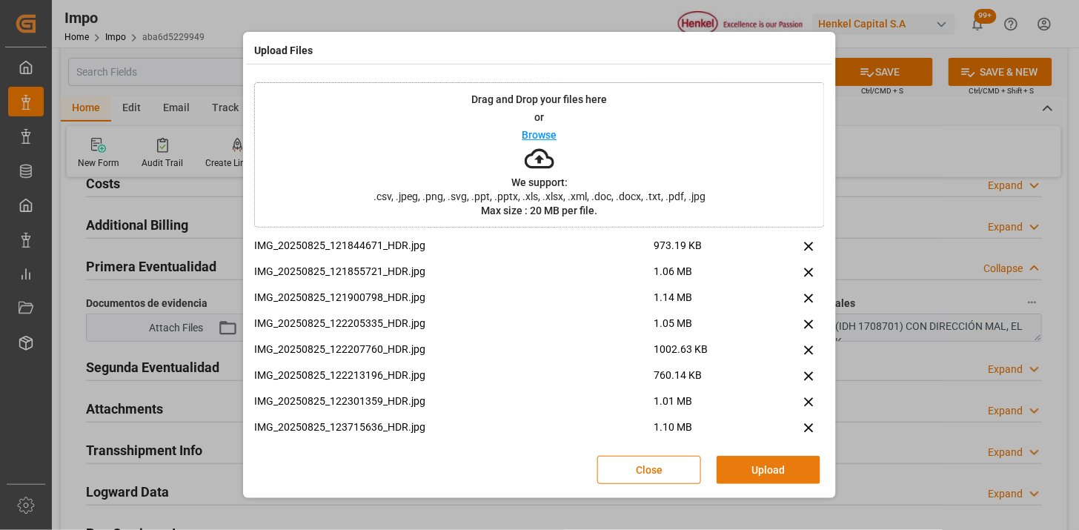
drag, startPoint x: 759, startPoint y: 472, endPoint x: 761, endPoint y: 529, distance: 57.1
click at [761, 472] on button "Upload" at bounding box center [769, 470] width 104 height 28
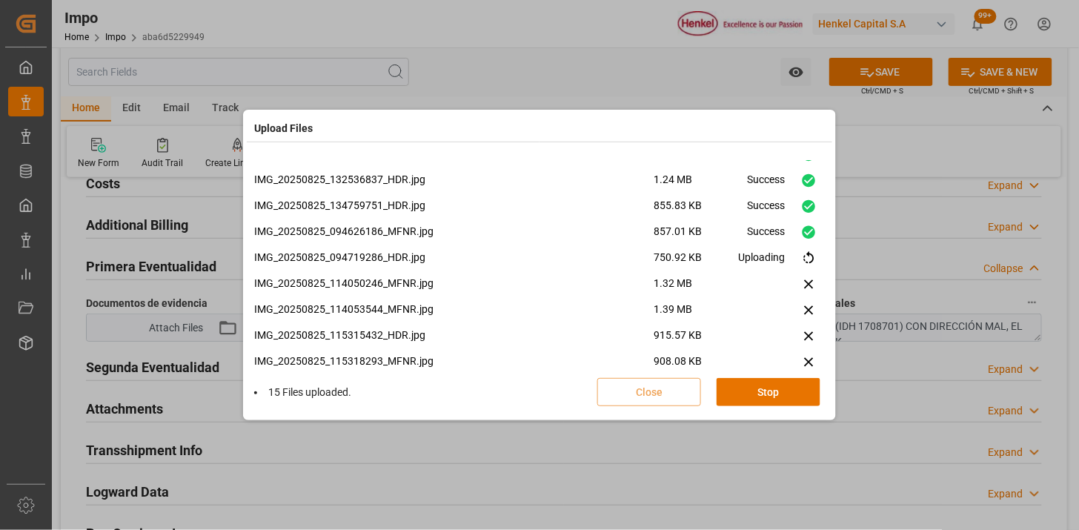
scroll to position [321, 0]
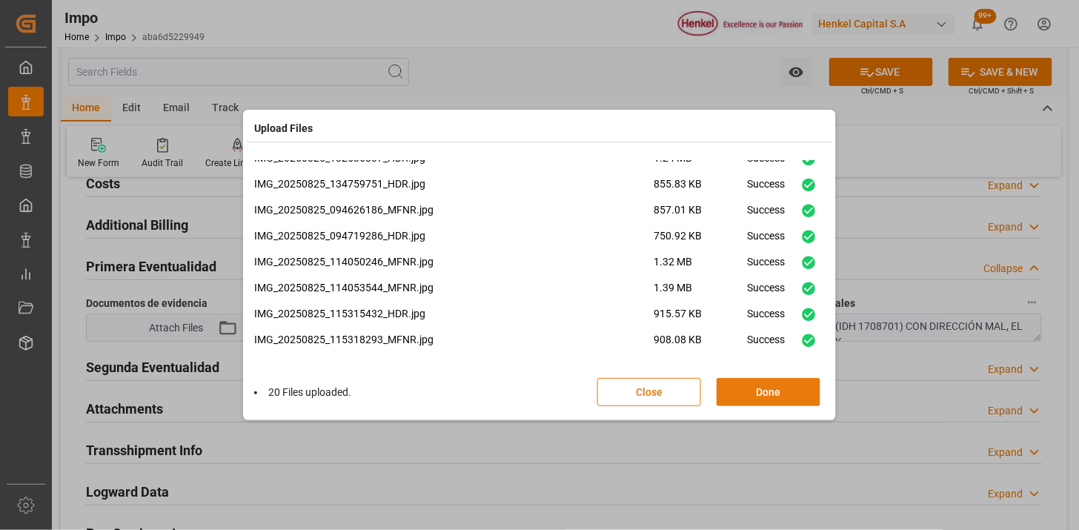
click at [754, 393] on button "Done" at bounding box center [769, 392] width 104 height 28
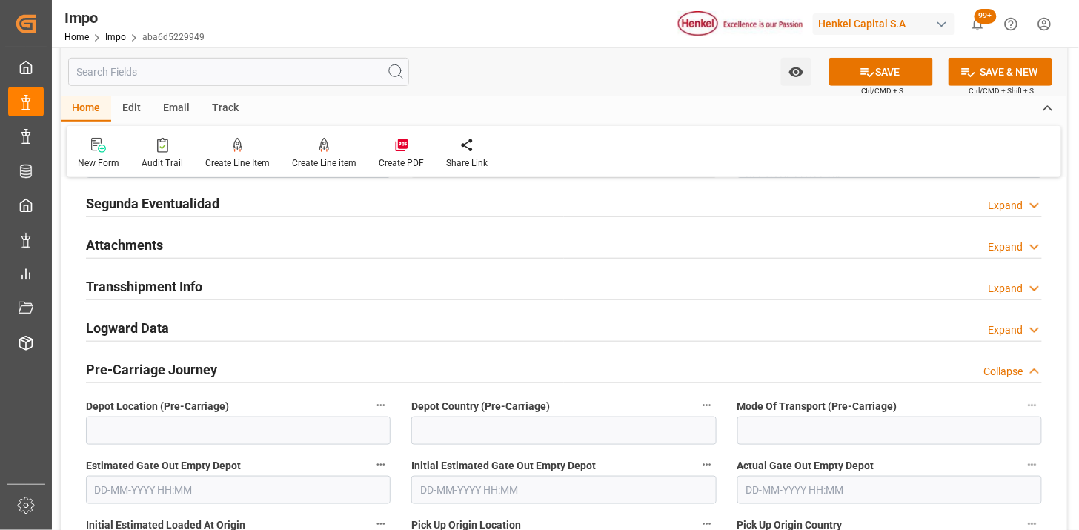
scroll to position [1894, 0]
click at [234, 254] on div "Attachments Expand" at bounding box center [564, 243] width 956 height 28
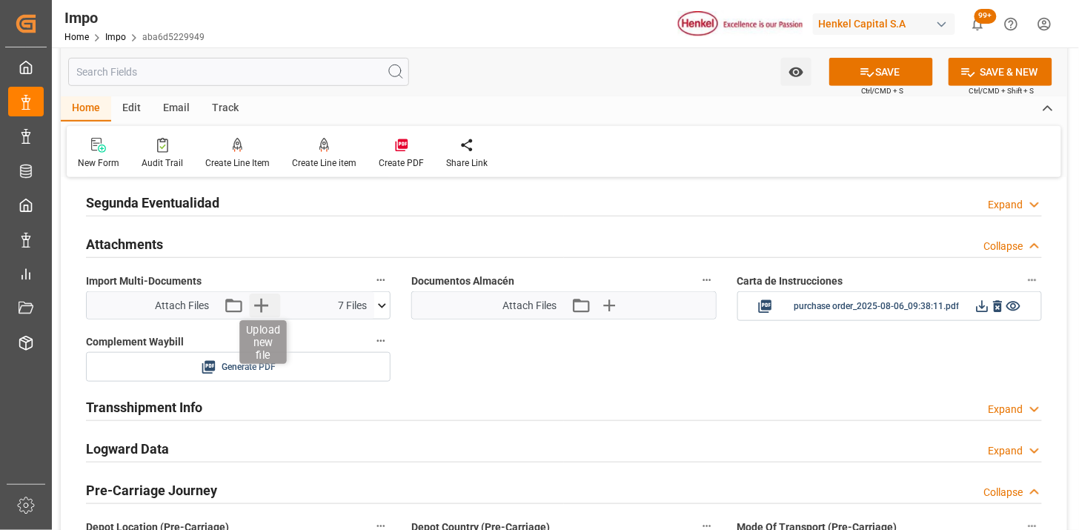
click at [263, 311] on icon "button" at bounding box center [261, 306] width 24 height 24
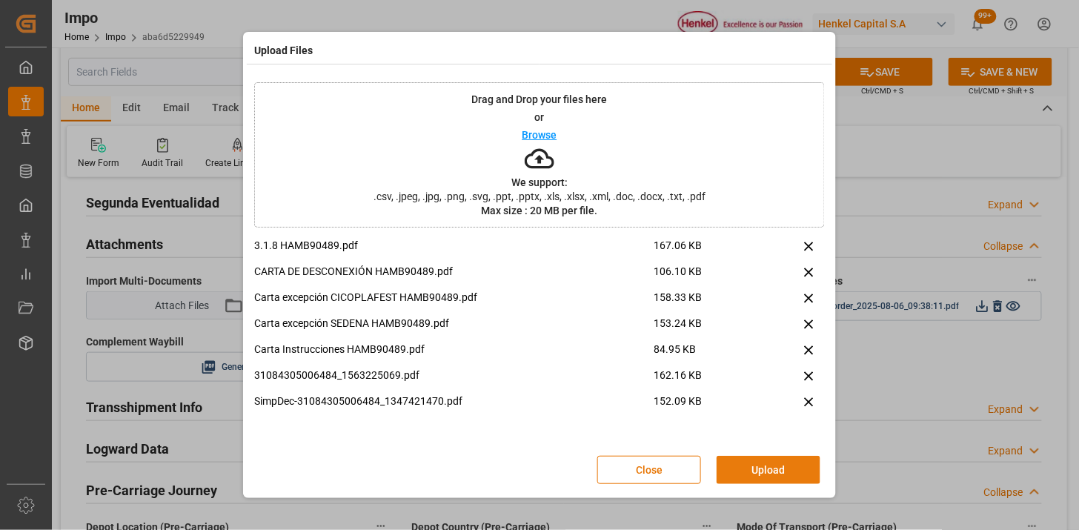
click at [775, 469] on button "Upload" at bounding box center [769, 470] width 104 height 28
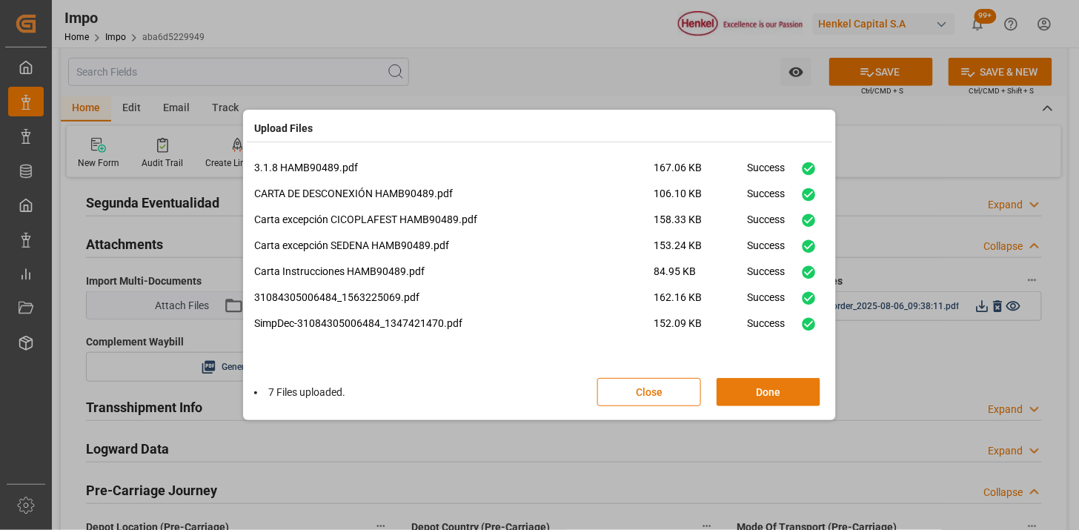
click at [750, 381] on button "Done" at bounding box center [769, 392] width 104 height 28
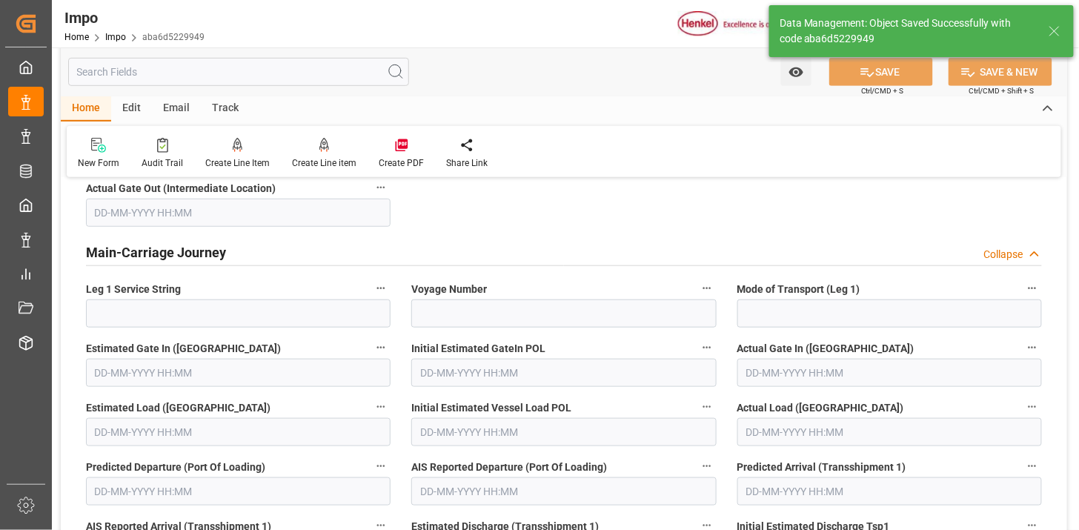
scroll to position [1380, 0]
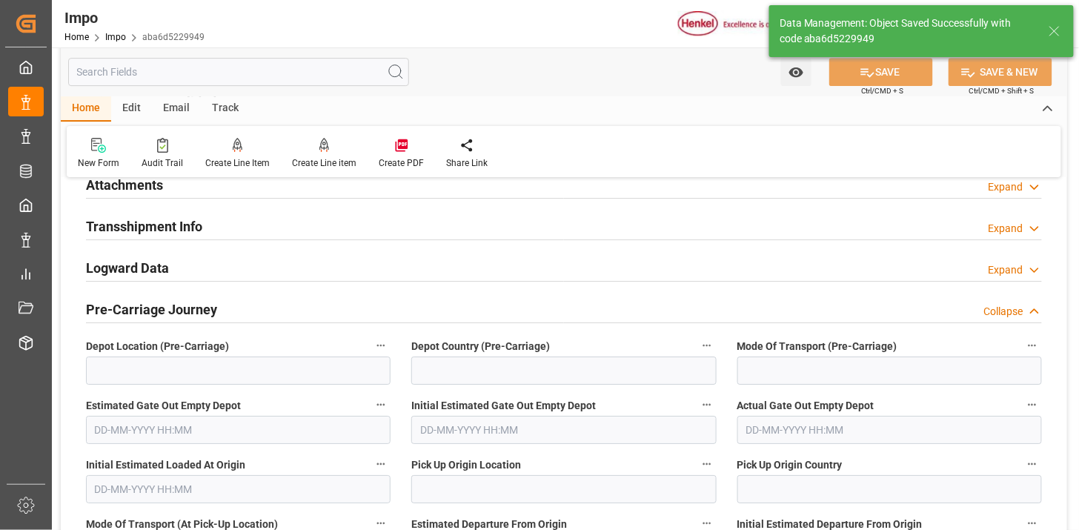
click at [309, 190] on div "Attachments Expand" at bounding box center [564, 184] width 956 height 28
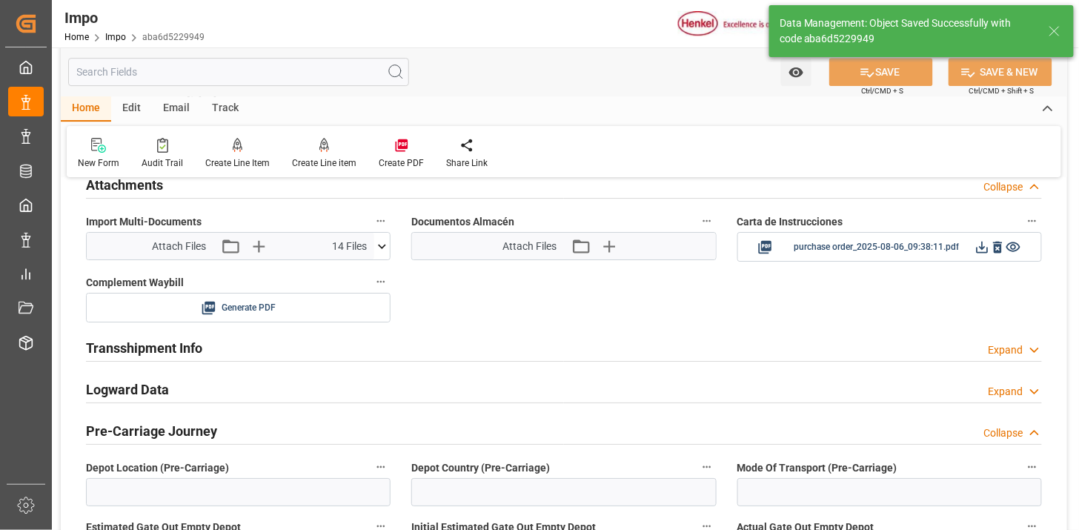
click at [583, 259] on div "Attach Files Attach existing file Upload new file" at bounding box center [563, 246] width 303 height 27
click at [583, 257] on div "Attach Files Attach existing file Upload new file" at bounding box center [563, 246] width 303 height 27
click at [576, 251] on icon "button" at bounding box center [581, 246] width 24 height 24
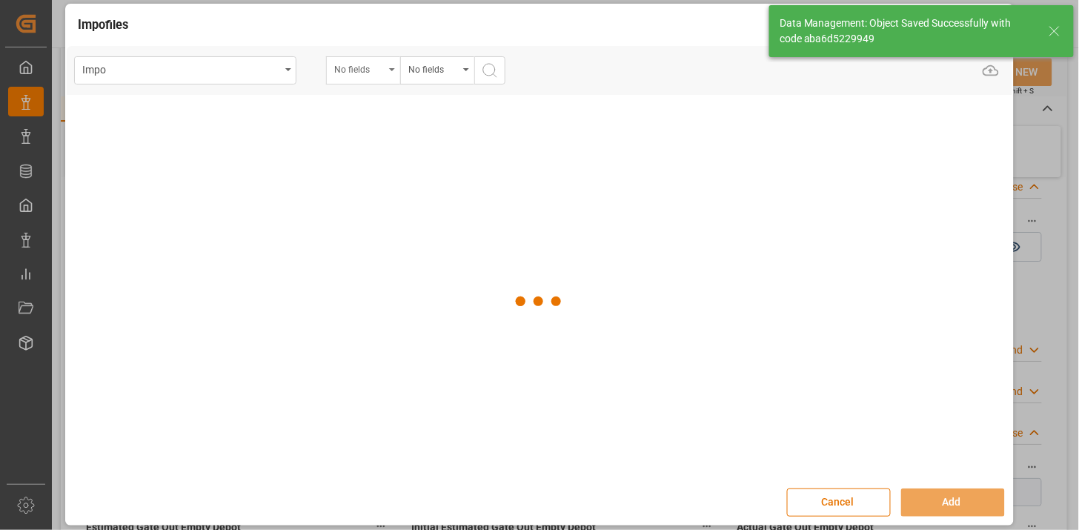
click at [342, 76] on div "No fields" at bounding box center [363, 70] width 74 height 28
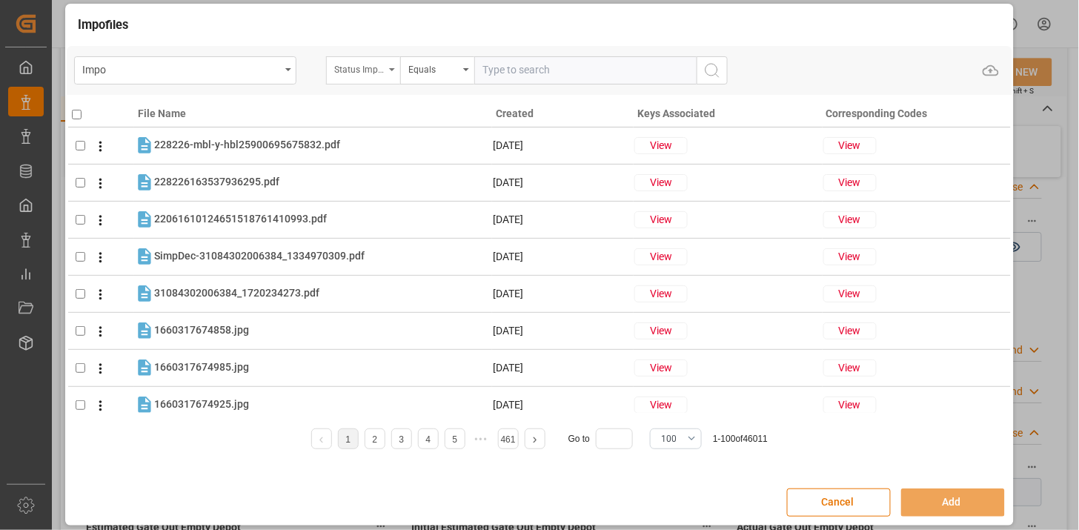
click at [361, 80] on div "Status Importación" at bounding box center [363, 70] width 74 height 28
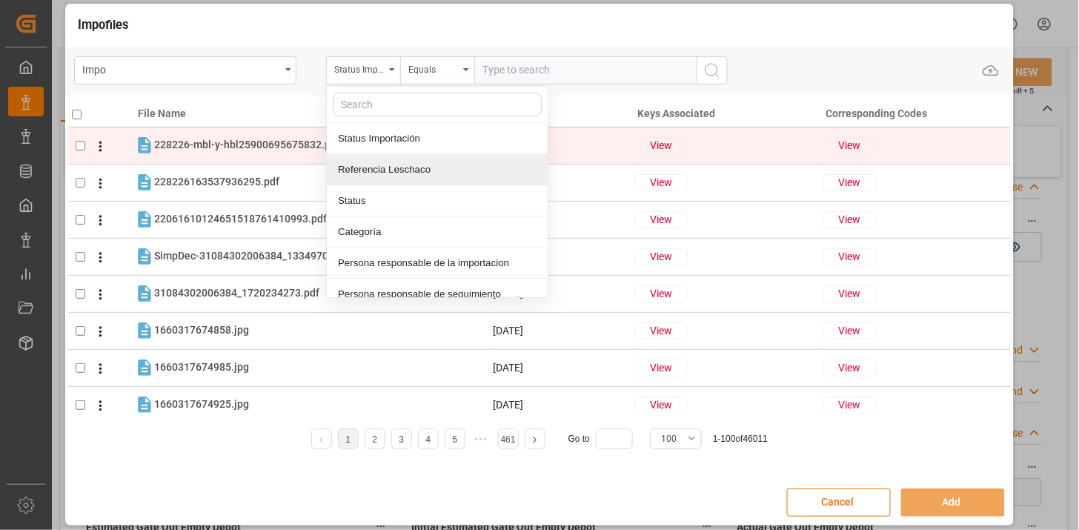
drag, startPoint x: 398, startPoint y: 173, endPoint x: 418, endPoint y: 159, distance: 24.1
click at [402, 170] on div "Referencia Leschaco" at bounding box center [437, 169] width 221 height 31
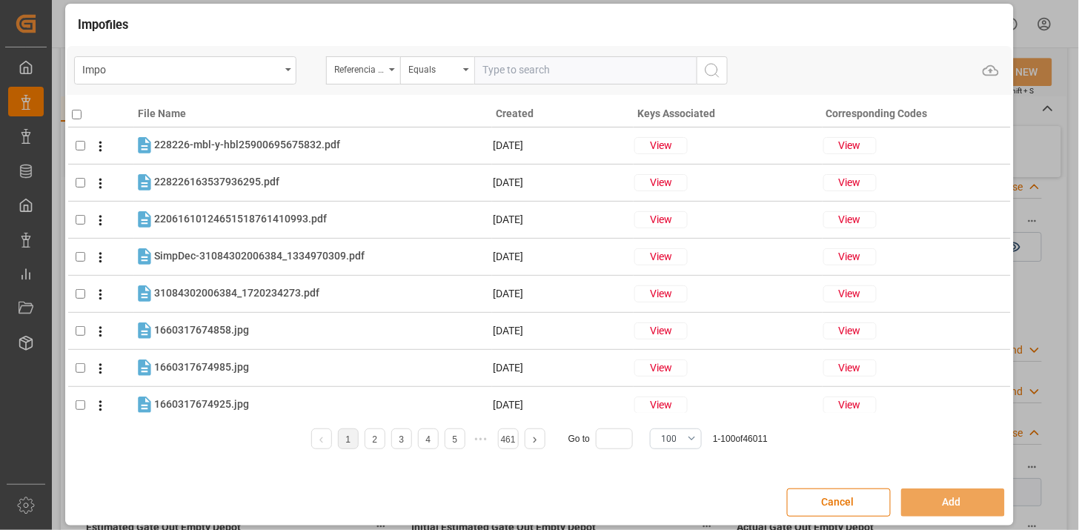
click at [512, 72] on input "text" at bounding box center [585, 70] width 222 height 28
paste input "250806900847"
type input "250806900847"
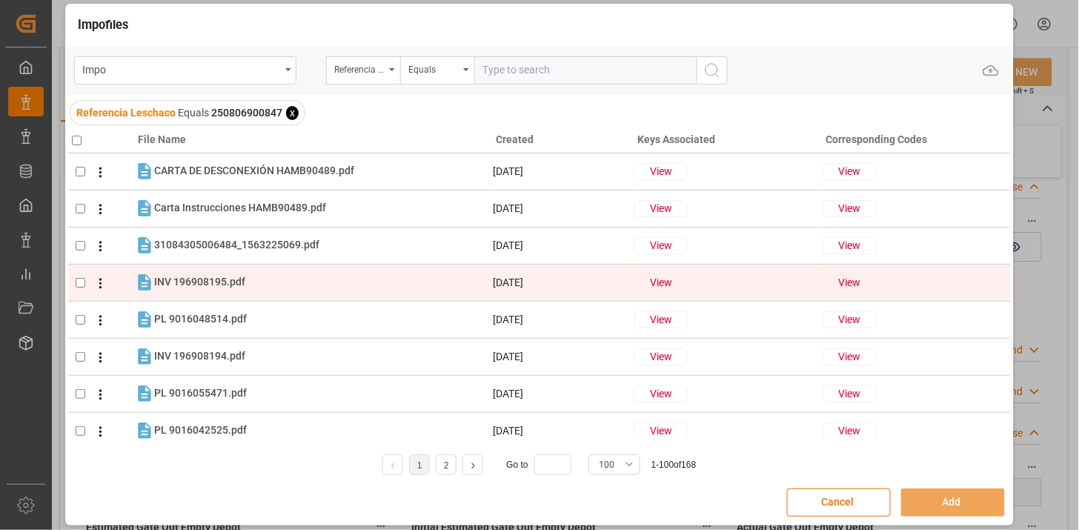
click at [256, 279] on div "INV 196908195.pdf INV 196908195.pdf" at bounding box center [322, 282] width 337 height 19
checkbox input "true"
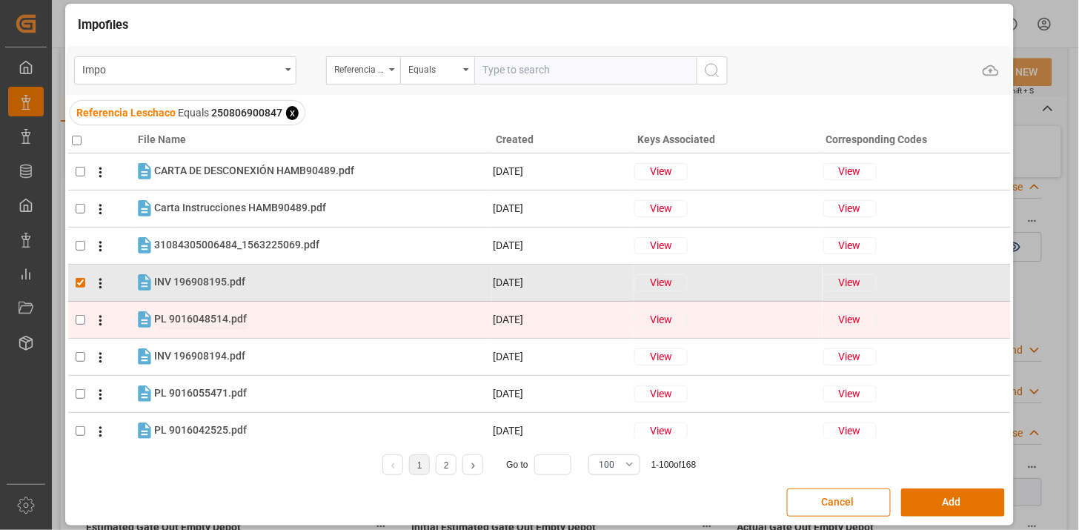
click at [239, 319] on span "PL 9016048514.pdf" at bounding box center [200, 319] width 93 height 12
checkbox input "true"
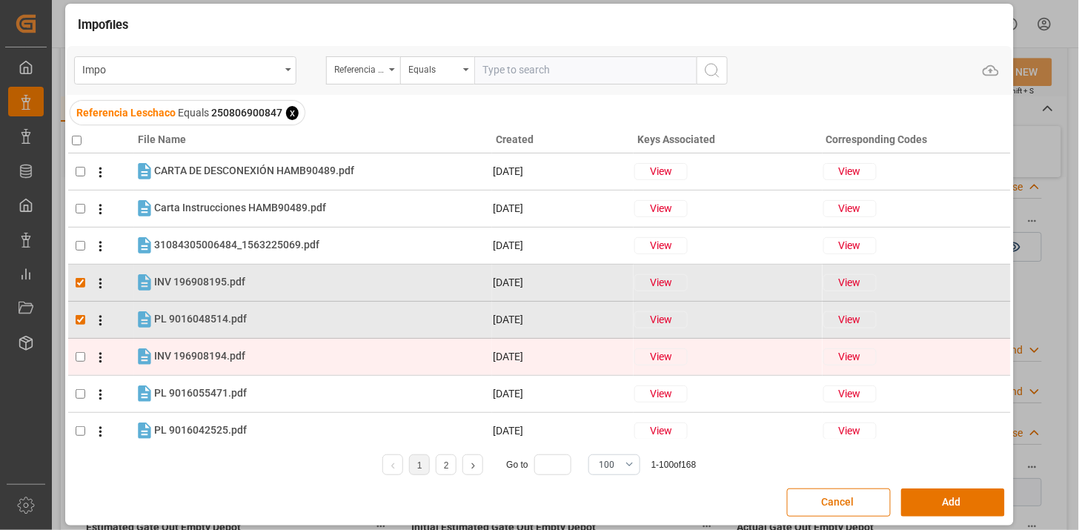
click at [234, 365] on div "INV 196908194.pdf INV 196908194.pdf" at bounding box center [322, 356] width 337 height 19
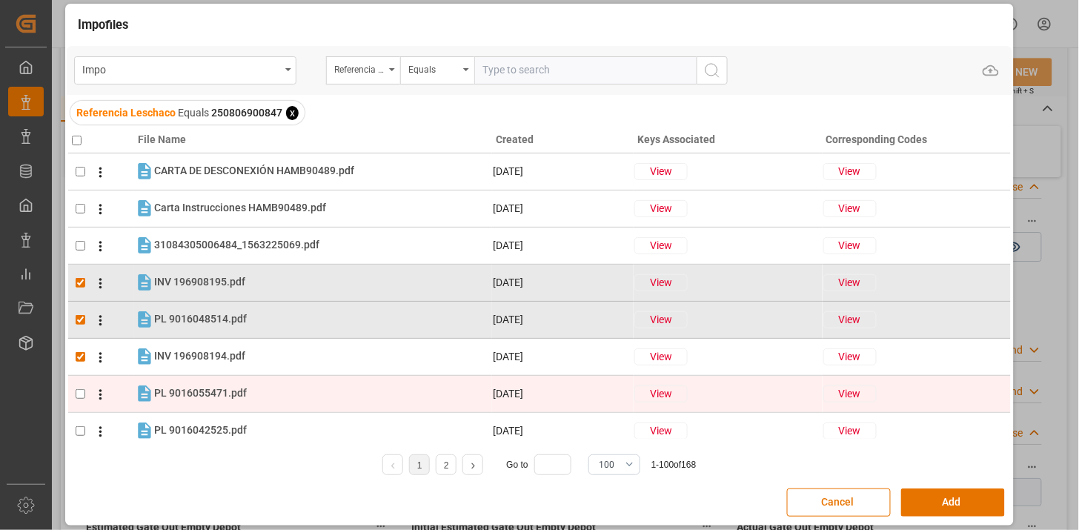
checkbox input "true"
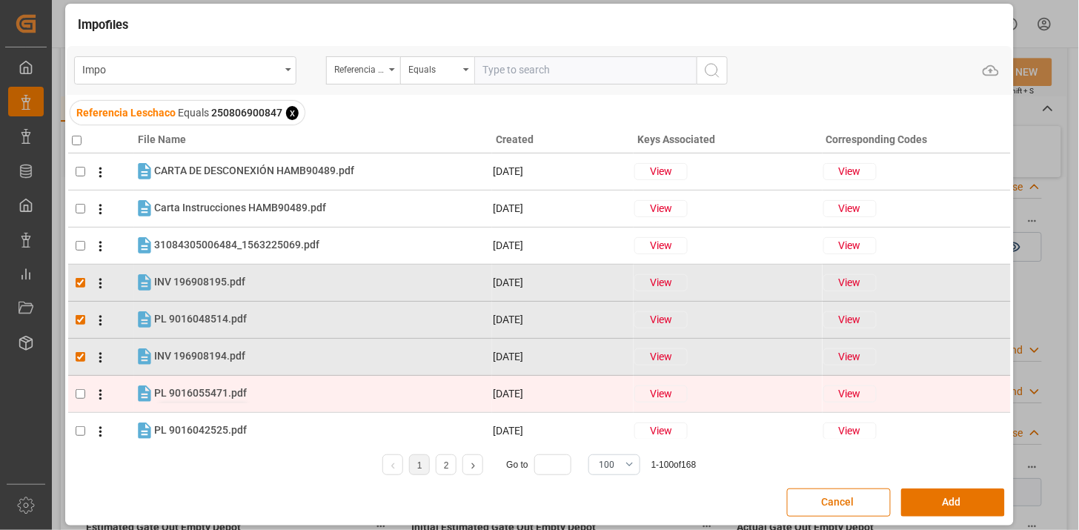
click at [233, 387] on span "PL 9016055471.pdf" at bounding box center [200, 393] width 93 height 12
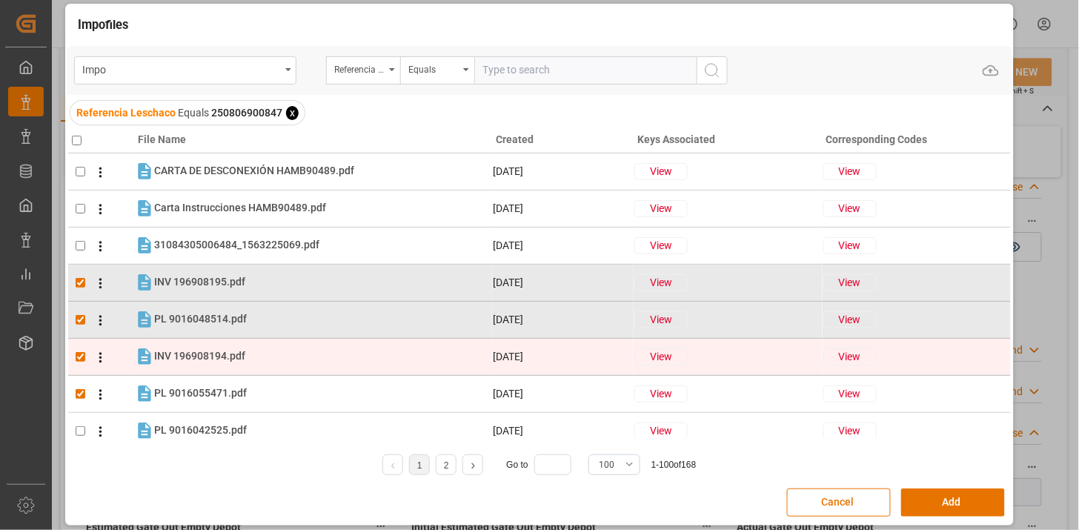
checkbox input "true"
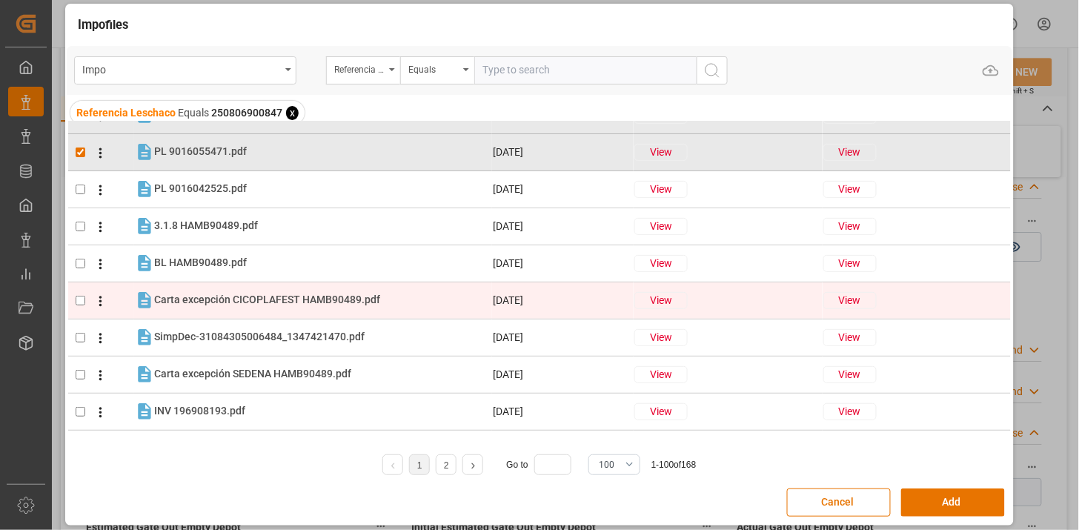
scroll to position [329, 0]
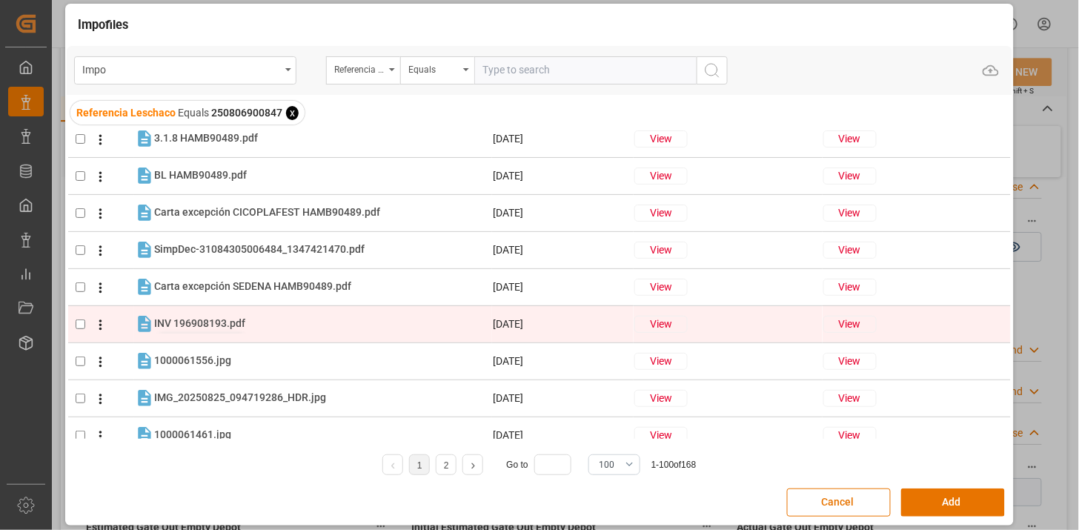
click at [227, 317] on span "INV 196908193.pdf" at bounding box center [199, 323] width 91 height 12
checkbox input "true"
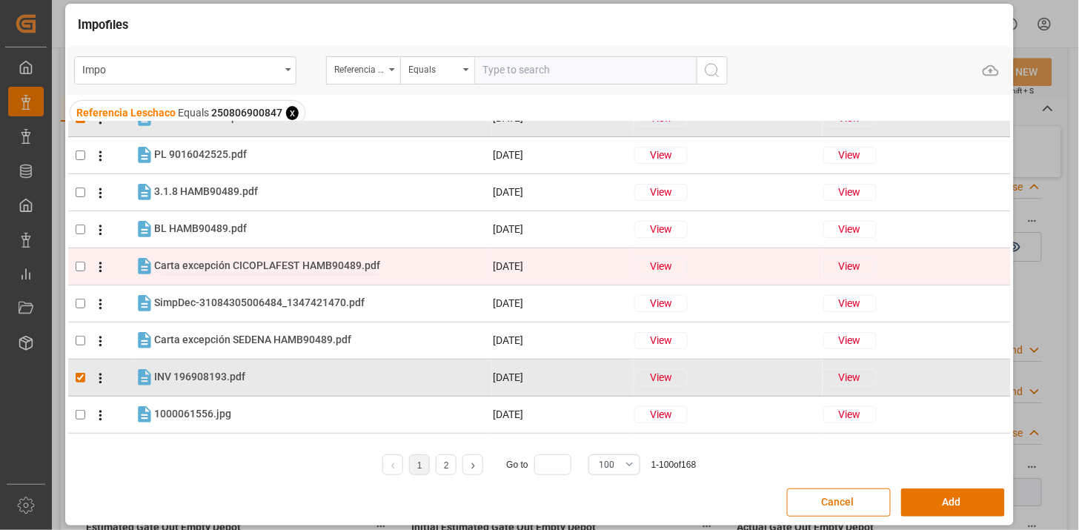
scroll to position [247, 0]
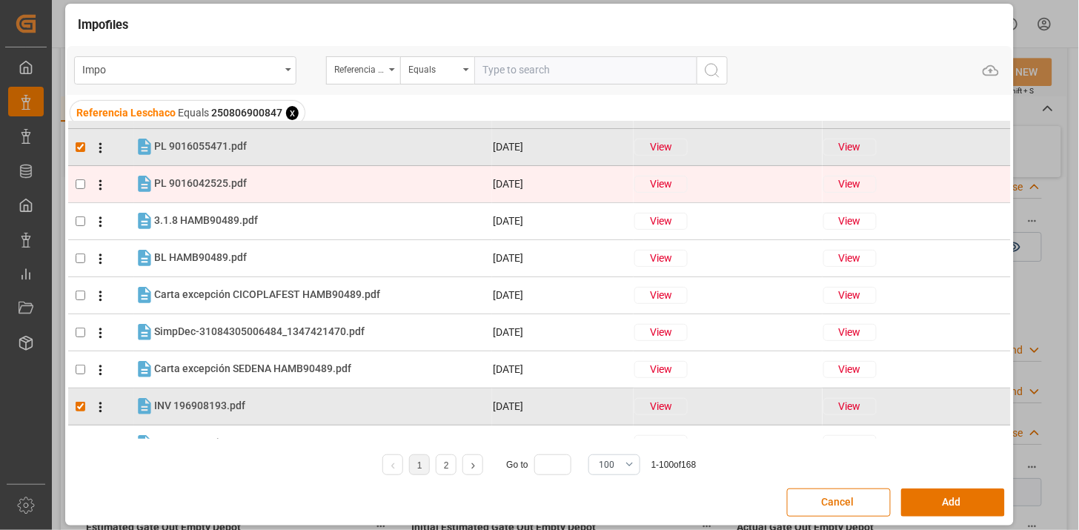
click at [220, 191] on div "PL 9016042525.pdf PL 9016042525.pdf" at bounding box center [322, 183] width 337 height 19
checkbox input "true"
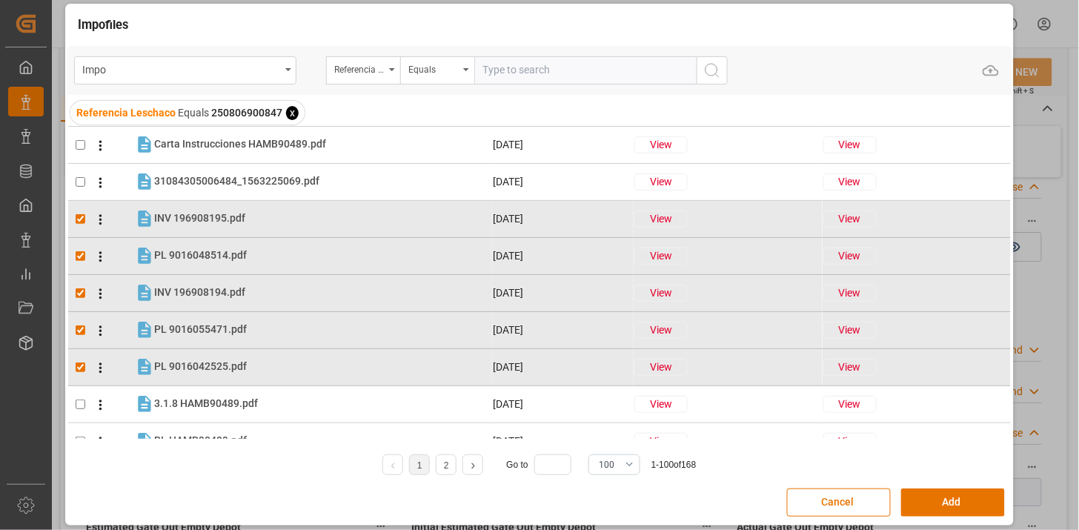
scroll to position [0, 0]
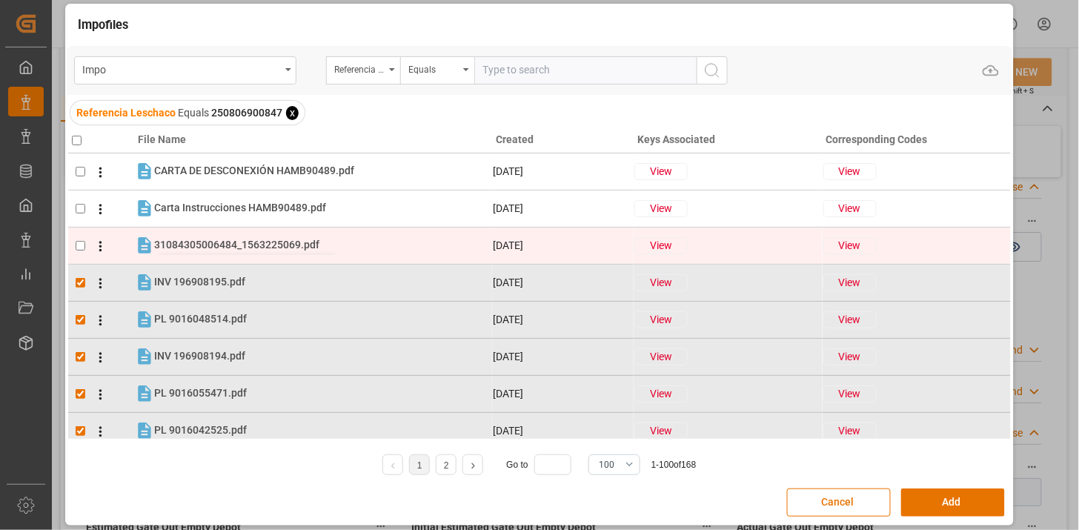
click at [242, 242] on span "31084305006484_1563225069.pdf" at bounding box center [236, 245] width 165 height 12
checkbox input "true"
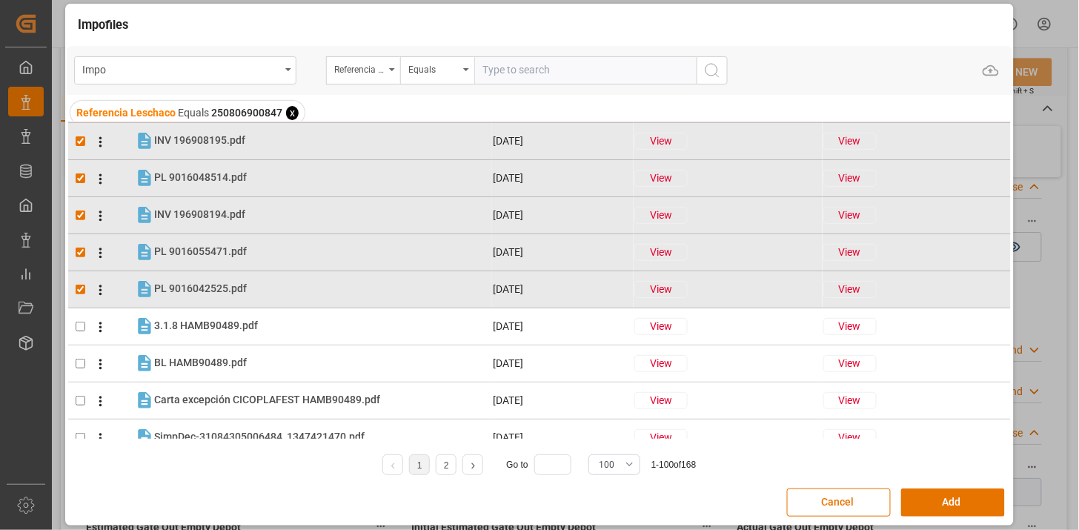
scroll to position [247, 0]
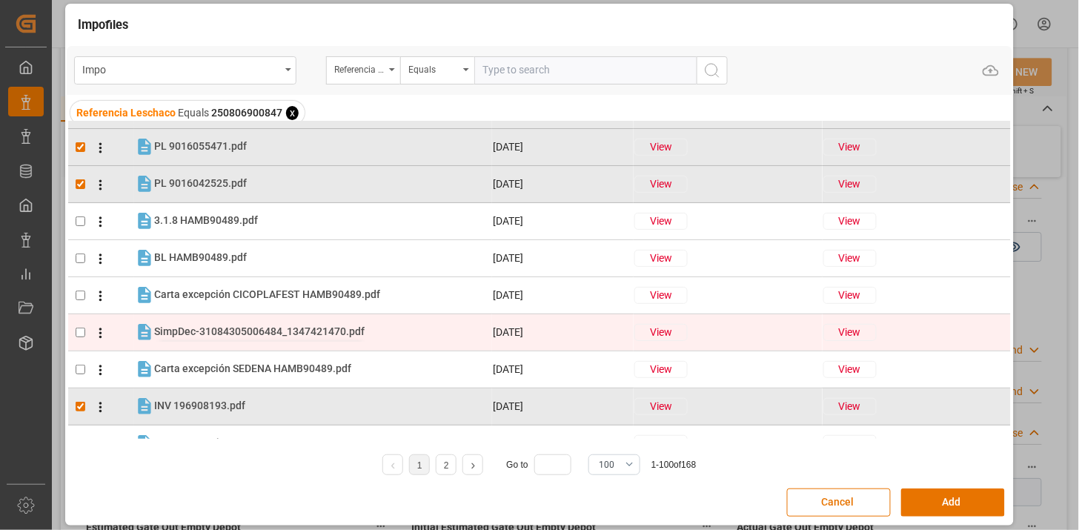
click at [283, 331] on span "SimpDec-31084305006484_1347421470.pdf" at bounding box center [259, 331] width 211 height 12
checkbox input "true"
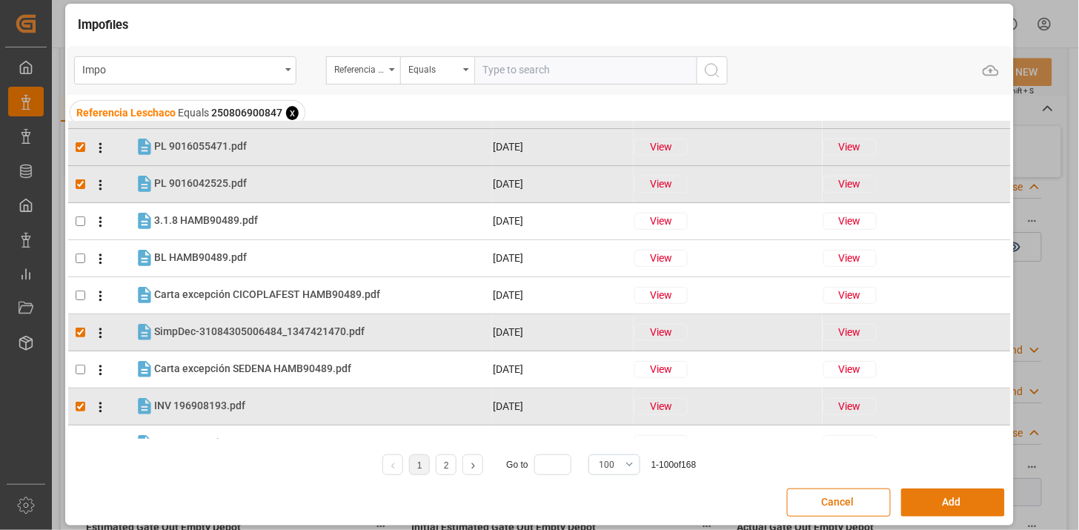
click at [950, 508] on button "Add" at bounding box center [953, 502] width 104 height 28
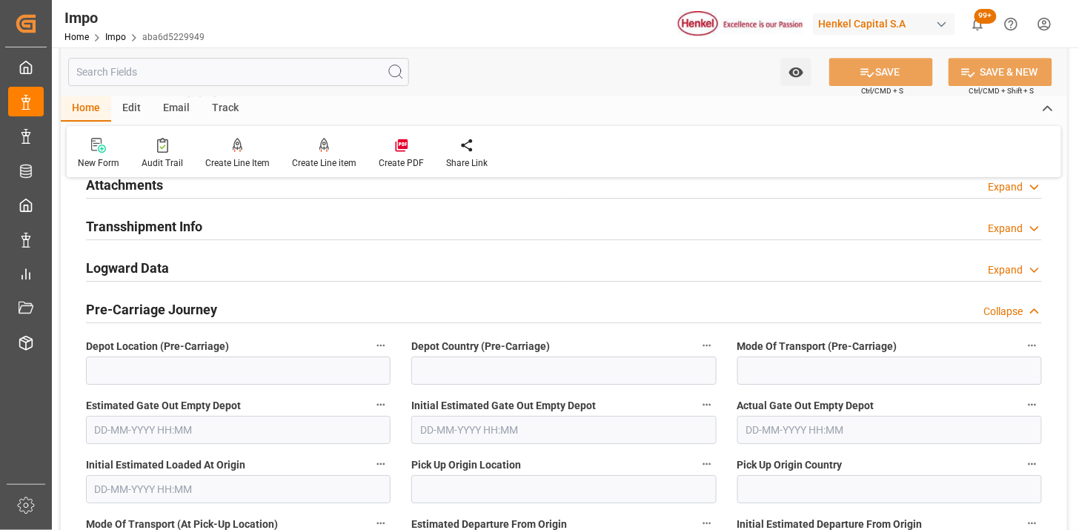
scroll to position [1050, 0]
